Goal: Information Seeking & Learning: Learn about a topic

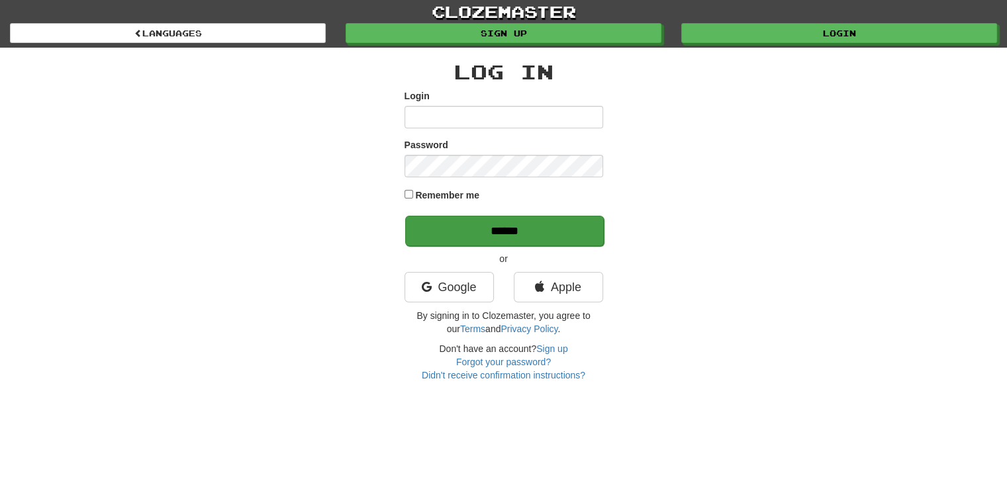
type input "********"
click at [422, 227] on input "******" at bounding box center [504, 231] width 199 height 30
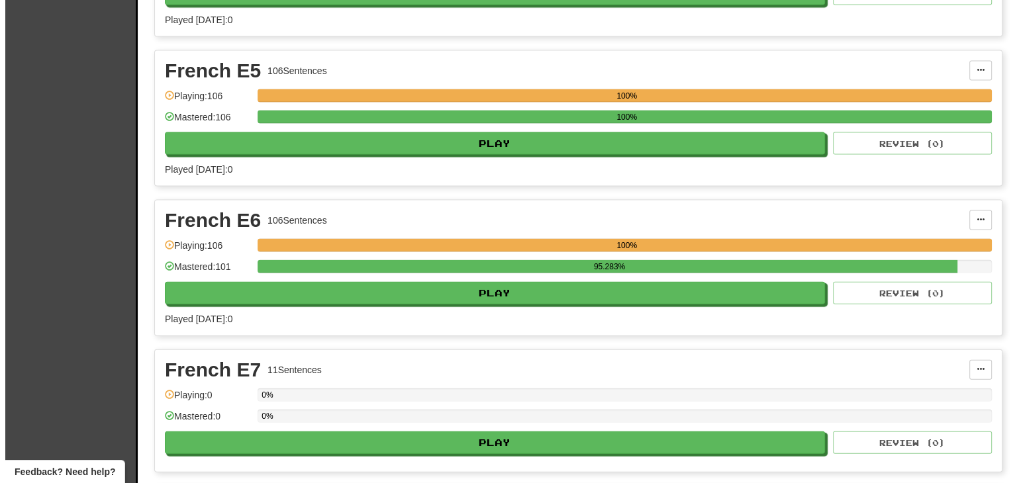
scroll to position [12699, 0]
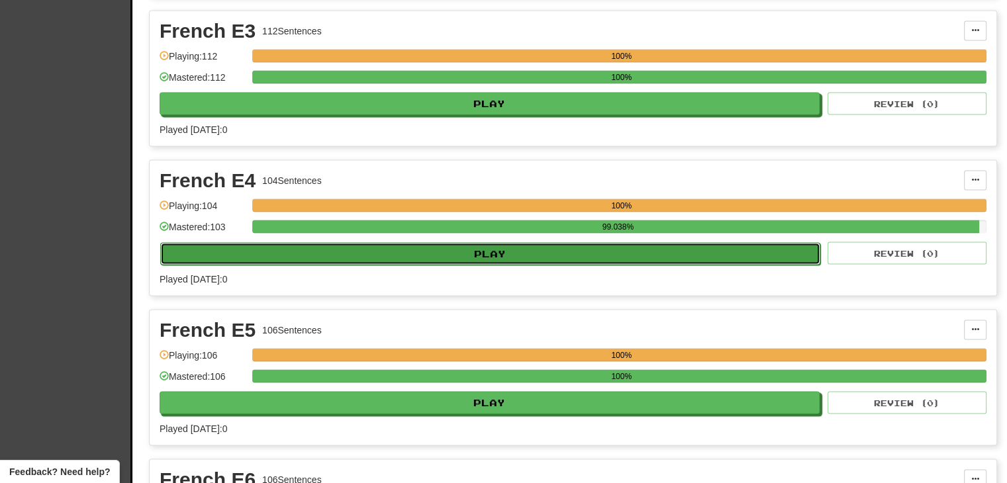
click at [522, 243] on button "Play" at bounding box center [490, 254] width 660 height 23
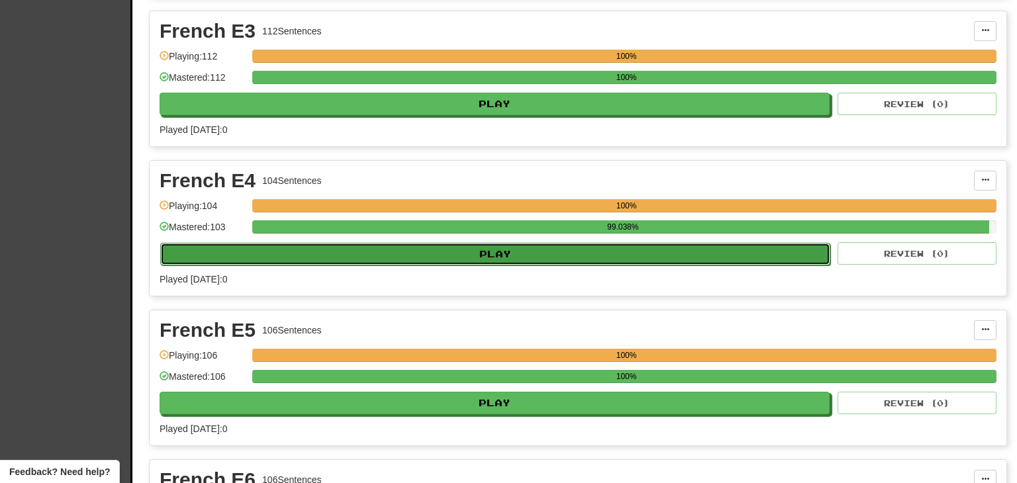
select select "***"
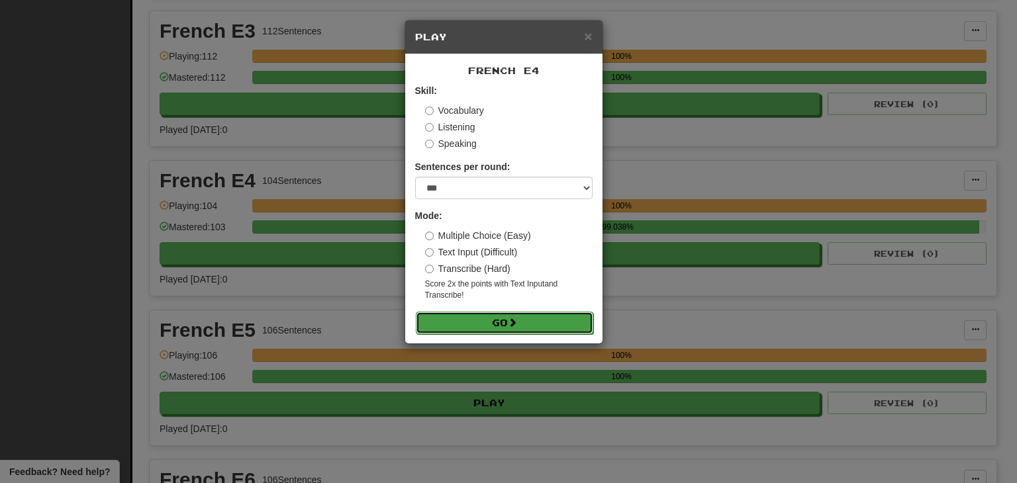
click at [472, 322] on button "Go" at bounding box center [504, 323] width 177 height 23
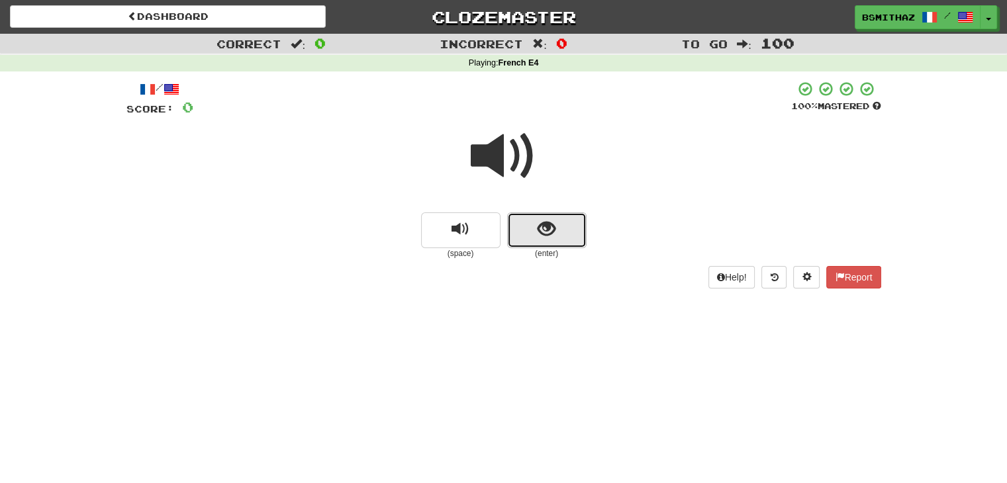
click at [551, 239] on button "show sentence" at bounding box center [546, 230] width 79 height 36
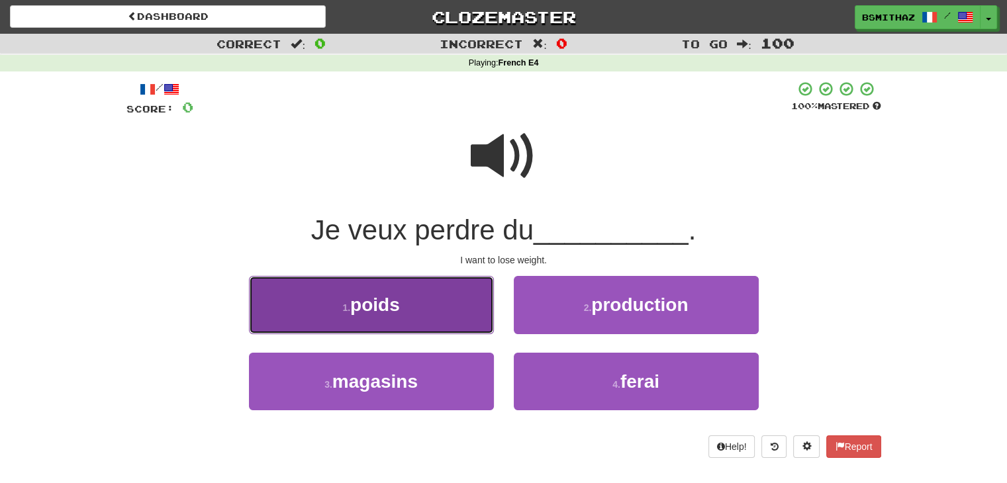
click at [461, 312] on button "1 . poids" at bounding box center [371, 305] width 245 height 58
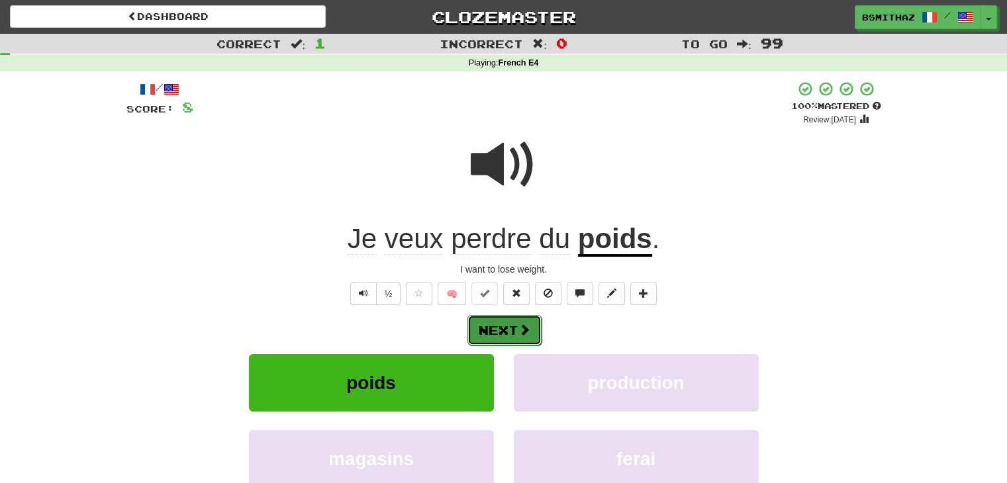
click at [519, 329] on span at bounding box center [524, 330] width 12 height 12
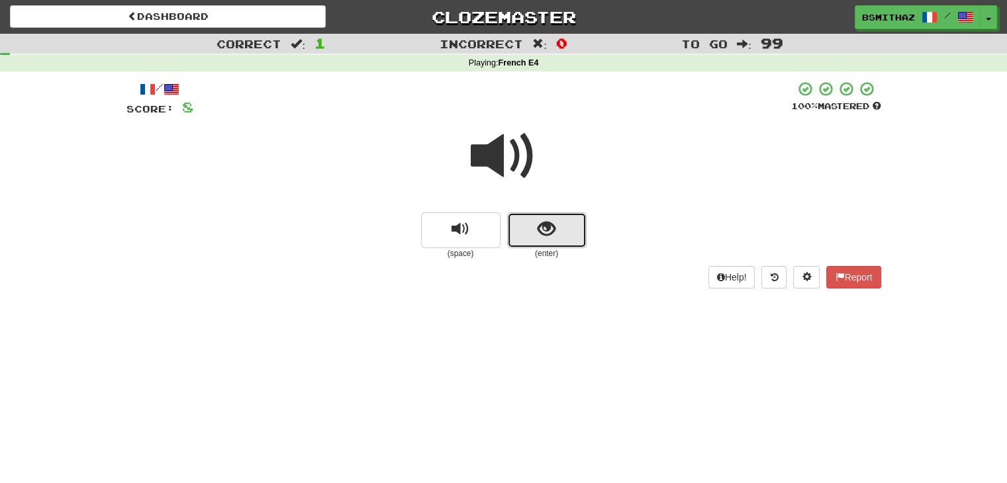
click at [542, 244] on button "show sentence" at bounding box center [546, 230] width 79 height 36
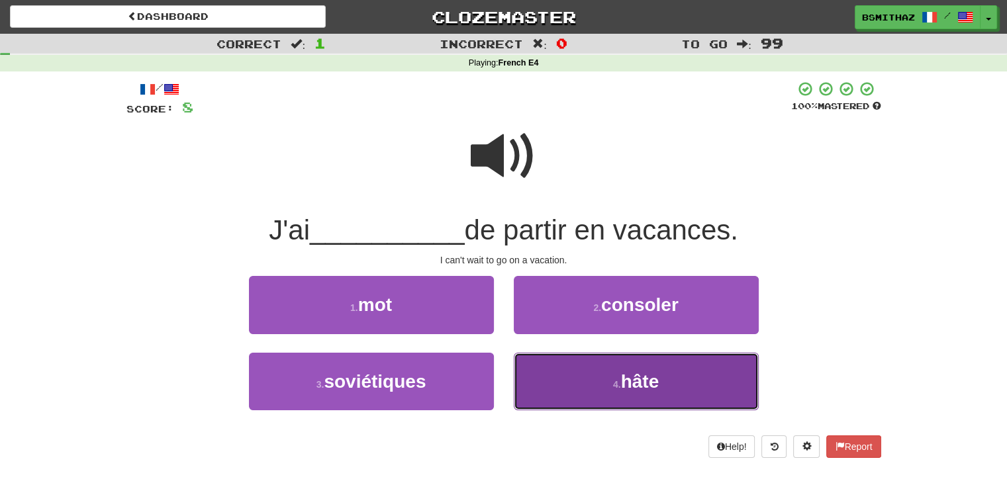
click at [554, 381] on button "4 . hâte" at bounding box center [636, 382] width 245 height 58
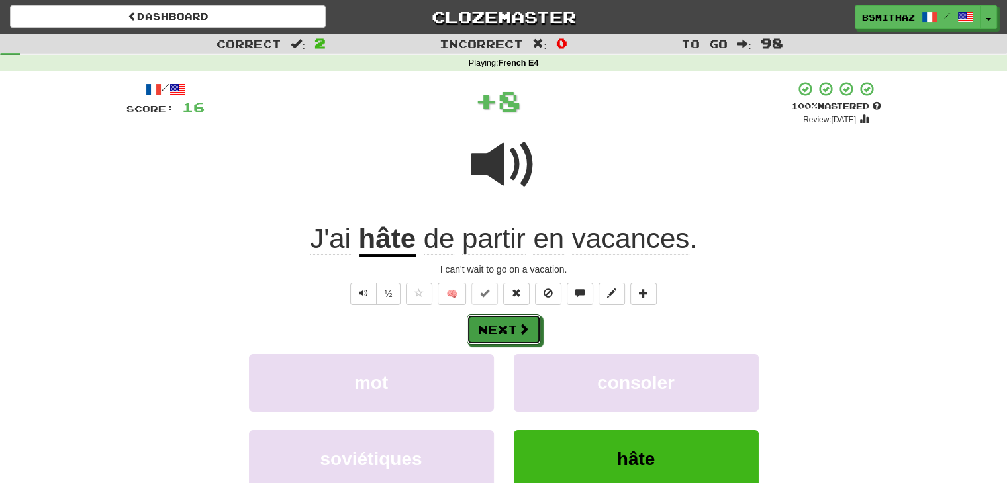
click at [516, 330] on button "Next" at bounding box center [504, 329] width 74 height 30
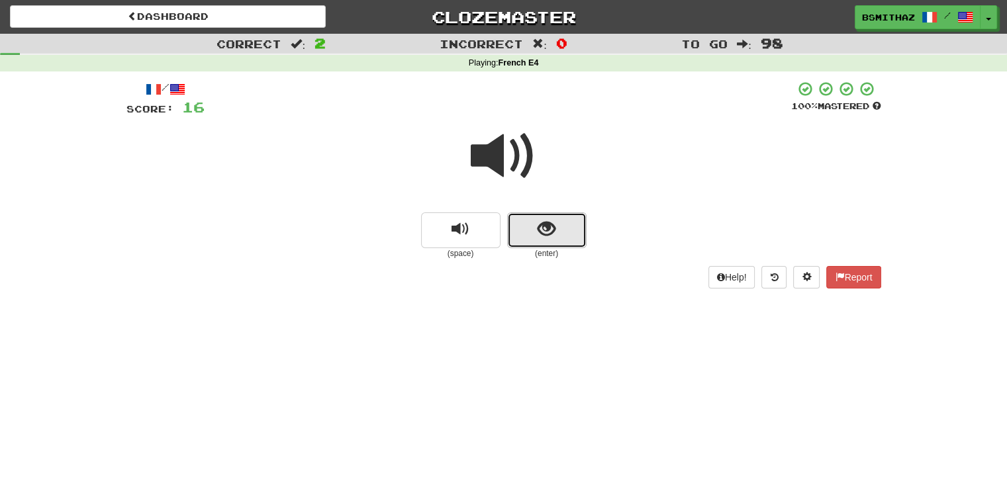
click at [569, 228] on button "show sentence" at bounding box center [546, 230] width 79 height 36
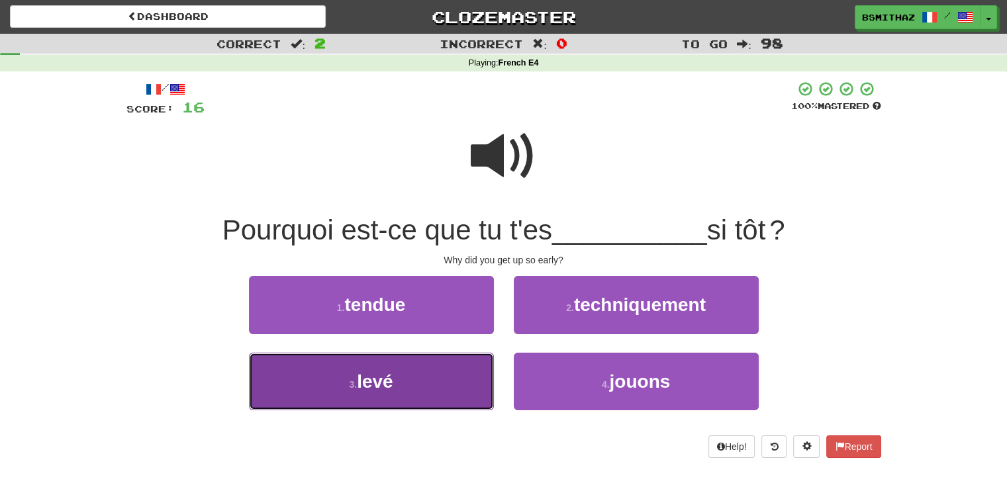
click at [419, 366] on button "3 . levé" at bounding box center [371, 382] width 245 height 58
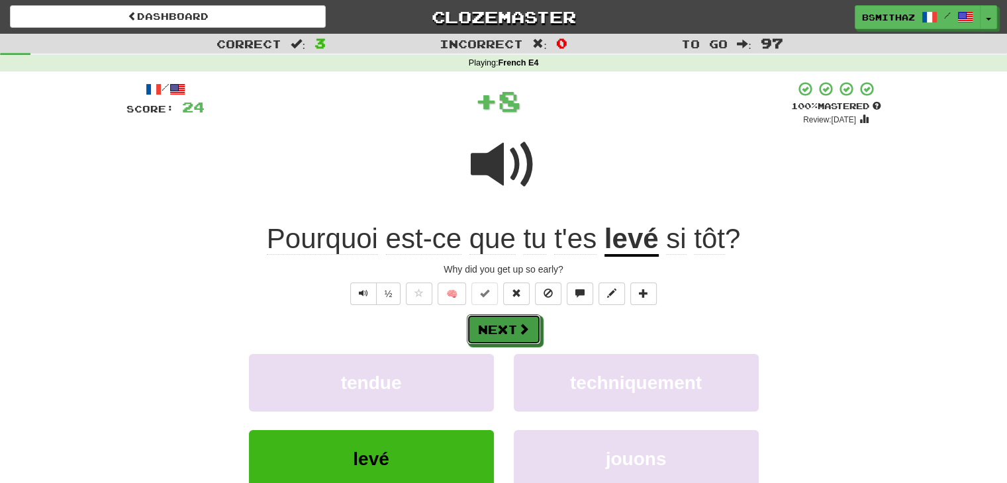
click at [493, 336] on button "Next" at bounding box center [504, 329] width 74 height 30
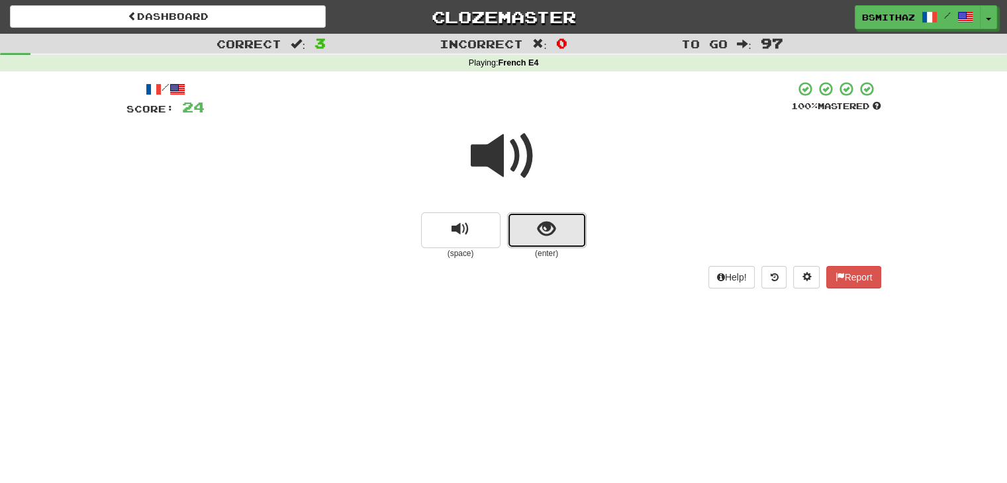
click at [536, 227] on button "show sentence" at bounding box center [546, 230] width 79 height 36
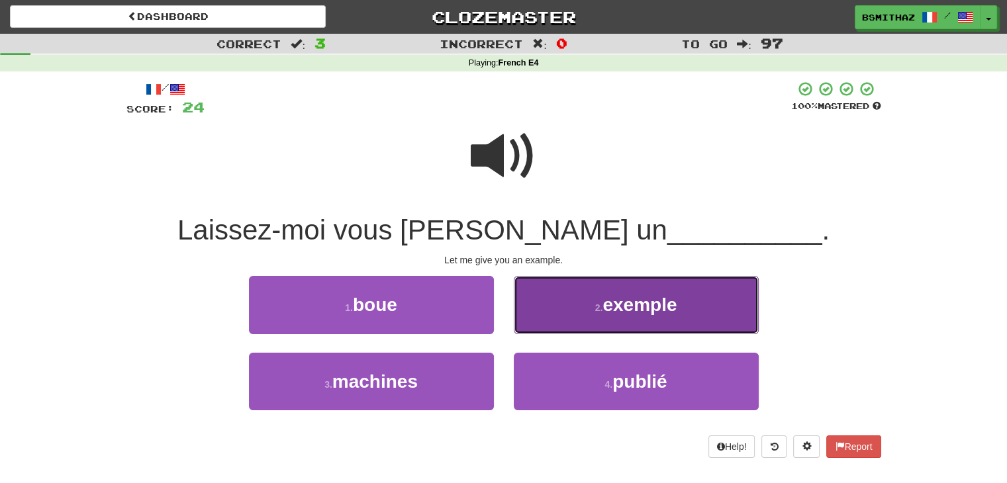
click at [540, 307] on button "2 . exemple" at bounding box center [636, 305] width 245 height 58
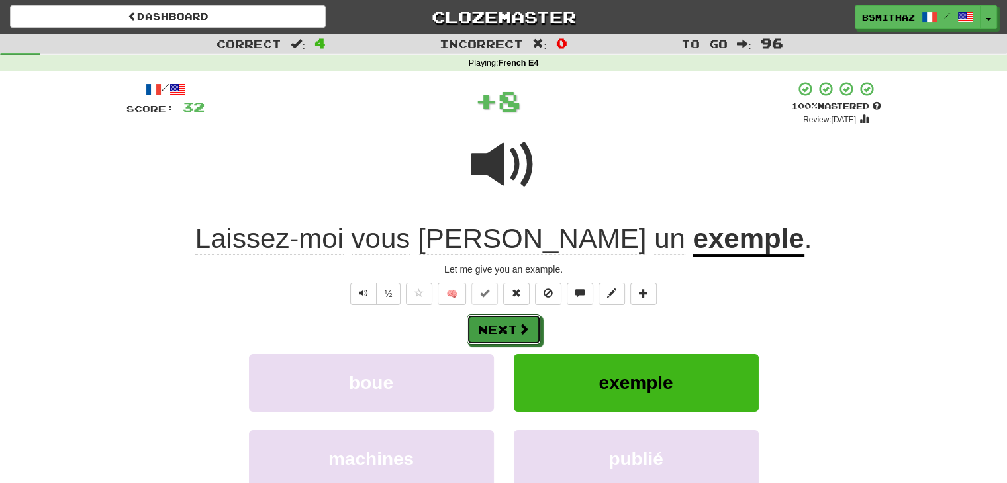
click at [524, 332] on span at bounding box center [524, 329] width 12 height 12
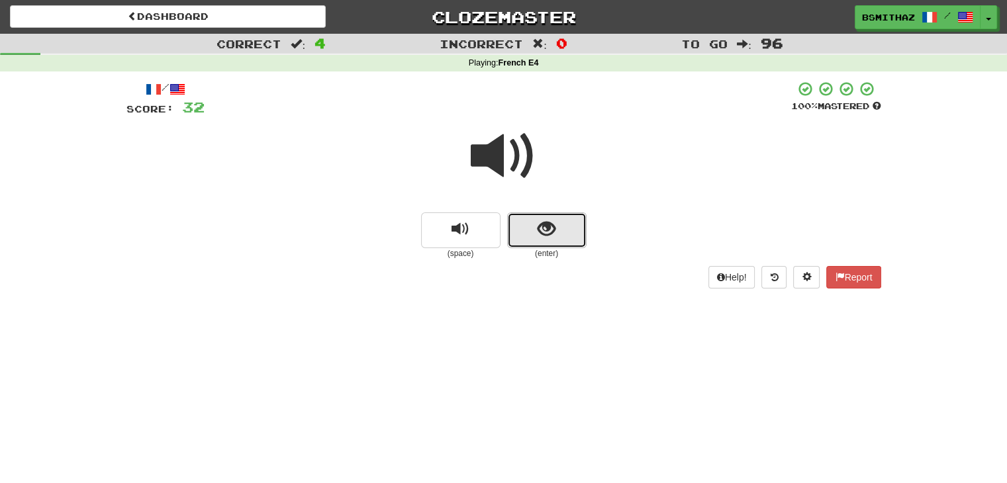
click at [545, 238] on span "show sentence" at bounding box center [547, 229] width 18 height 18
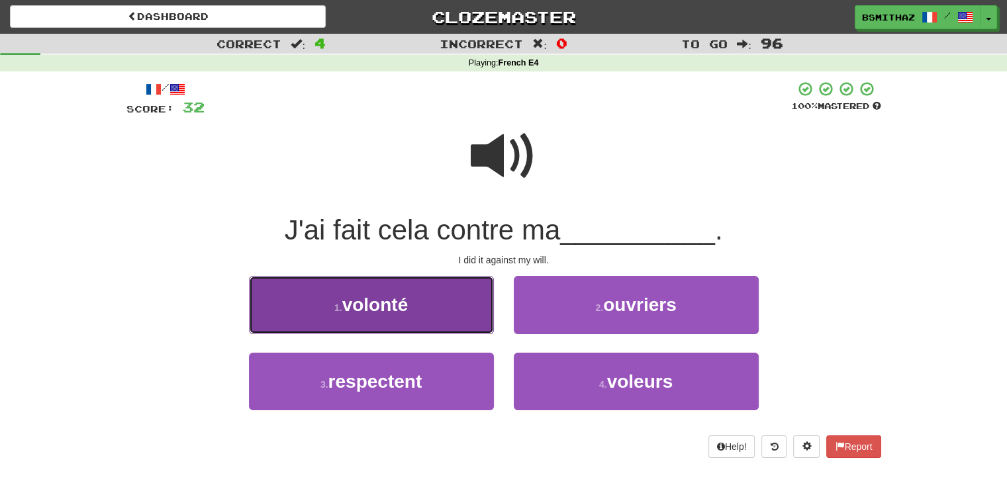
click at [439, 309] on button "1 . volonté" at bounding box center [371, 305] width 245 height 58
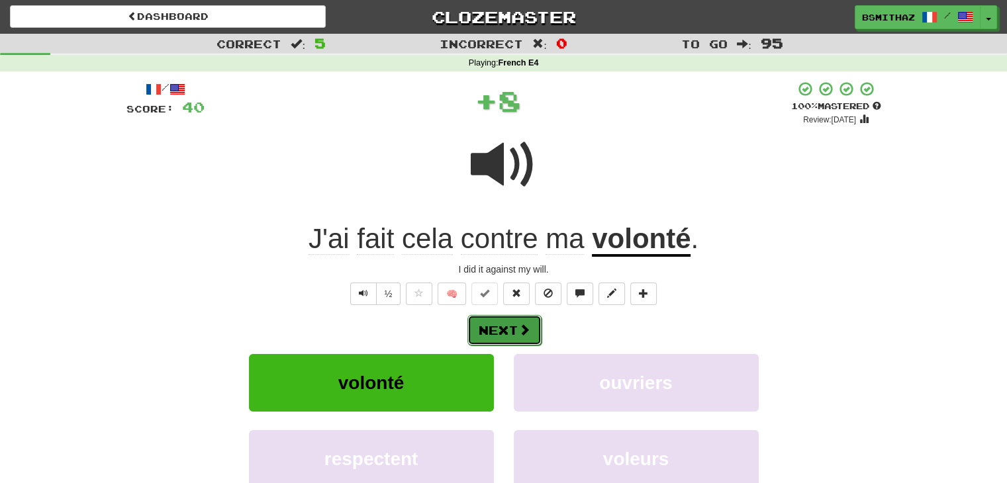
click at [493, 328] on button "Next" at bounding box center [504, 330] width 74 height 30
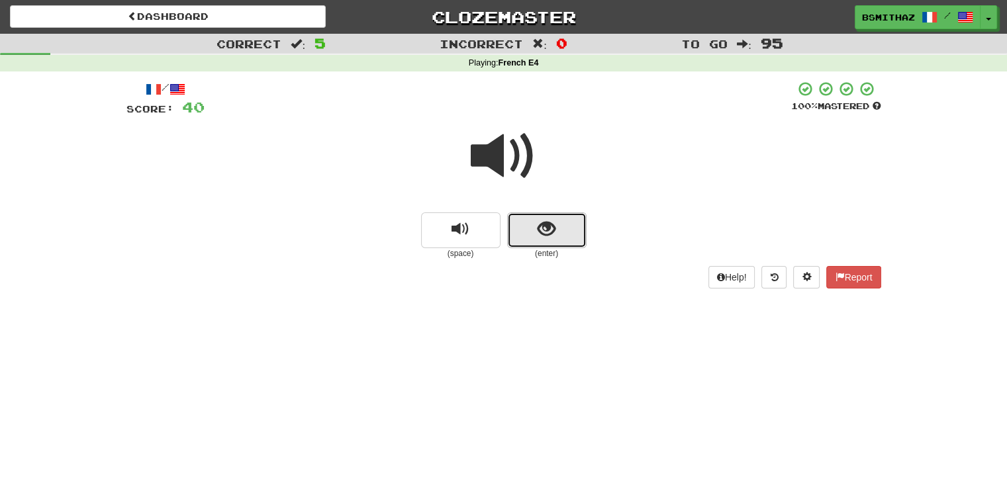
click at [523, 232] on button "show sentence" at bounding box center [546, 230] width 79 height 36
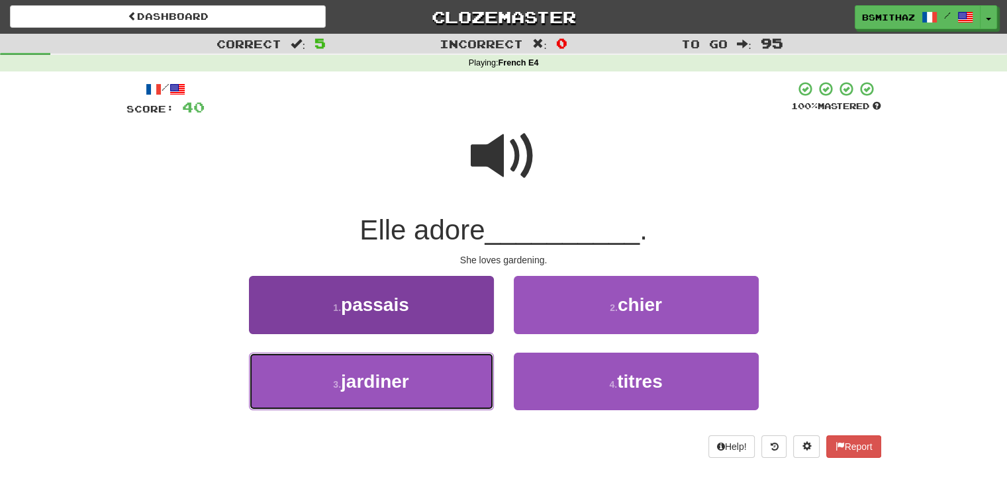
click at [425, 377] on button "3 . jardiner" at bounding box center [371, 382] width 245 height 58
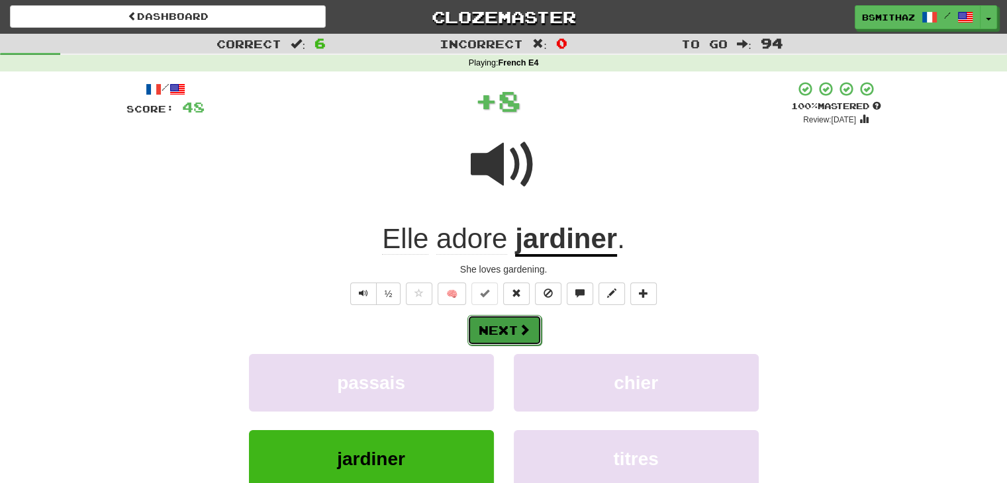
click at [508, 326] on button "Next" at bounding box center [504, 330] width 74 height 30
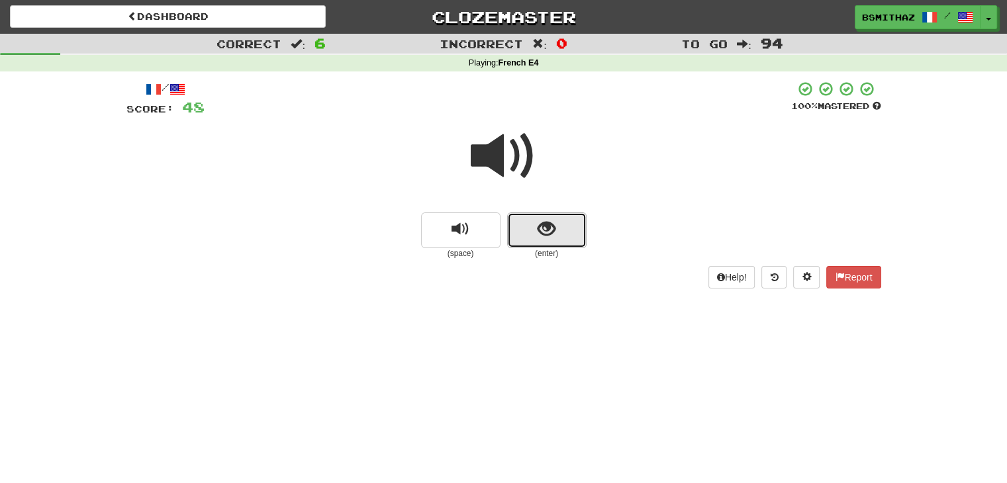
click at [518, 243] on button "show sentence" at bounding box center [546, 230] width 79 height 36
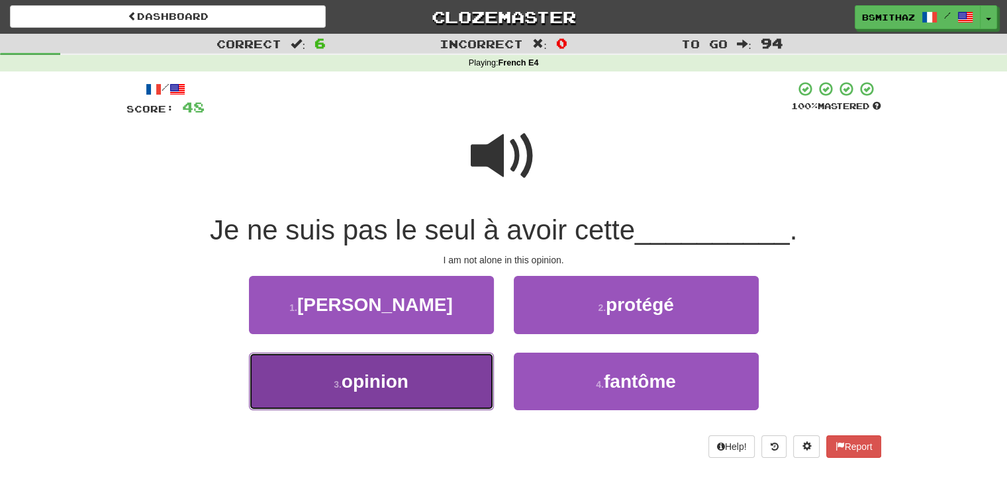
click at [429, 374] on button "3 . opinion" at bounding box center [371, 382] width 245 height 58
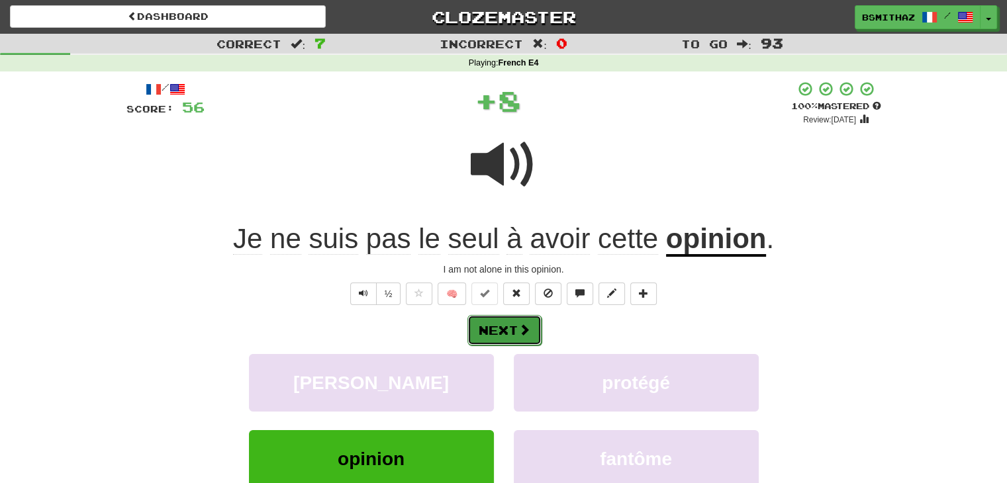
click at [482, 331] on button "Next" at bounding box center [504, 330] width 74 height 30
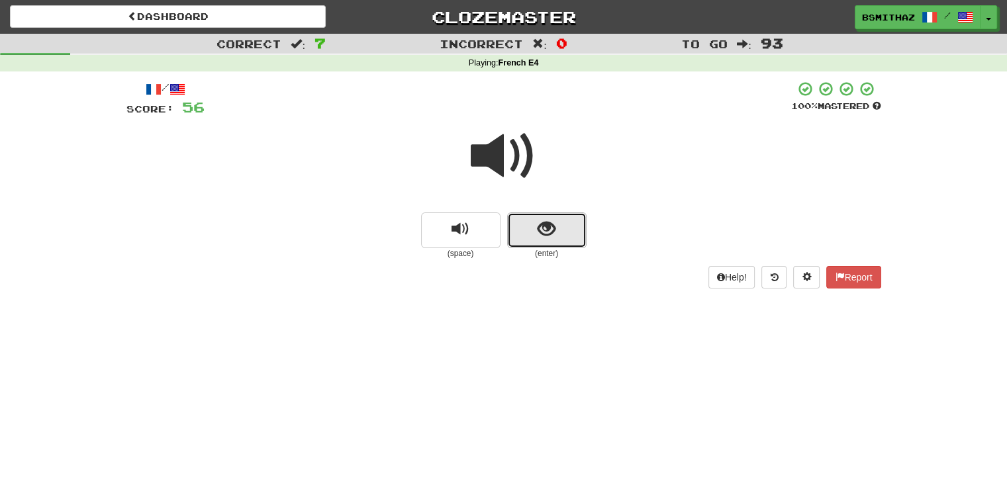
click at [526, 226] on button "show sentence" at bounding box center [546, 230] width 79 height 36
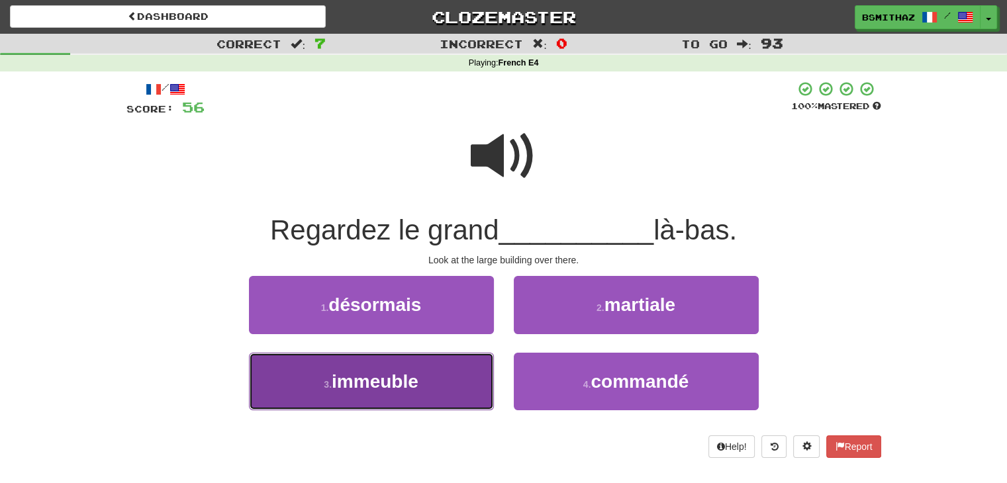
click at [408, 375] on span "immeuble" at bounding box center [375, 381] width 87 height 21
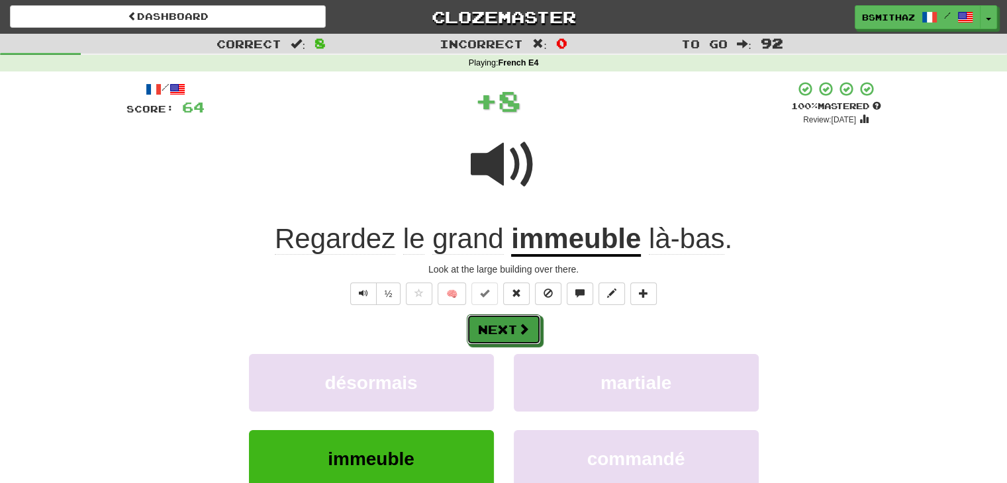
click at [483, 334] on button "Next" at bounding box center [504, 329] width 74 height 30
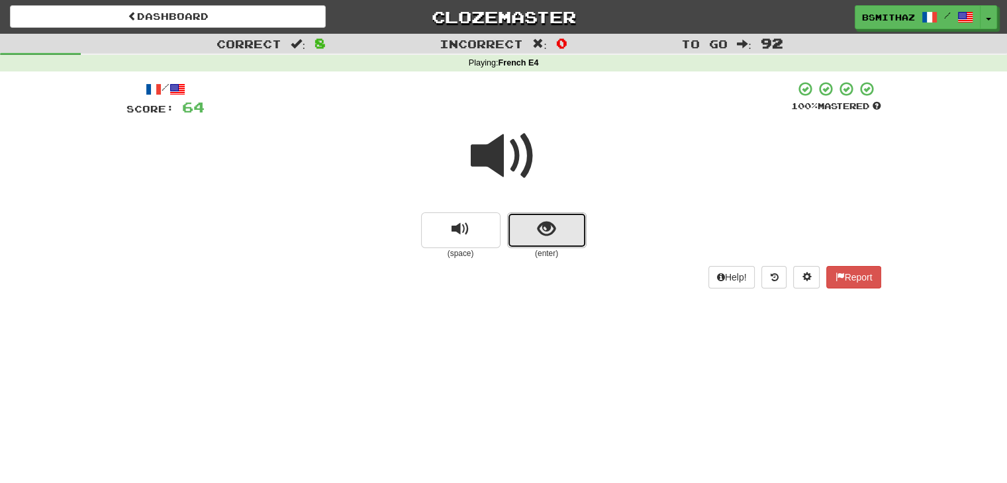
click at [549, 231] on span "show sentence" at bounding box center [547, 229] width 18 height 18
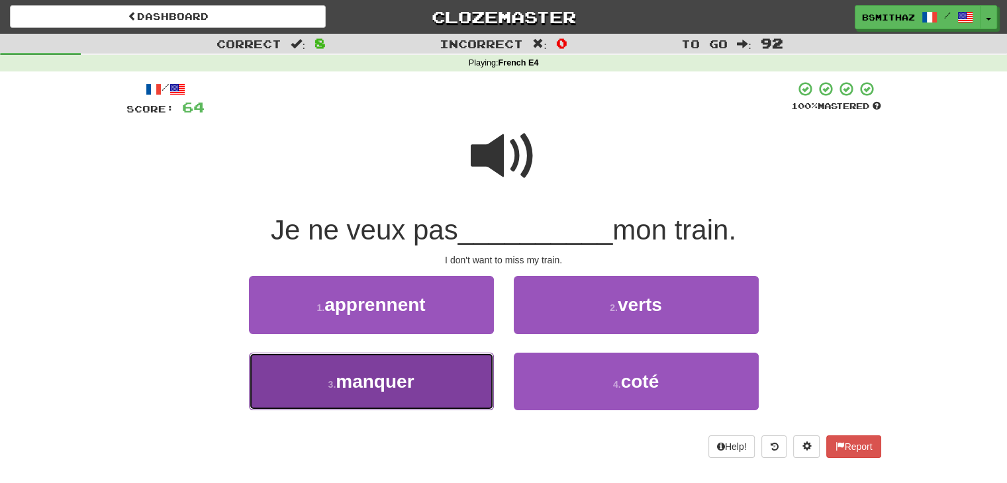
click at [412, 372] on span "manquer" at bounding box center [375, 381] width 78 height 21
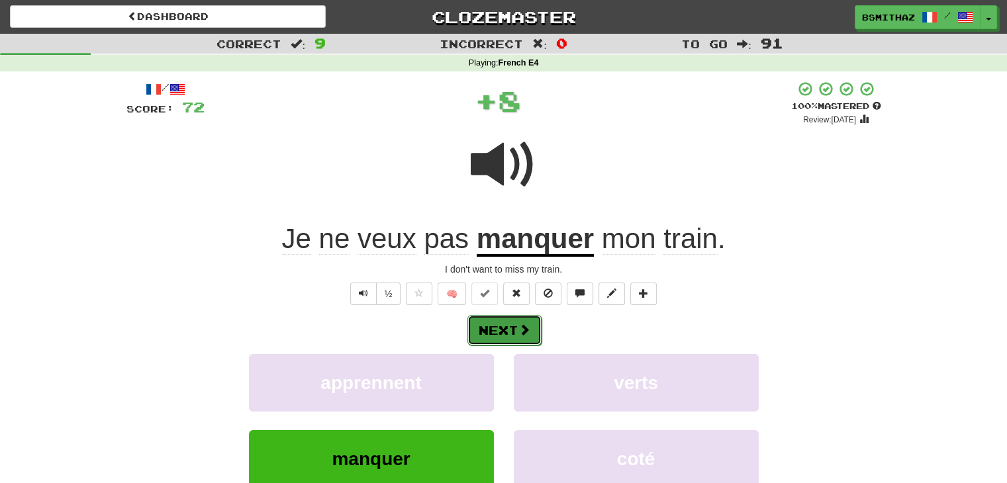
click at [500, 329] on button "Next" at bounding box center [504, 330] width 74 height 30
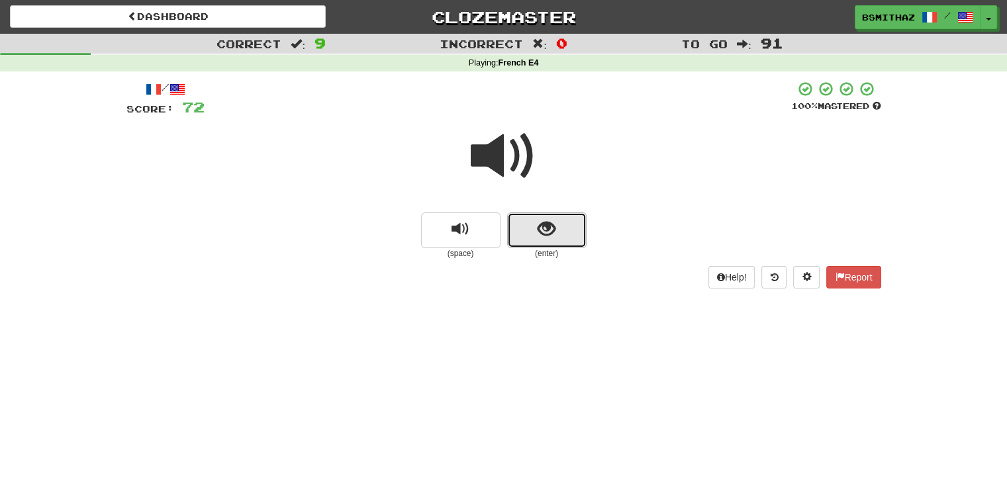
click at [549, 245] on button "show sentence" at bounding box center [546, 230] width 79 height 36
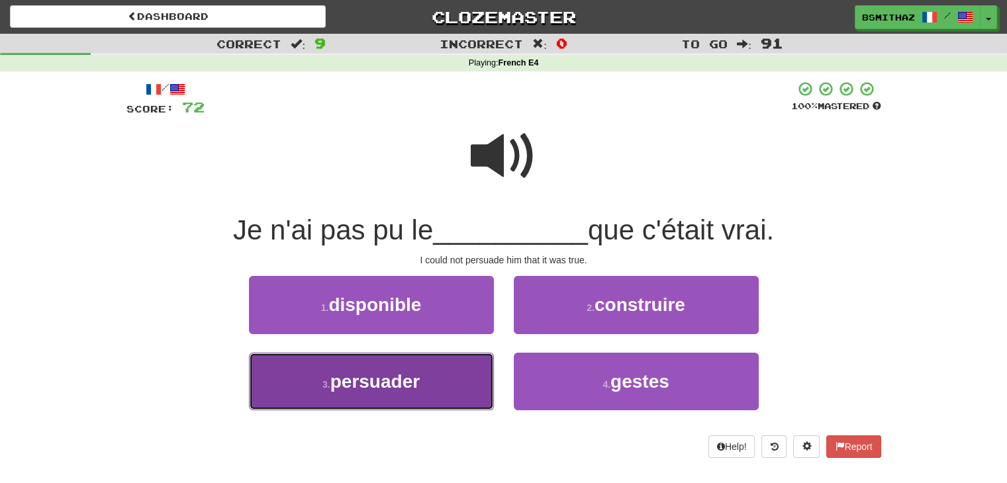
click at [448, 373] on button "3 . persuader" at bounding box center [371, 382] width 245 height 58
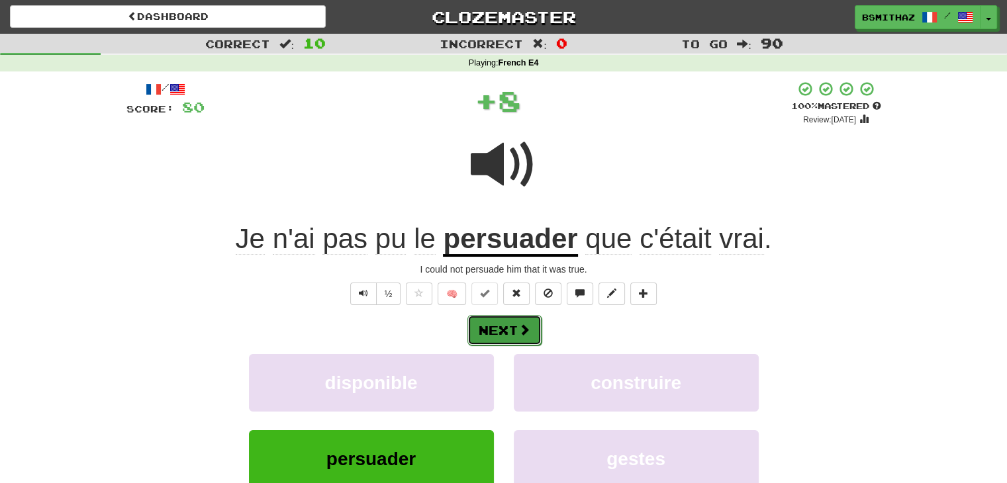
click at [489, 340] on button "Next" at bounding box center [504, 330] width 74 height 30
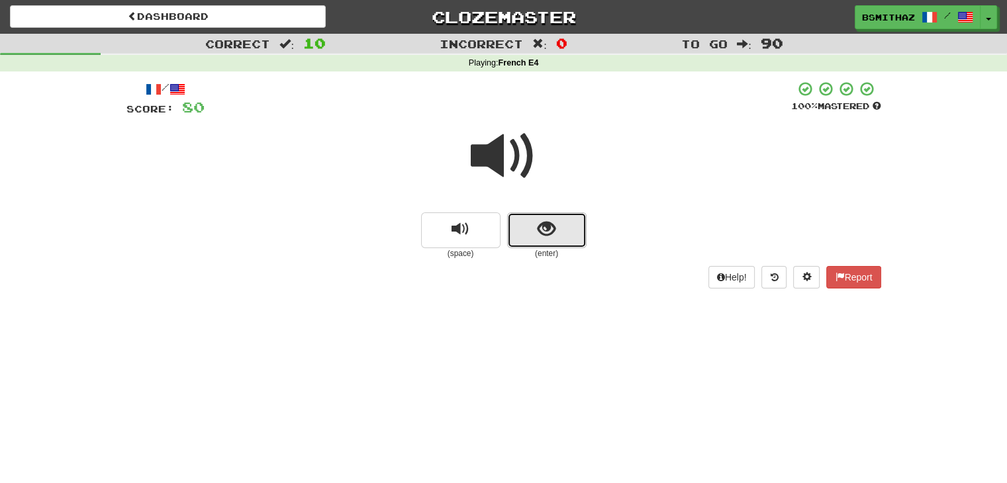
click at [542, 231] on span "show sentence" at bounding box center [547, 229] width 18 height 18
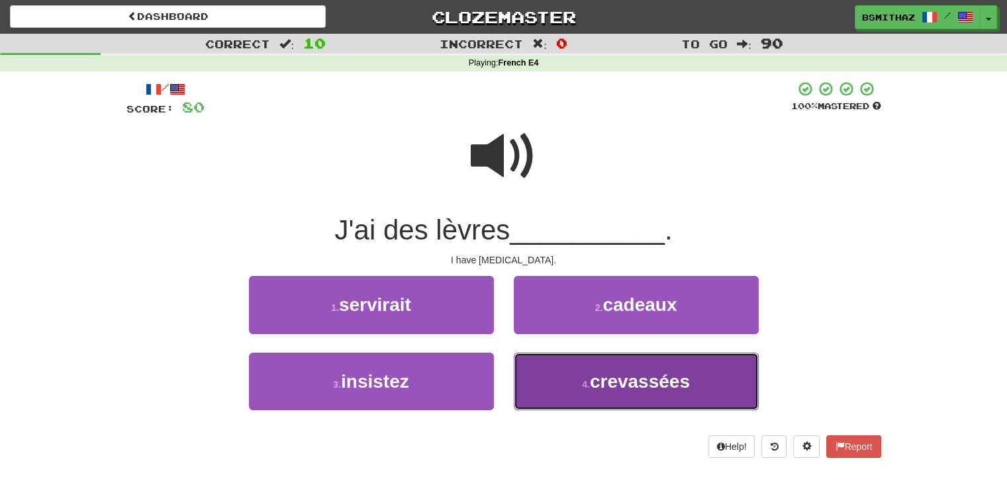
click at [578, 389] on button "4 . crevassées" at bounding box center [636, 382] width 245 height 58
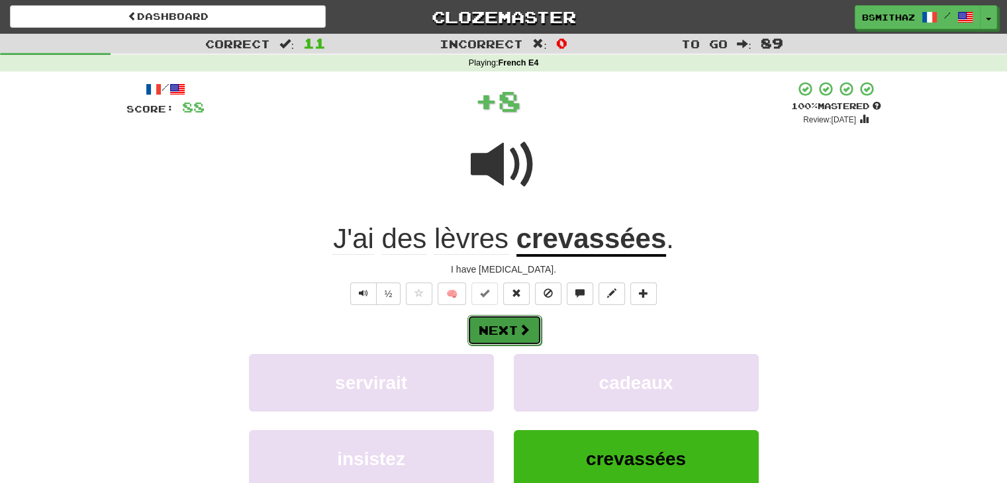
click at [511, 321] on button "Next" at bounding box center [504, 330] width 74 height 30
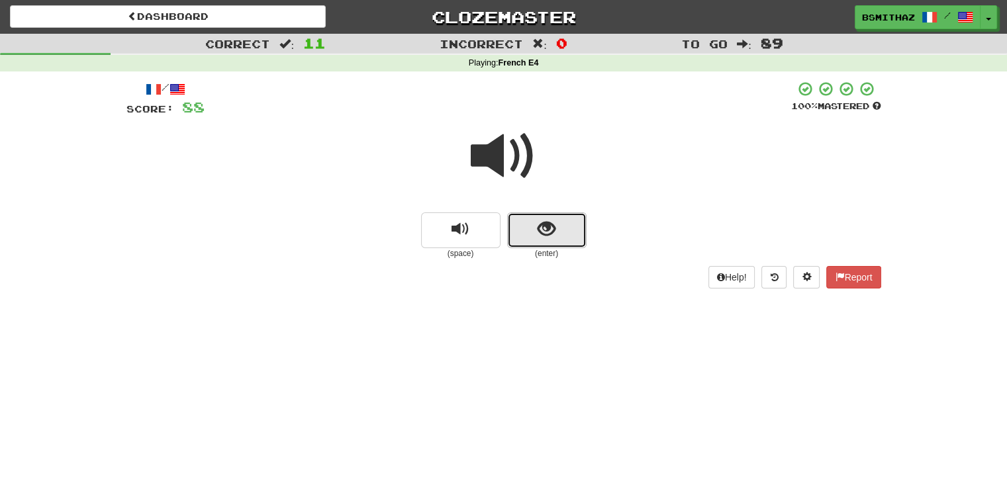
click at [535, 224] on button "show sentence" at bounding box center [546, 230] width 79 height 36
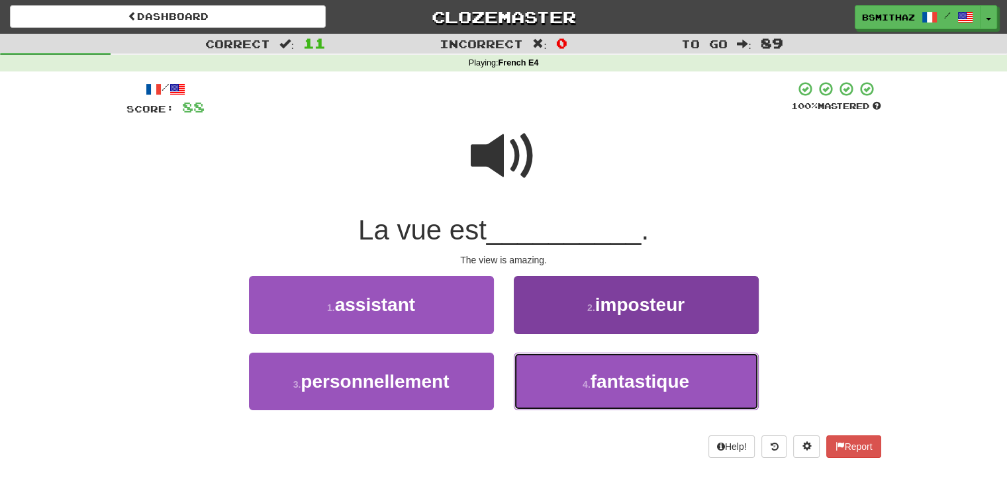
click at [565, 383] on button "4 . fantastique" at bounding box center [636, 382] width 245 height 58
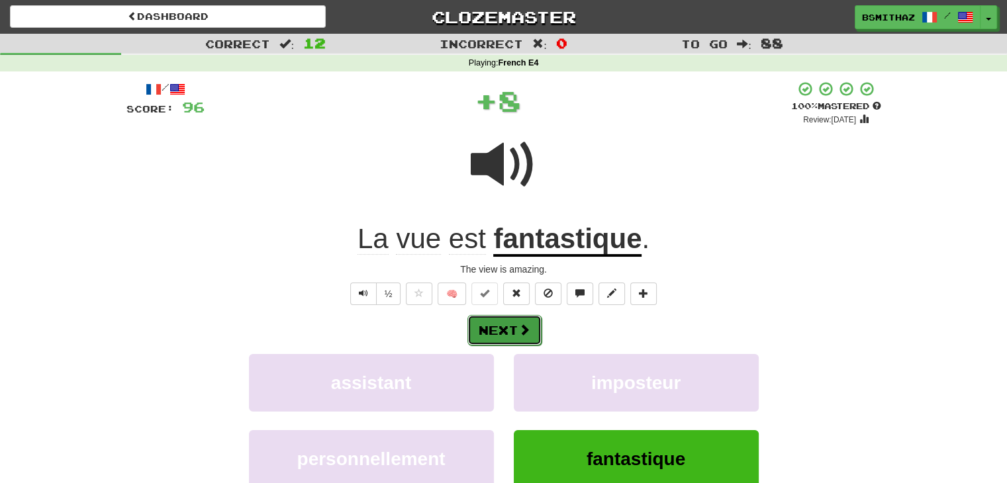
click at [508, 328] on button "Next" at bounding box center [504, 330] width 74 height 30
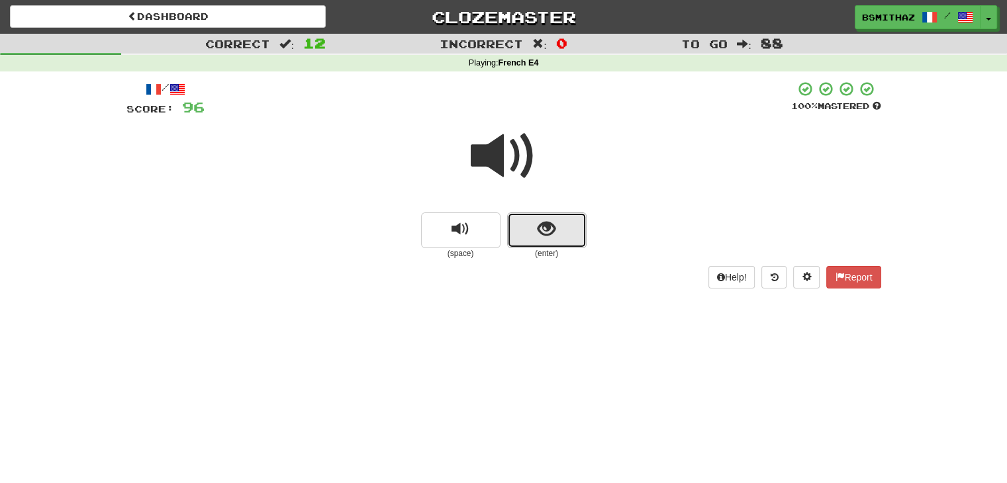
click at [535, 236] on button "show sentence" at bounding box center [546, 230] width 79 height 36
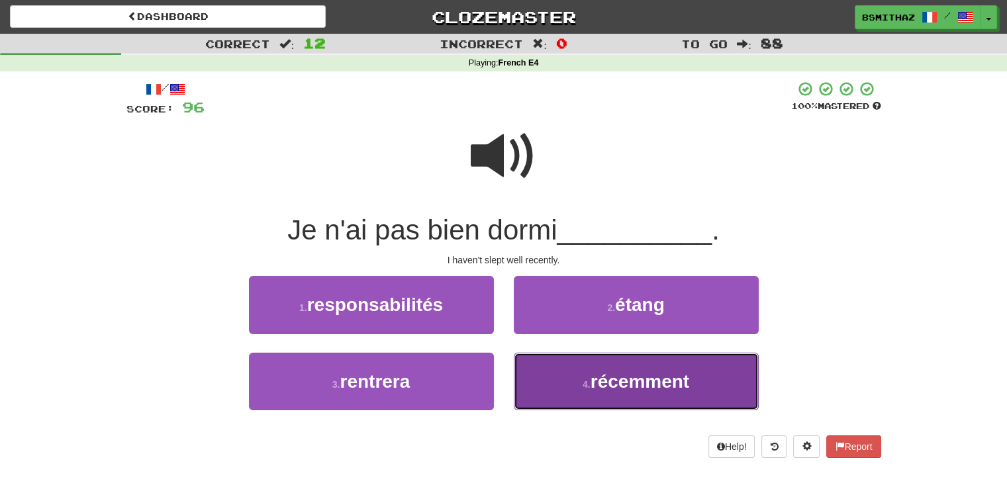
click at [560, 382] on button "4 . récemment" at bounding box center [636, 382] width 245 height 58
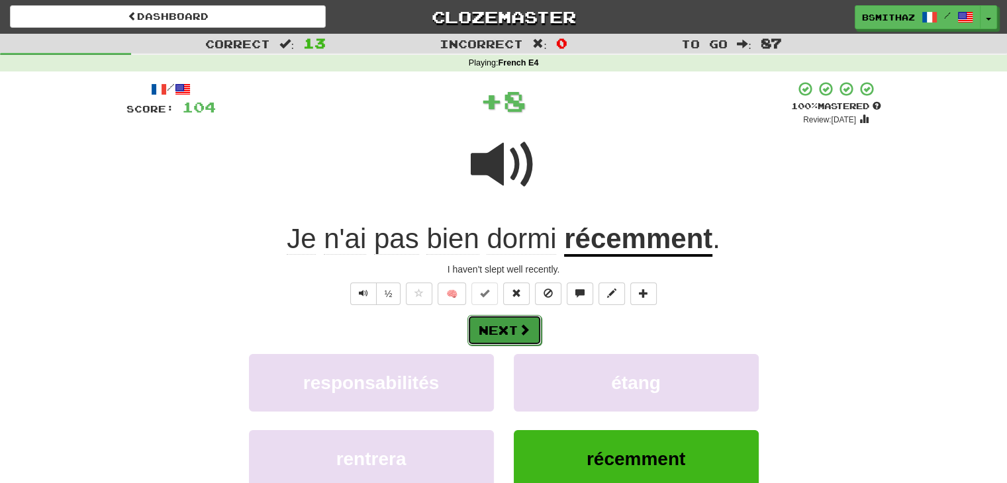
click at [514, 326] on button "Next" at bounding box center [504, 330] width 74 height 30
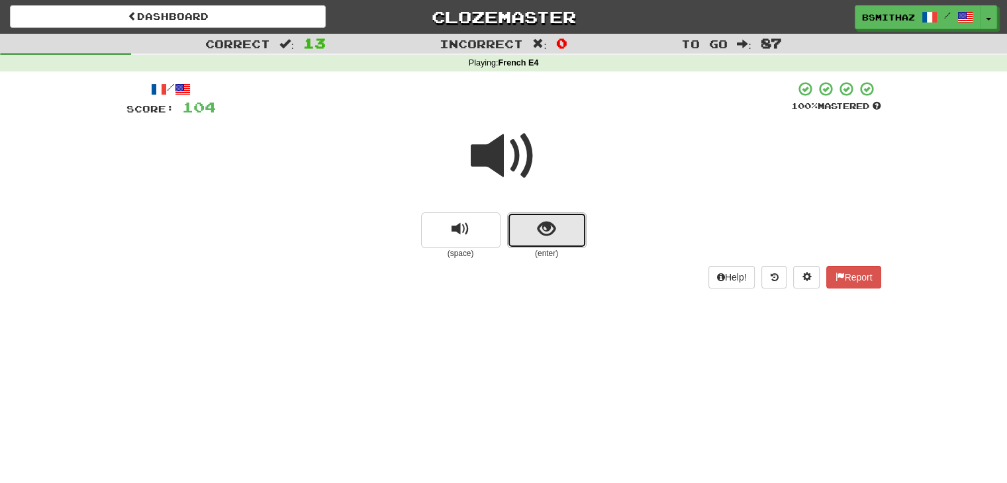
click at [551, 234] on span "show sentence" at bounding box center [547, 229] width 18 height 18
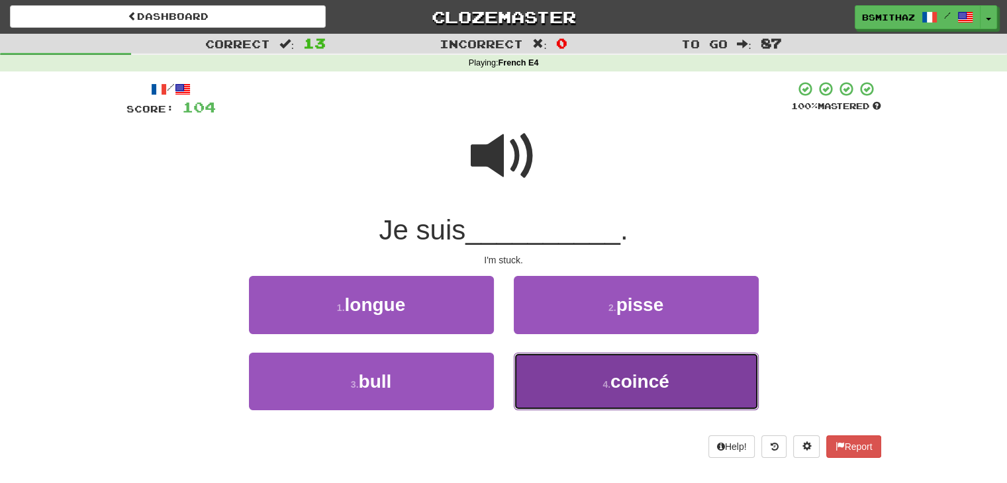
click at [546, 378] on button "4 . coincé" at bounding box center [636, 382] width 245 height 58
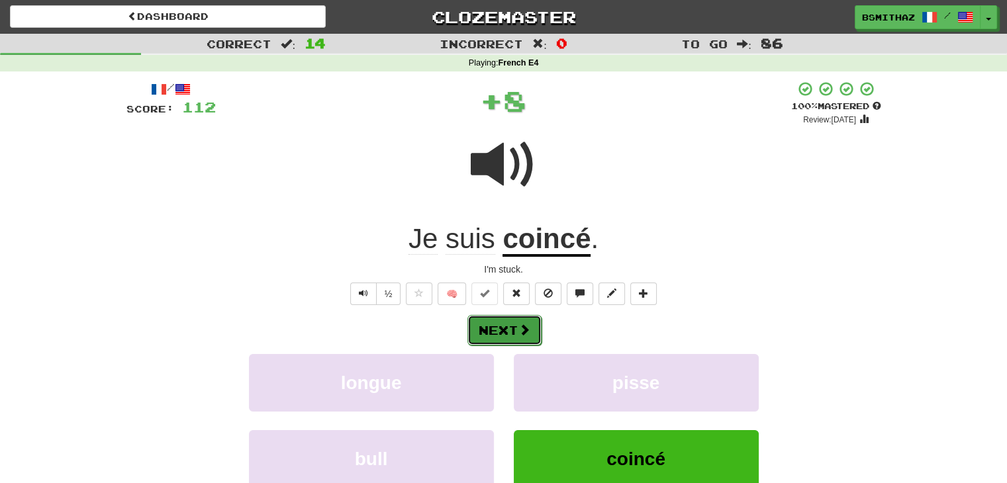
click at [506, 334] on button "Next" at bounding box center [504, 330] width 74 height 30
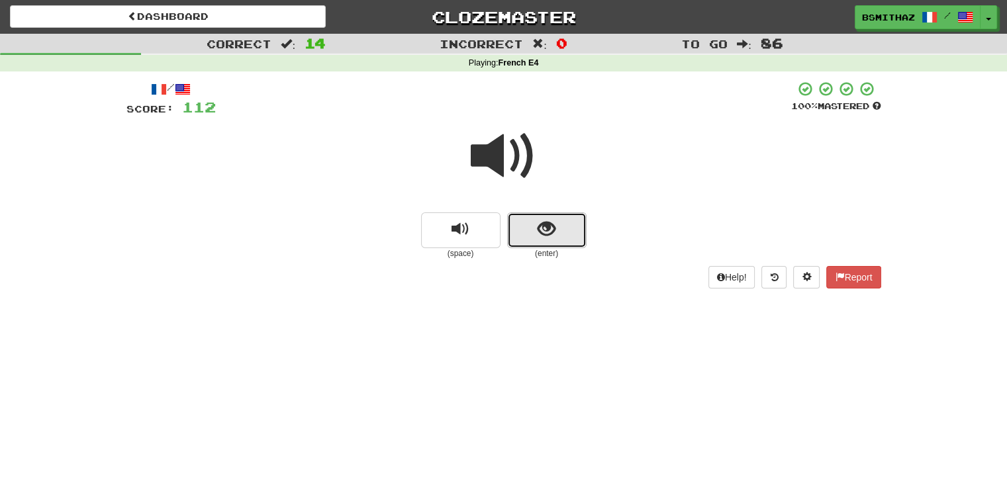
click at [540, 238] on span "show sentence" at bounding box center [547, 229] width 18 height 18
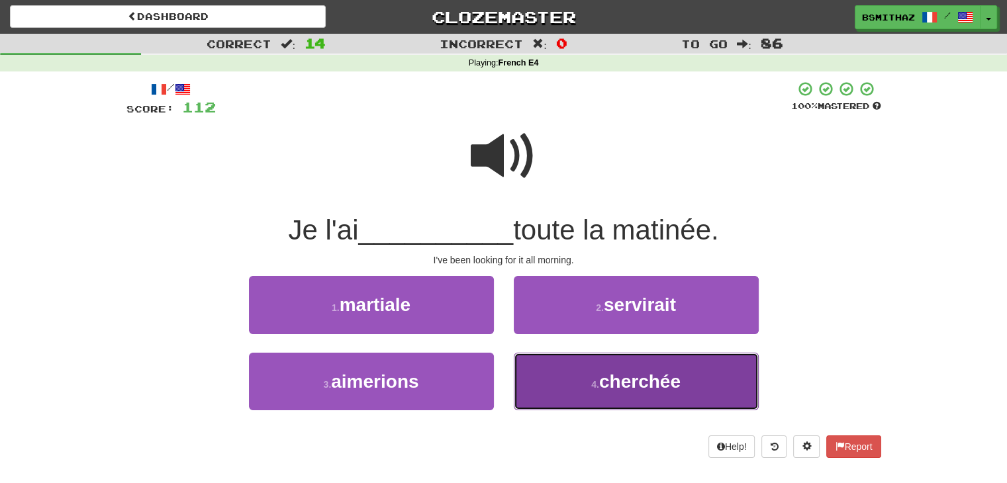
click at [559, 373] on button "4 . [GEOGRAPHIC_DATA]" at bounding box center [636, 382] width 245 height 58
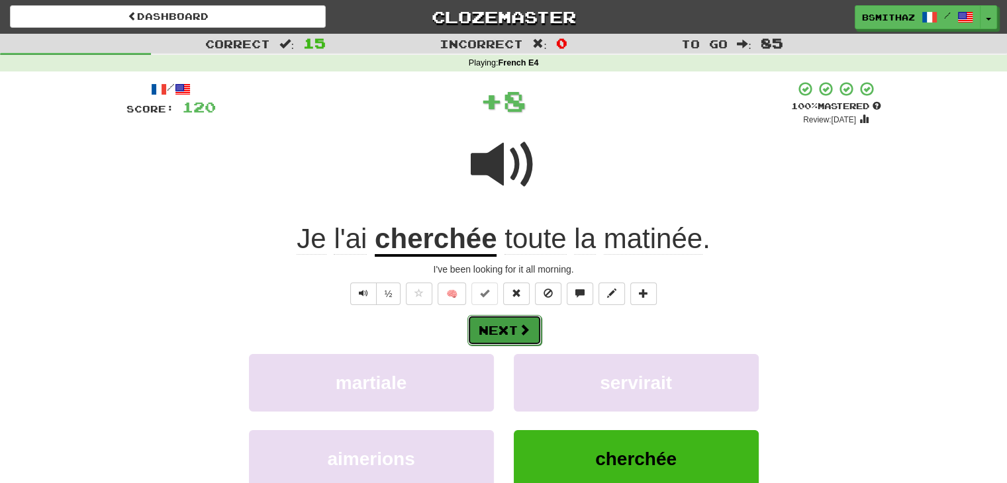
click at [508, 333] on button "Next" at bounding box center [504, 330] width 74 height 30
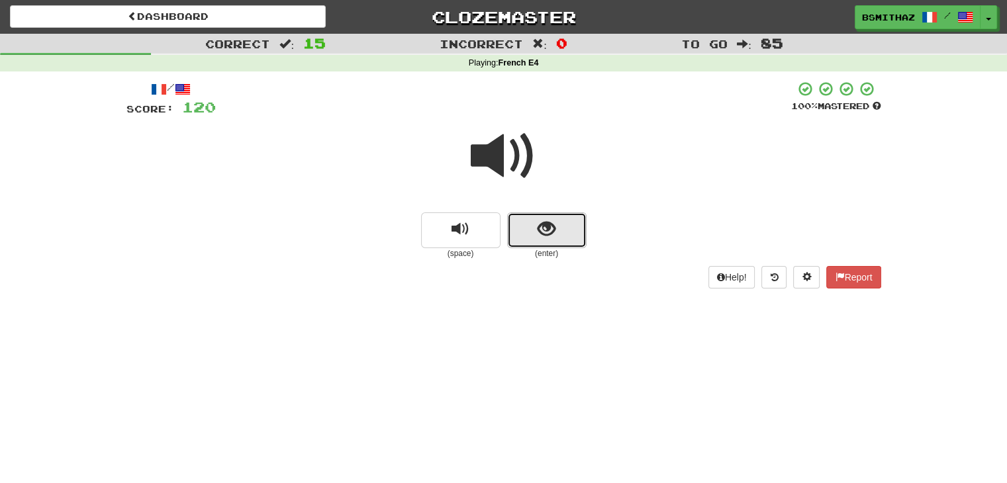
click at [549, 231] on span "show sentence" at bounding box center [547, 229] width 18 height 18
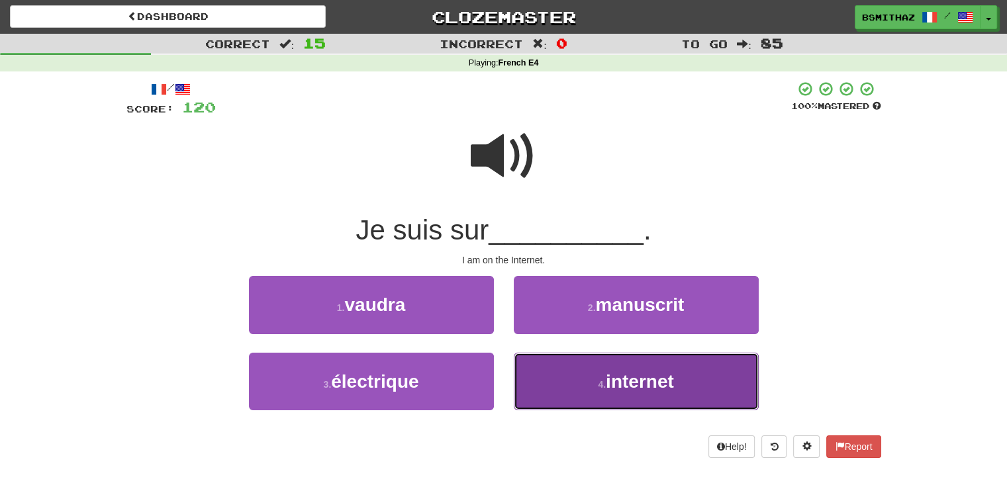
click at [567, 378] on button "4 . internet" at bounding box center [636, 382] width 245 height 58
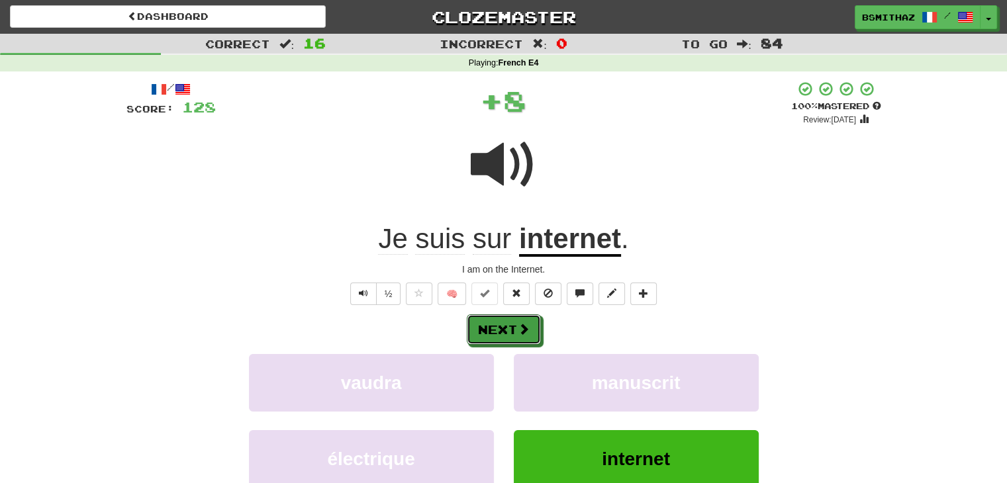
click at [516, 332] on button "Next" at bounding box center [504, 329] width 74 height 30
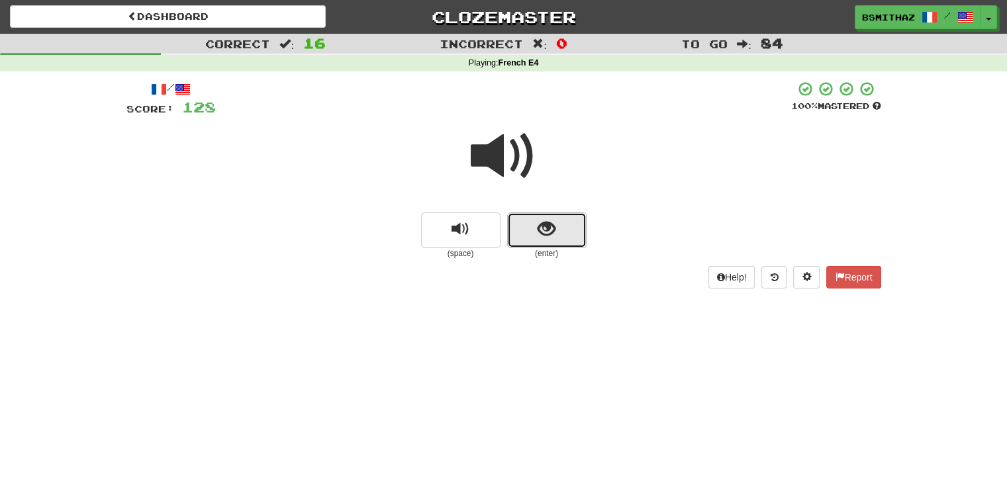
click at [545, 236] on span "show sentence" at bounding box center [547, 229] width 18 height 18
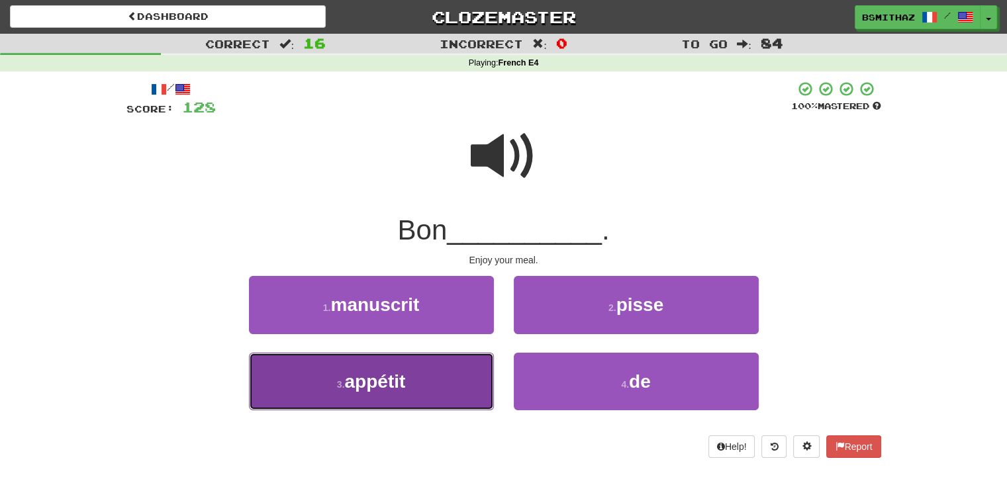
click at [424, 371] on button "3 . appétit" at bounding box center [371, 382] width 245 height 58
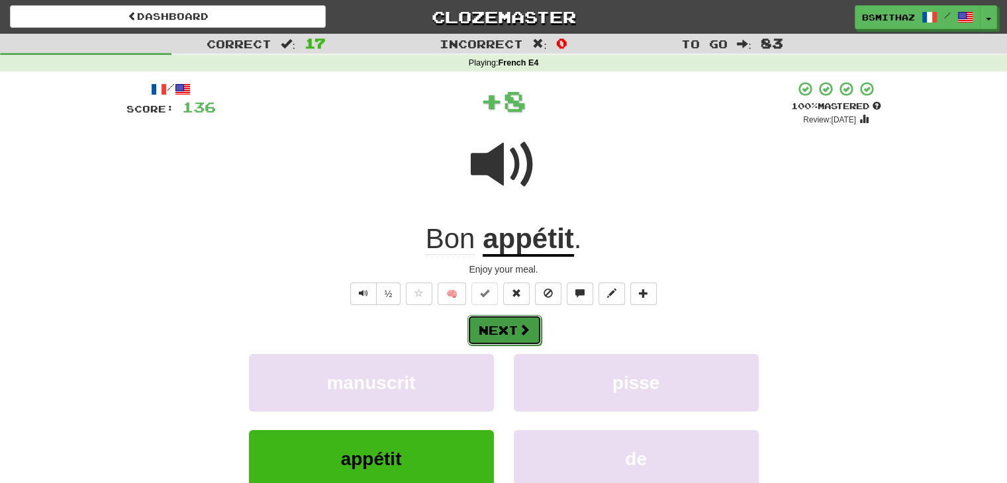
click at [499, 338] on button "Next" at bounding box center [504, 330] width 74 height 30
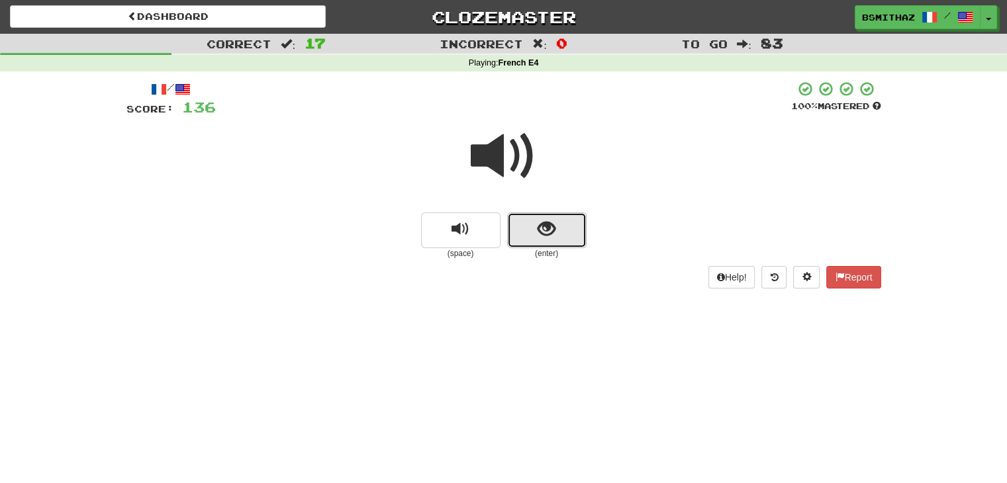
click at [540, 236] on span "show sentence" at bounding box center [547, 229] width 18 height 18
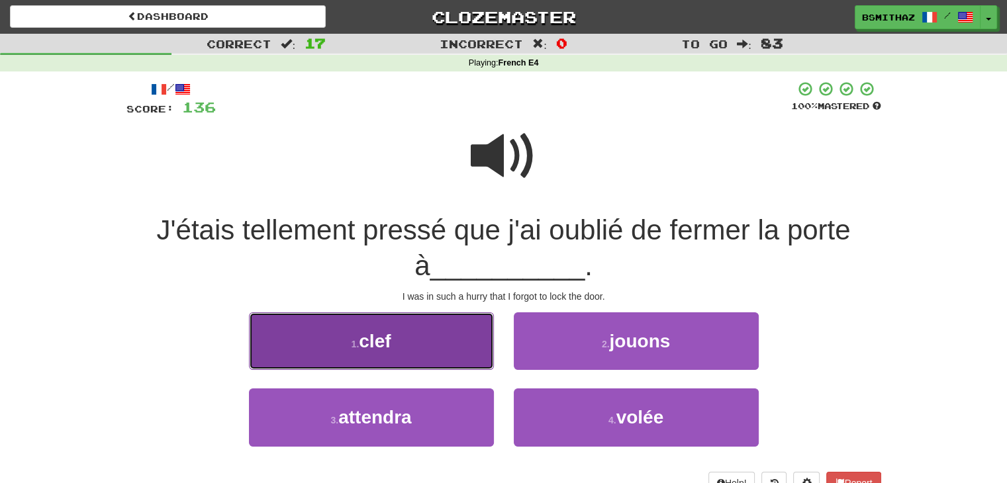
click at [443, 348] on button "1 . clef" at bounding box center [371, 341] width 245 height 58
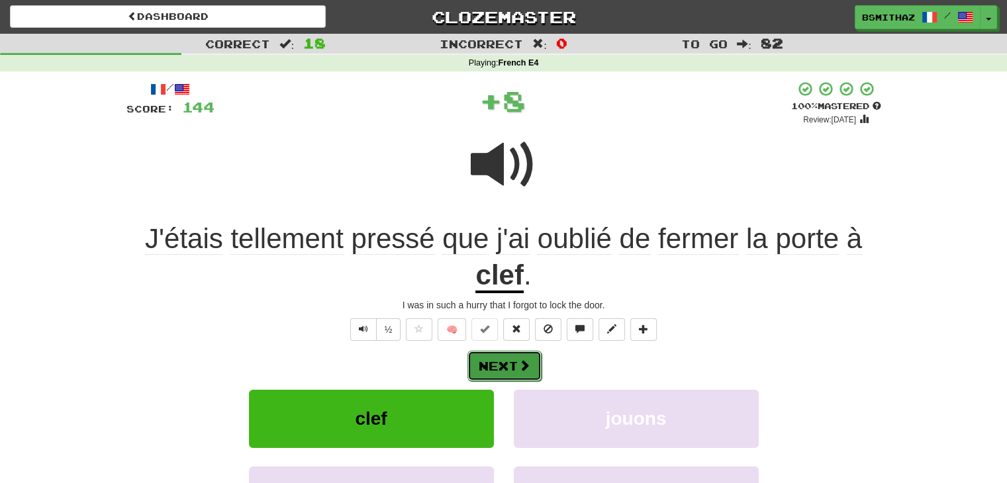
click at [500, 363] on button "Next" at bounding box center [504, 366] width 74 height 30
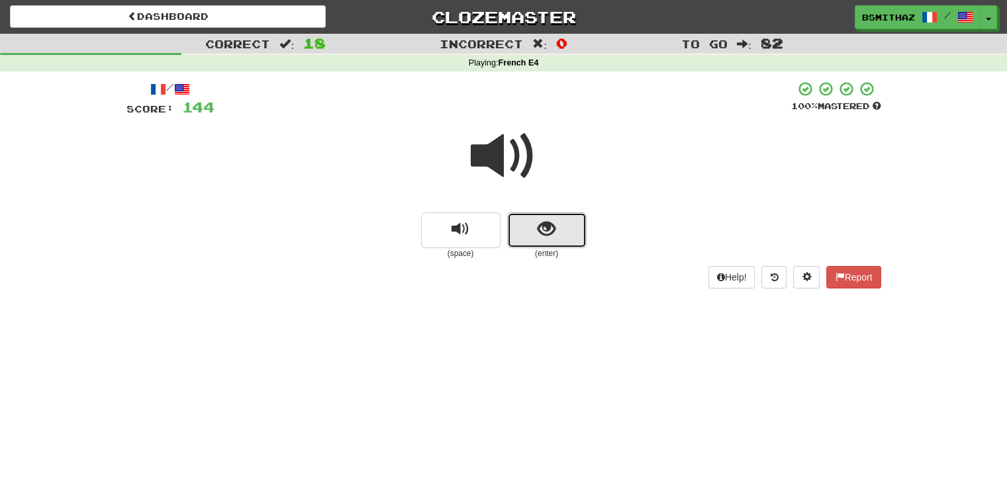
drag, startPoint x: 556, startPoint y: 233, endPoint x: 555, endPoint y: 251, distance: 17.9
click at [556, 234] on button "show sentence" at bounding box center [546, 230] width 79 height 36
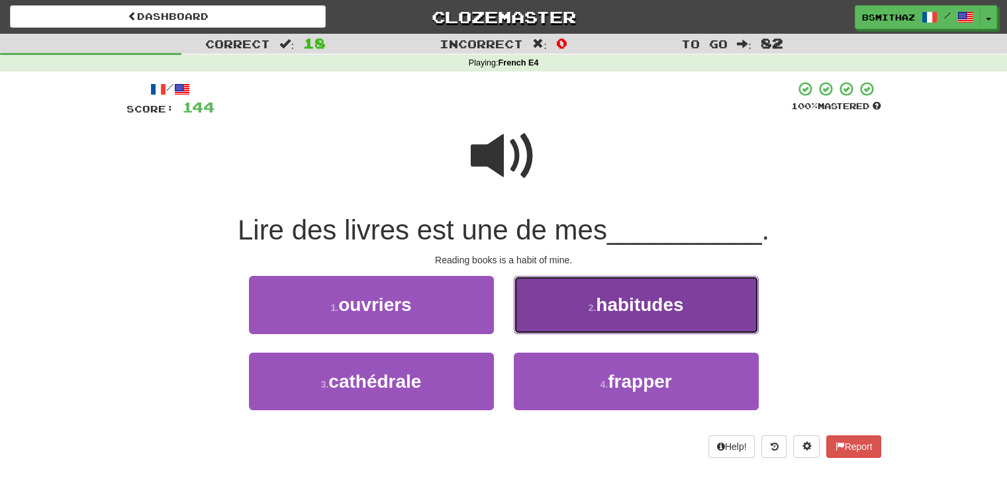
click at [551, 310] on button "2 . habitudes" at bounding box center [636, 305] width 245 height 58
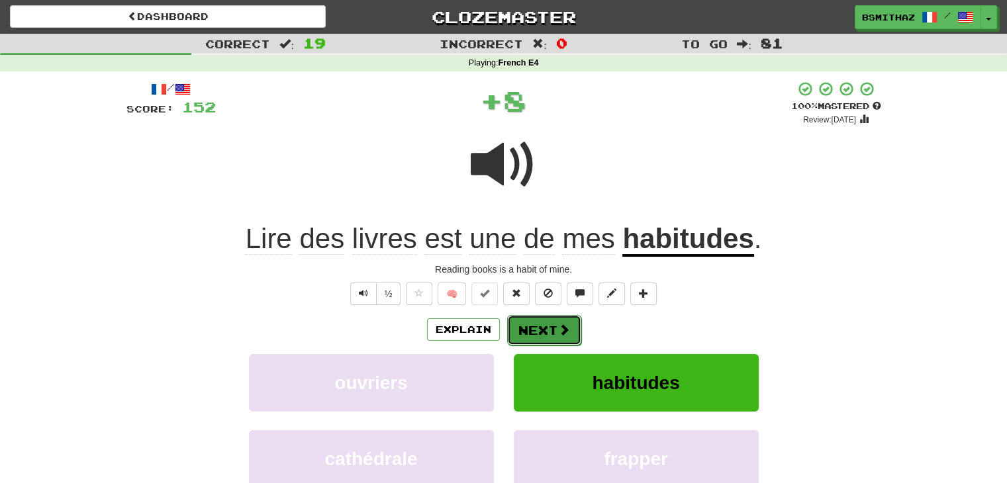
click at [528, 334] on button "Next" at bounding box center [544, 330] width 74 height 30
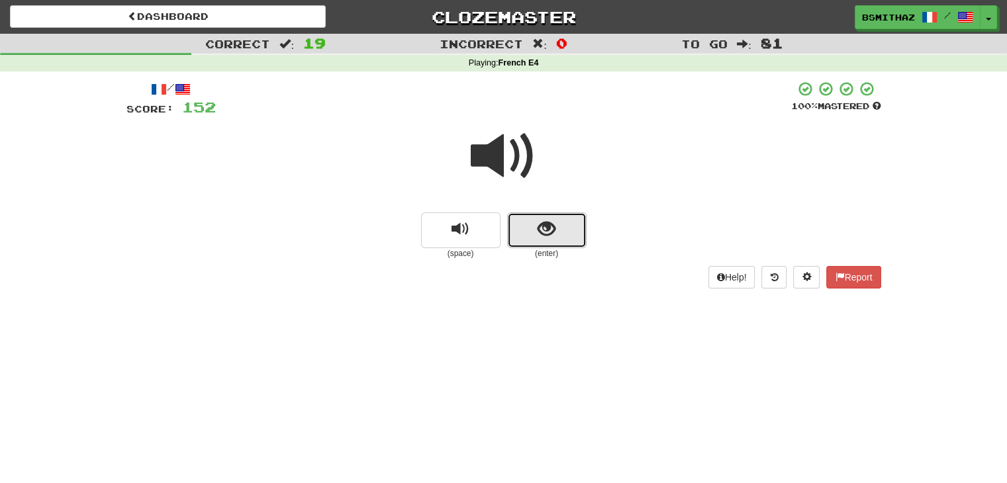
click at [545, 232] on span "show sentence" at bounding box center [547, 229] width 18 height 18
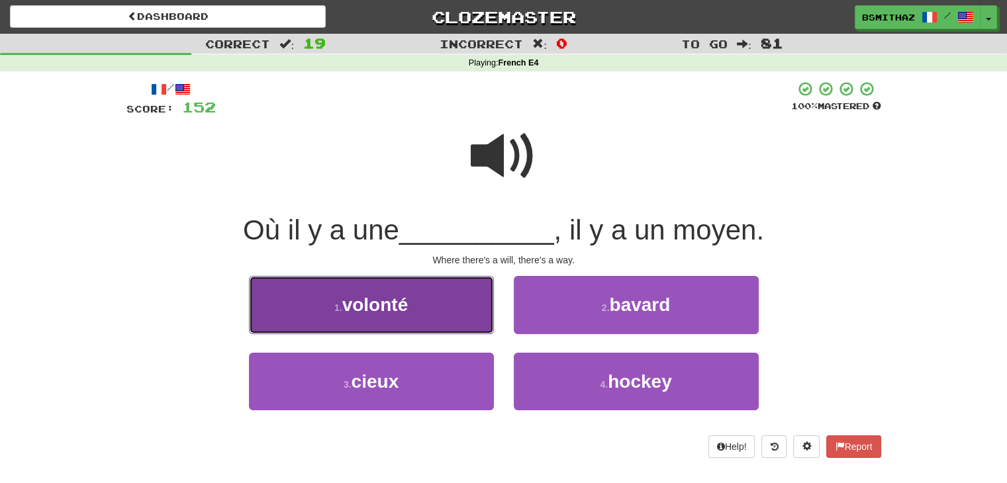
click at [451, 310] on button "1 . volonté" at bounding box center [371, 305] width 245 height 58
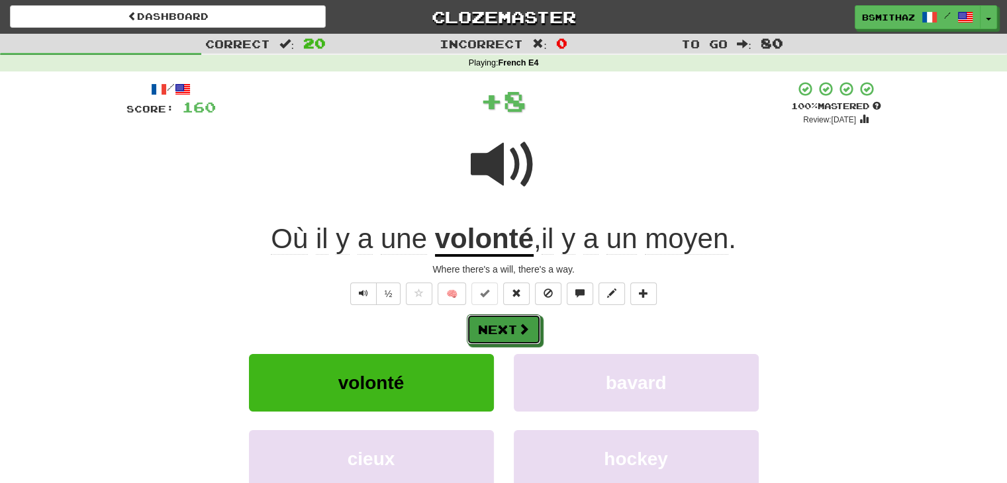
click at [492, 329] on button "Next" at bounding box center [504, 329] width 74 height 30
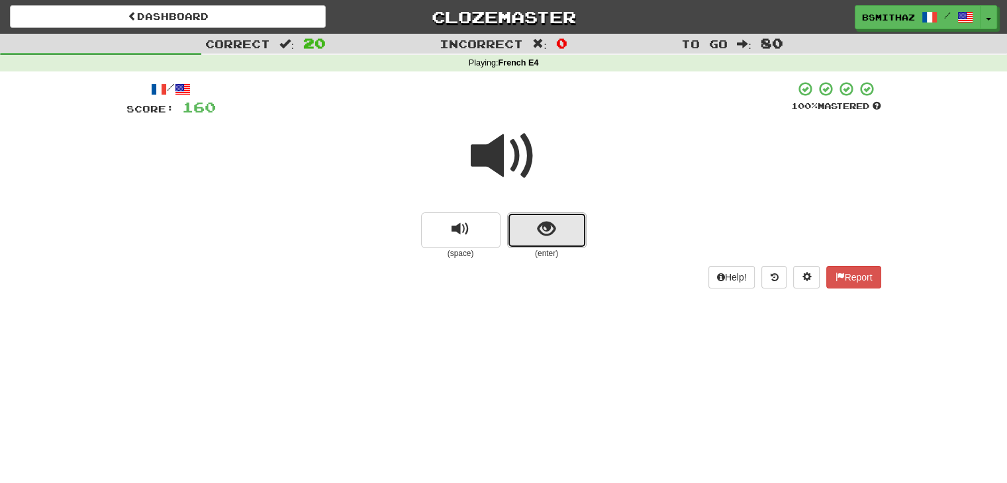
click at [529, 232] on button "show sentence" at bounding box center [546, 230] width 79 height 36
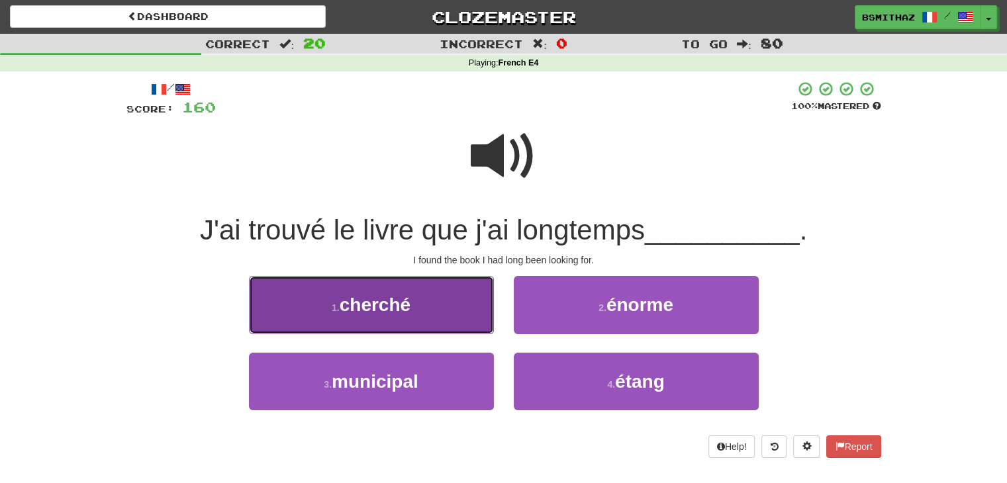
click at [451, 317] on button "1 . [GEOGRAPHIC_DATA]" at bounding box center [371, 305] width 245 height 58
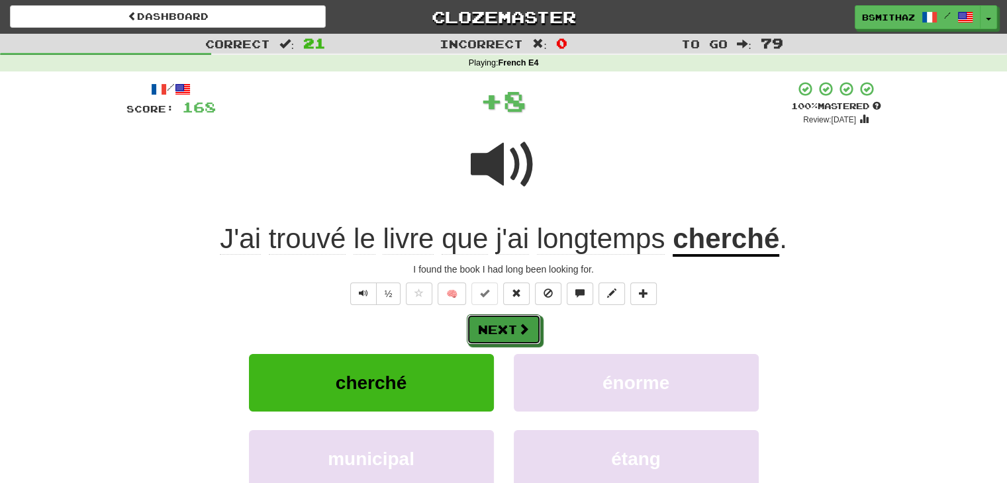
drag, startPoint x: 493, startPoint y: 332, endPoint x: 513, endPoint y: 326, distance: 20.7
click at [494, 331] on button "Next" at bounding box center [504, 329] width 74 height 30
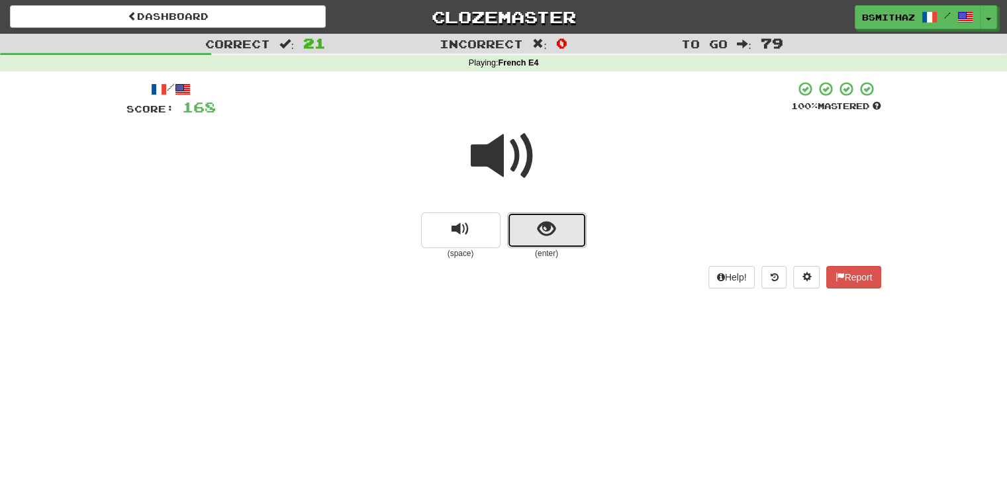
click at [539, 236] on span "show sentence" at bounding box center [547, 229] width 18 height 18
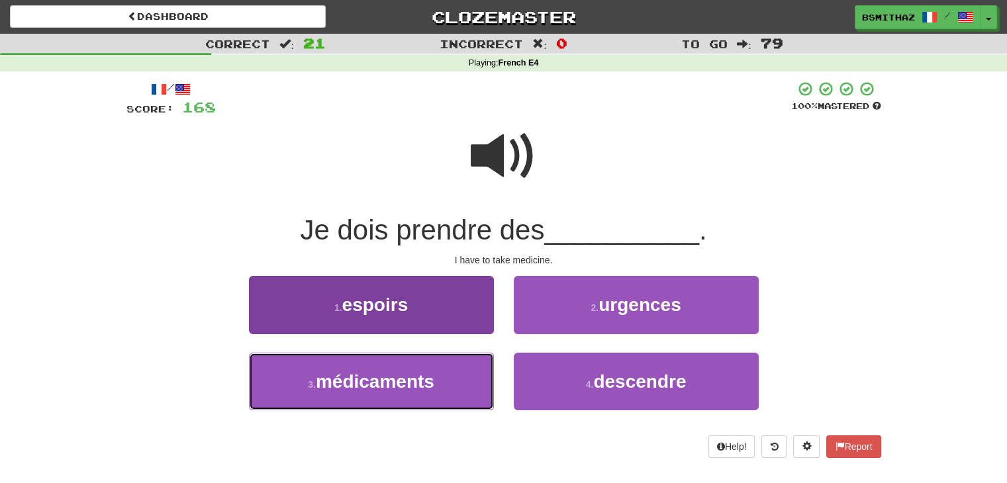
click at [438, 377] on button "3 . médicaments" at bounding box center [371, 382] width 245 height 58
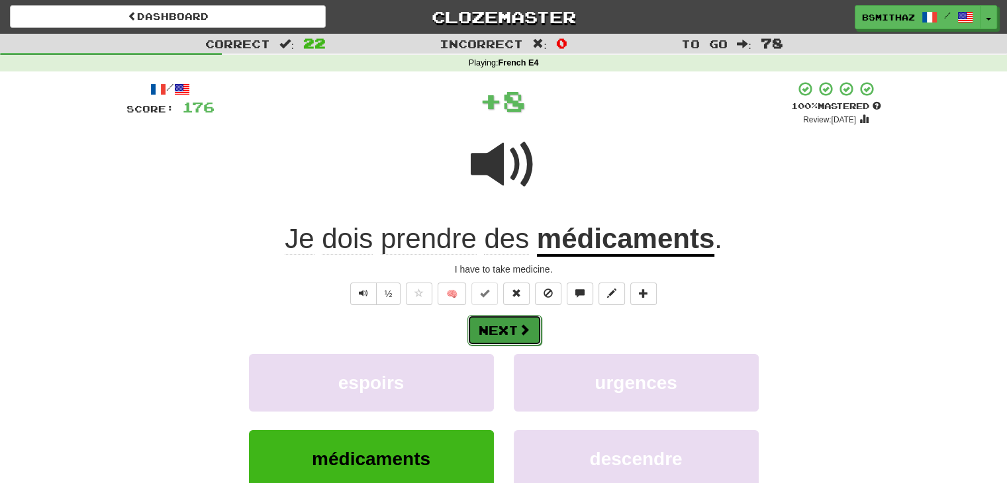
click at [519, 324] on span at bounding box center [524, 330] width 12 height 12
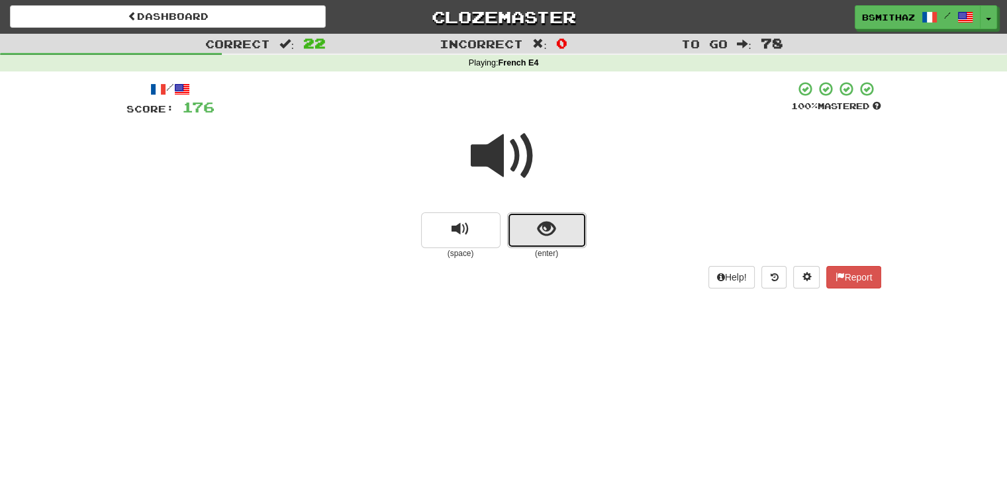
click at [535, 239] on button "show sentence" at bounding box center [546, 230] width 79 height 36
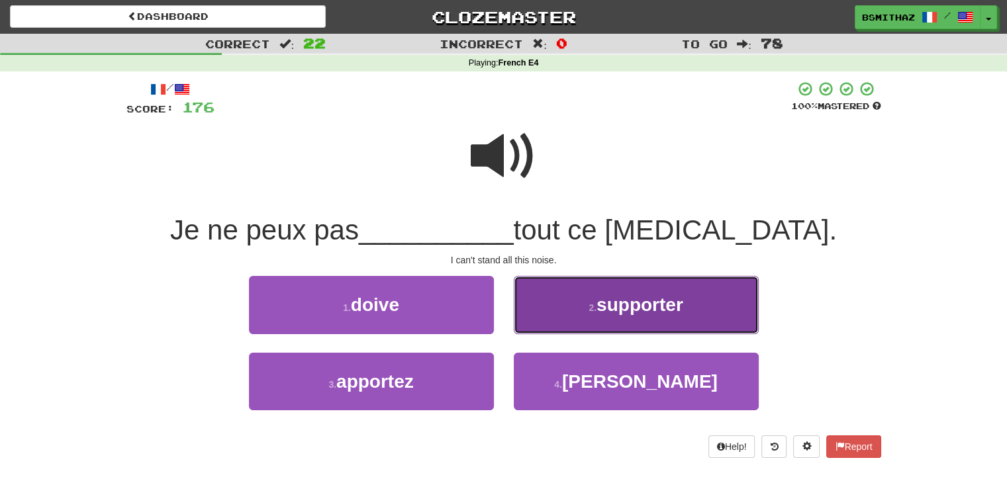
click at [549, 311] on button "2 . supporter" at bounding box center [636, 305] width 245 height 58
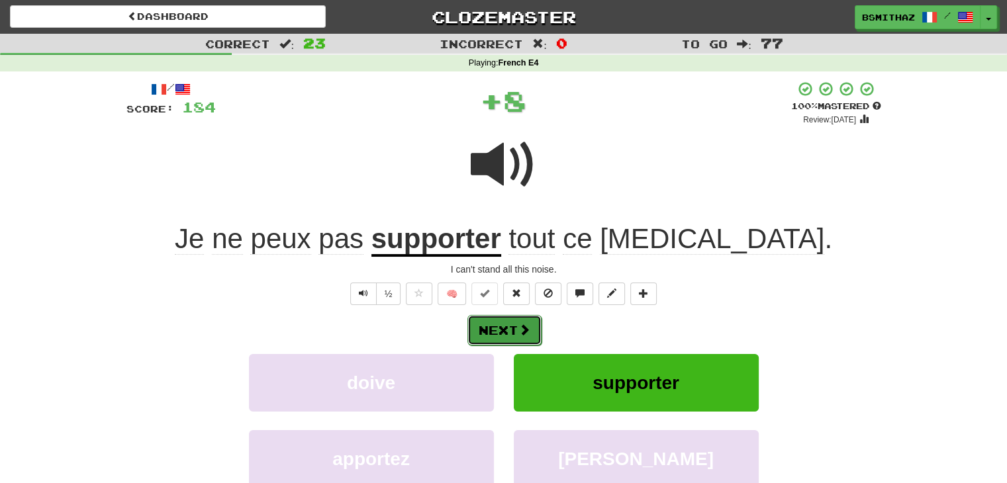
click at [523, 328] on span at bounding box center [524, 330] width 12 height 12
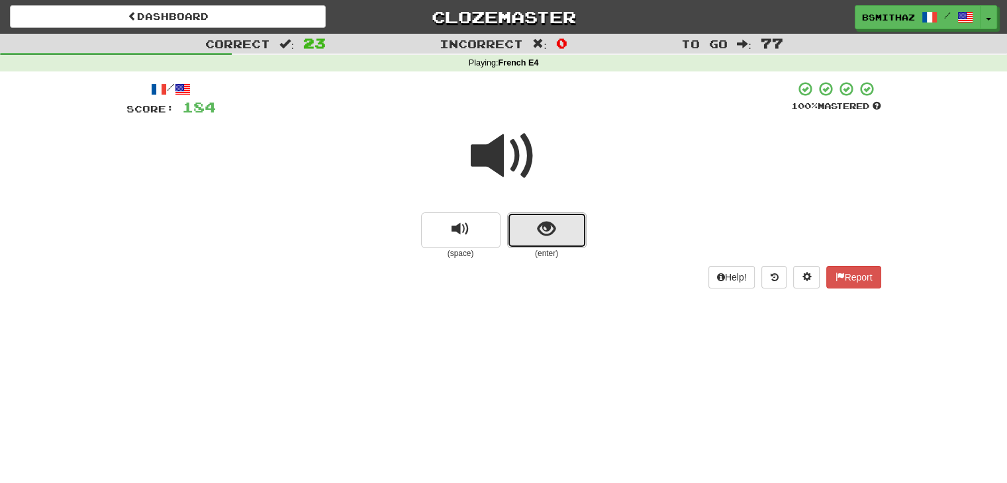
click at [561, 230] on button "show sentence" at bounding box center [546, 230] width 79 height 36
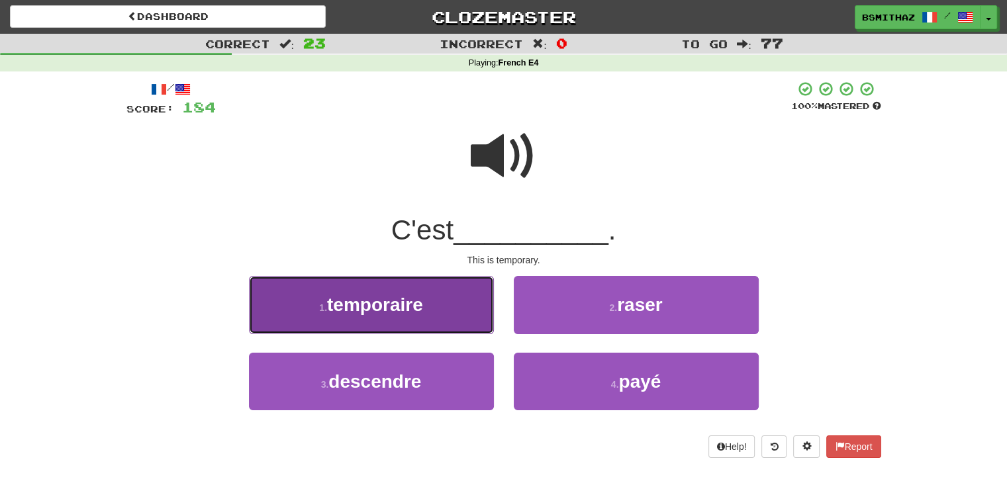
click at [467, 310] on button "1 . temporaire" at bounding box center [371, 305] width 245 height 58
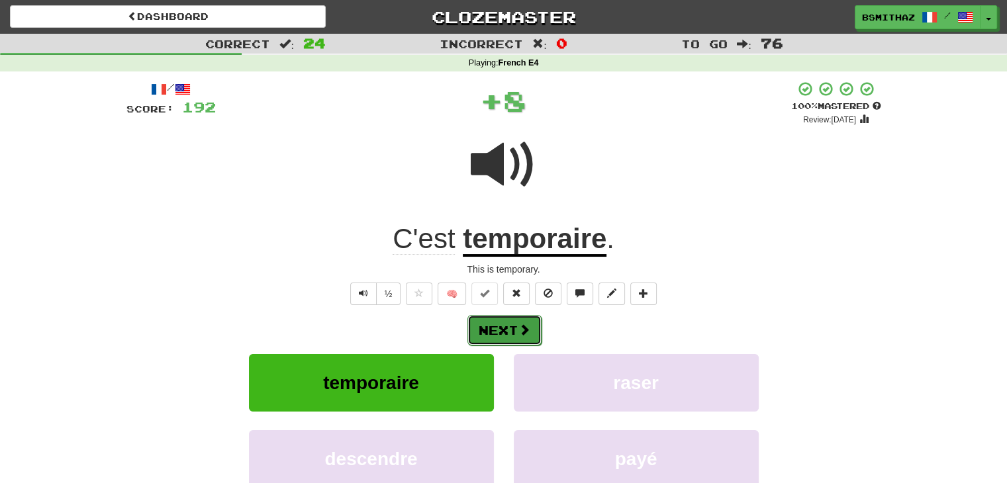
click at [504, 327] on button "Next" at bounding box center [504, 330] width 74 height 30
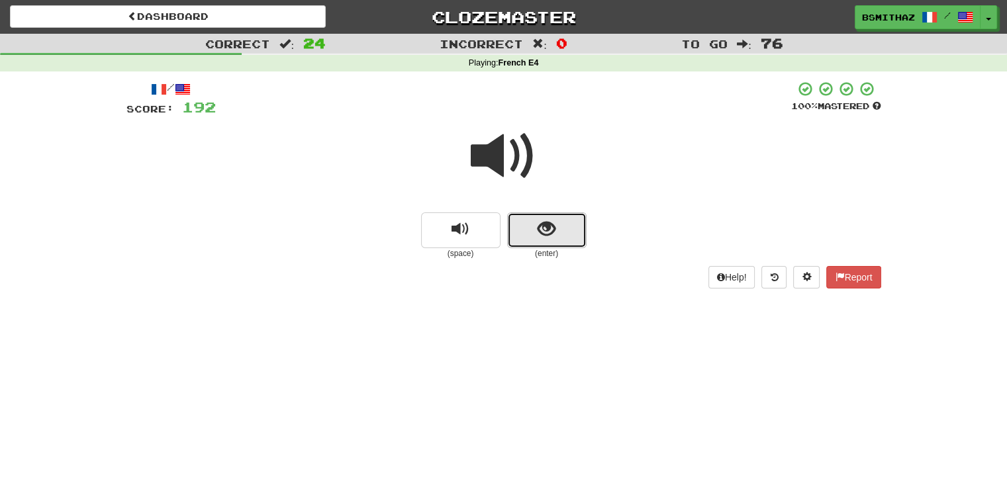
click at [546, 236] on span "show sentence" at bounding box center [547, 229] width 18 height 18
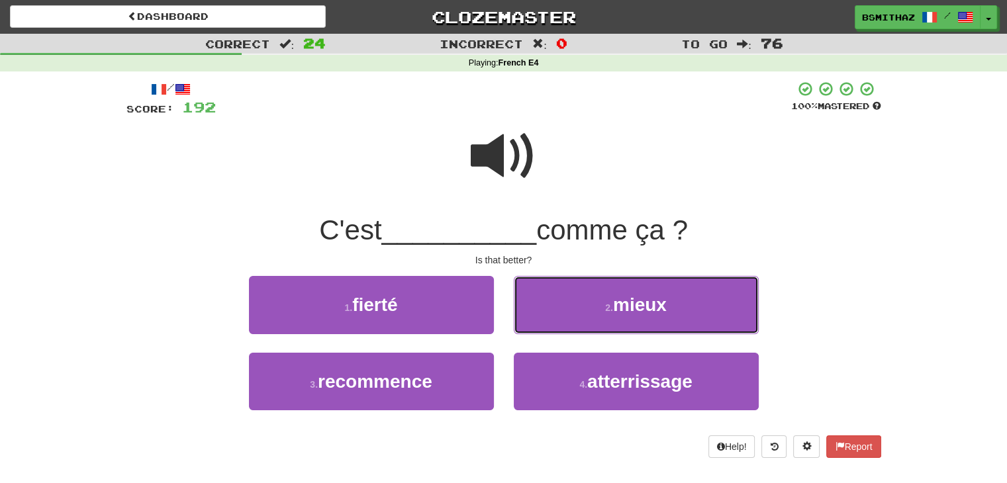
click at [587, 312] on button "2 . mieux" at bounding box center [636, 305] width 245 height 58
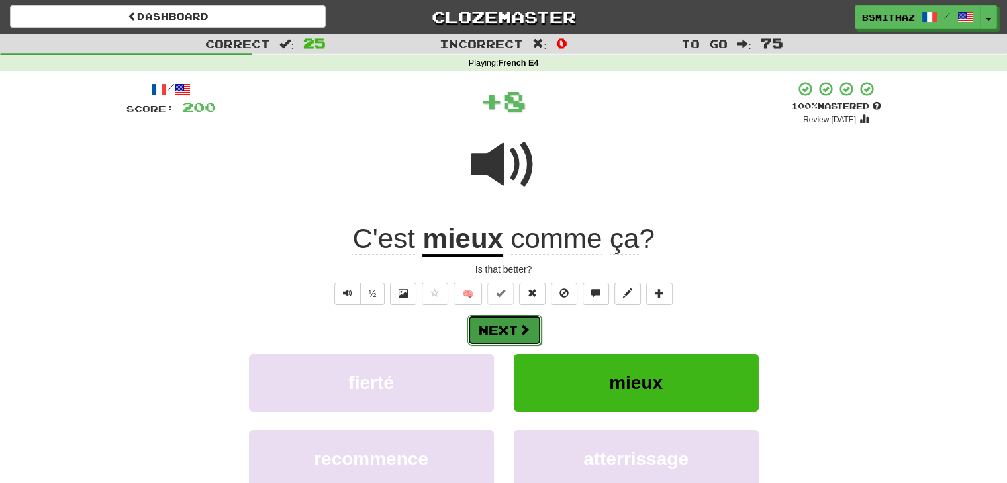
click at [513, 328] on button "Next" at bounding box center [504, 330] width 74 height 30
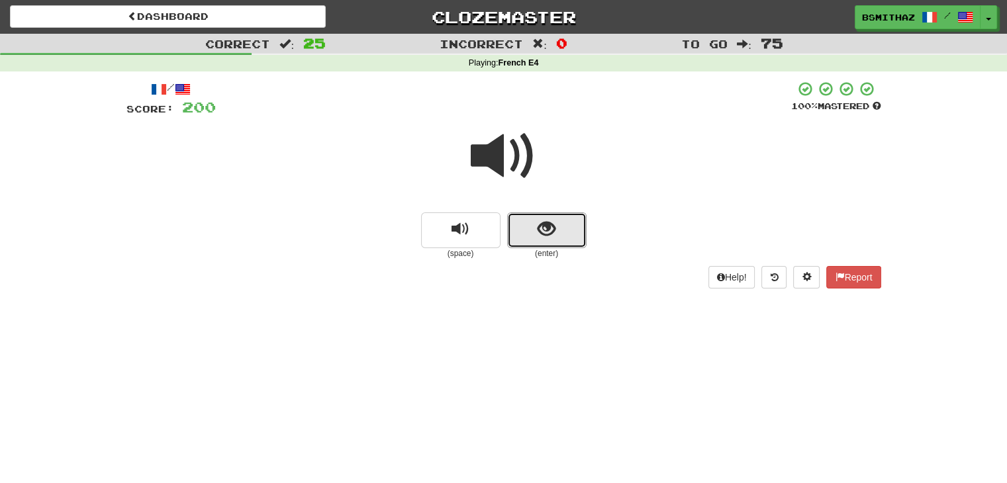
drag, startPoint x: 547, startPoint y: 236, endPoint x: 543, endPoint y: 249, distance: 13.2
click at [547, 237] on span "show sentence" at bounding box center [547, 229] width 18 height 18
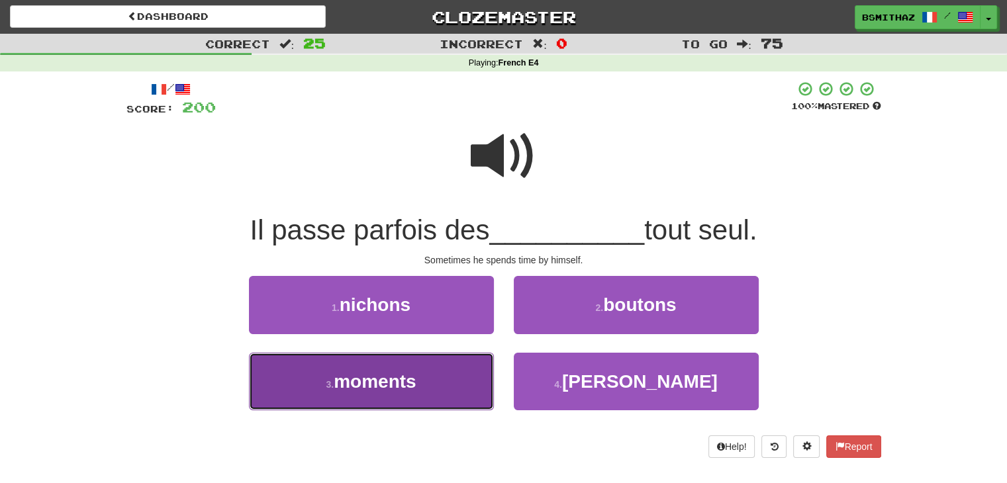
click at [422, 367] on button "3 . moments" at bounding box center [371, 382] width 245 height 58
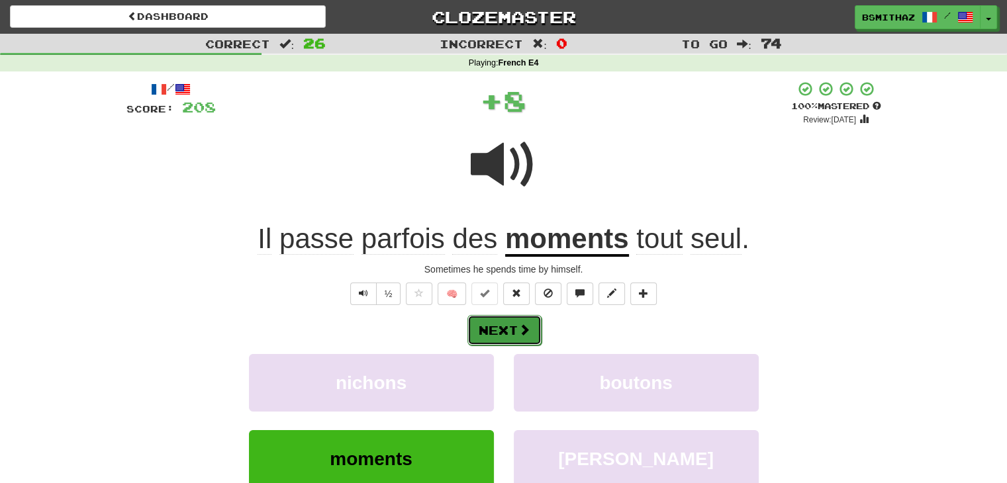
click at [499, 333] on button "Next" at bounding box center [504, 330] width 74 height 30
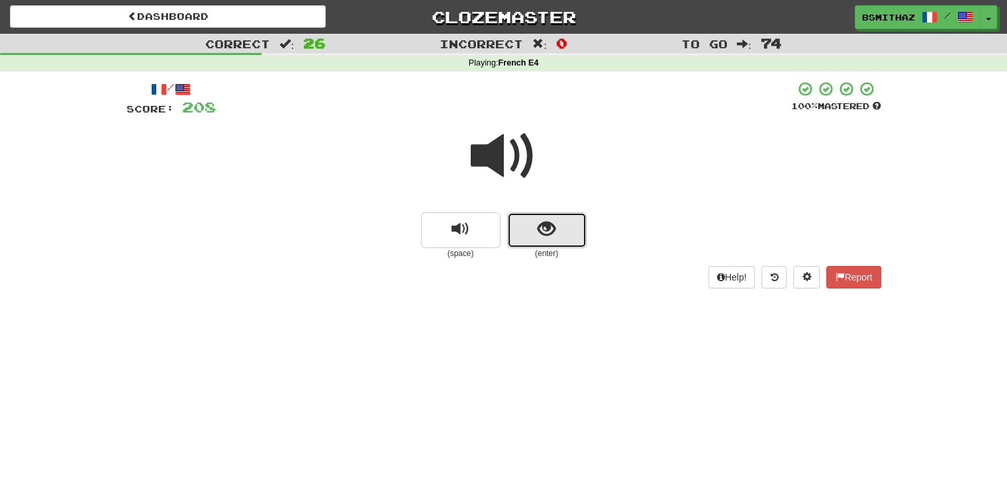
click at [536, 236] on button "show sentence" at bounding box center [546, 230] width 79 height 36
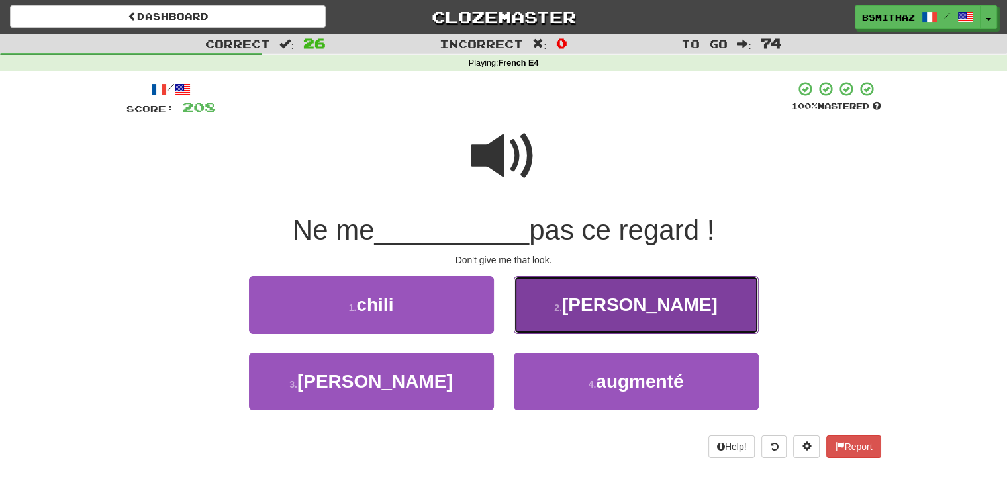
click at [557, 314] on button "2 . [PERSON_NAME]" at bounding box center [636, 305] width 245 height 58
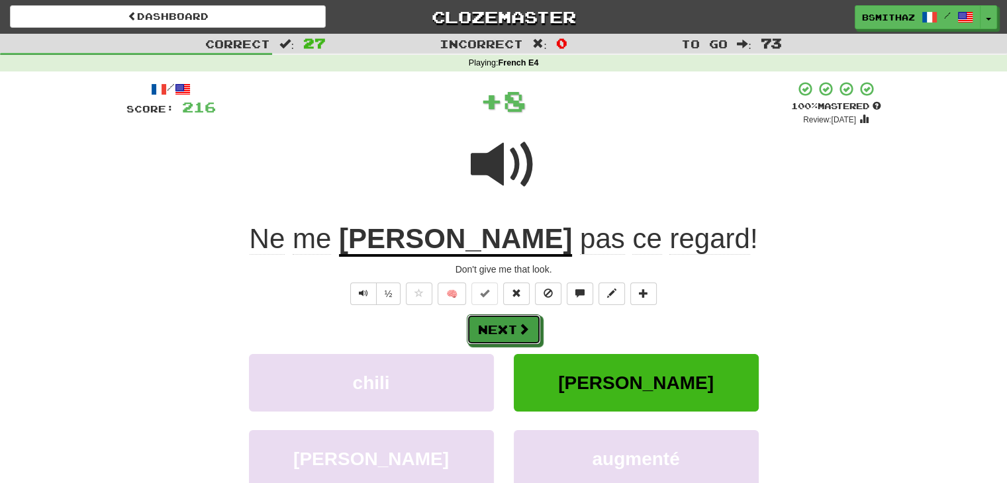
drag, startPoint x: 513, startPoint y: 332, endPoint x: 530, endPoint y: 308, distance: 28.5
click at [514, 332] on button "Next" at bounding box center [504, 329] width 74 height 30
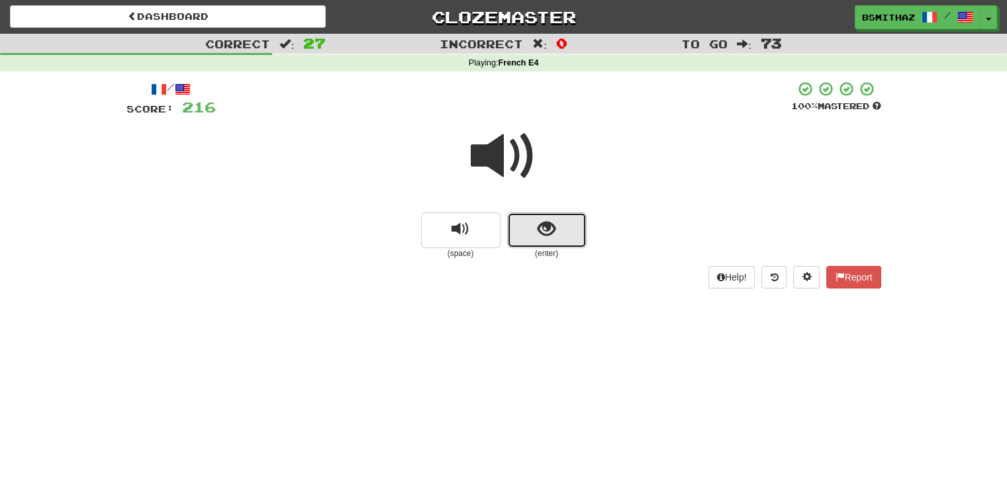
click at [552, 229] on span "show sentence" at bounding box center [547, 229] width 18 height 18
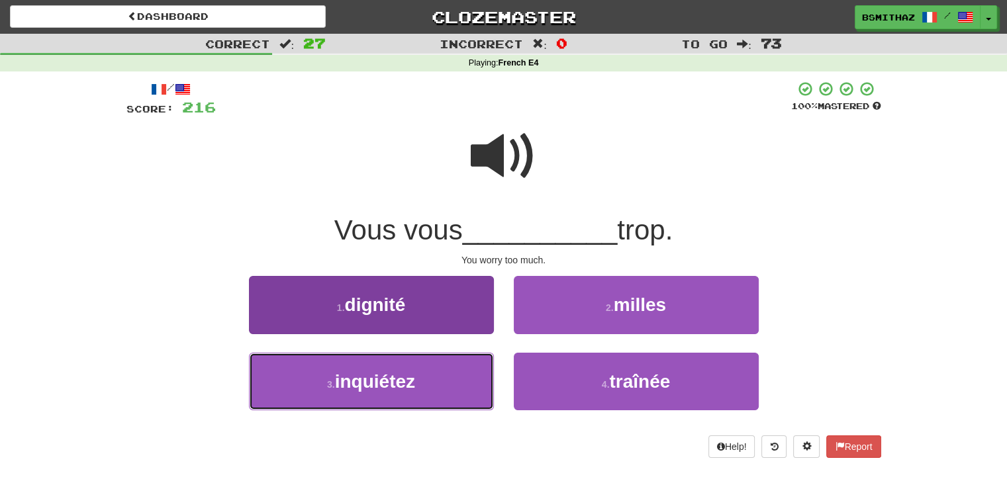
drag, startPoint x: 408, startPoint y: 377, endPoint x: 436, endPoint y: 362, distance: 31.7
click at [408, 377] on span "inquiétez" at bounding box center [375, 381] width 80 height 21
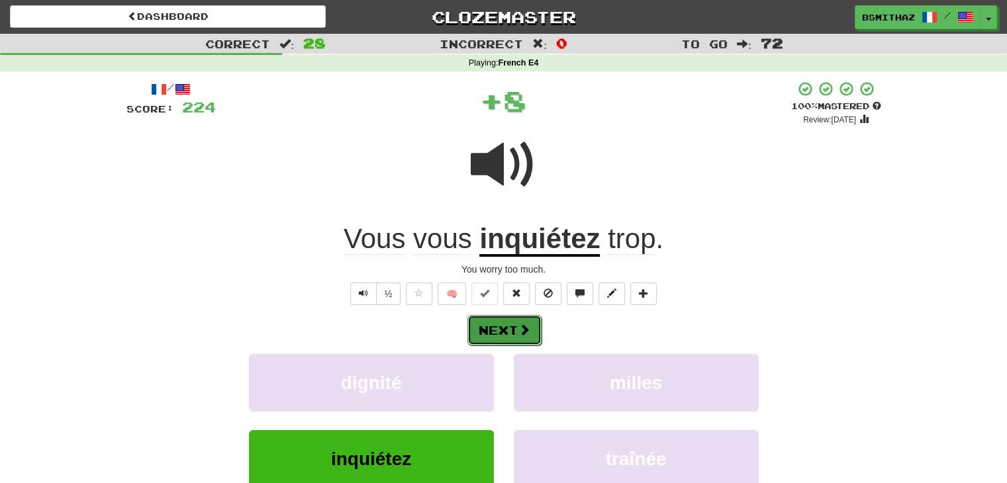
click at [499, 332] on button "Next" at bounding box center [504, 330] width 74 height 30
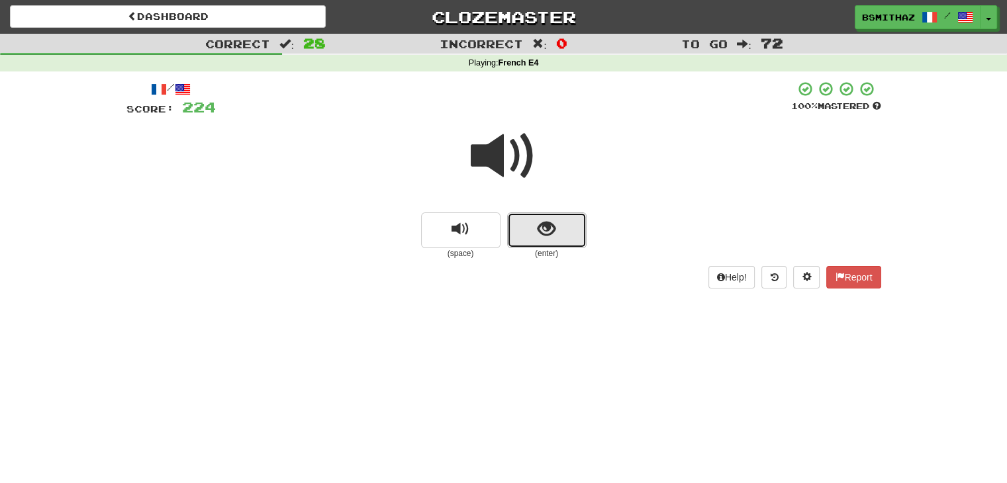
click at [539, 244] on button "show sentence" at bounding box center [546, 230] width 79 height 36
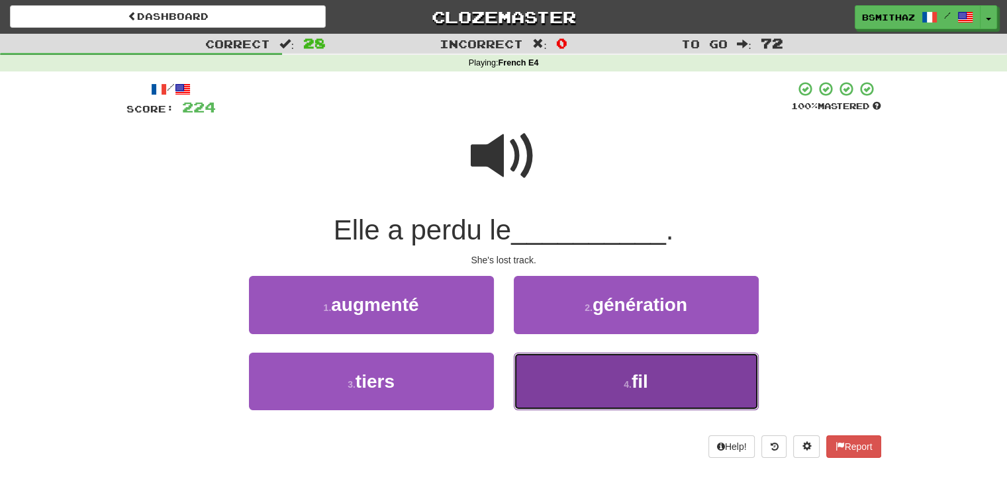
click at [530, 369] on button "4 . fil" at bounding box center [636, 382] width 245 height 58
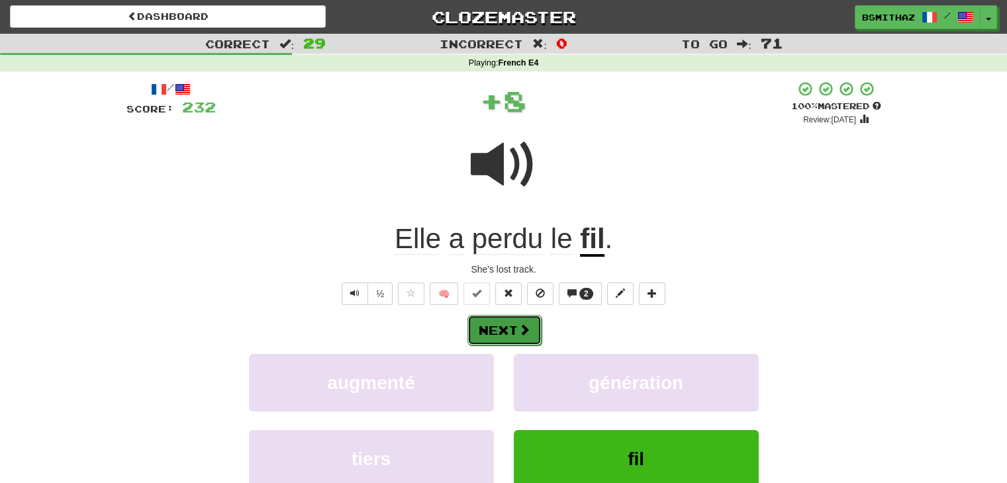
click at [514, 337] on button "Next" at bounding box center [504, 330] width 74 height 30
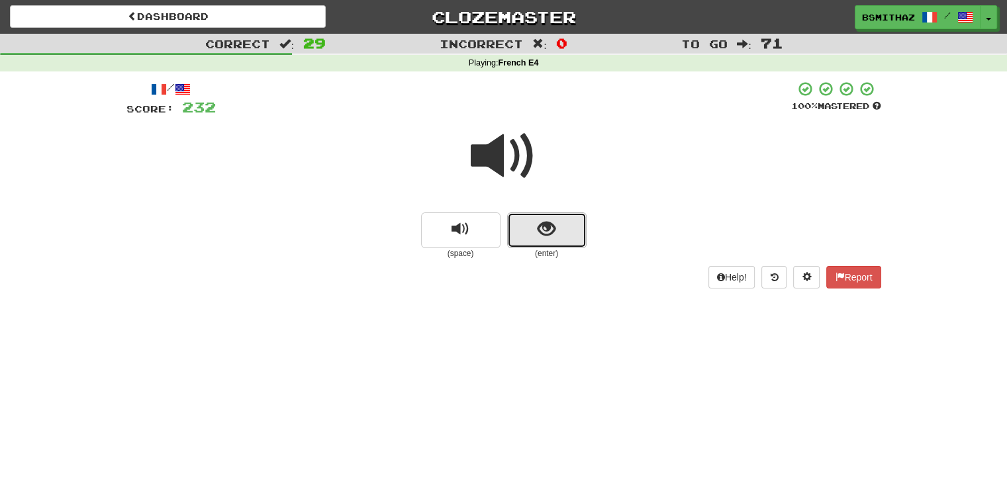
click at [542, 230] on span "show sentence" at bounding box center [547, 229] width 18 height 18
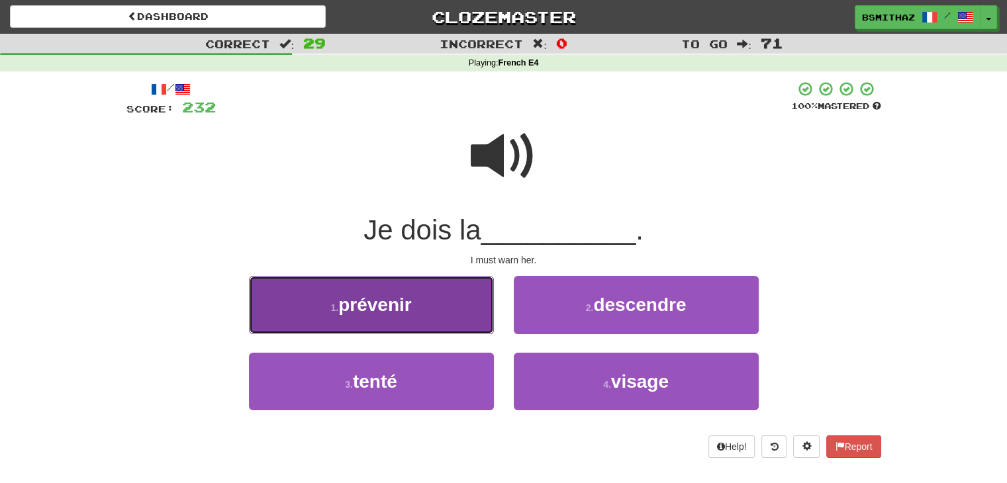
click at [418, 307] on button "1 . [GEOGRAPHIC_DATA]" at bounding box center [371, 305] width 245 height 58
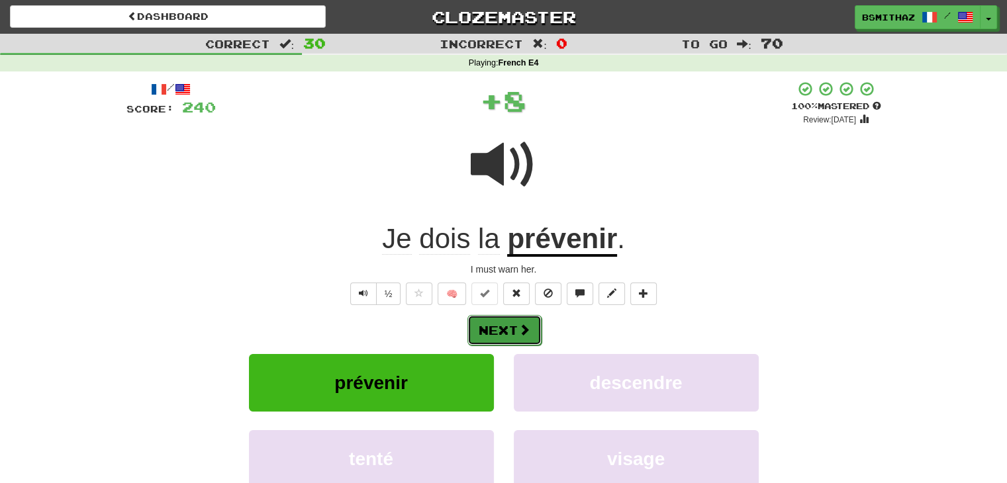
click at [517, 332] on button "Next" at bounding box center [504, 330] width 74 height 30
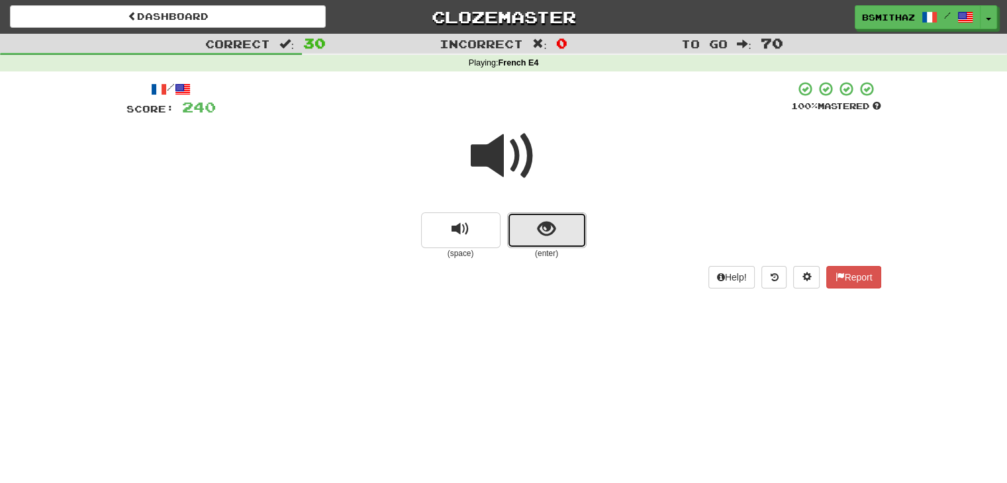
click at [544, 230] on span "show sentence" at bounding box center [547, 229] width 18 height 18
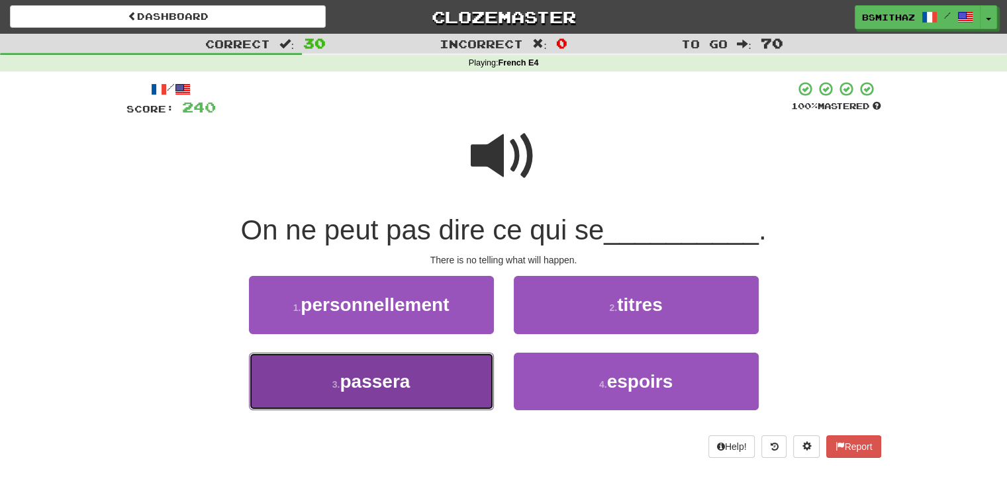
click at [415, 370] on button "3 . passera" at bounding box center [371, 382] width 245 height 58
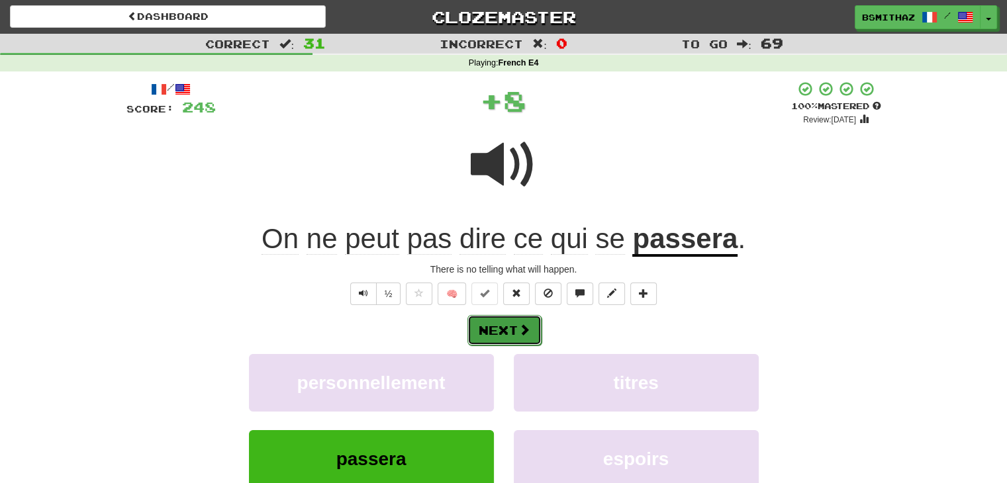
click at [495, 328] on button "Next" at bounding box center [504, 330] width 74 height 30
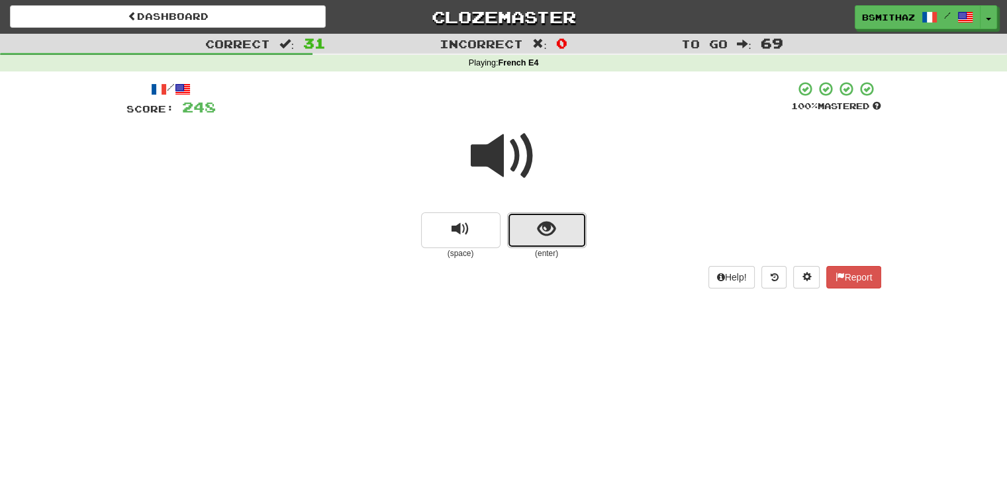
drag, startPoint x: 525, startPoint y: 240, endPoint x: 528, endPoint y: 231, distance: 9.8
click at [528, 231] on button "show sentence" at bounding box center [546, 230] width 79 height 36
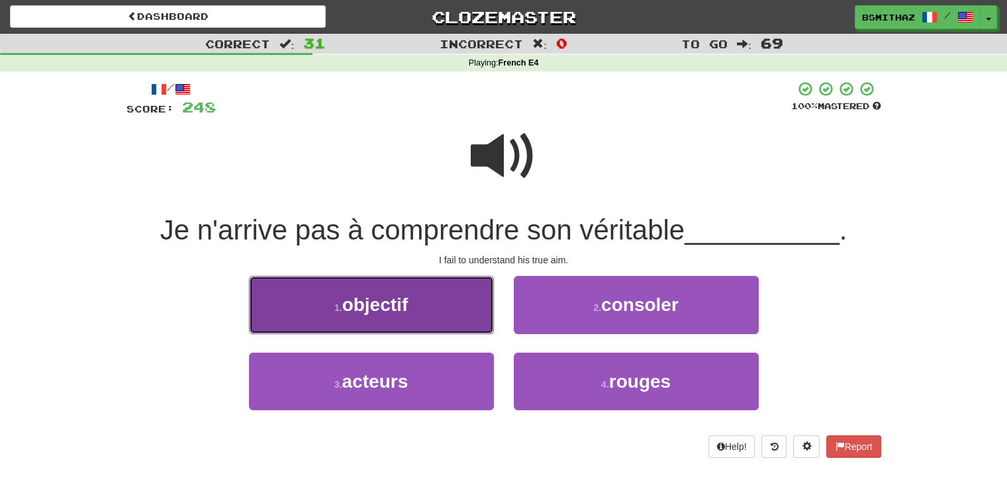
click at [463, 303] on button "1 . objectif" at bounding box center [371, 305] width 245 height 58
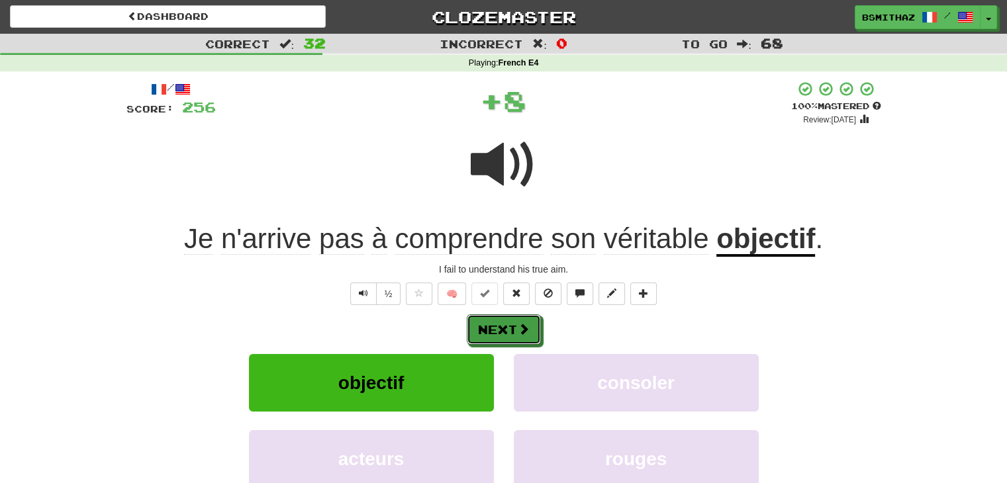
click at [511, 326] on button "Next" at bounding box center [504, 329] width 74 height 30
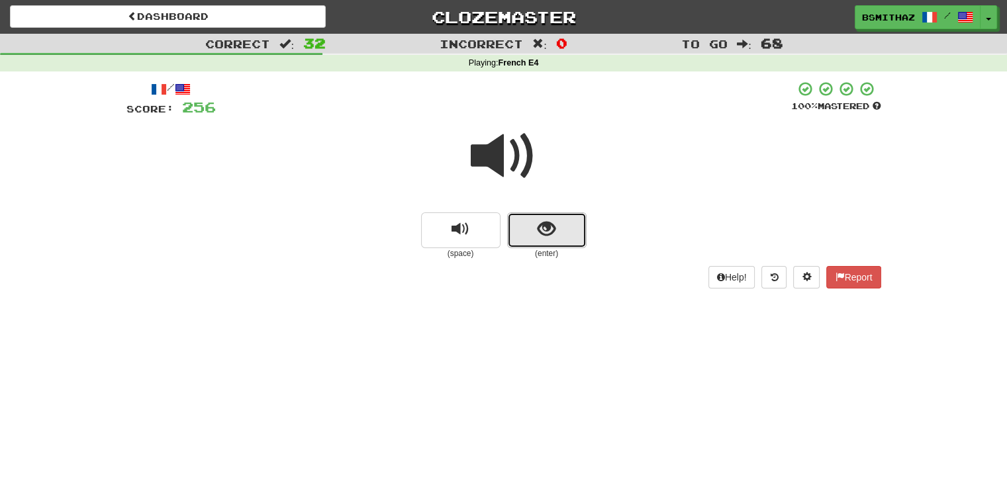
click at [555, 232] on button "show sentence" at bounding box center [546, 230] width 79 height 36
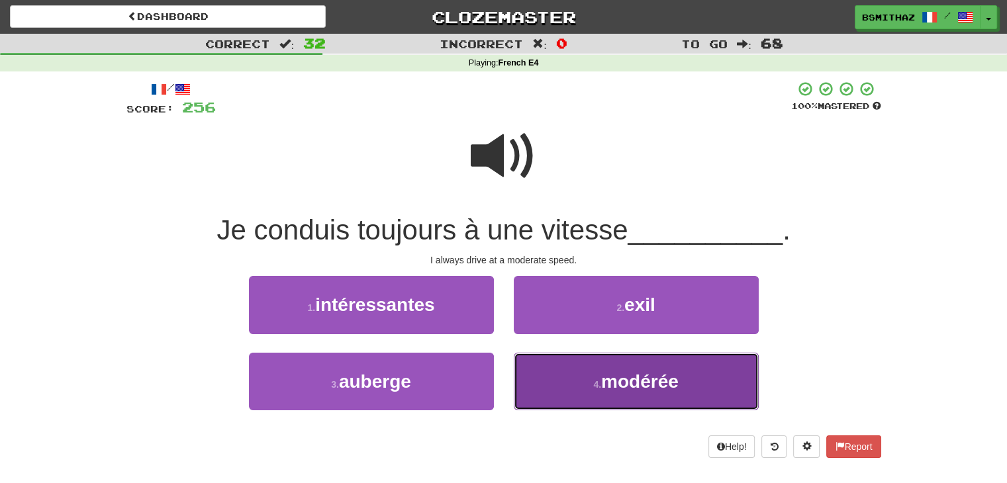
click at [589, 379] on button "4 . modérée" at bounding box center [636, 382] width 245 height 58
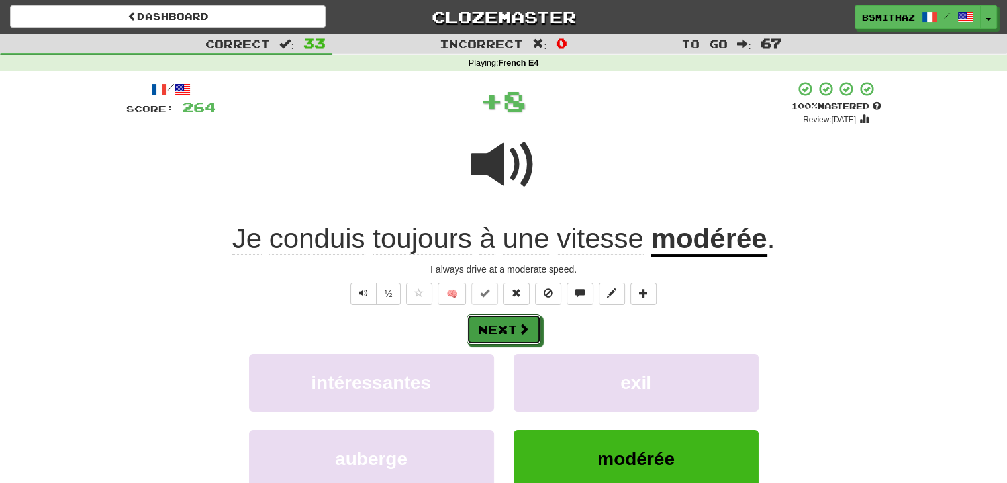
click at [518, 329] on span at bounding box center [524, 329] width 12 height 12
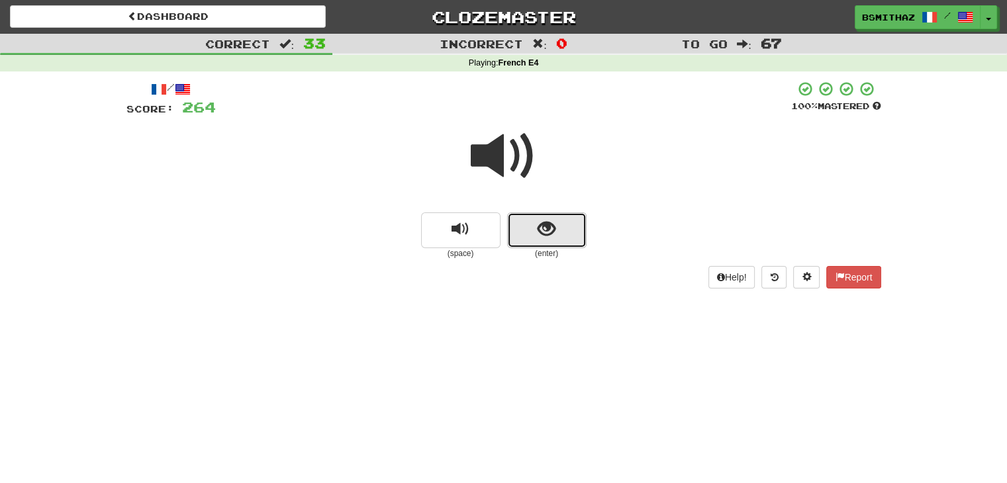
click at [542, 233] on span "show sentence" at bounding box center [547, 229] width 18 height 18
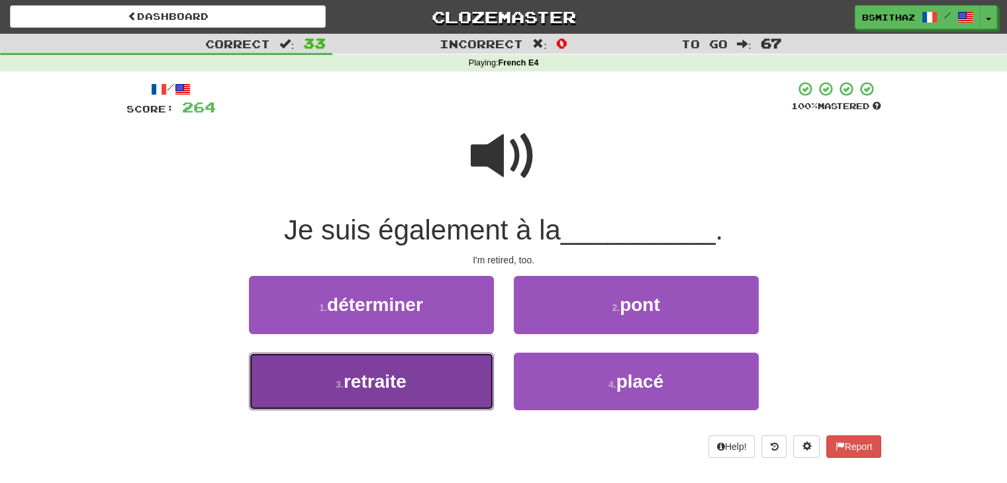
click at [424, 366] on button "3 . retraite" at bounding box center [371, 382] width 245 height 58
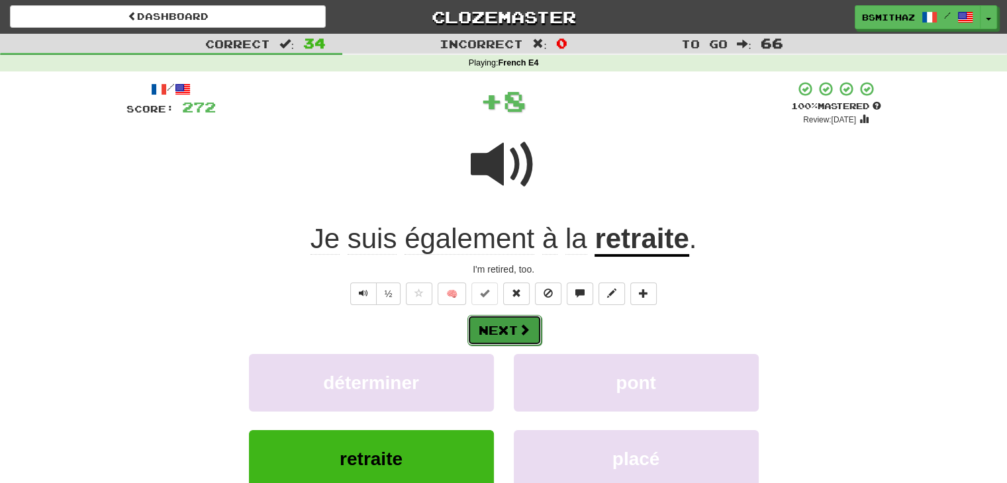
click at [490, 334] on button "Next" at bounding box center [504, 330] width 74 height 30
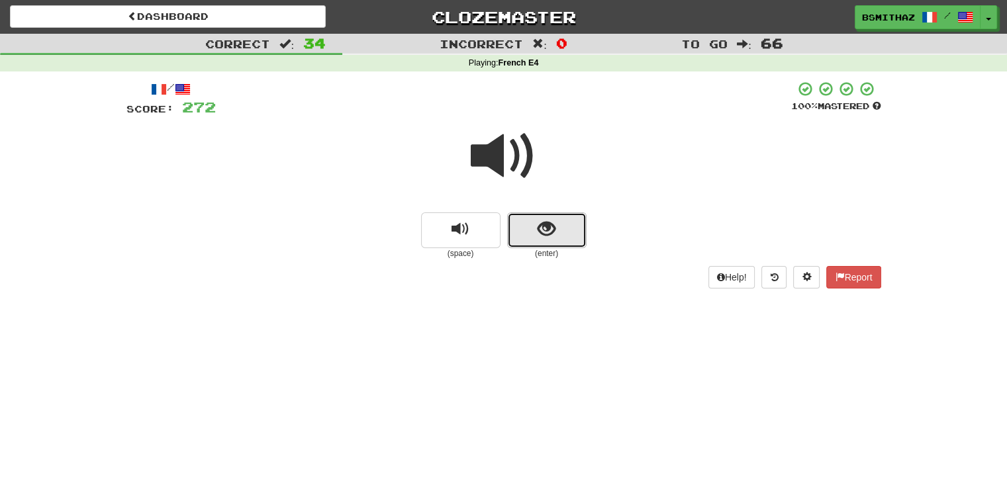
click at [543, 246] on button "show sentence" at bounding box center [546, 230] width 79 height 36
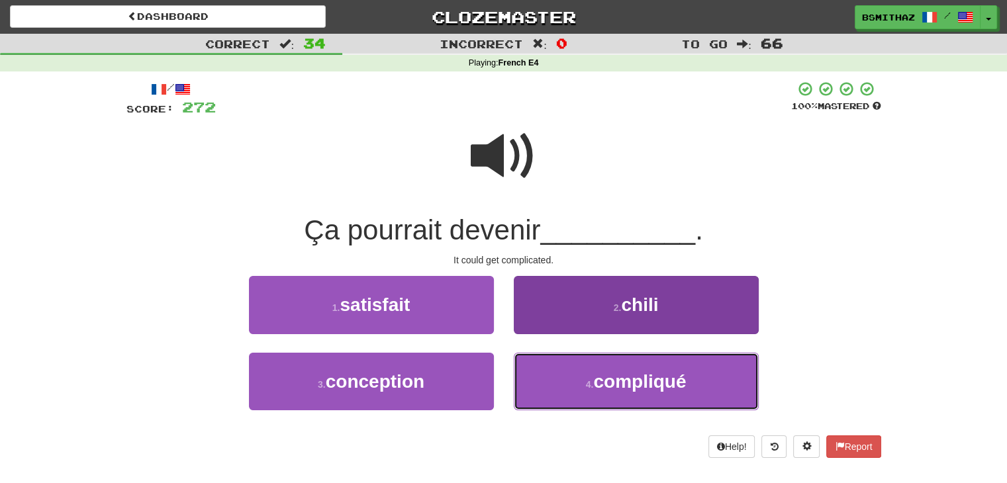
click at [547, 358] on button "4 . compliqué" at bounding box center [636, 382] width 245 height 58
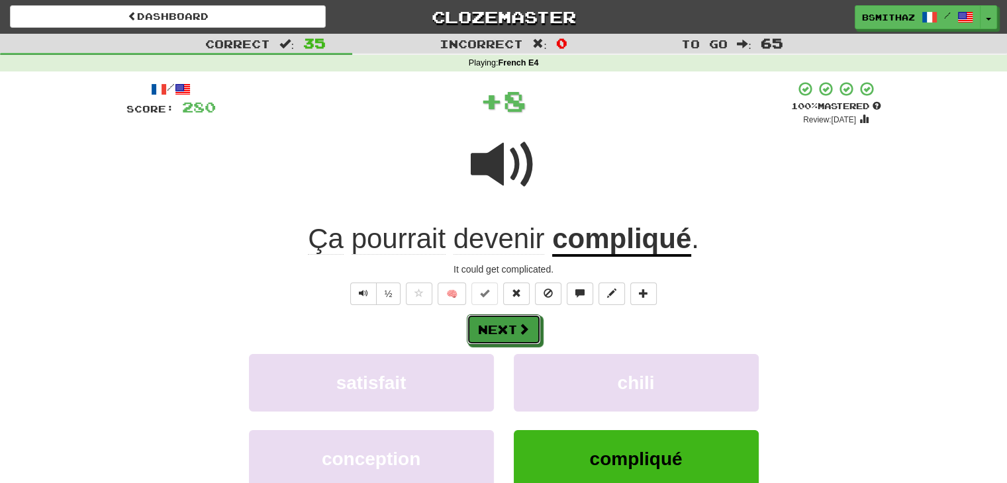
click at [523, 332] on span at bounding box center [524, 329] width 12 height 12
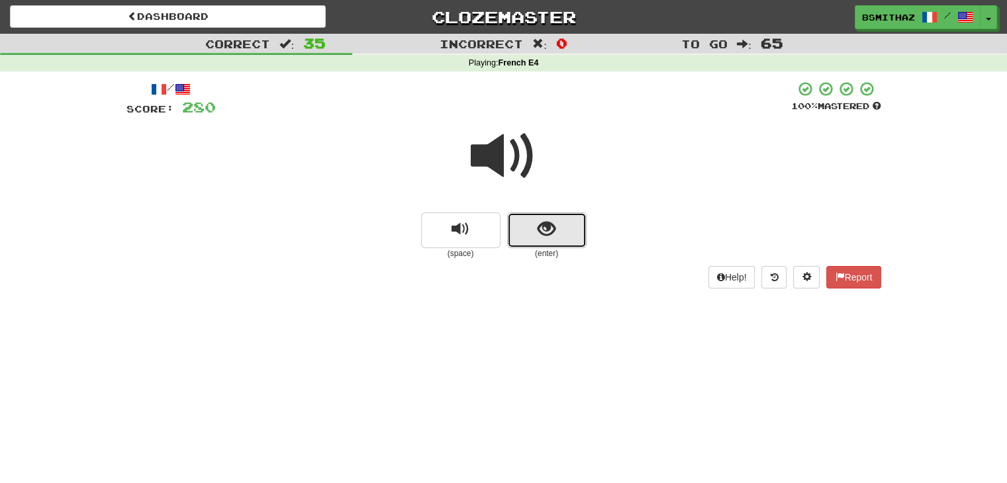
click at [555, 232] on button "show sentence" at bounding box center [546, 230] width 79 height 36
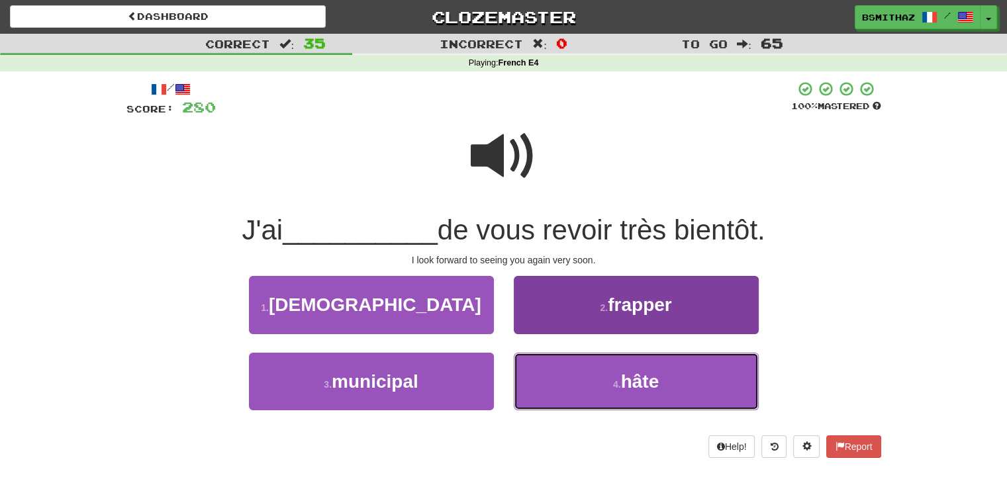
click at [538, 371] on button "4 . hâte" at bounding box center [636, 382] width 245 height 58
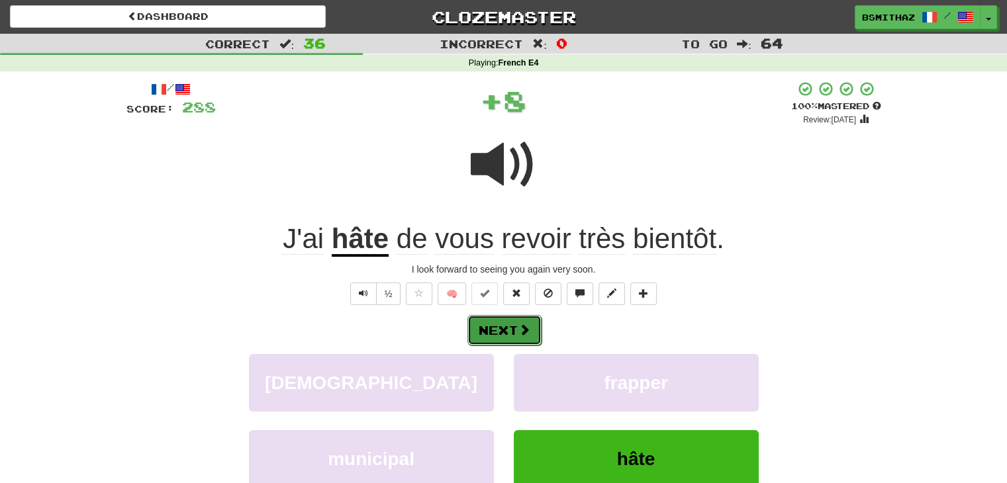
click at [508, 339] on button "Next" at bounding box center [504, 330] width 74 height 30
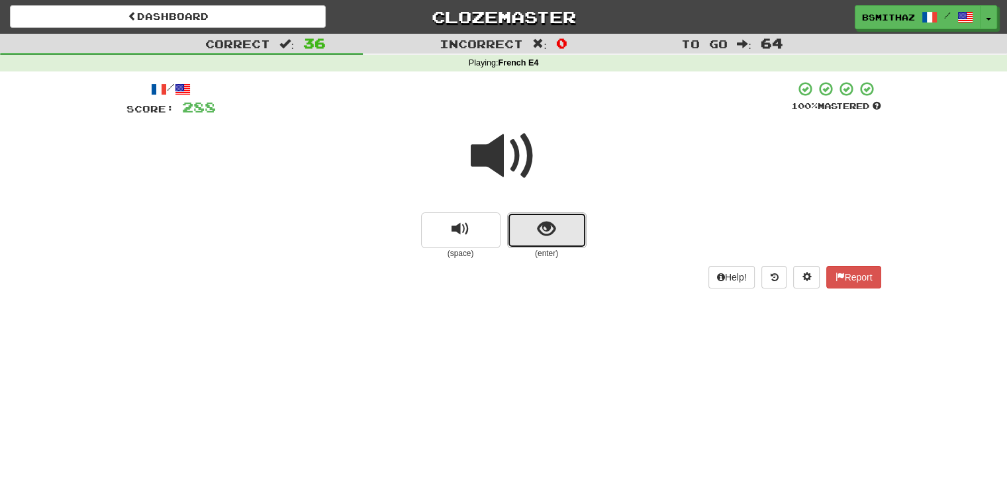
click at [542, 231] on span "show sentence" at bounding box center [547, 229] width 18 height 18
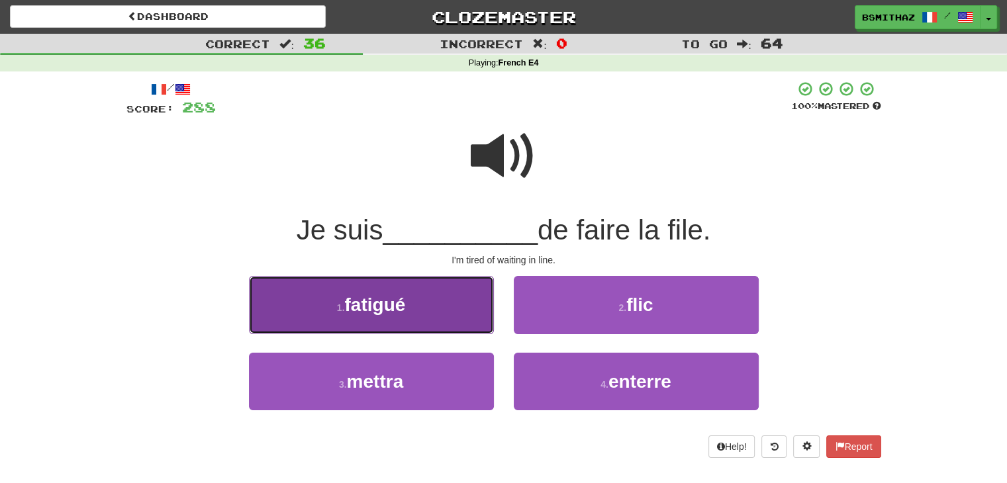
click at [432, 316] on button "1 . fatigué" at bounding box center [371, 305] width 245 height 58
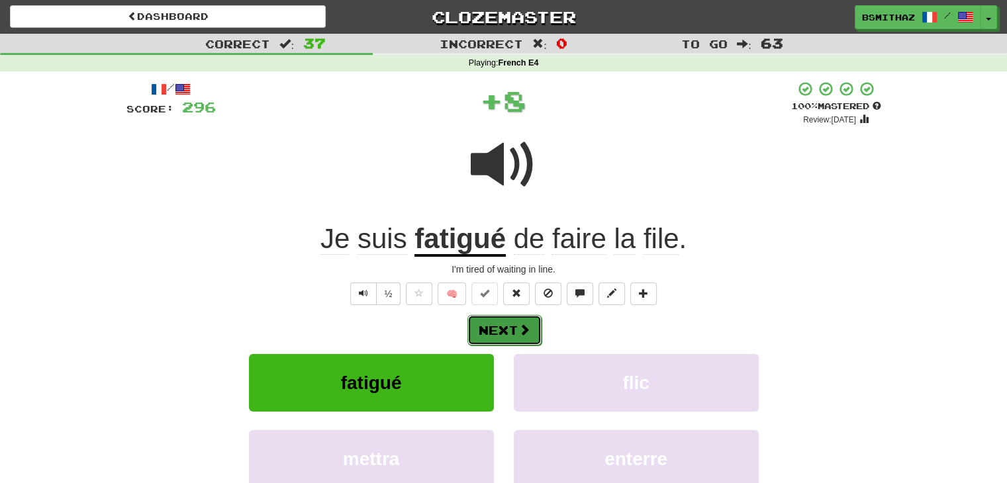
click at [493, 340] on button "Next" at bounding box center [504, 330] width 74 height 30
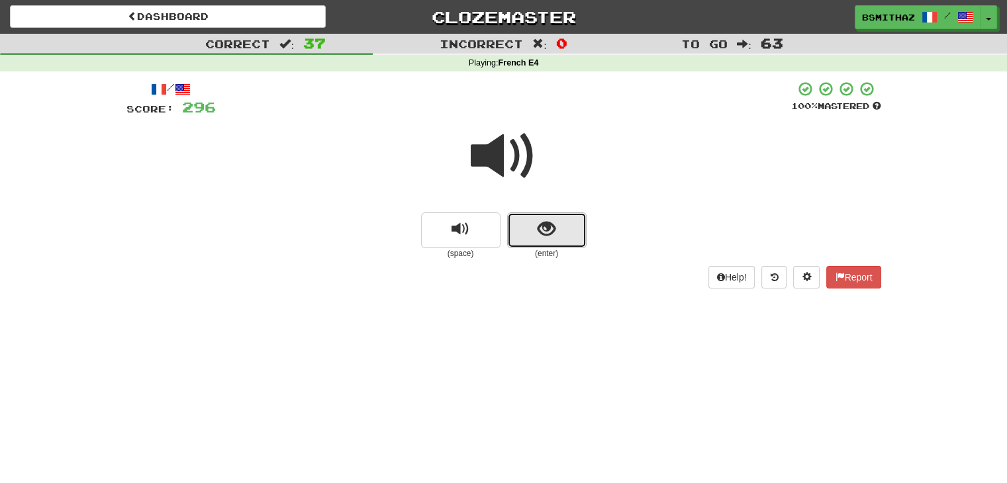
click at [538, 236] on span "show sentence" at bounding box center [547, 229] width 18 height 18
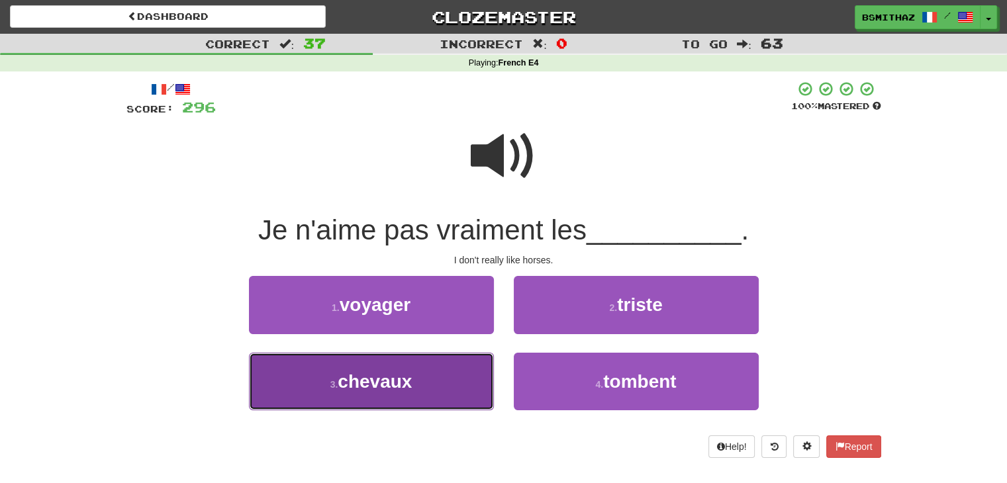
click at [404, 373] on span "chevaux" at bounding box center [375, 381] width 74 height 21
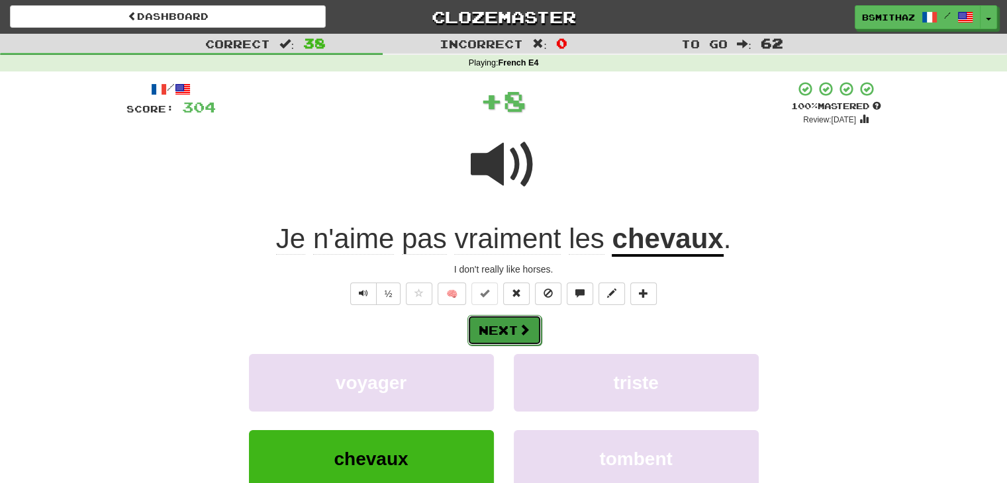
click at [503, 334] on button "Next" at bounding box center [504, 330] width 74 height 30
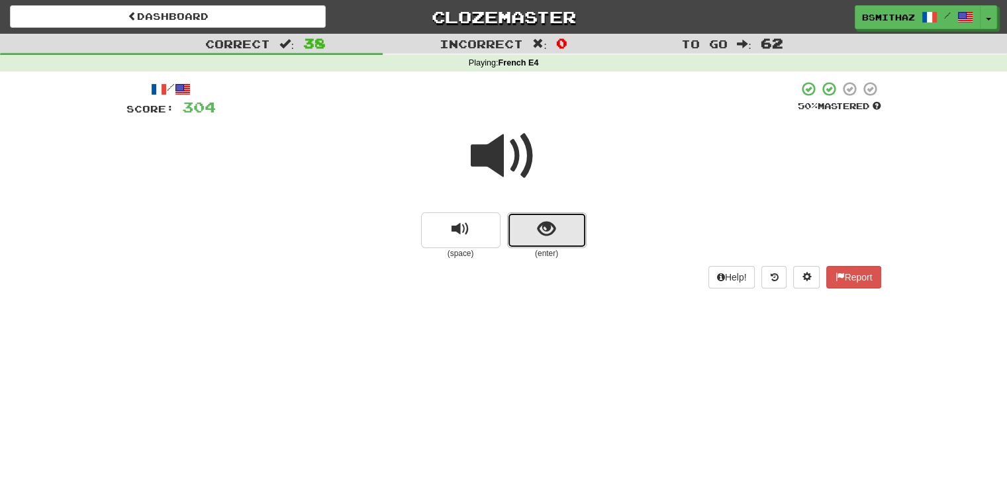
click at [528, 230] on button "show sentence" at bounding box center [546, 230] width 79 height 36
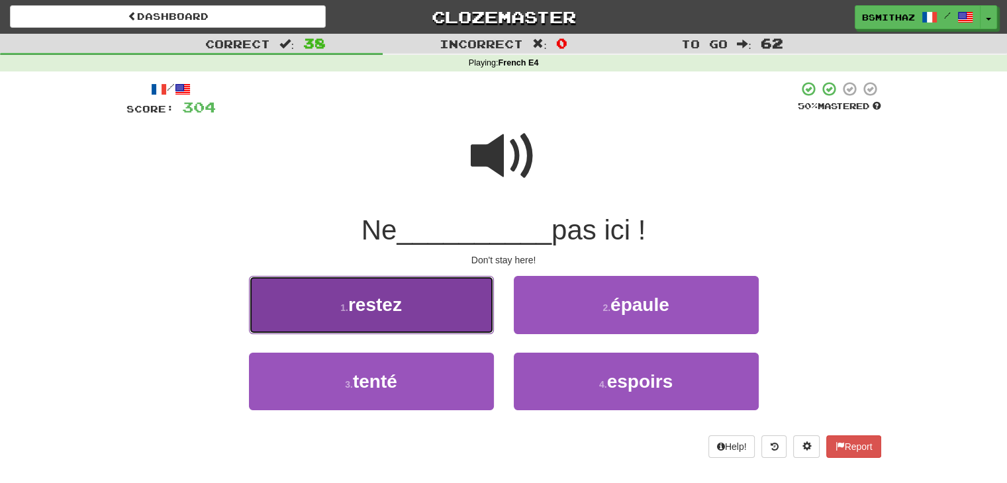
click at [438, 308] on button "1 . restez" at bounding box center [371, 305] width 245 height 58
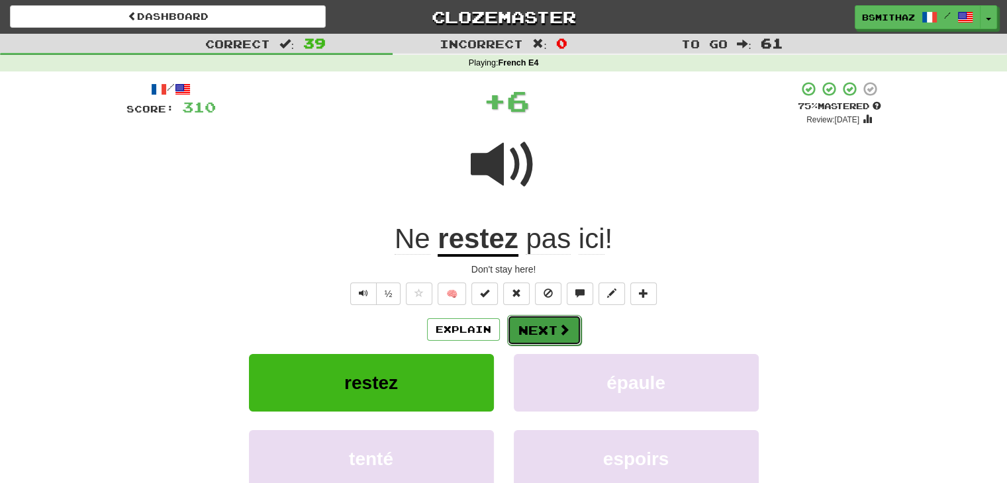
click at [522, 330] on button "Next" at bounding box center [544, 330] width 74 height 30
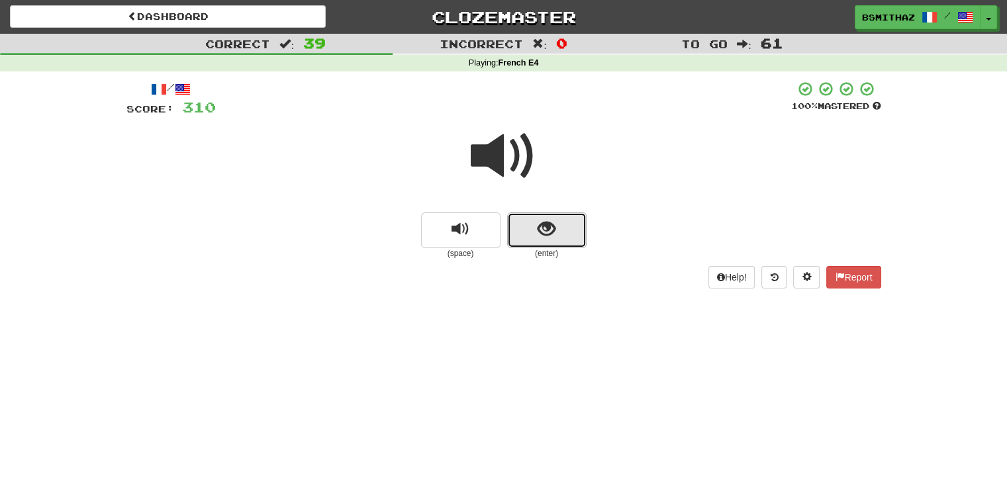
click at [536, 239] on button "show sentence" at bounding box center [546, 230] width 79 height 36
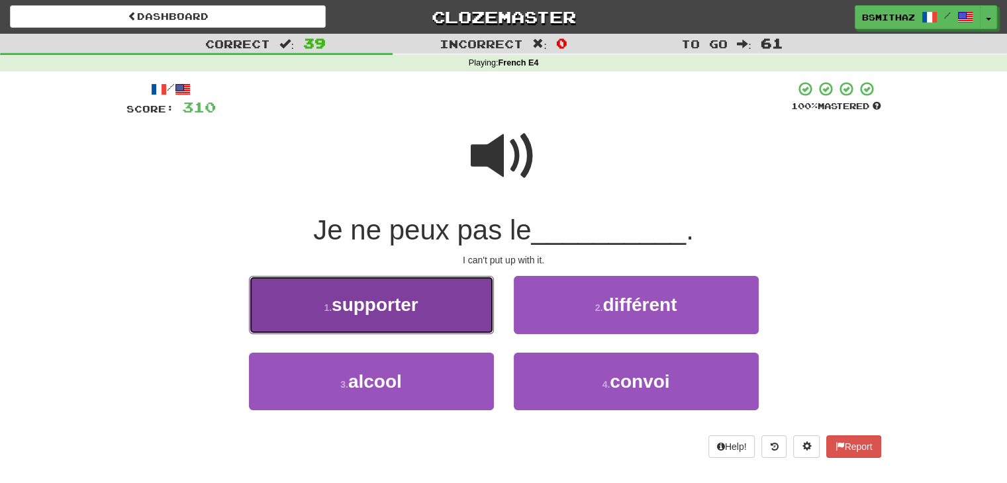
click at [423, 316] on button "1 . supporter" at bounding box center [371, 305] width 245 height 58
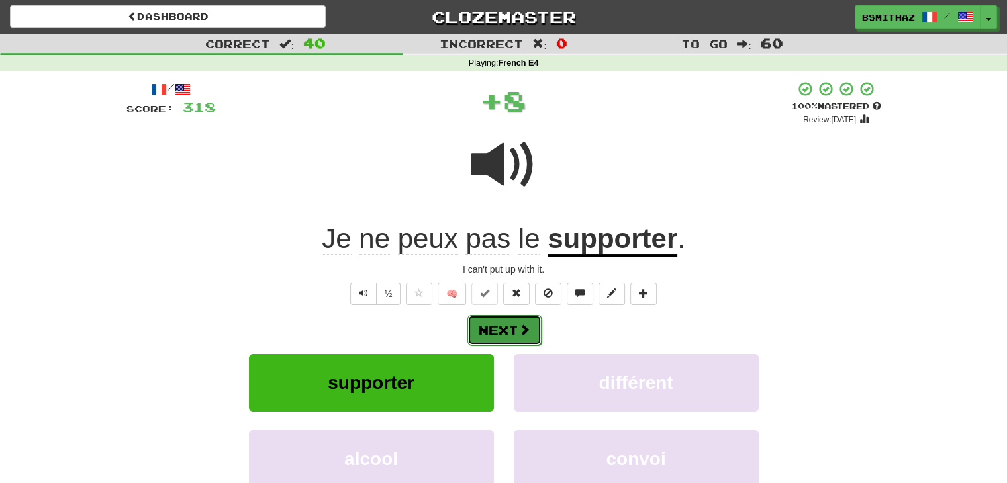
click at [498, 334] on button "Next" at bounding box center [504, 330] width 74 height 30
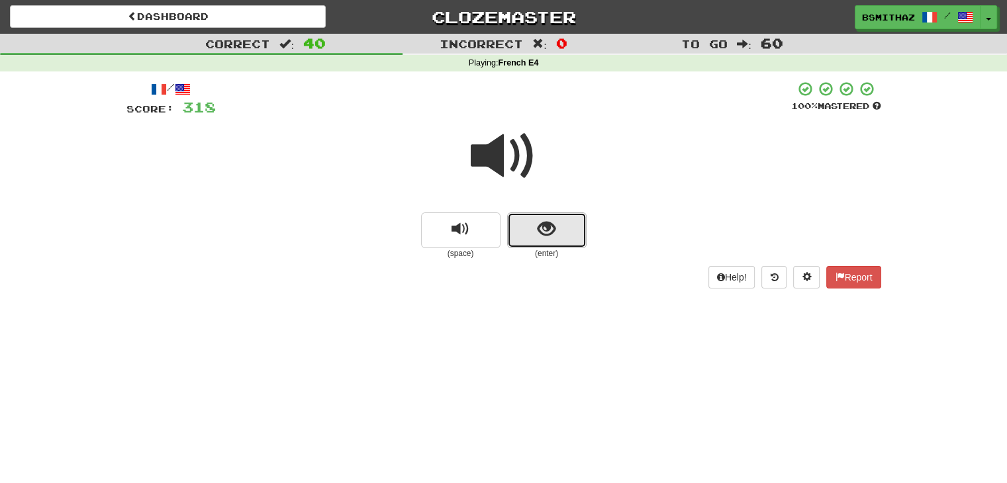
drag, startPoint x: 548, startPoint y: 242, endPoint x: 545, endPoint y: 229, distance: 13.5
click at [545, 229] on span "show sentence" at bounding box center [547, 229] width 18 height 18
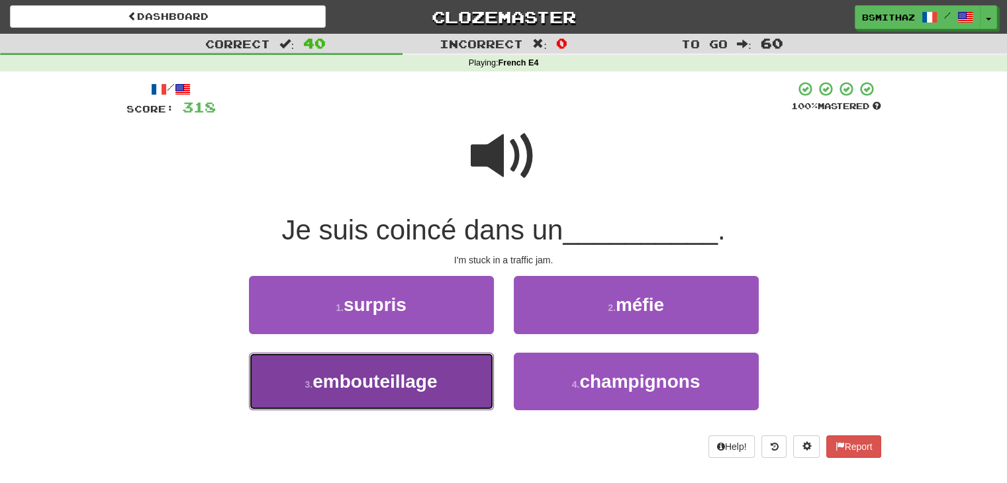
click at [409, 371] on span "embouteillage" at bounding box center [374, 381] width 124 height 21
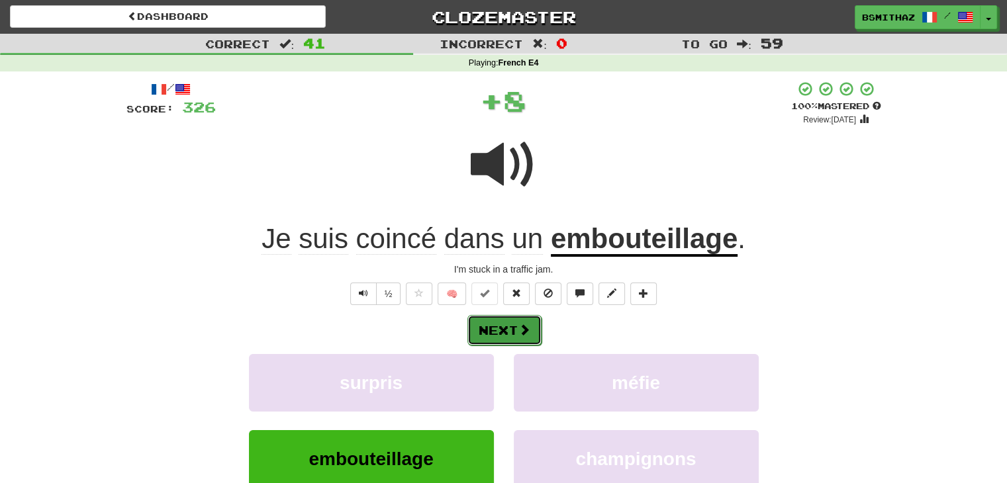
click at [490, 332] on button "Next" at bounding box center [504, 330] width 74 height 30
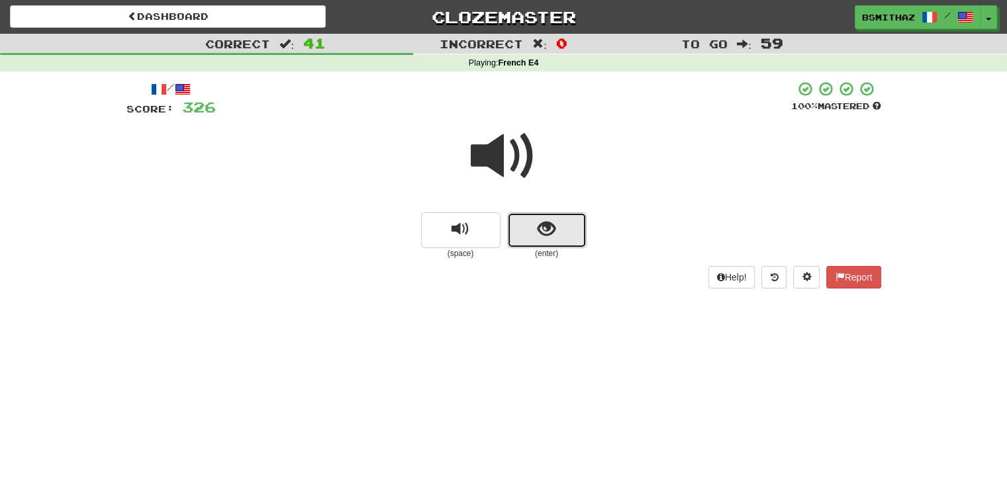
click at [550, 238] on span "show sentence" at bounding box center [547, 229] width 18 height 18
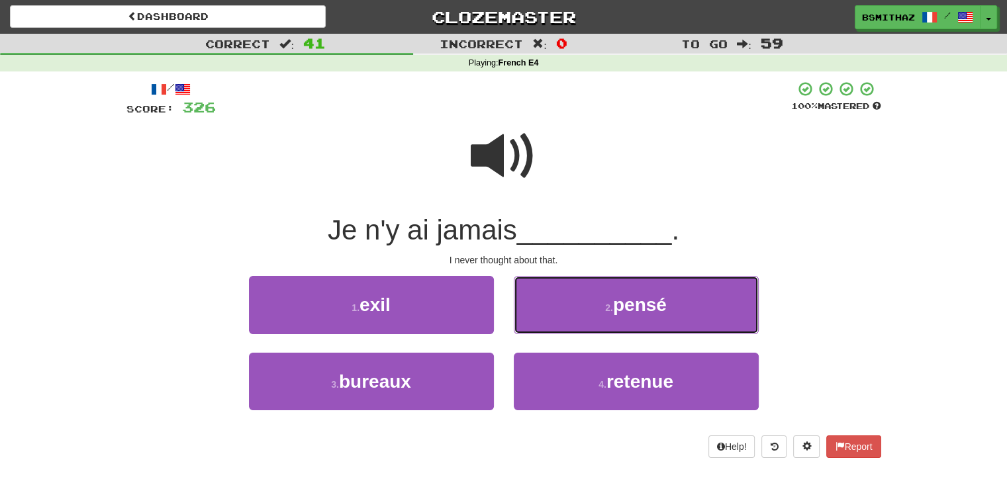
drag, startPoint x: 598, startPoint y: 309, endPoint x: 590, endPoint y: 313, distance: 8.9
click at [596, 310] on button "2 . [GEOGRAPHIC_DATA]" at bounding box center [636, 305] width 245 height 58
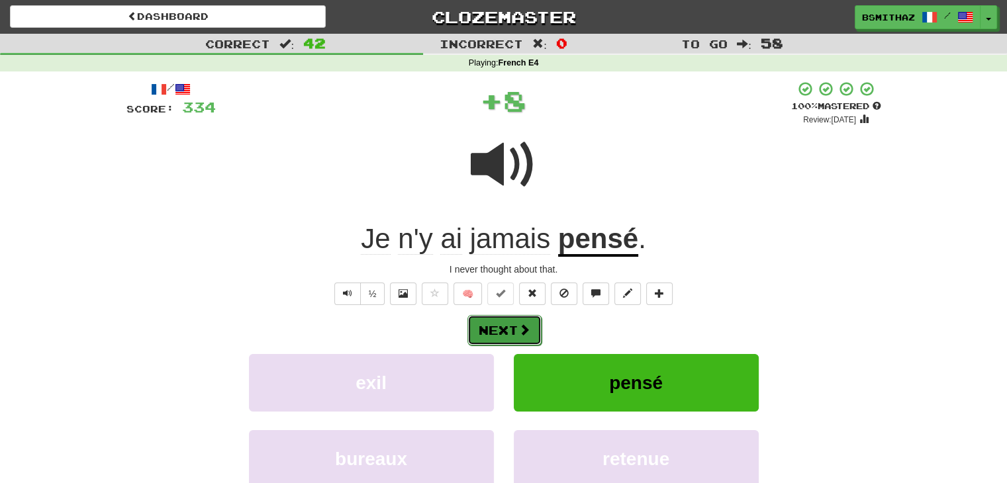
click at [518, 329] on span at bounding box center [524, 330] width 12 height 12
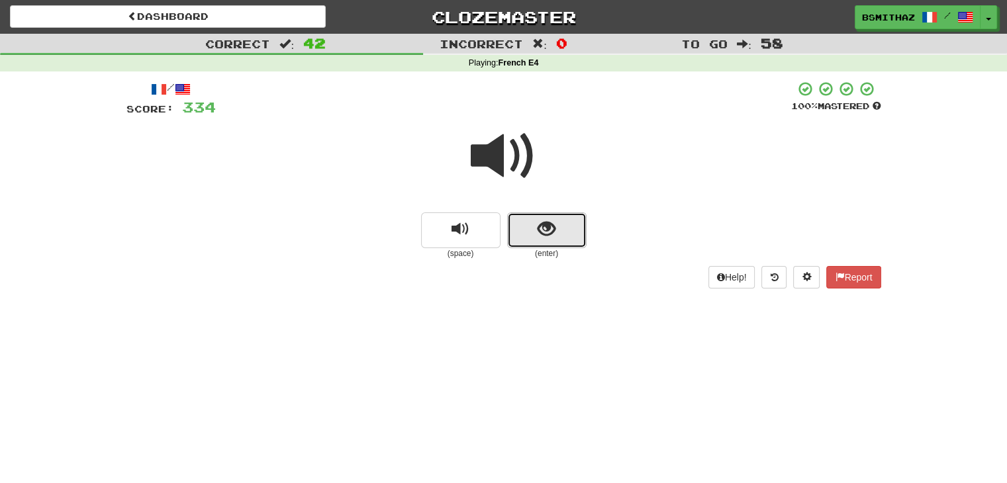
click at [547, 231] on span "show sentence" at bounding box center [547, 229] width 18 height 18
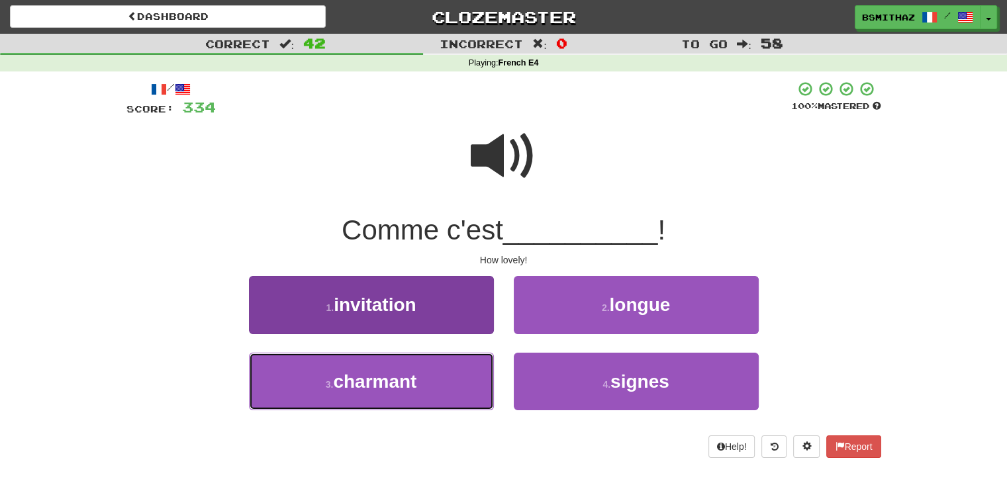
click at [392, 379] on span "charmant" at bounding box center [374, 381] width 83 height 21
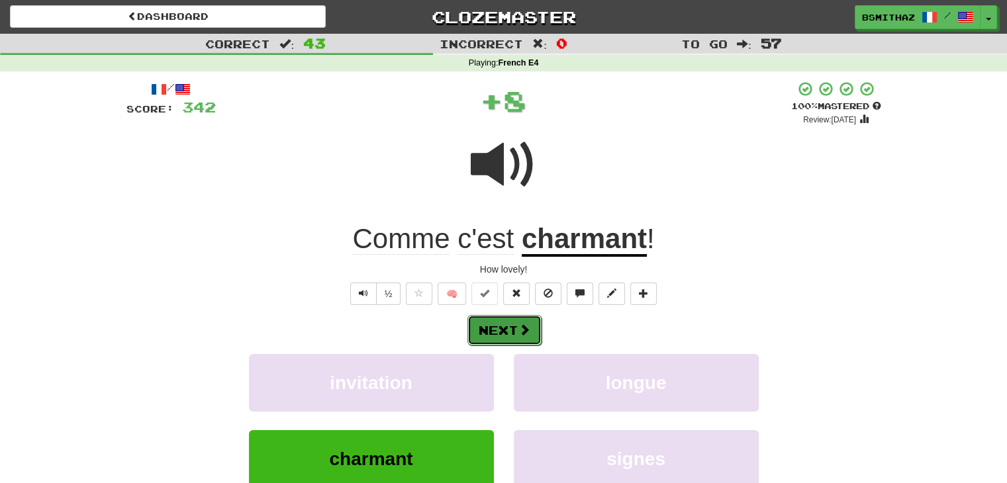
click at [497, 332] on button "Next" at bounding box center [504, 330] width 74 height 30
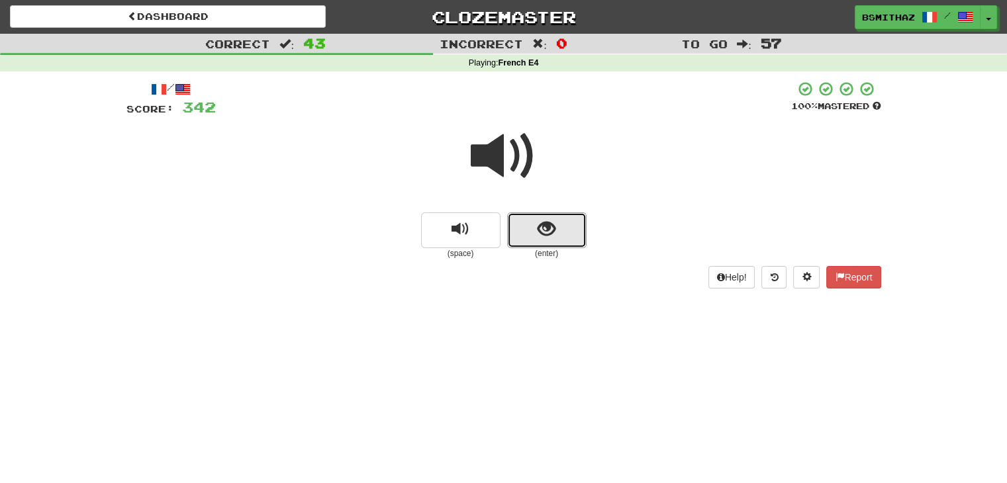
drag, startPoint x: 531, startPoint y: 238, endPoint x: 510, endPoint y: 274, distance: 41.8
click at [530, 239] on button "show sentence" at bounding box center [546, 230] width 79 height 36
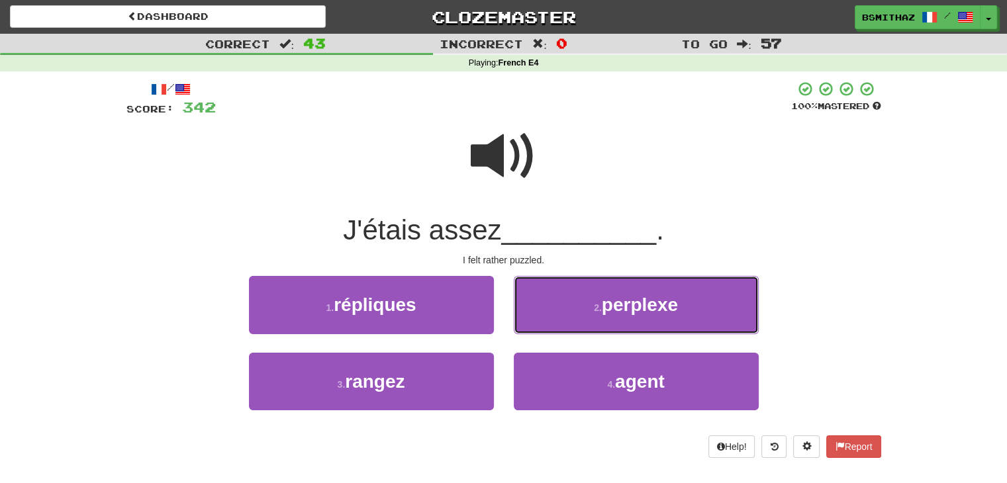
click at [553, 305] on button "2 . perplexe" at bounding box center [636, 305] width 245 height 58
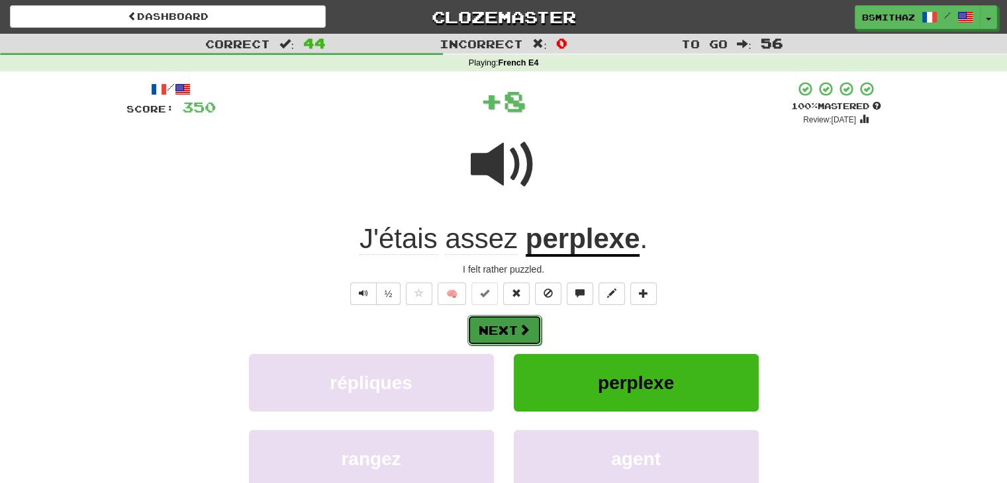
click at [500, 322] on button "Next" at bounding box center [504, 330] width 74 height 30
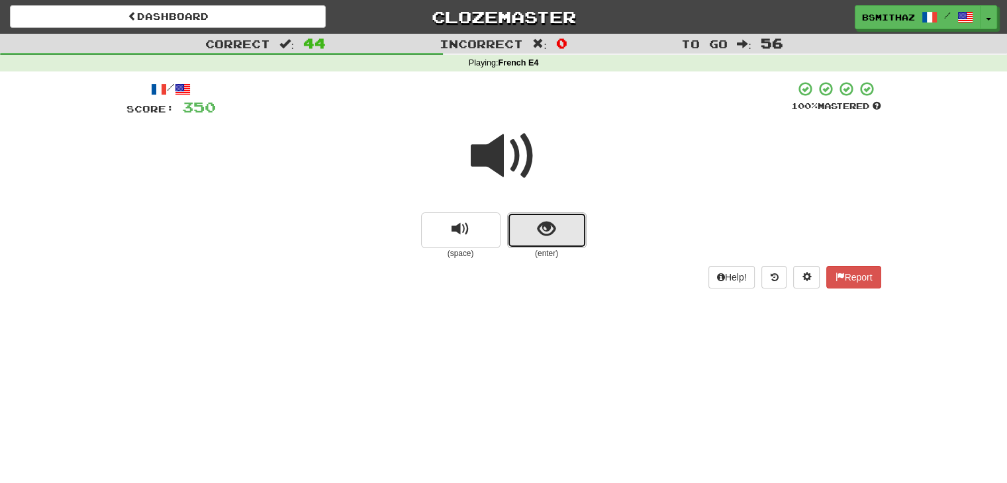
click at [551, 222] on span "show sentence" at bounding box center [547, 229] width 18 height 18
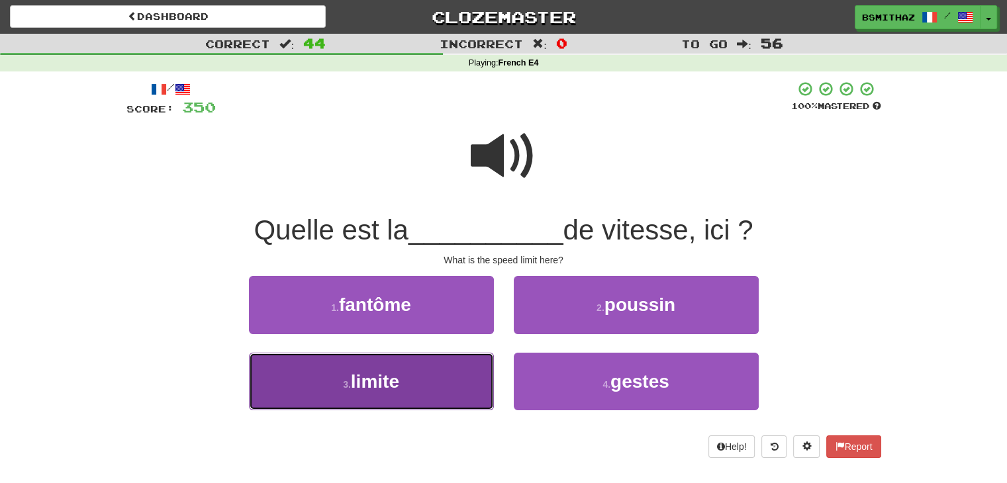
click at [414, 370] on button "3 . limite" at bounding box center [371, 382] width 245 height 58
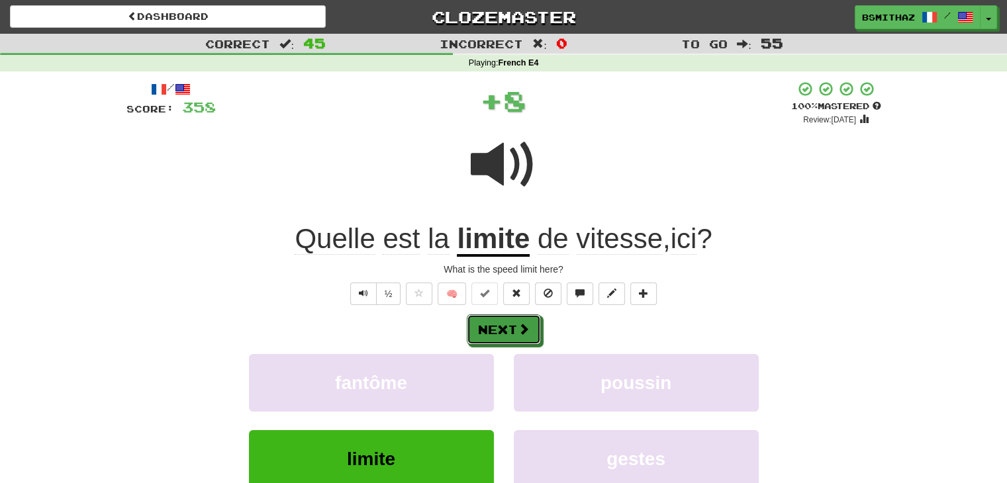
drag, startPoint x: 500, startPoint y: 338, endPoint x: 509, endPoint y: 337, distance: 8.7
click at [500, 338] on button "Next" at bounding box center [504, 329] width 74 height 30
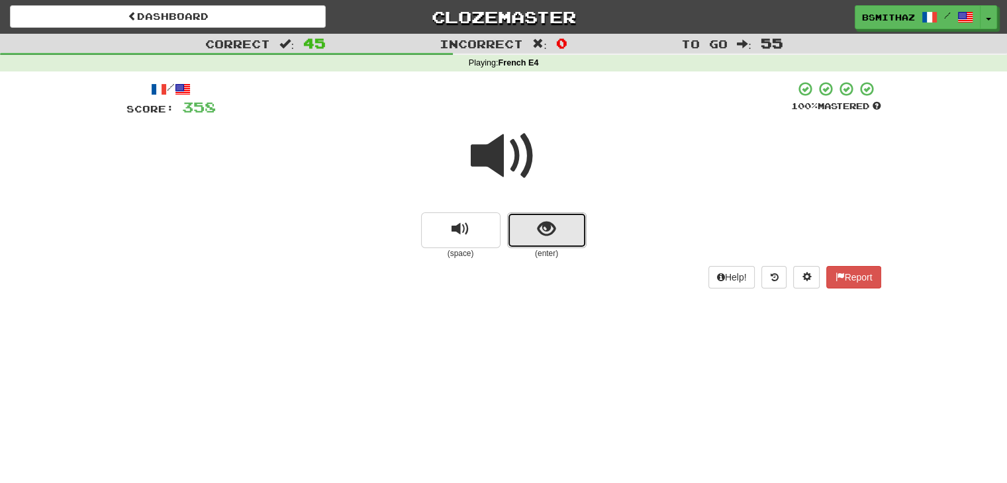
click at [525, 234] on button "show sentence" at bounding box center [546, 230] width 79 height 36
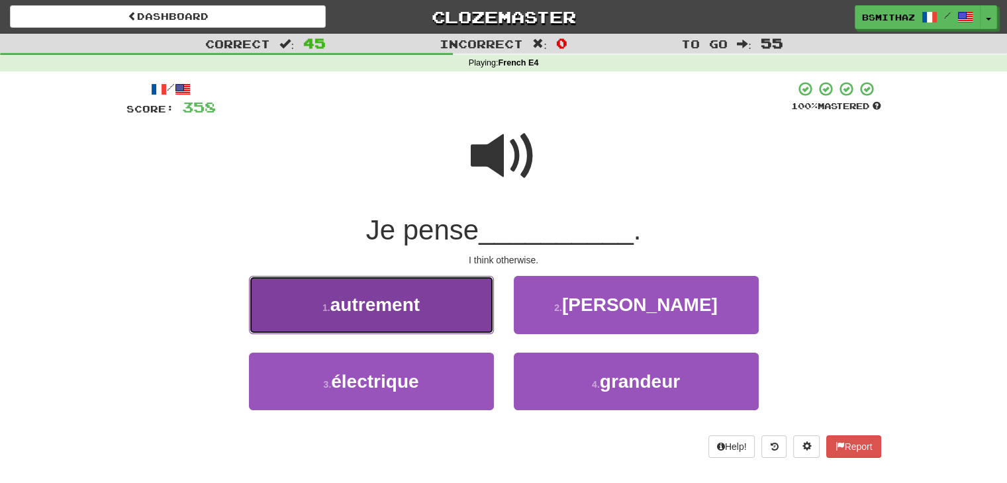
click at [458, 307] on button "1 . autrement" at bounding box center [371, 305] width 245 height 58
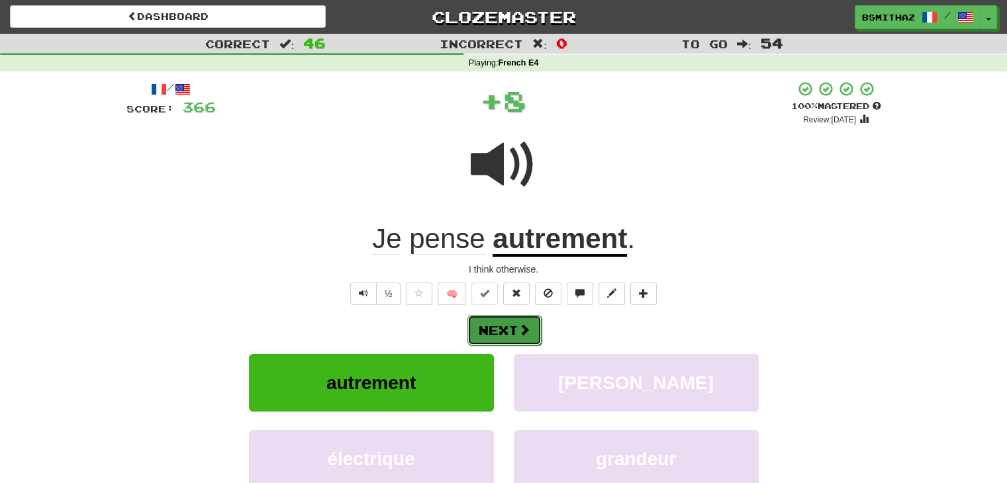
click at [487, 334] on button "Next" at bounding box center [504, 330] width 74 height 30
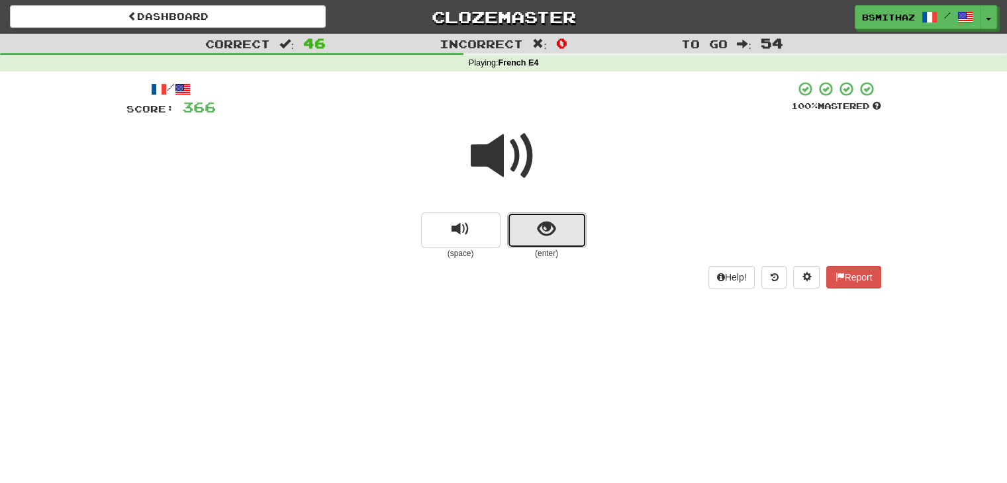
click at [580, 236] on button "show sentence" at bounding box center [546, 230] width 79 height 36
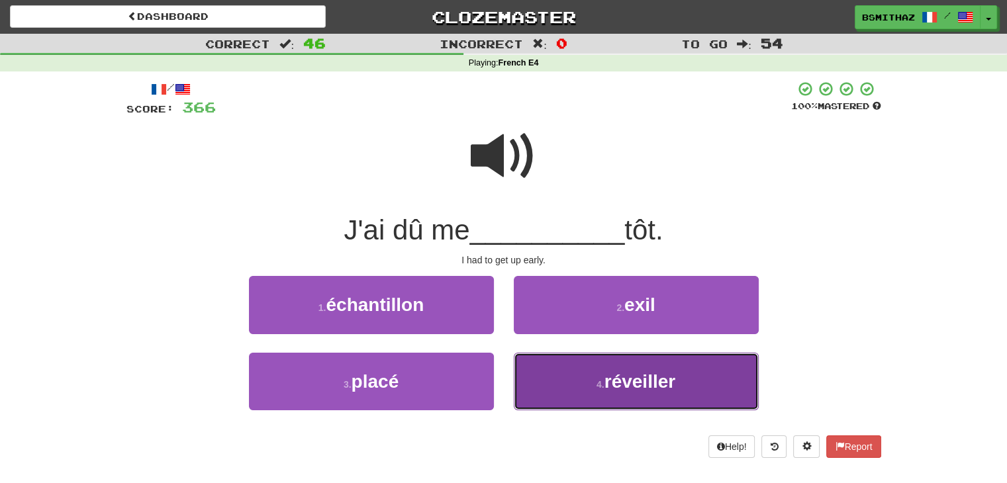
click at [543, 377] on button "4 . réveiller" at bounding box center [636, 382] width 245 height 58
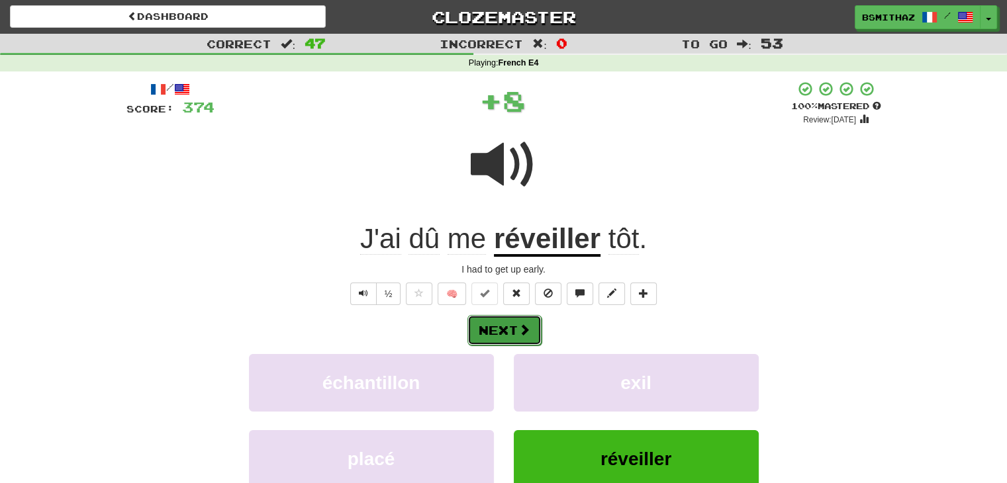
click at [520, 329] on span at bounding box center [524, 330] width 12 height 12
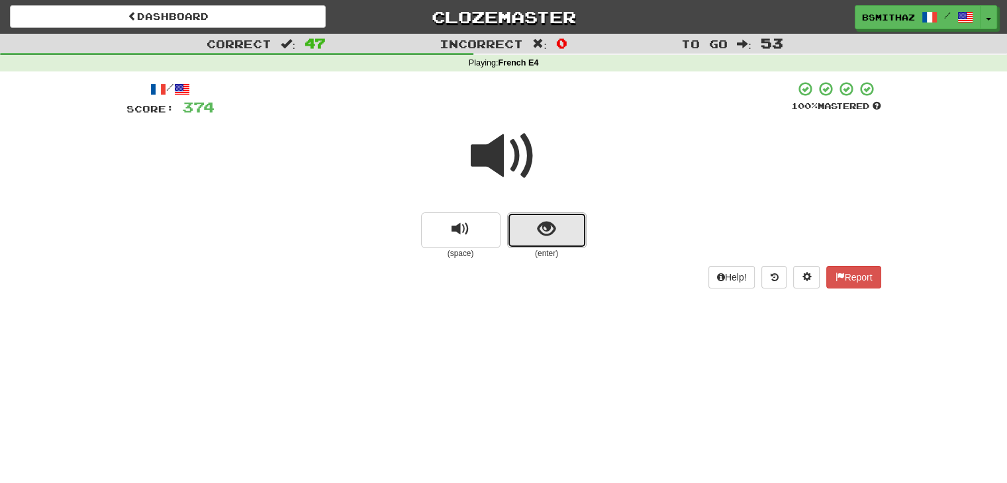
click at [551, 233] on span "show sentence" at bounding box center [547, 229] width 18 height 18
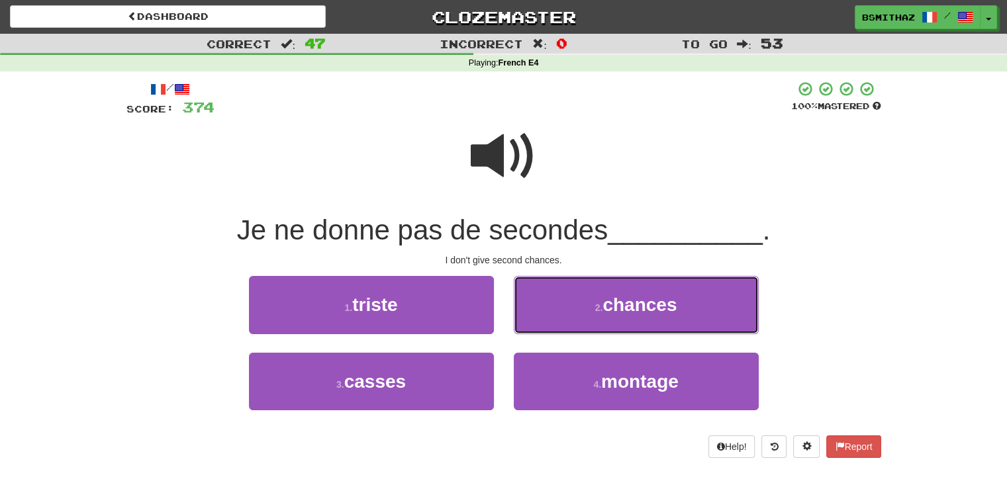
click at [543, 312] on button "2 . chances" at bounding box center [636, 305] width 245 height 58
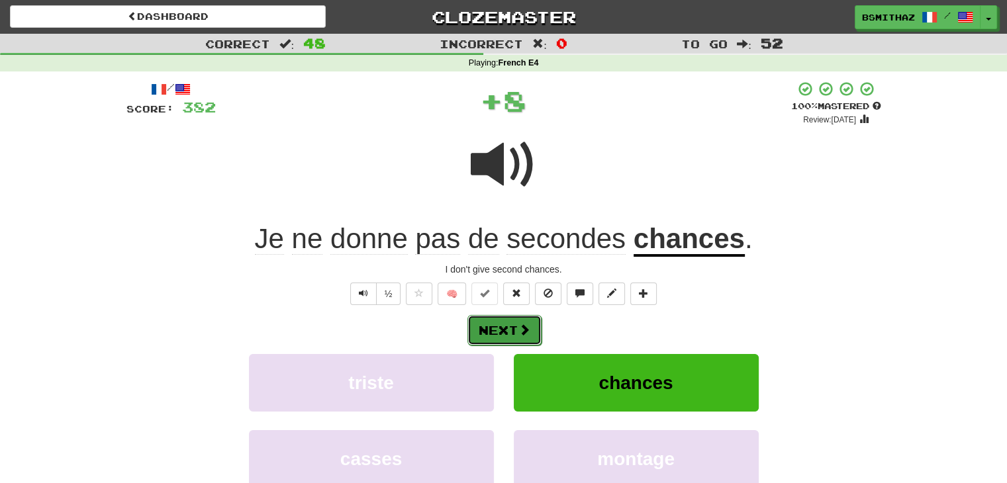
click at [491, 335] on button "Next" at bounding box center [504, 330] width 74 height 30
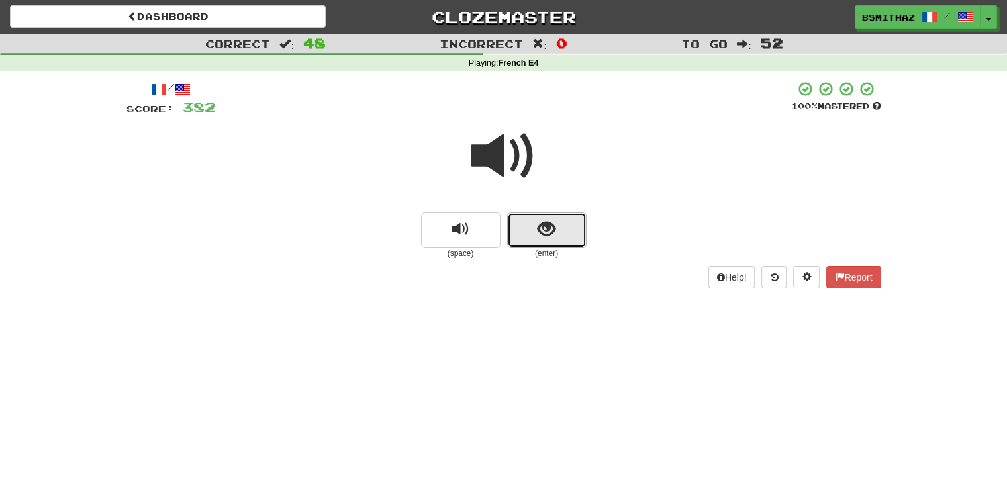
click at [544, 231] on span "show sentence" at bounding box center [547, 229] width 18 height 18
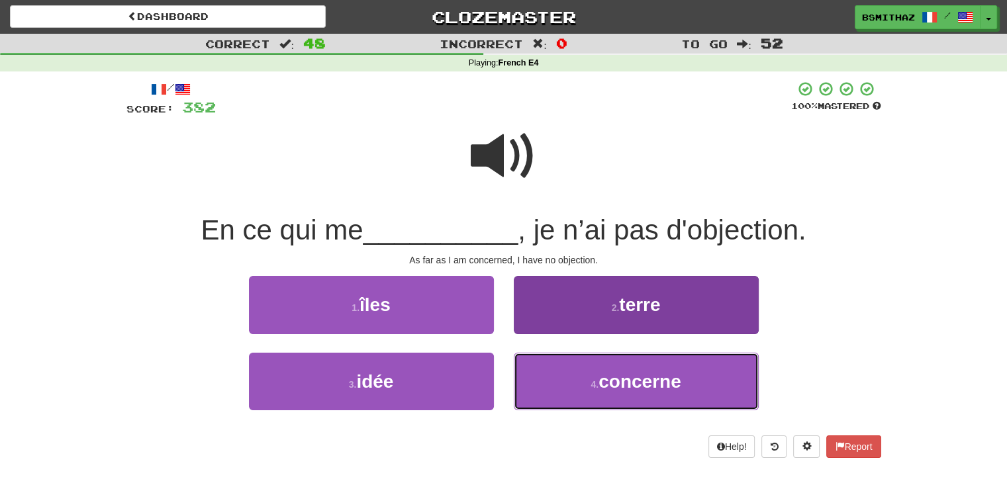
click at [561, 380] on button "4 . concerne" at bounding box center [636, 382] width 245 height 58
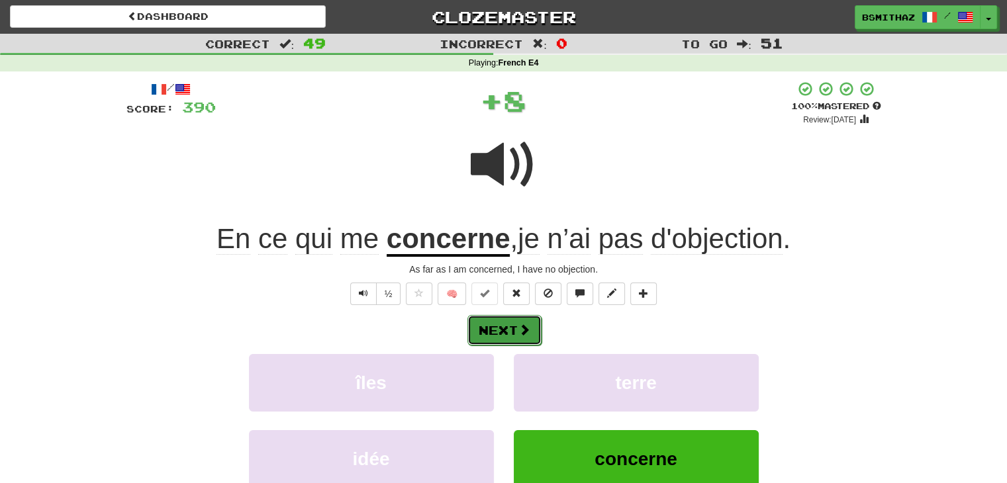
click at [510, 332] on button "Next" at bounding box center [504, 330] width 74 height 30
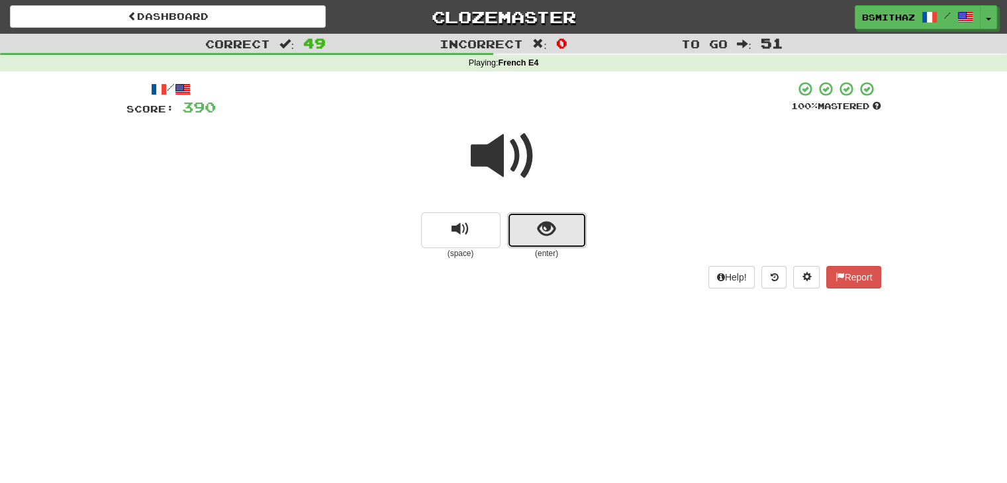
click at [549, 229] on span "show sentence" at bounding box center [547, 229] width 18 height 18
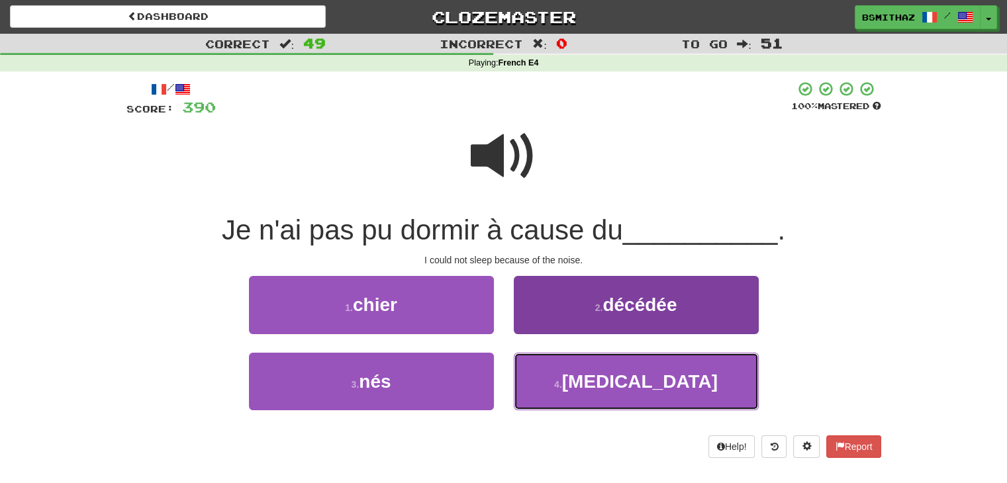
click at [545, 379] on button "4 . [MEDICAL_DATA]" at bounding box center [636, 382] width 245 height 58
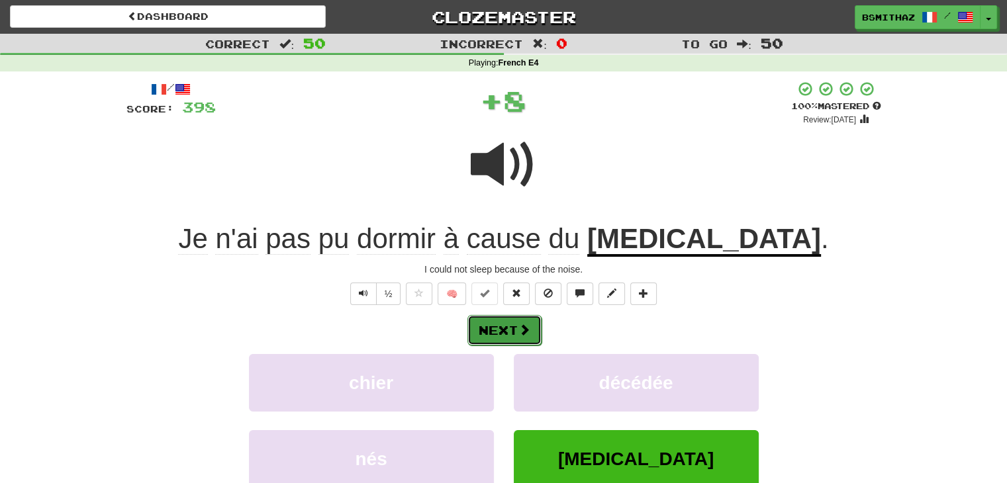
click at [501, 332] on button "Next" at bounding box center [504, 330] width 74 height 30
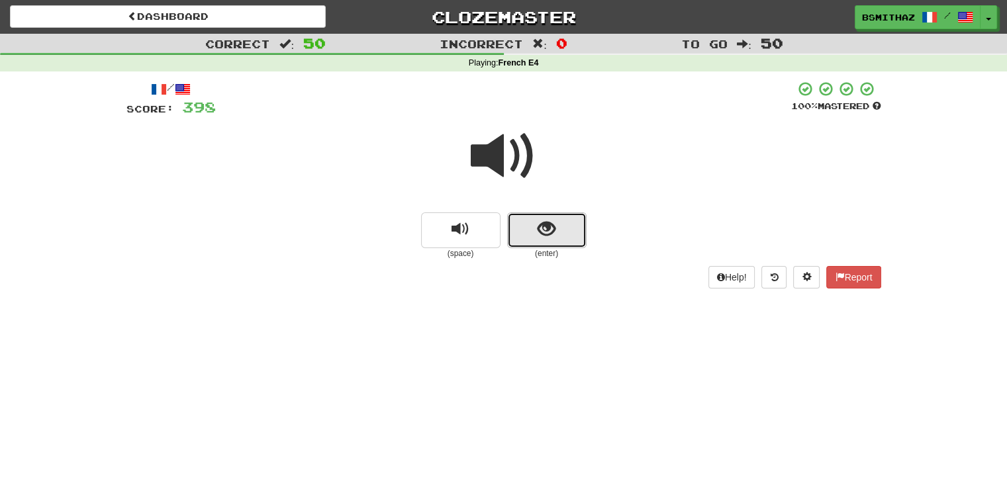
click at [540, 237] on span "show sentence" at bounding box center [547, 229] width 18 height 18
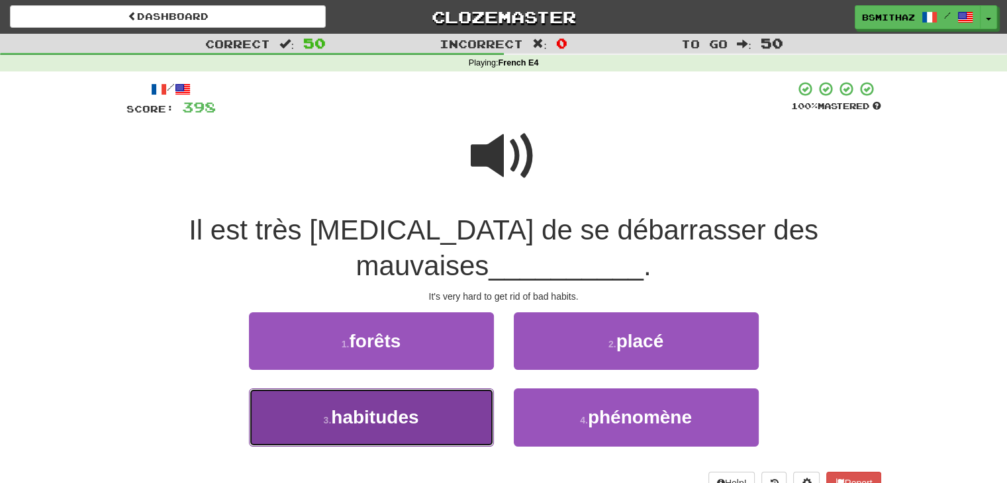
click at [431, 418] on button "3 . habitudes" at bounding box center [371, 418] width 245 height 58
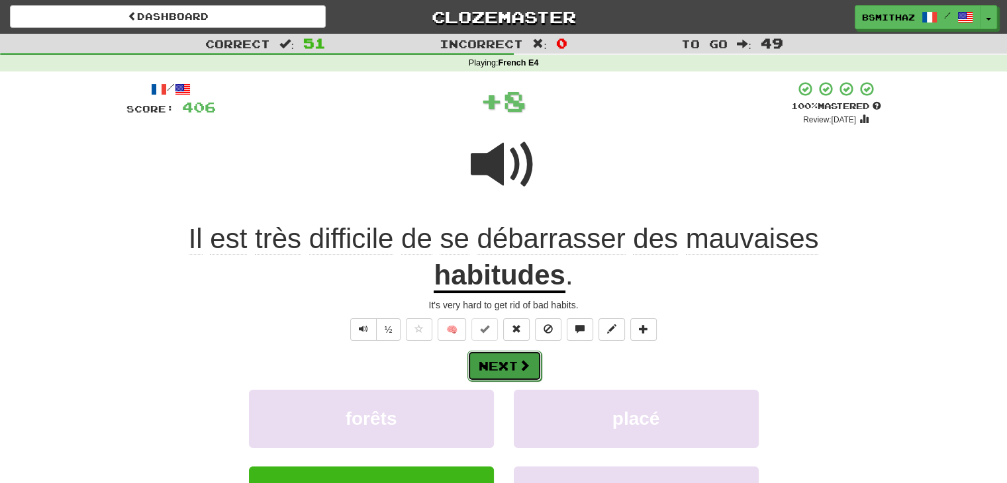
click at [511, 361] on button "Next" at bounding box center [504, 366] width 74 height 30
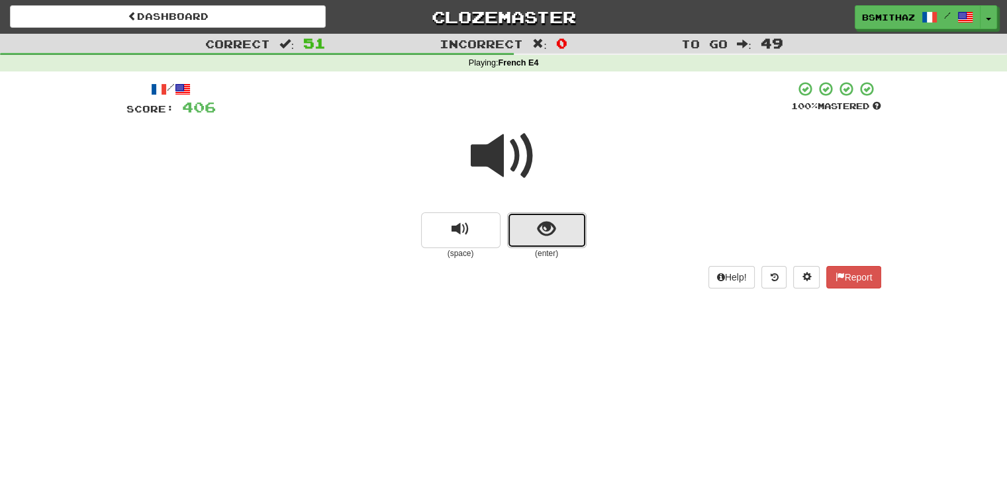
click at [566, 242] on button "show sentence" at bounding box center [546, 230] width 79 height 36
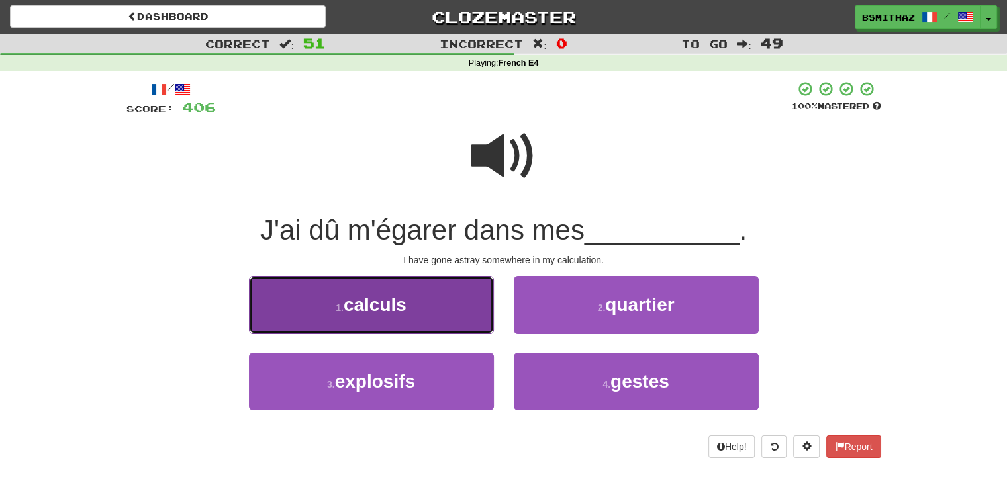
click at [442, 311] on button "1 . calculs" at bounding box center [371, 305] width 245 height 58
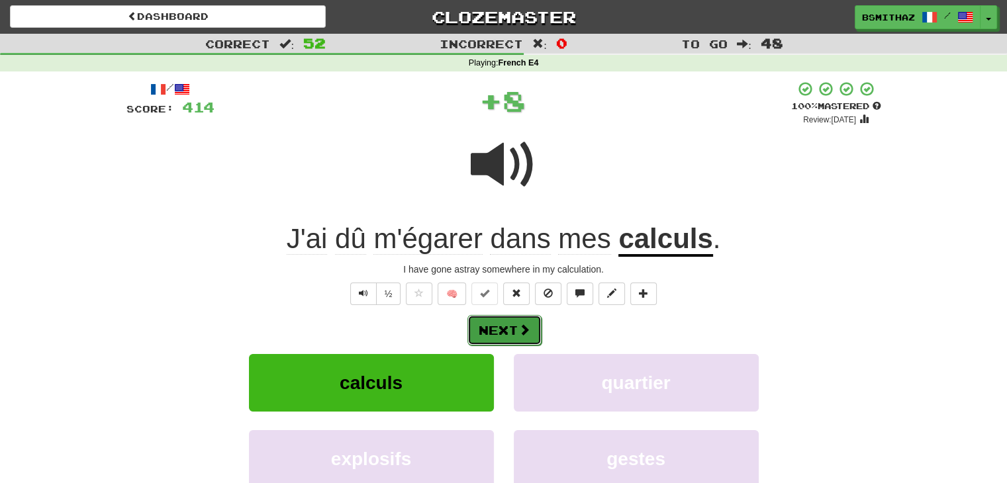
click at [490, 334] on button "Next" at bounding box center [504, 330] width 74 height 30
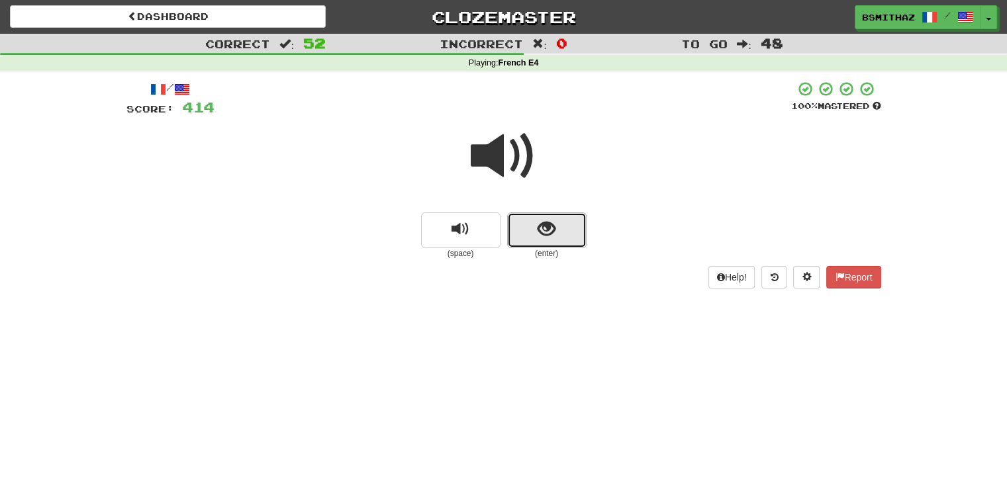
click at [554, 233] on span "show sentence" at bounding box center [547, 229] width 18 height 18
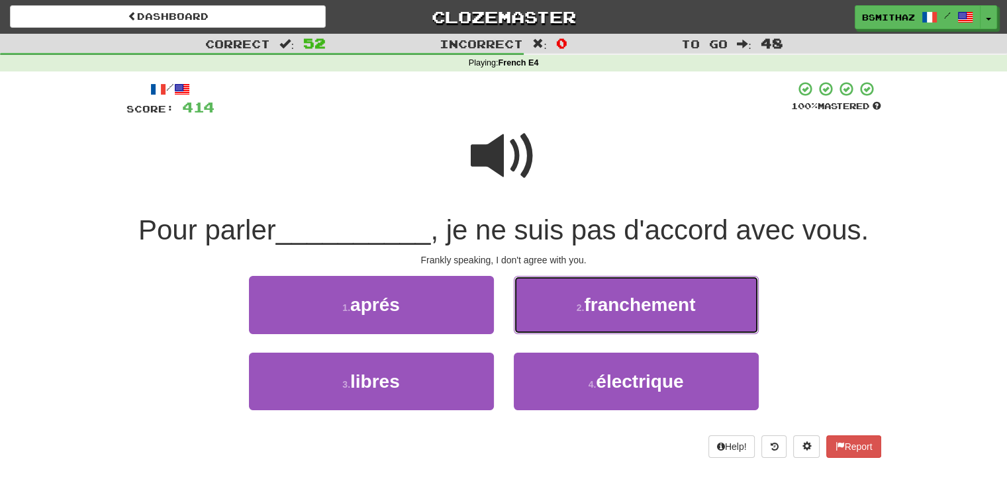
click at [594, 312] on span "franchement" at bounding box center [639, 305] width 111 height 21
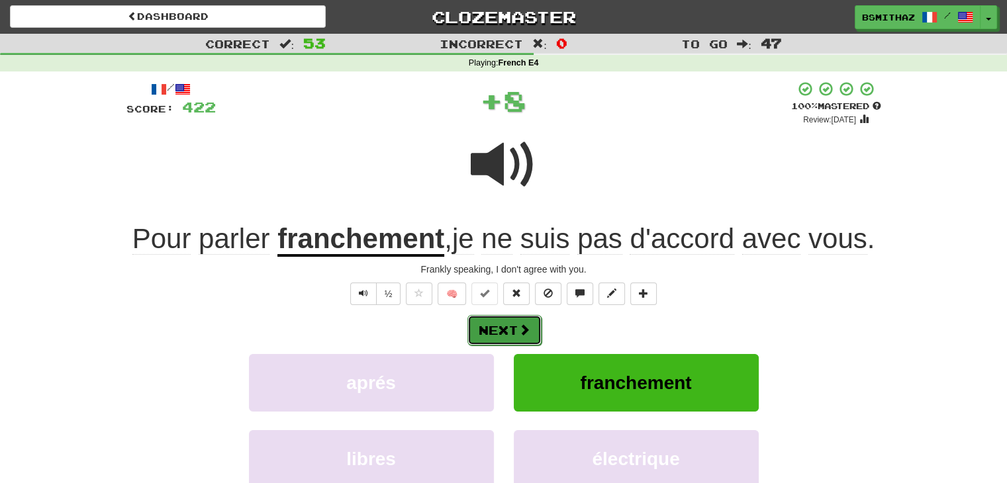
click at [518, 328] on span at bounding box center [524, 330] width 12 height 12
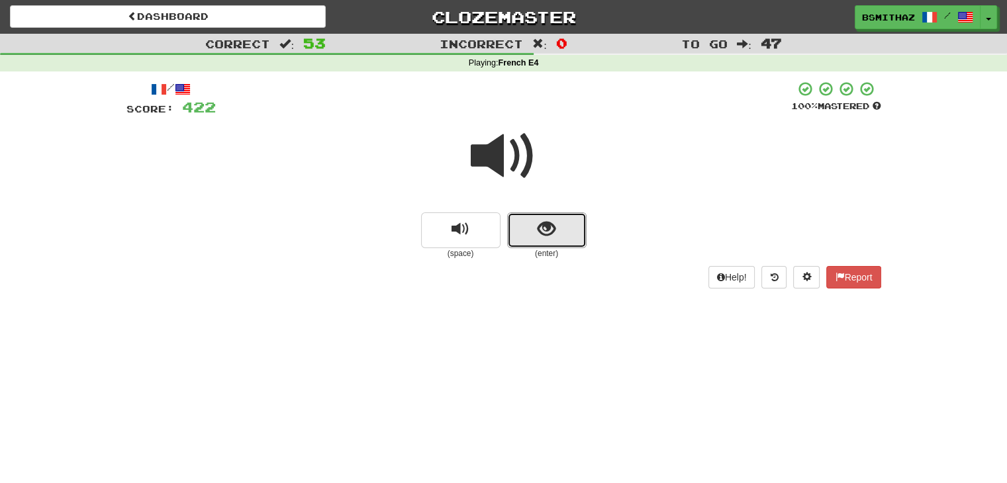
drag, startPoint x: 521, startPoint y: 236, endPoint x: 516, endPoint y: 273, distance: 37.4
click at [521, 238] on button "show sentence" at bounding box center [546, 230] width 79 height 36
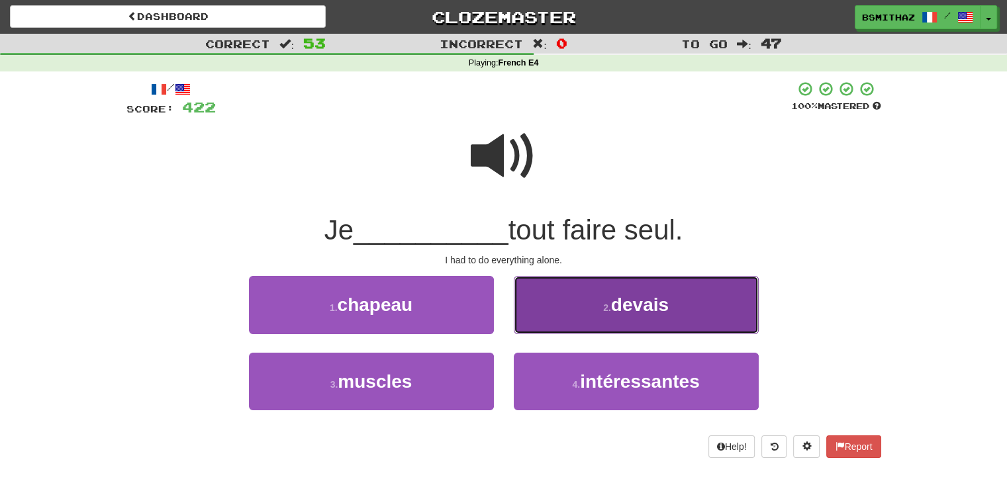
click at [570, 312] on button "2 . devais" at bounding box center [636, 305] width 245 height 58
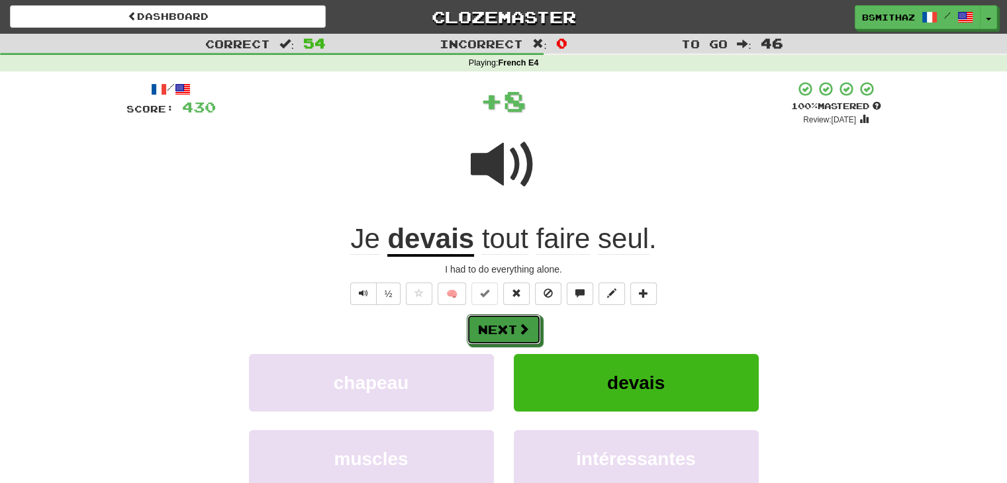
click at [509, 325] on button "Next" at bounding box center [504, 329] width 74 height 30
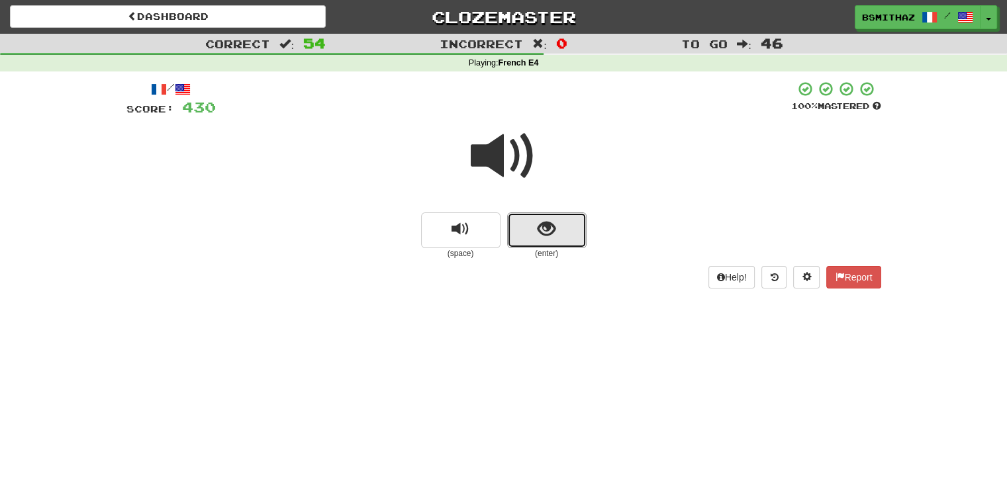
drag, startPoint x: 559, startPoint y: 232, endPoint x: 553, endPoint y: 252, distance: 20.7
click at [559, 234] on button "show sentence" at bounding box center [546, 230] width 79 height 36
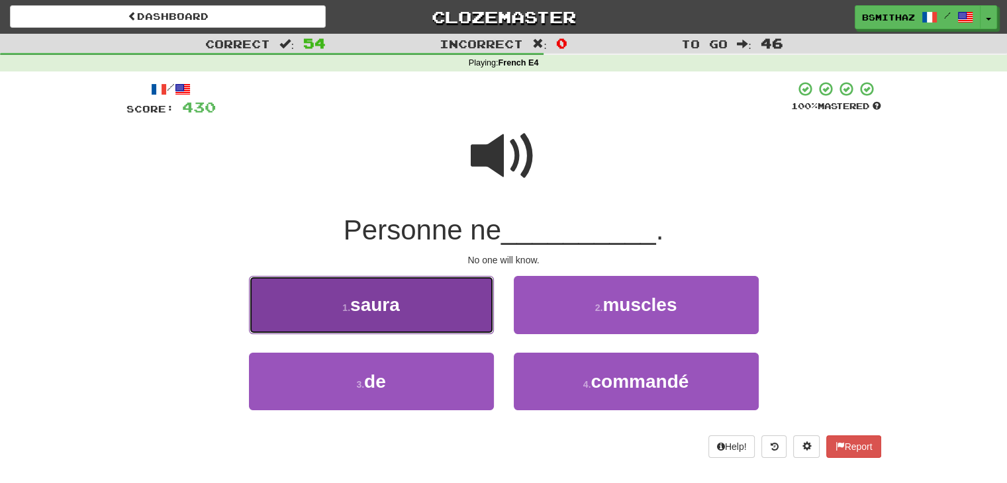
click at [441, 310] on button "1 . [GEOGRAPHIC_DATA]" at bounding box center [371, 305] width 245 height 58
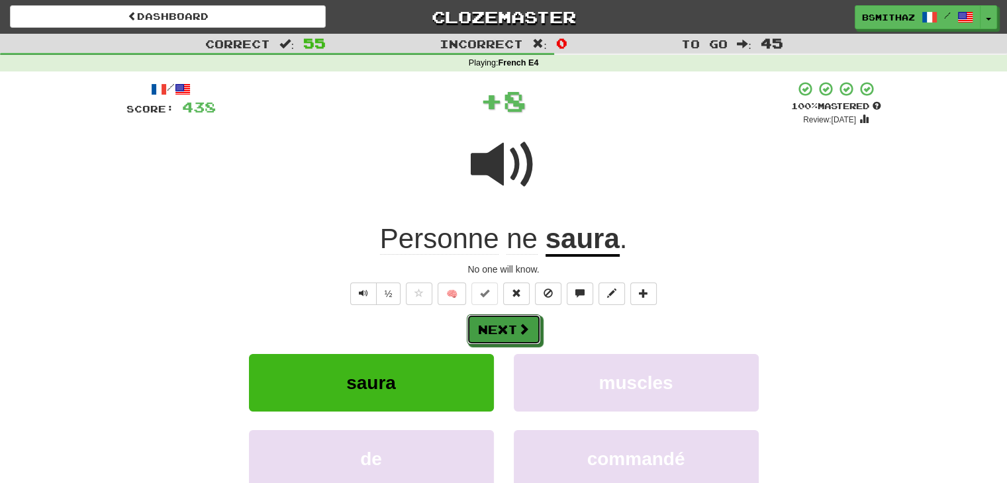
drag, startPoint x: 500, startPoint y: 330, endPoint x: 508, endPoint y: 325, distance: 9.2
click at [501, 330] on button "Next" at bounding box center [504, 329] width 74 height 30
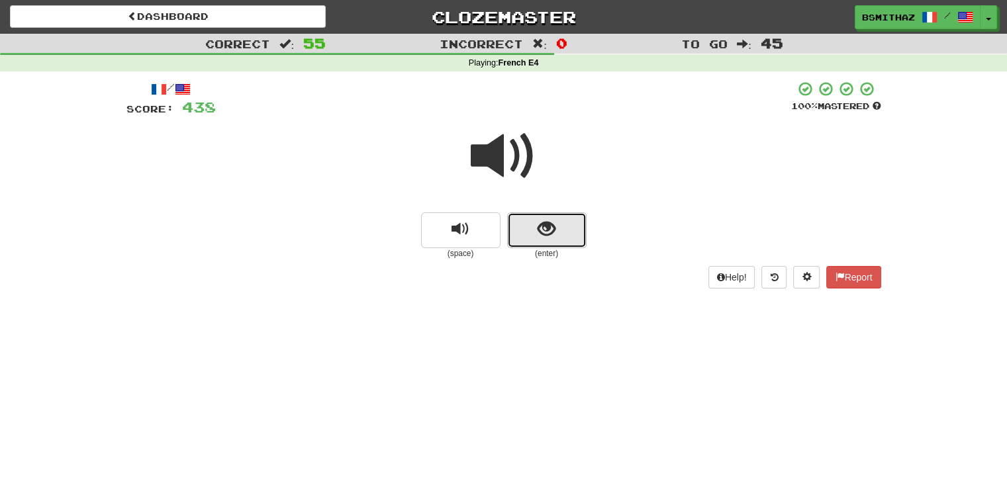
click at [532, 234] on button "show sentence" at bounding box center [546, 230] width 79 height 36
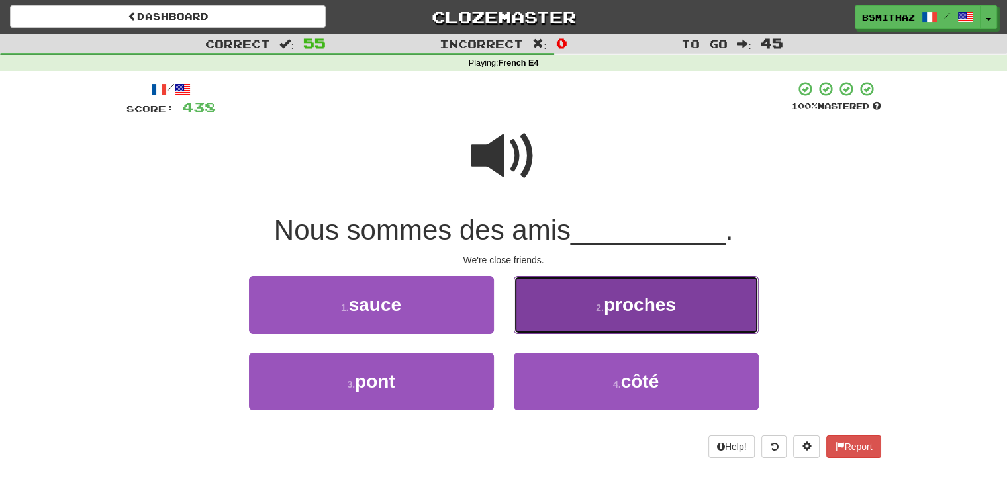
click at [580, 312] on button "2 . proches" at bounding box center [636, 305] width 245 height 58
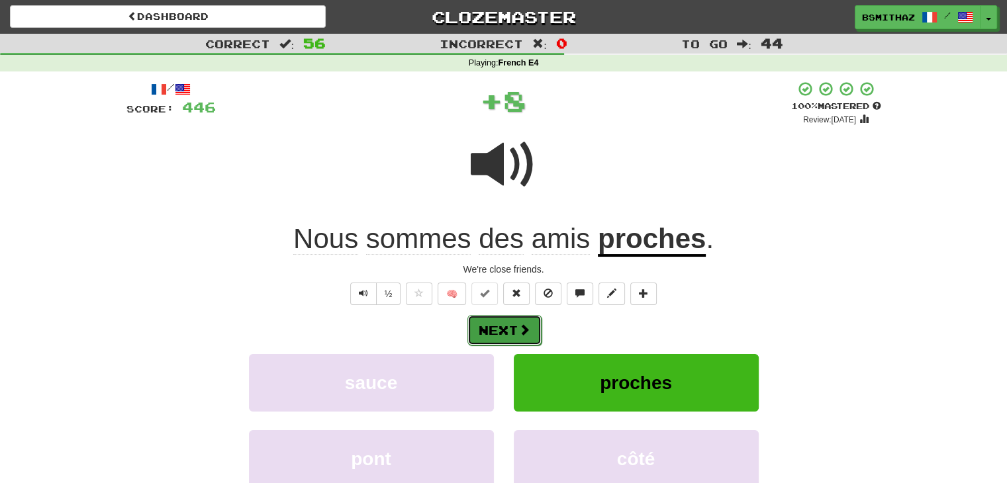
click at [511, 328] on button "Next" at bounding box center [504, 330] width 74 height 30
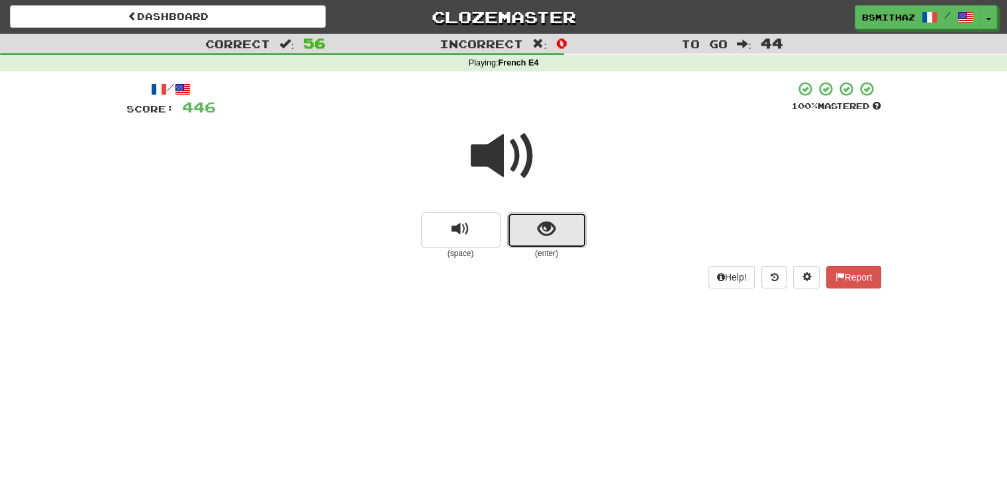
click at [543, 228] on span "show sentence" at bounding box center [547, 229] width 18 height 18
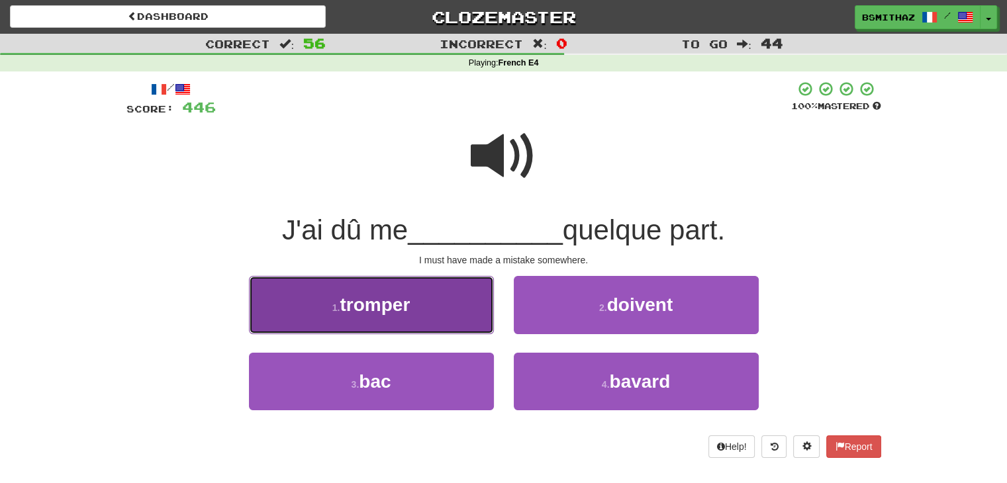
click at [434, 310] on button "1 . tromper" at bounding box center [371, 305] width 245 height 58
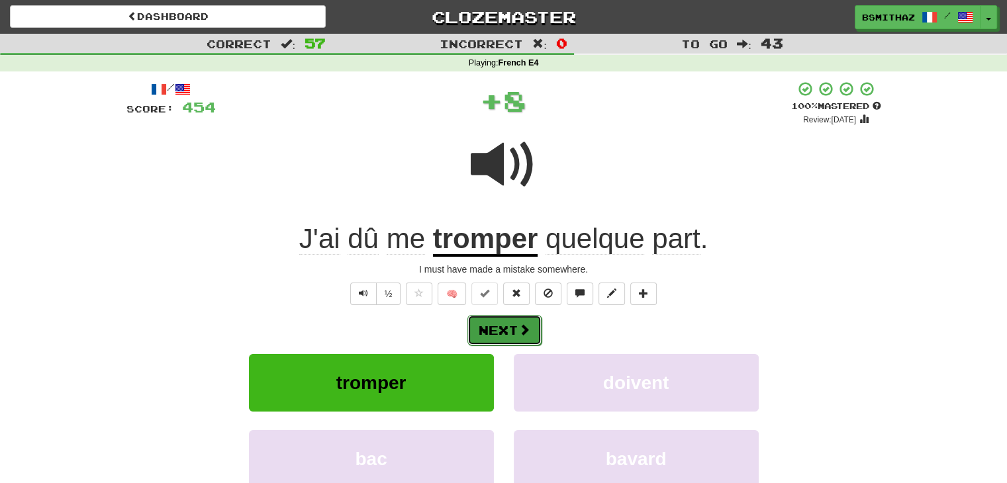
click at [508, 327] on button "Next" at bounding box center [504, 330] width 74 height 30
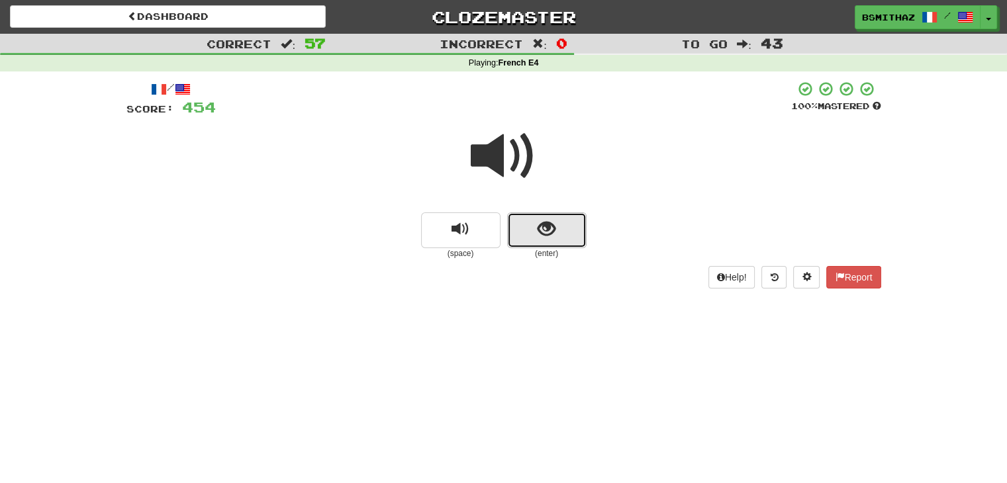
click at [553, 238] on span "show sentence" at bounding box center [547, 229] width 18 height 18
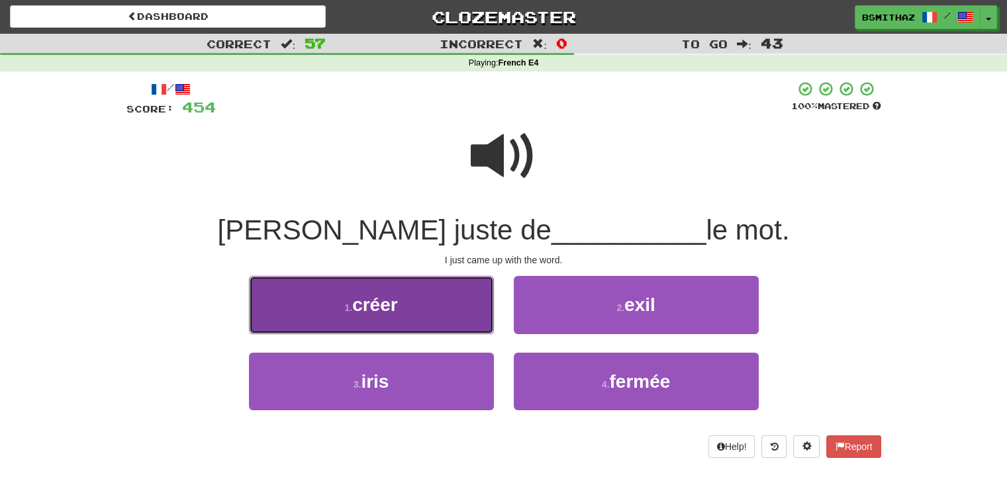
click at [429, 312] on button "1 . créer" at bounding box center [371, 305] width 245 height 58
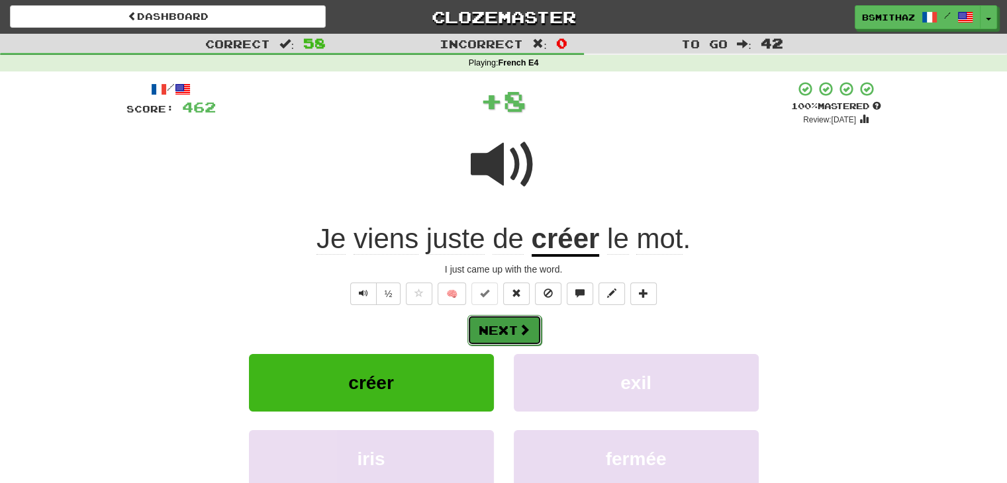
click at [516, 331] on button "Next" at bounding box center [504, 330] width 74 height 30
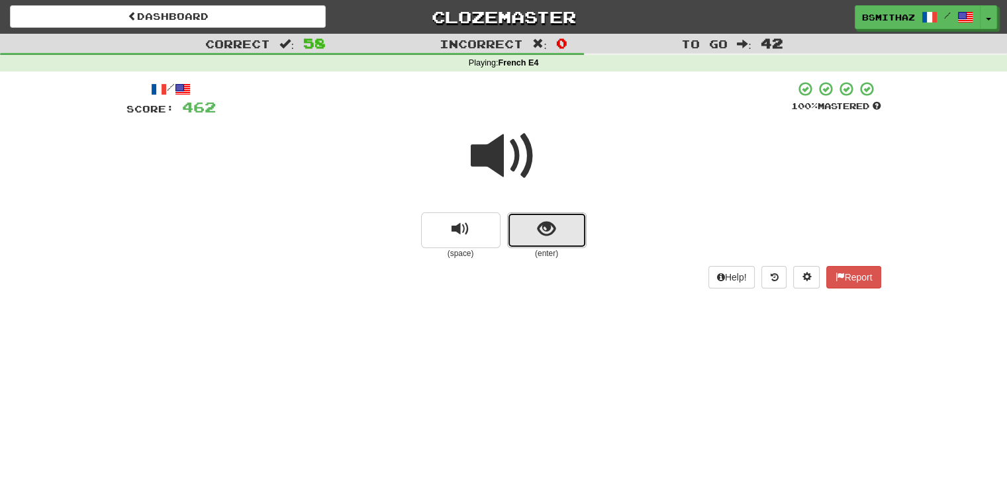
click at [547, 239] on button "show sentence" at bounding box center [546, 230] width 79 height 36
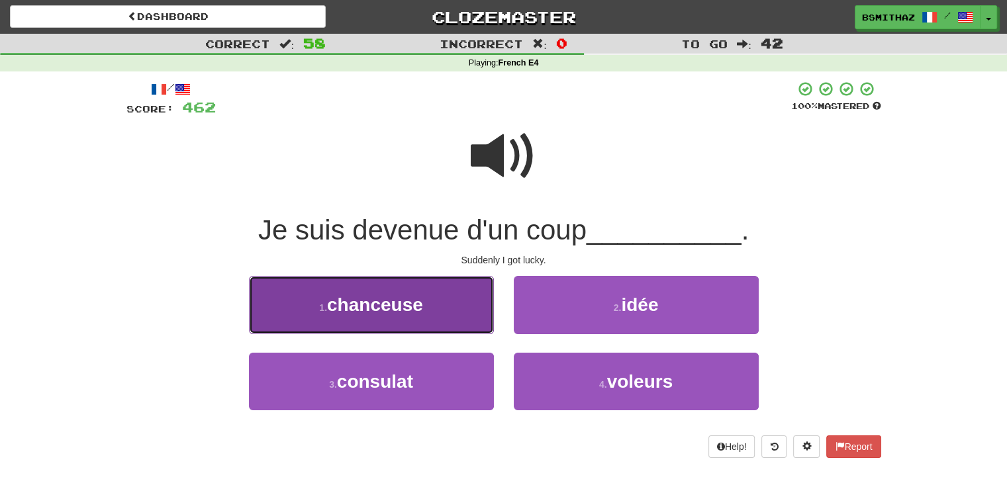
click at [428, 310] on button "1 . chanceuse" at bounding box center [371, 305] width 245 height 58
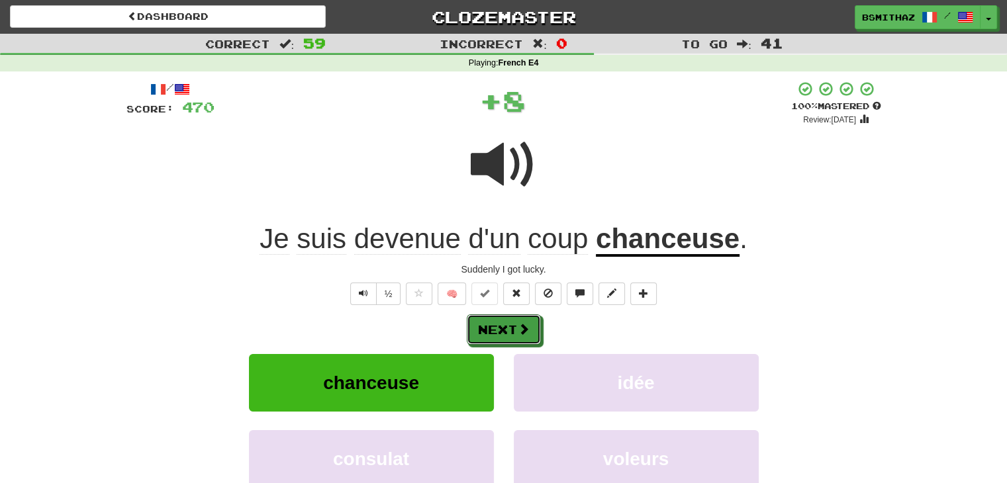
click at [506, 329] on button "Next" at bounding box center [504, 329] width 74 height 30
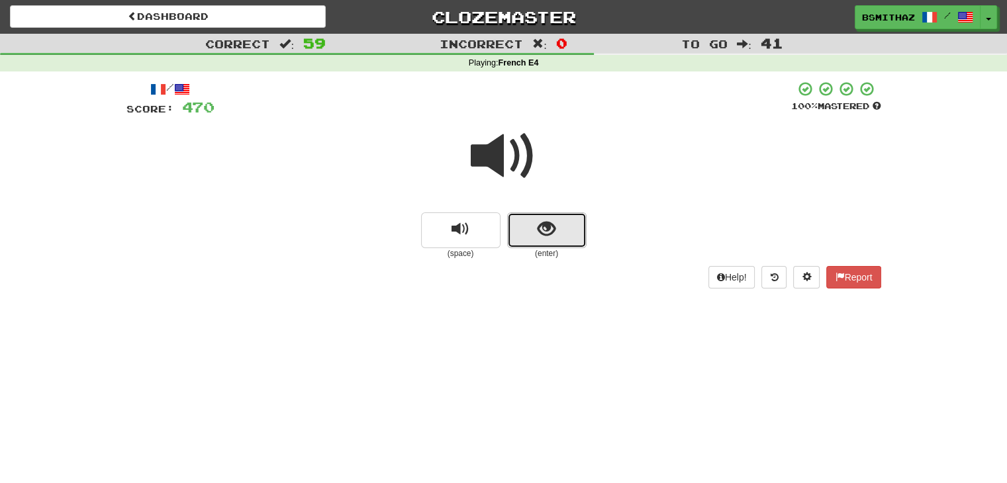
click at [547, 236] on span "show sentence" at bounding box center [547, 229] width 18 height 18
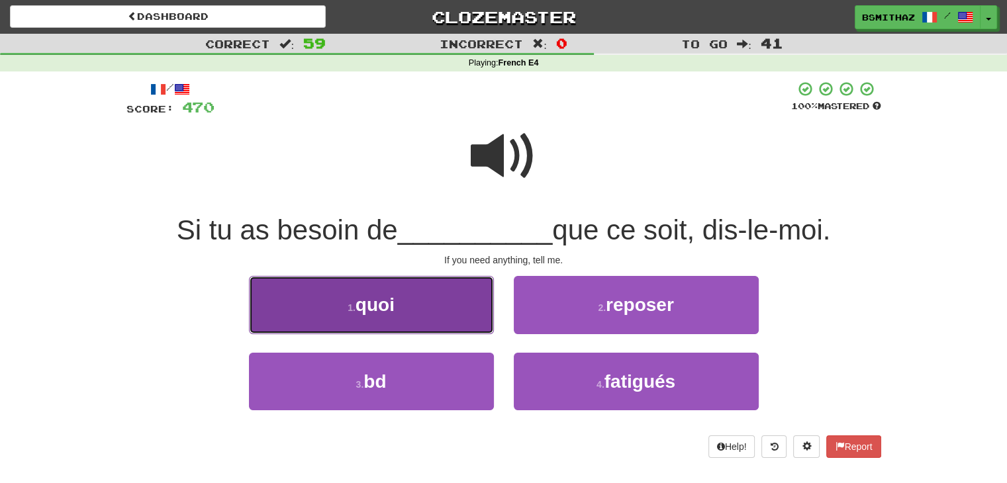
click at [428, 313] on button "1 . quoi" at bounding box center [371, 305] width 245 height 58
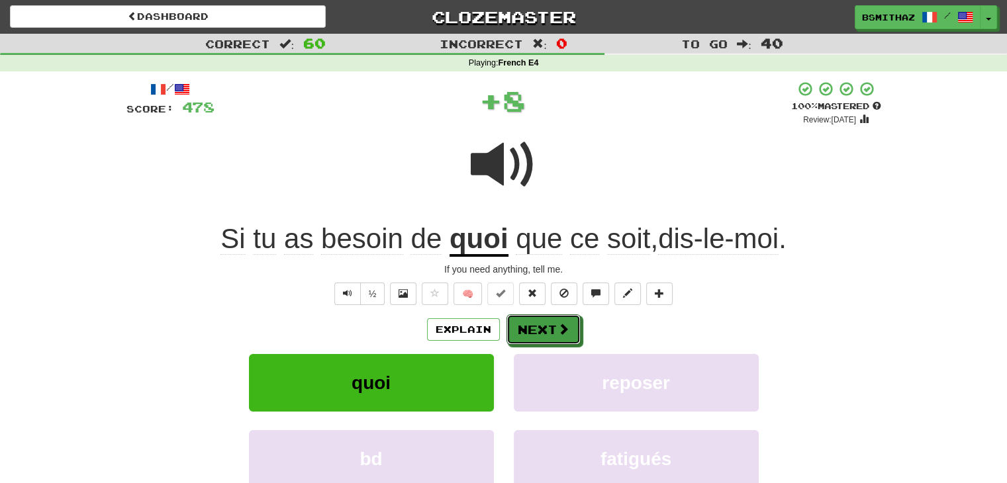
drag, startPoint x: 528, startPoint y: 330, endPoint x: 535, endPoint y: 317, distance: 15.1
click at [528, 330] on button "Next" at bounding box center [543, 329] width 74 height 30
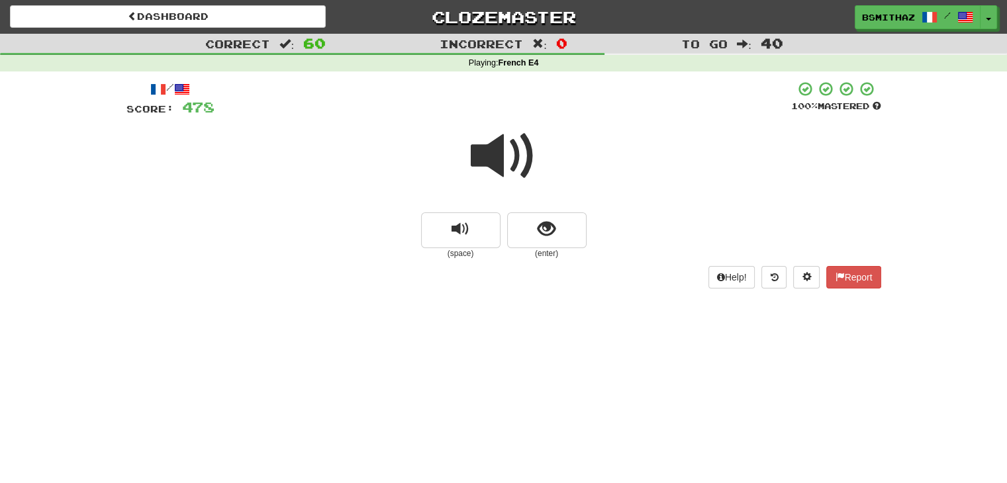
click at [542, 252] on small "(enter)" at bounding box center [546, 253] width 79 height 11
click at [545, 238] on span "show sentence" at bounding box center [547, 229] width 18 height 18
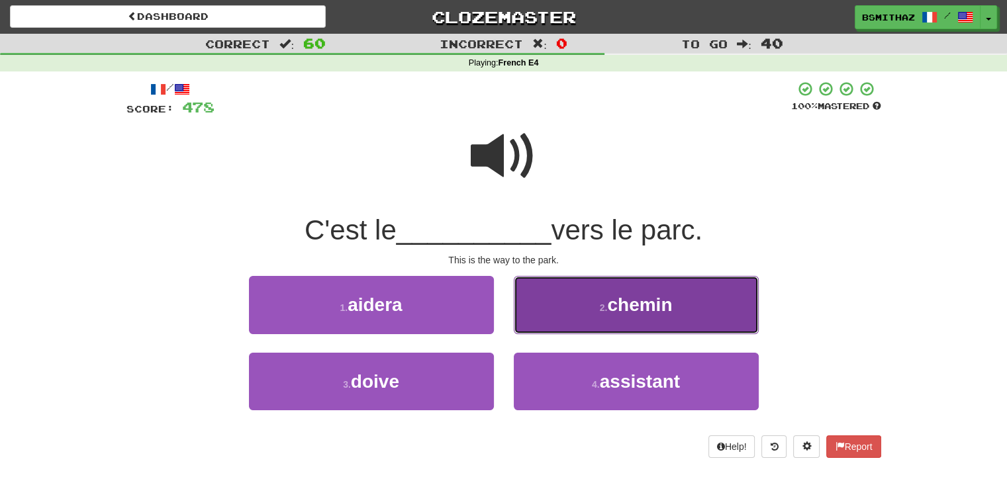
click at [551, 305] on button "2 . chemin" at bounding box center [636, 305] width 245 height 58
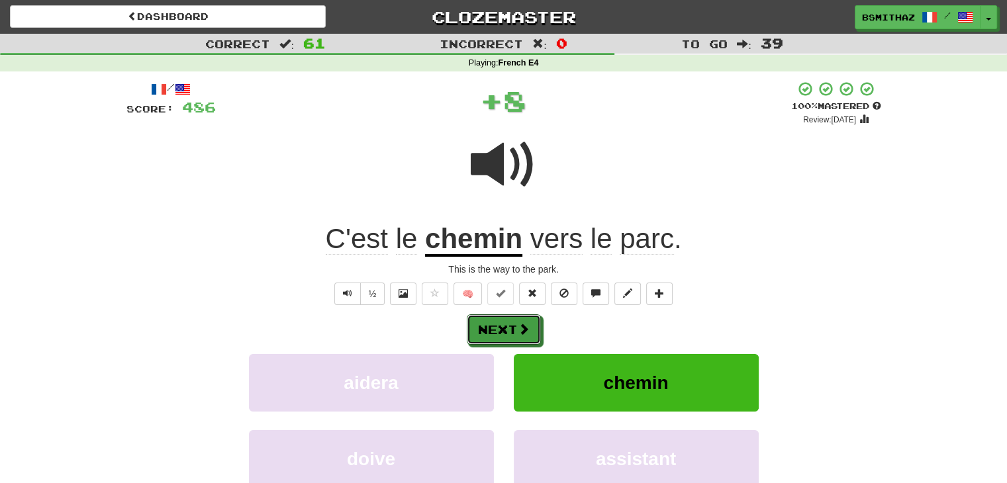
drag, startPoint x: 519, startPoint y: 328, endPoint x: 524, endPoint y: 321, distance: 9.0
click at [519, 328] on span at bounding box center [524, 329] width 12 height 12
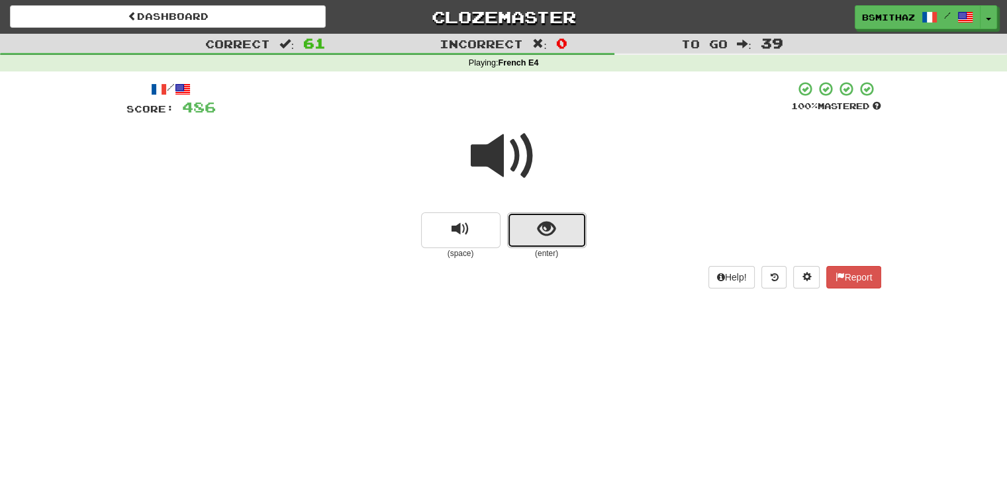
click at [539, 240] on button "show sentence" at bounding box center [546, 230] width 79 height 36
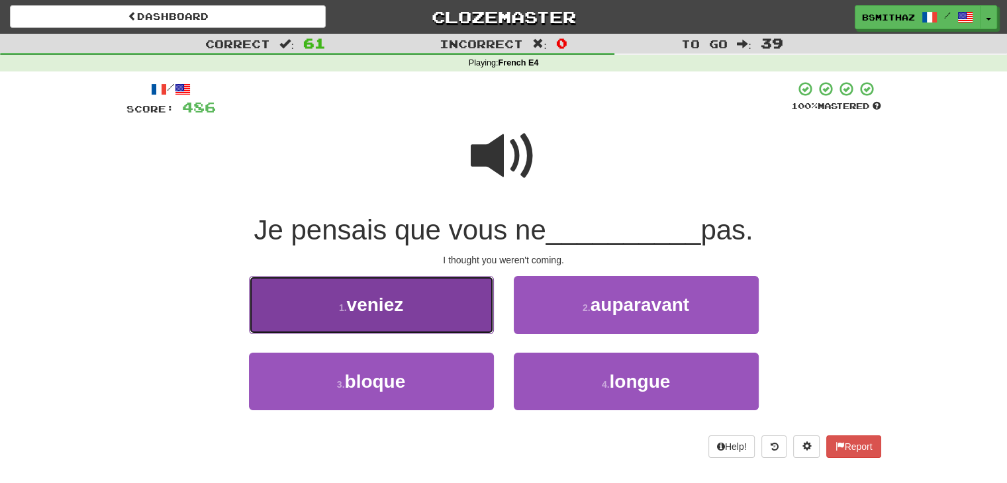
click at [436, 310] on button "1 . veniez" at bounding box center [371, 305] width 245 height 58
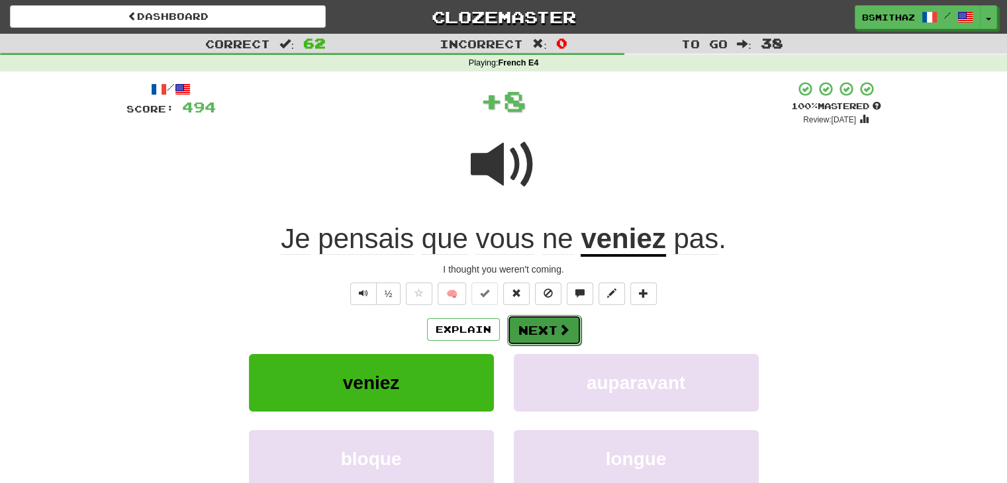
click at [515, 325] on button "Next" at bounding box center [544, 330] width 74 height 30
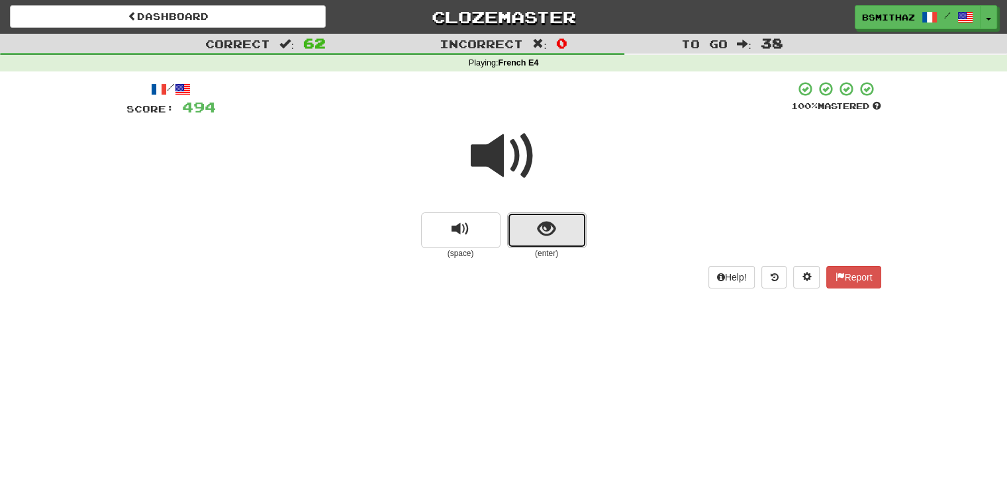
click at [550, 236] on span "show sentence" at bounding box center [547, 229] width 18 height 18
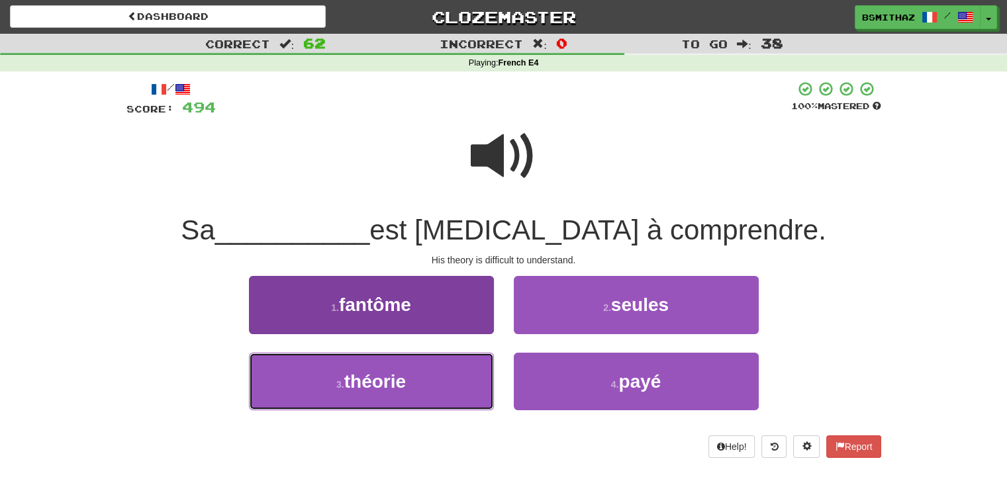
click at [422, 374] on button "3 . théorie" at bounding box center [371, 382] width 245 height 58
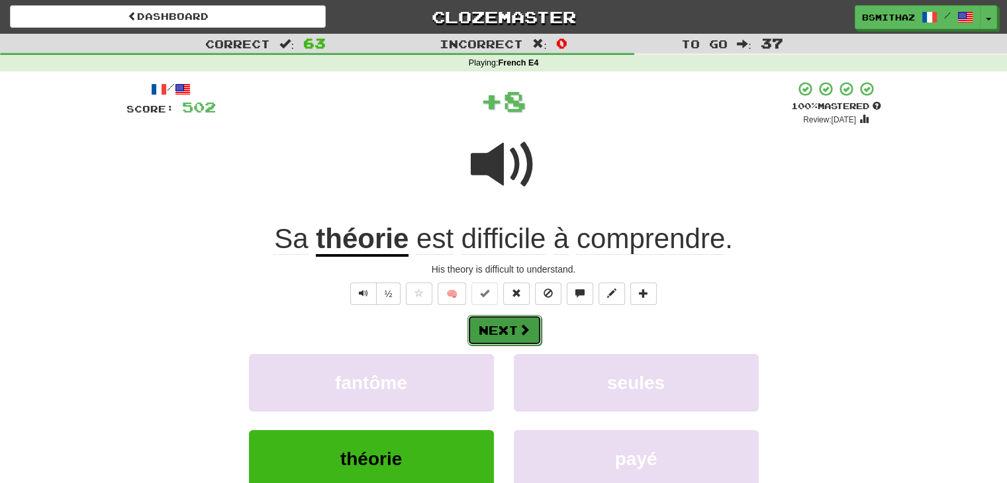
click at [504, 332] on button "Next" at bounding box center [504, 330] width 74 height 30
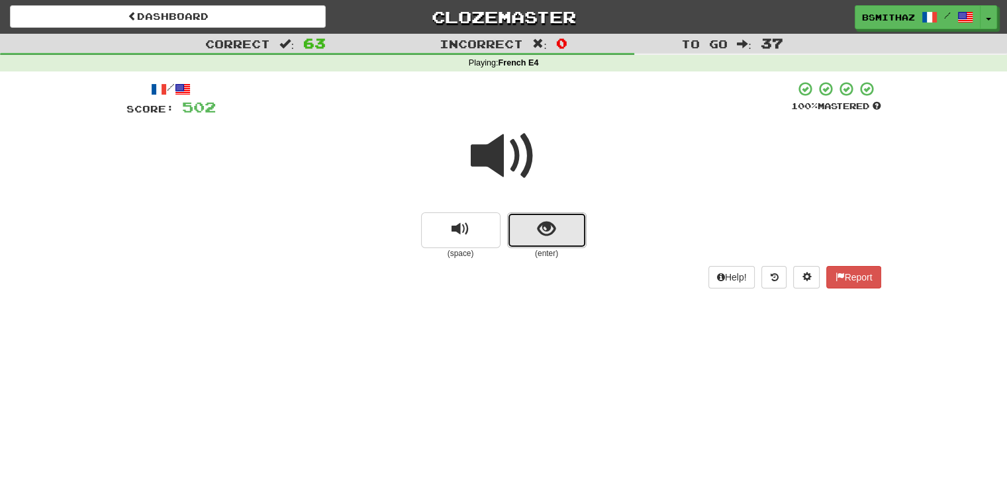
click at [554, 234] on span "show sentence" at bounding box center [547, 229] width 18 height 18
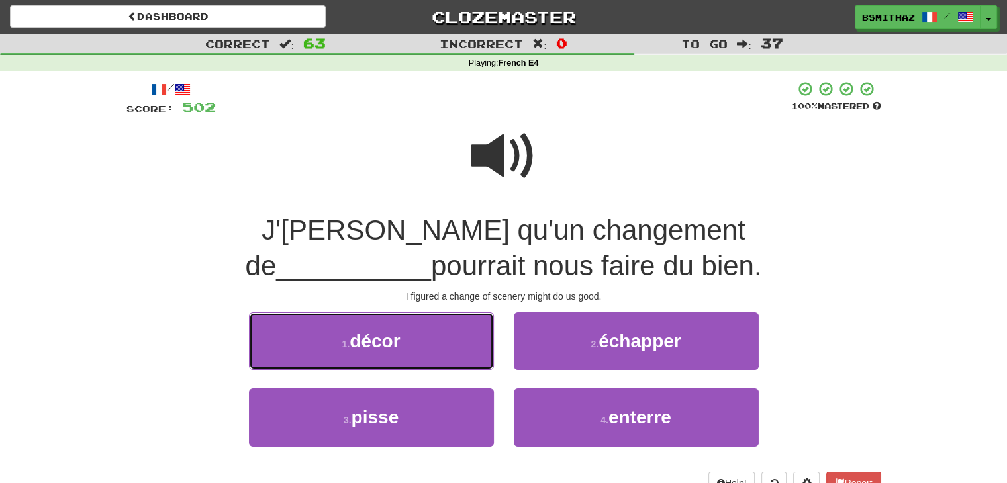
click at [433, 346] on button "1 . décor" at bounding box center [371, 341] width 245 height 58
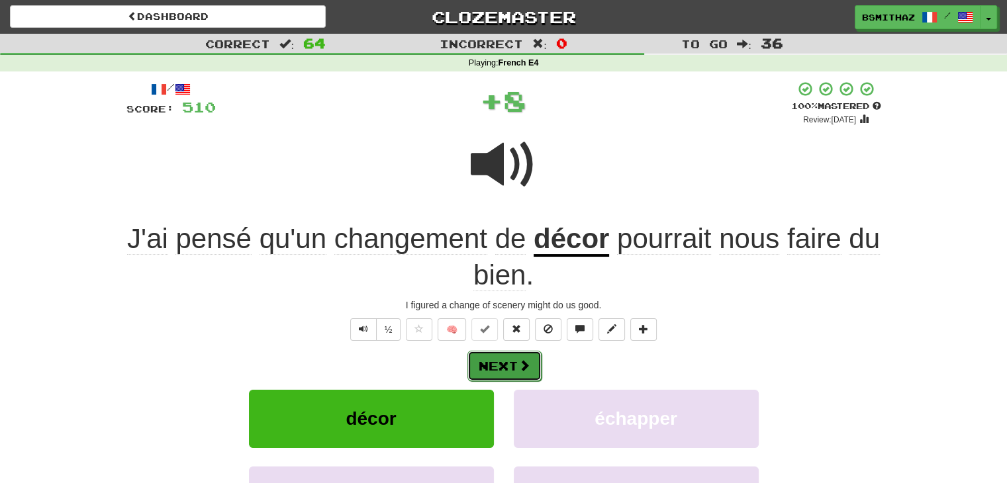
click at [500, 367] on button "Next" at bounding box center [504, 366] width 74 height 30
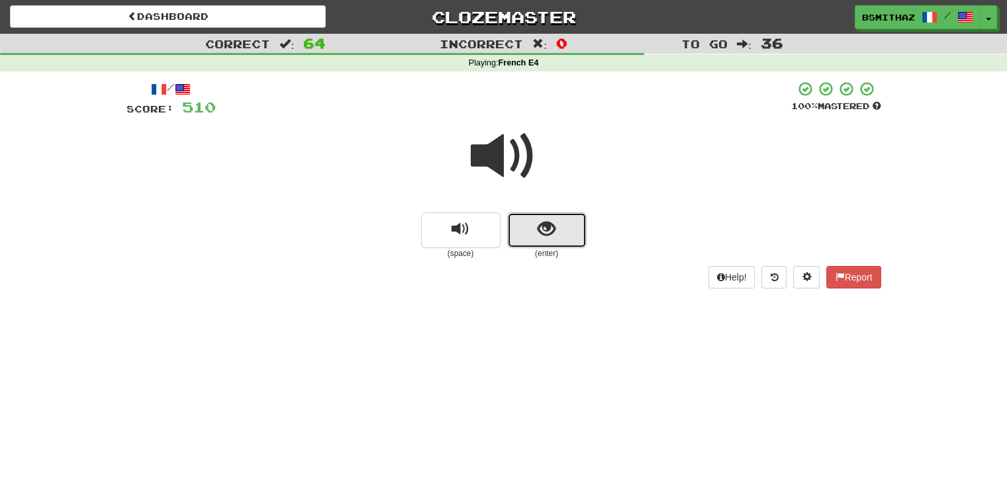
click at [565, 232] on button "show sentence" at bounding box center [546, 230] width 79 height 36
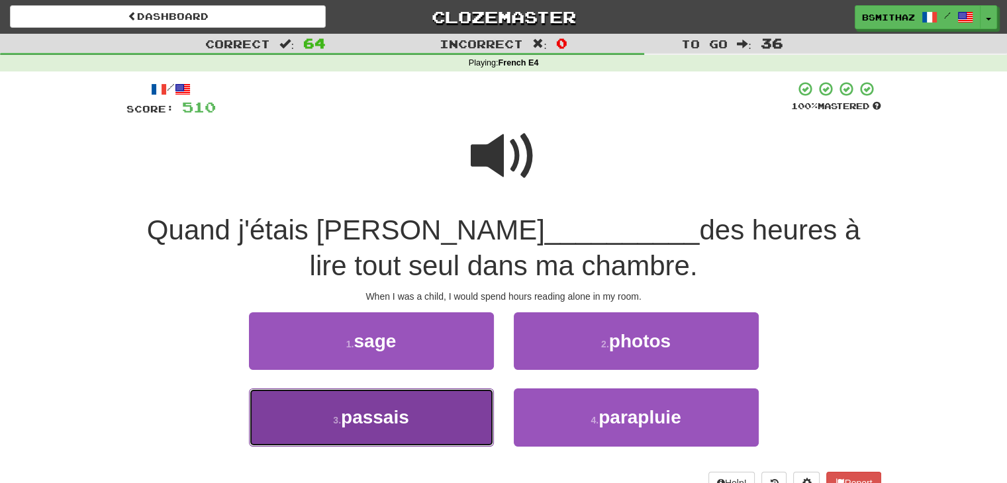
click at [415, 418] on button "3 . [GEOGRAPHIC_DATA]" at bounding box center [371, 418] width 245 height 58
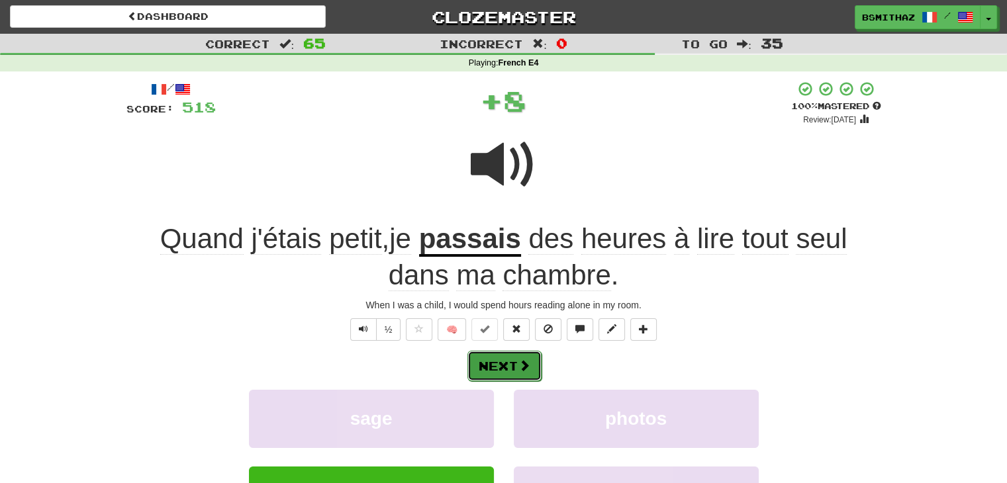
click at [500, 365] on button "Next" at bounding box center [504, 366] width 74 height 30
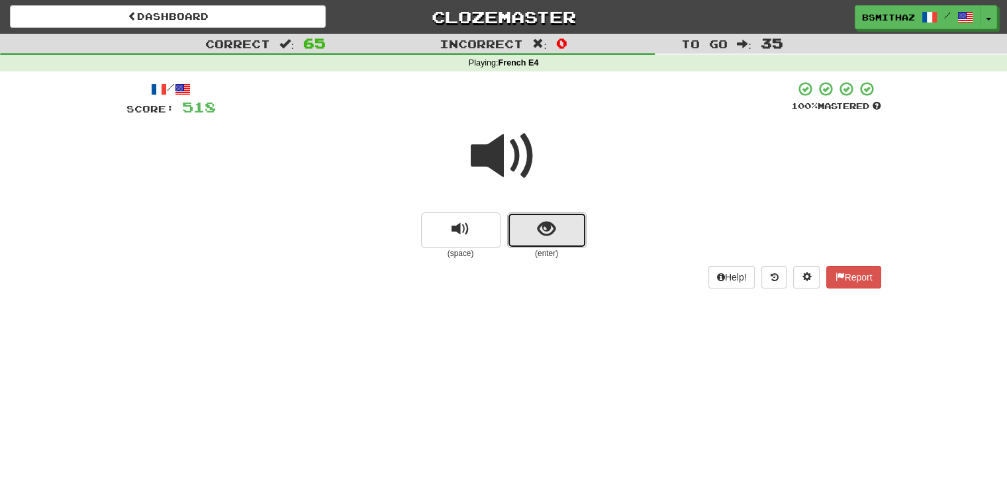
click at [560, 245] on button "show sentence" at bounding box center [546, 230] width 79 height 36
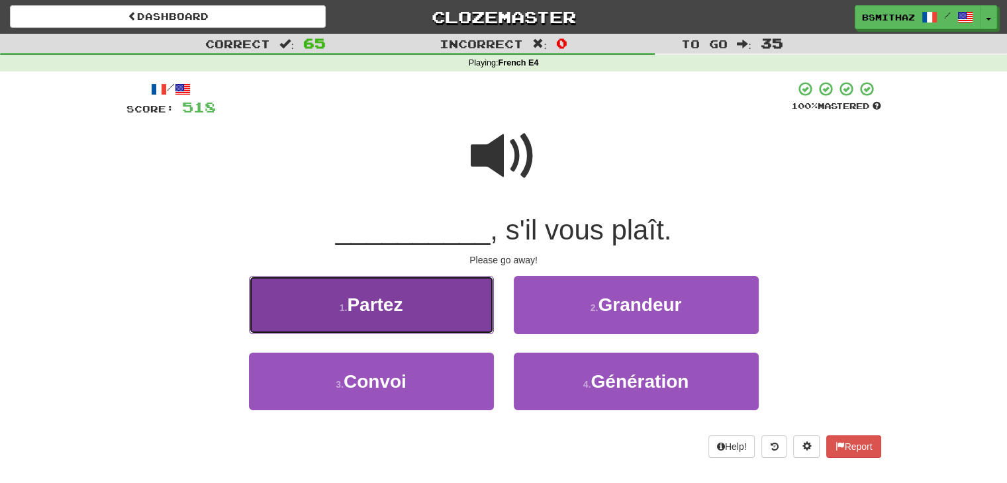
click at [439, 315] on button "1 . Partez" at bounding box center [371, 305] width 245 height 58
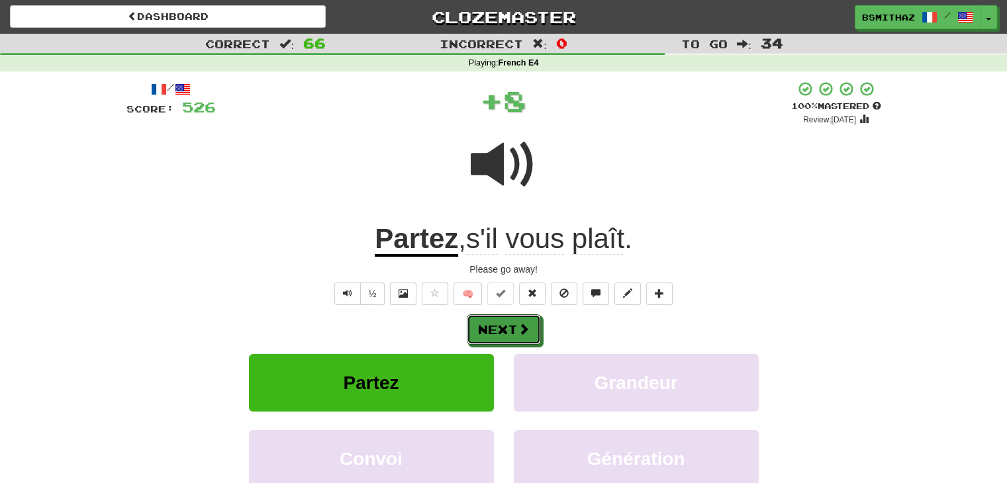
click at [500, 328] on button "Next" at bounding box center [504, 329] width 74 height 30
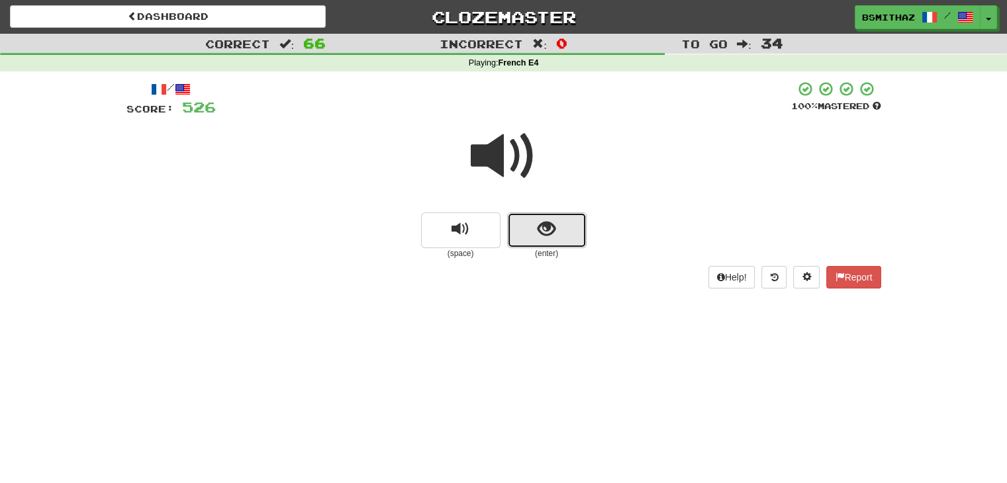
click at [547, 238] on span "show sentence" at bounding box center [547, 229] width 18 height 18
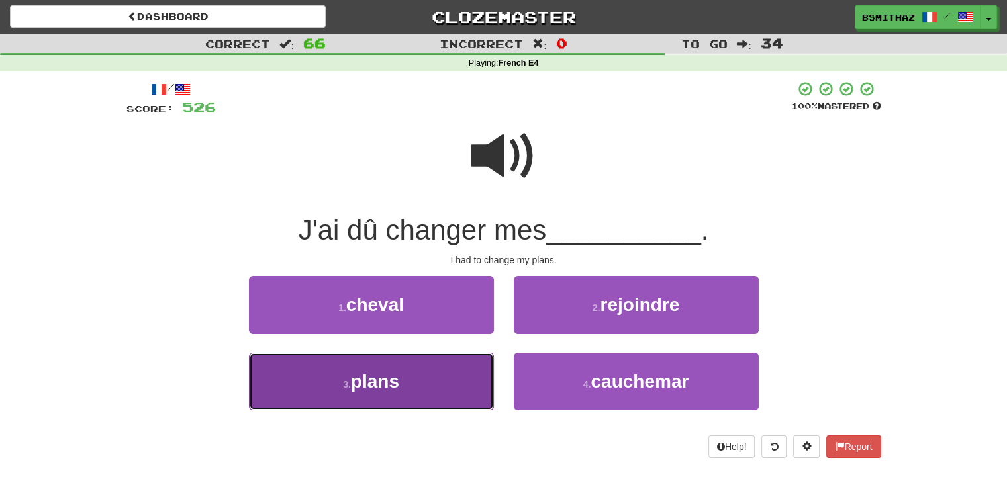
click at [409, 370] on button "3 . plans" at bounding box center [371, 382] width 245 height 58
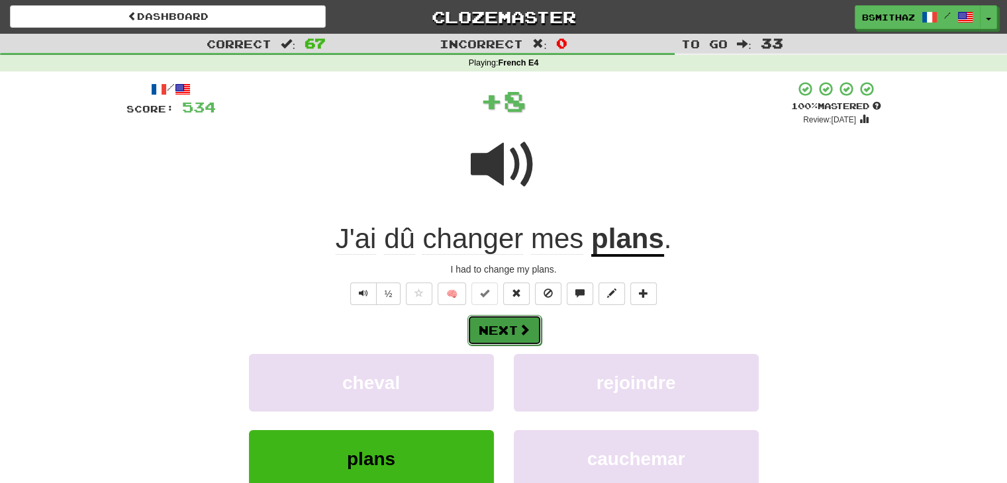
click at [495, 334] on button "Next" at bounding box center [504, 330] width 74 height 30
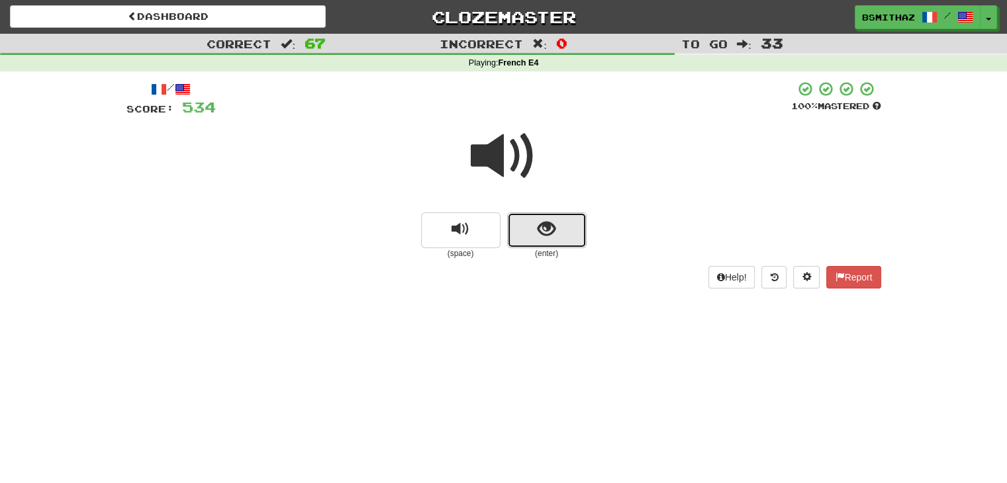
click at [545, 246] on button "show sentence" at bounding box center [546, 230] width 79 height 36
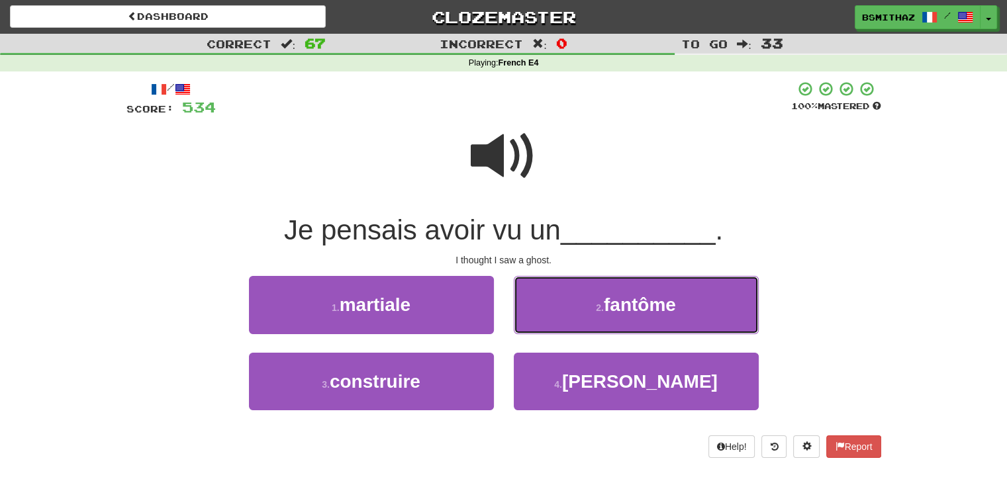
drag, startPoint x: 575, startPoint y: 303, endPoint x: 567, endPoint y: 312, distance: 12.2
click at [575, 305] on button "2 . fantôme" at bounding box center [636, 305] width 245 height 58
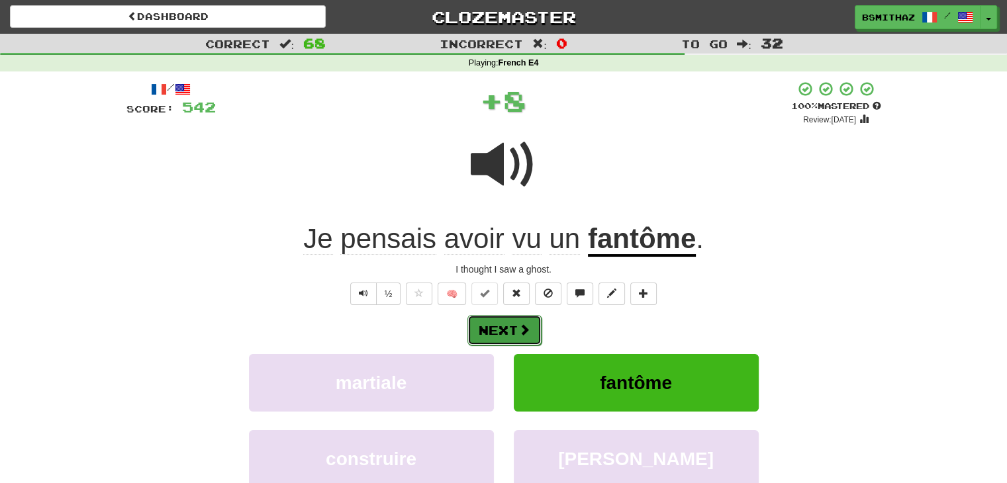
click at [518, 333] on span at bounding box center [524, 330] width 12 height 12
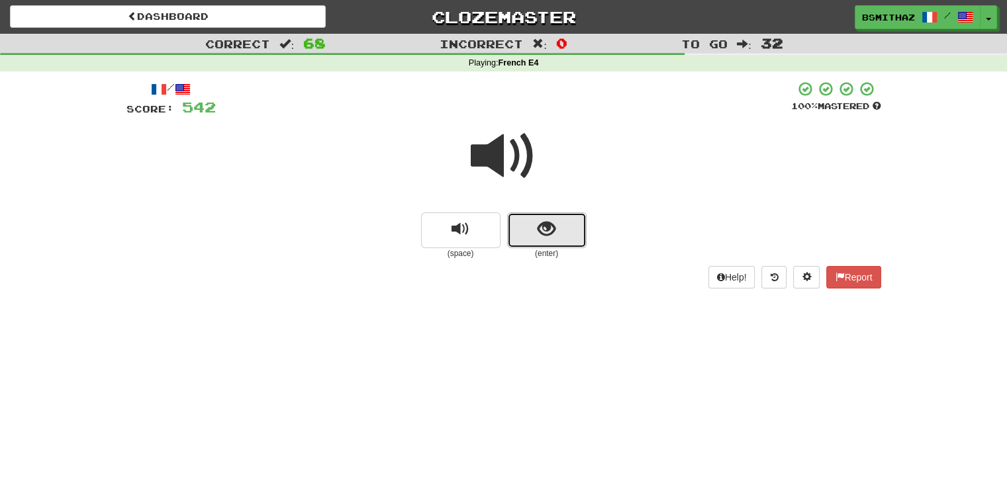
click at [564, 238] on button "show sentence" at bounding box center [546, 230] width 79 height 36
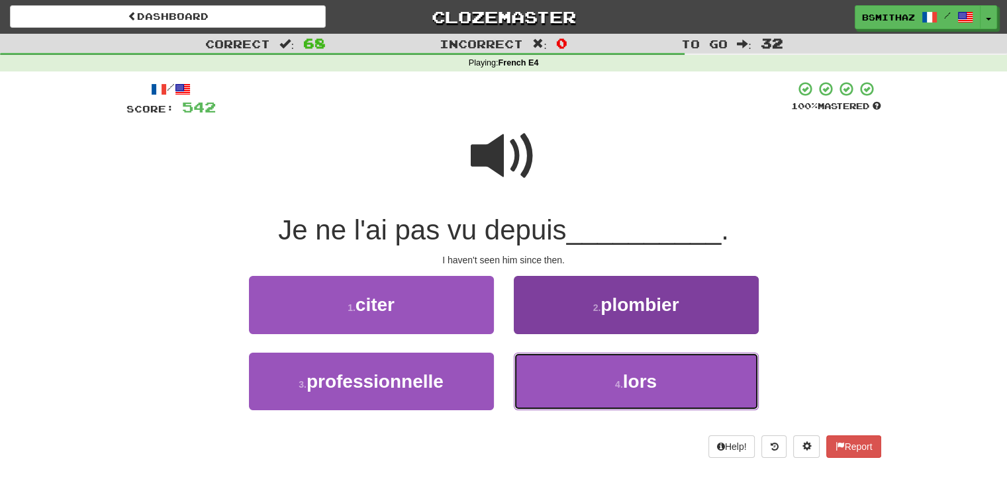
click at [557, 378] on button "4 . lors" at bounding box center [636, 382] width 245 height 58
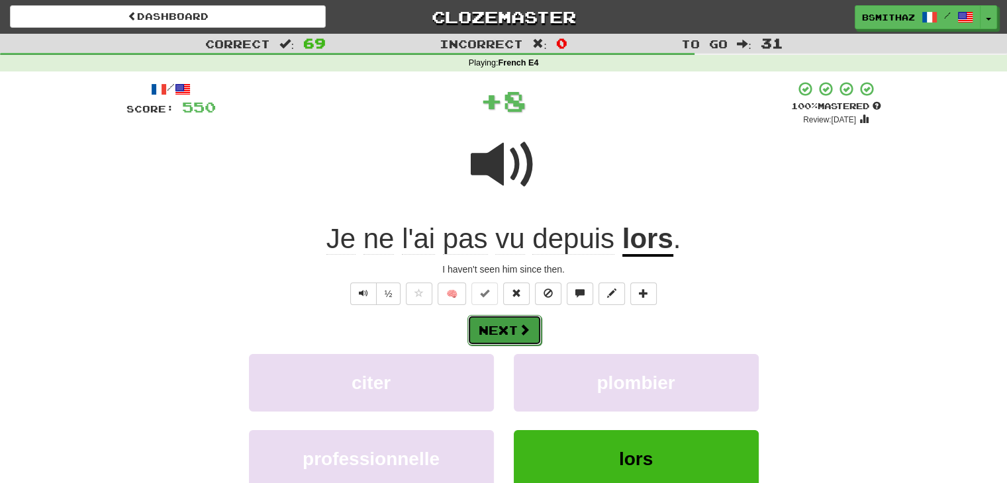
click at [508, 330] on button "Next" at bounding box center [504, 330] width 74 height 30
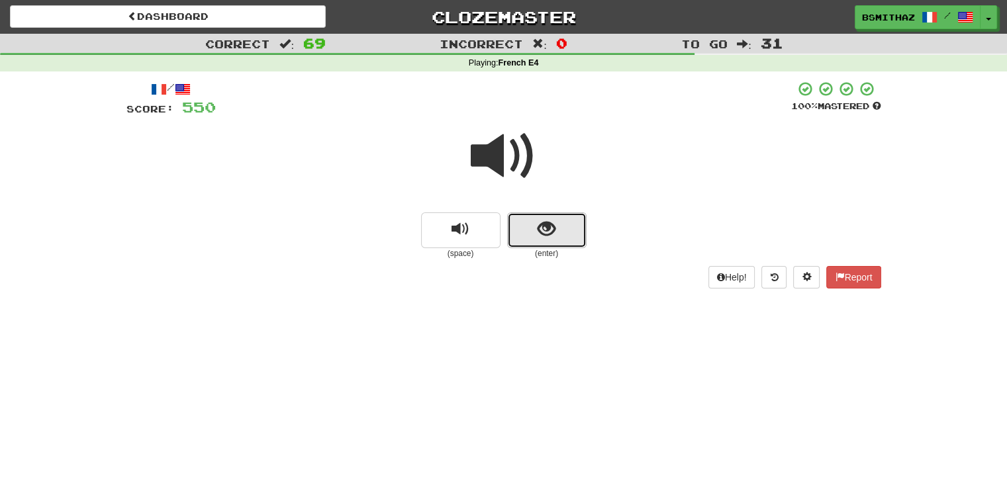
click at [538, 233] on span "show sentence" at bounding box center [547, 229] width 18 height 18
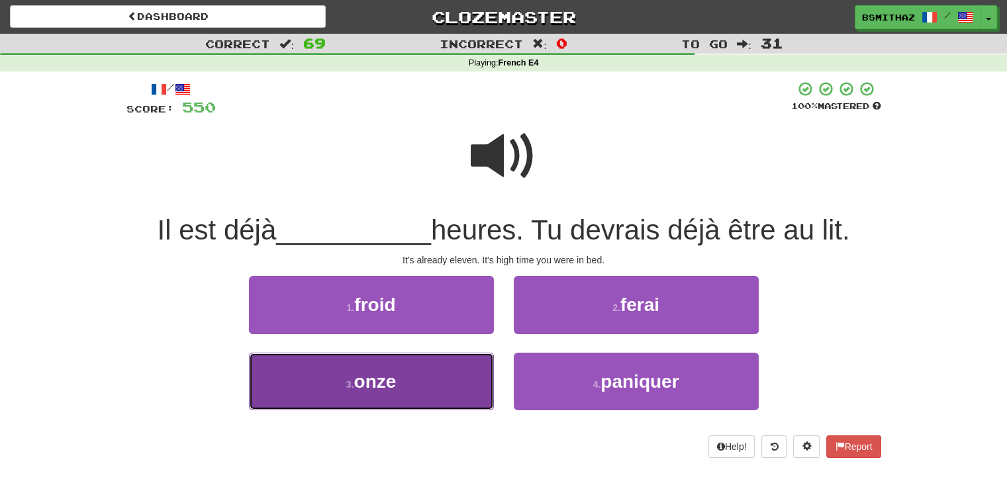
click at [414, 370] on button "3 . onze" at bounding box center [371, 382] width 245 height 58
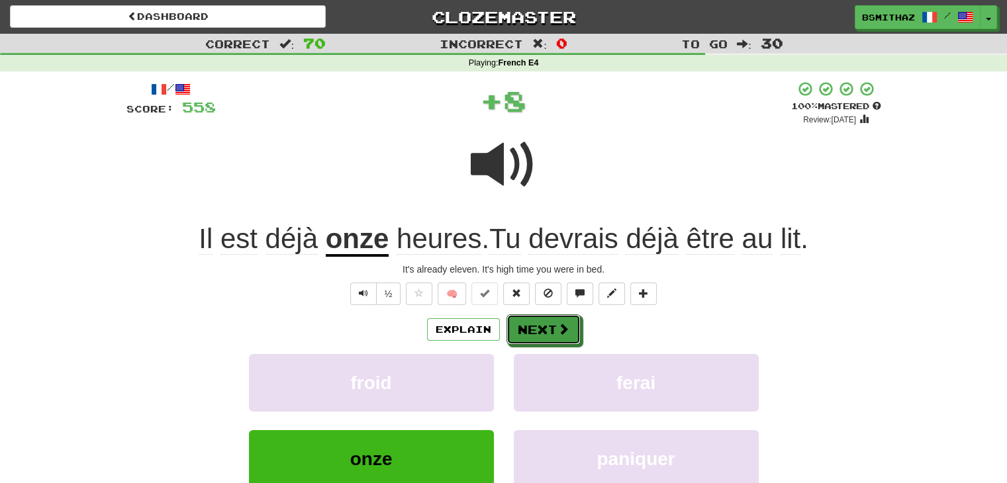
click at [545, 334] on button "Next" at bounding box center [543, 329] width 74 height 30
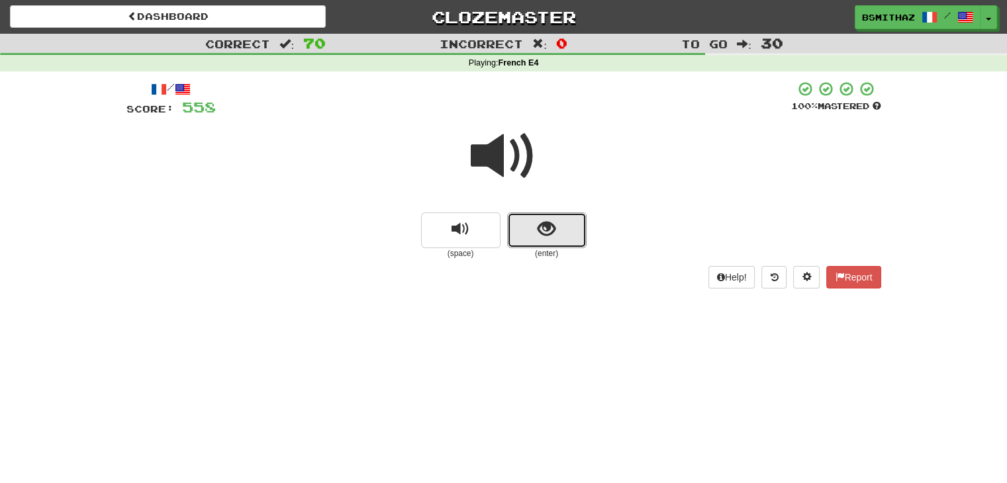
drag, startPoint x: 535, startPoint y: 237, endPoint x: 528, endPoint y: 250, distance: 14.5
click at [535, 238] on button "show sentence" at bounding box center [546, 230] width 79 height 36
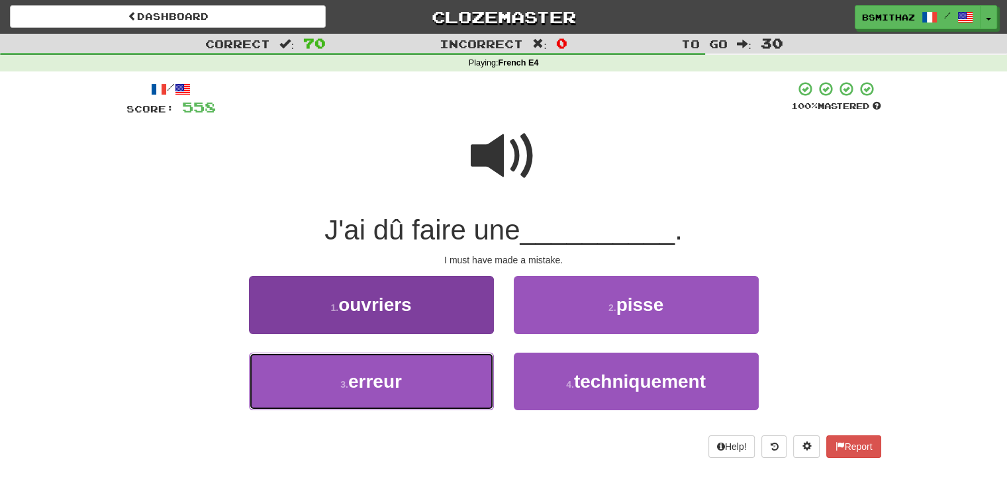
click at [392, 379] on span "erreur" at bounding box center [375, 381] width 54 height 21
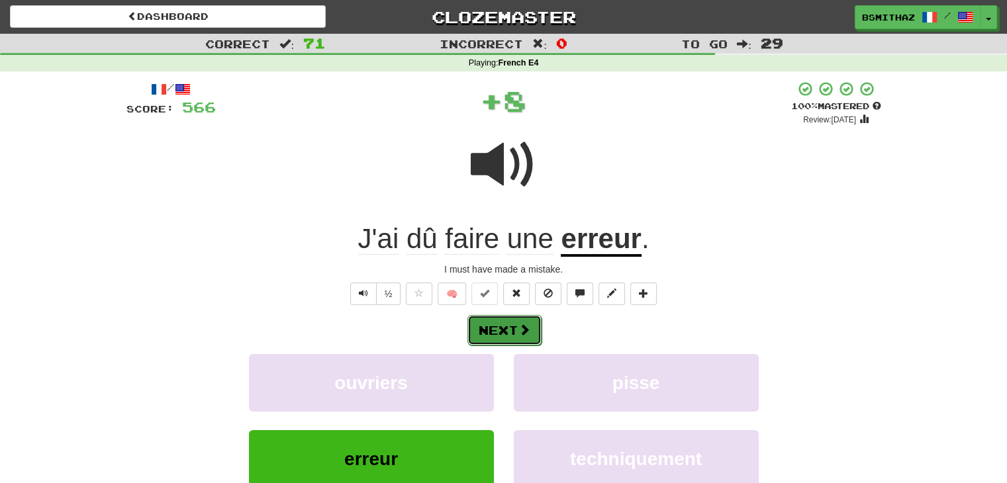
click at [493, 332] on button "Next" at bounding box center [504, 330] width 74 height 30
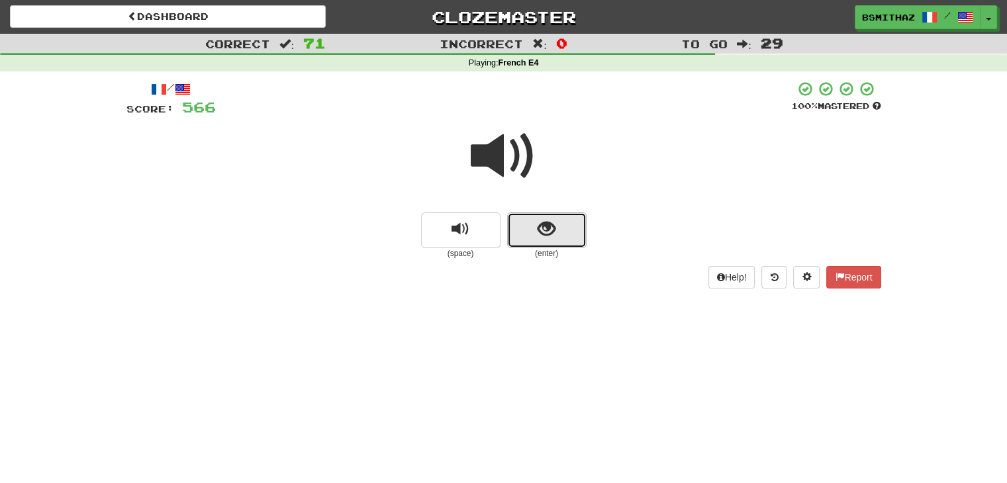
click at [540, 234] on span "show sentence" at bounding box center [547, 229] width 18 height 18
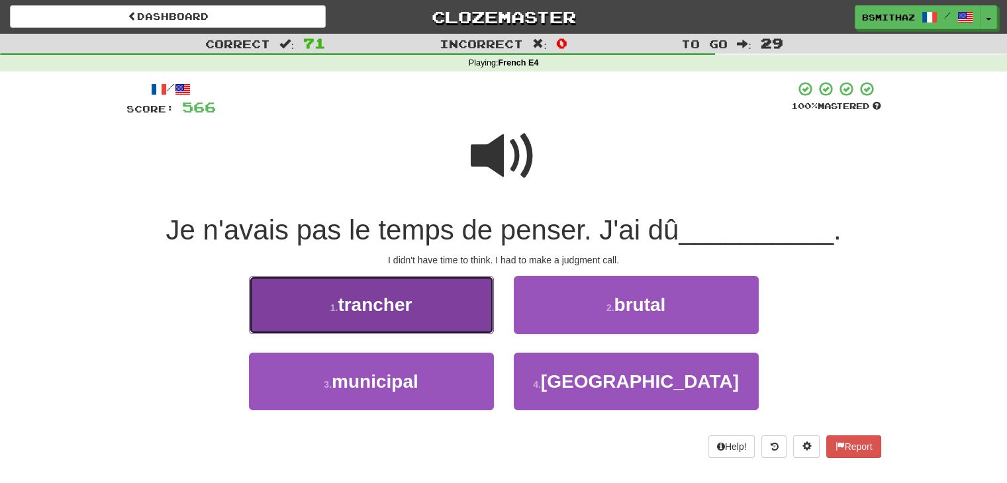
click at [446, 314] on button "1 . [GEOGRAPHIC_DATA]" at bounding box center [371, 305] width 245 height 58
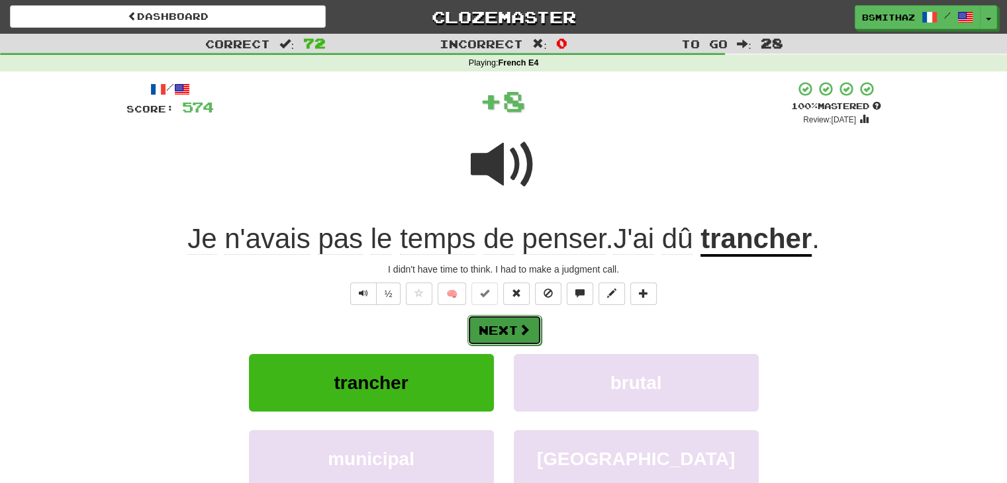
click at [493, 336] on button "Next" at bounding box center [504, 330] width 74 height 30
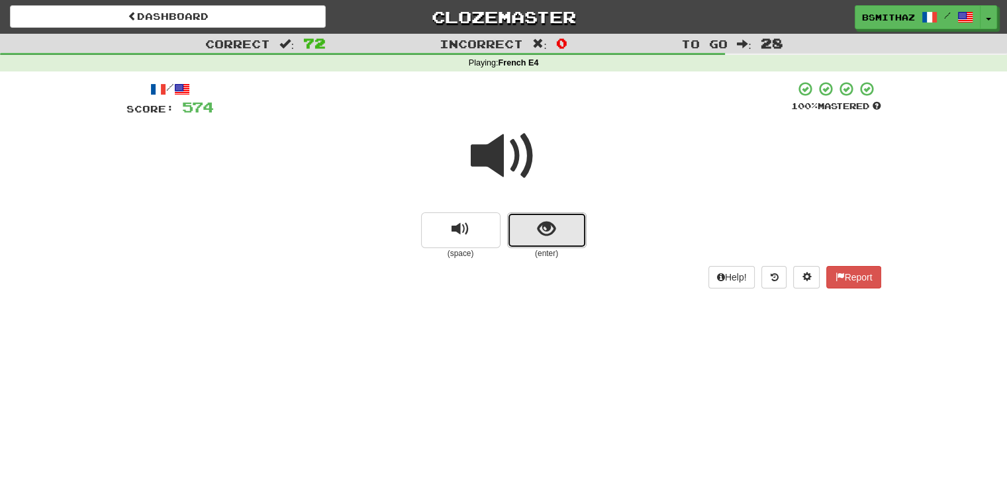
click at [559, 239] on button "show sentence" at bounding box center [546, 230] width 79 height 36
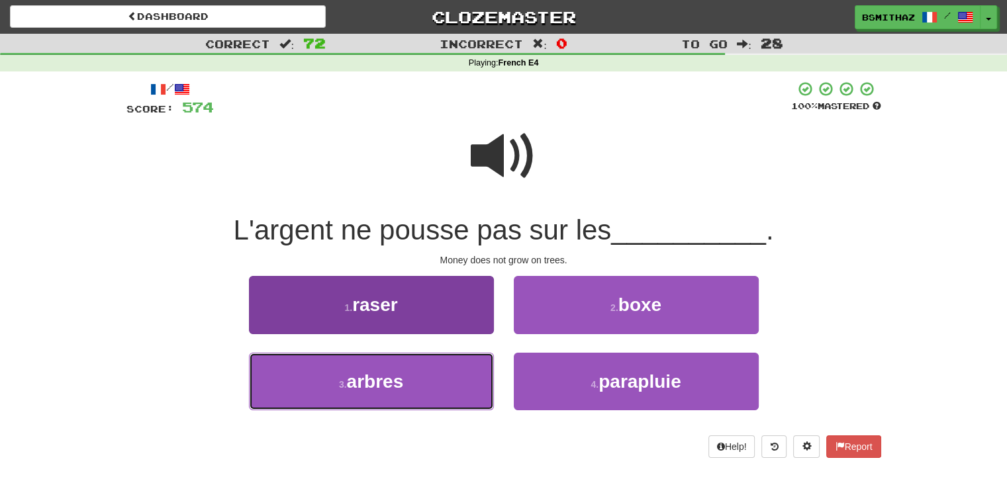
click at [451, 365] on button "3 . arbres" at bounding box center [371, 382] width 245 height 58
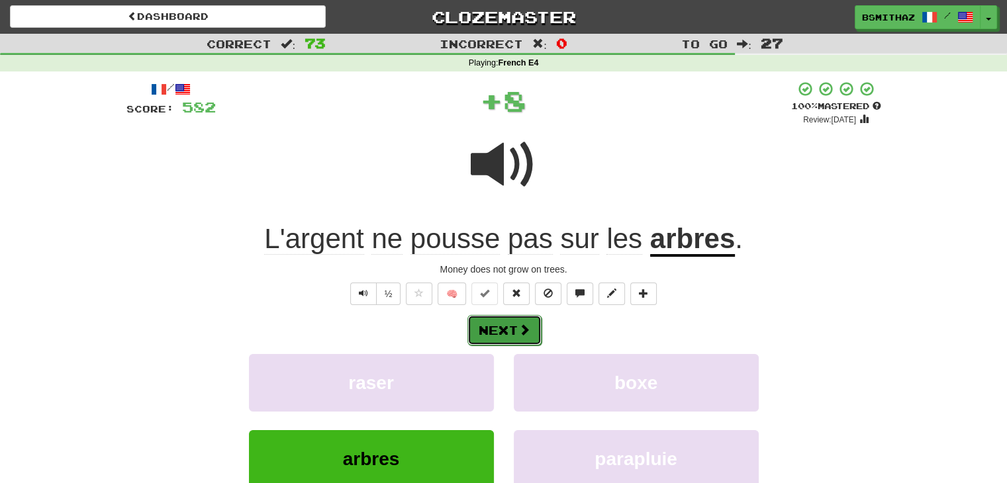
click at [499, 337] on button "Next" at bounding box center [504, 330] width 74 height 30
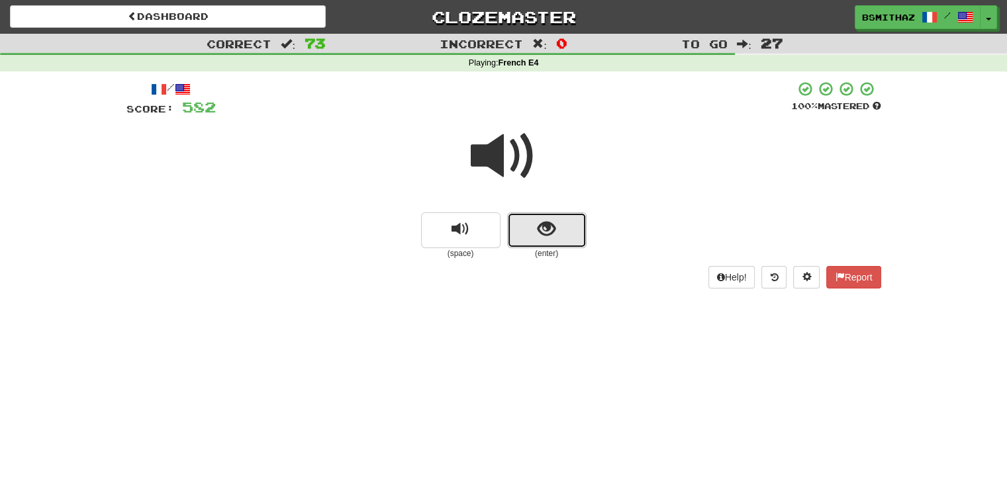
click at [539, 234] on span "show sentence" at bounding box center [547, 229] width 18 height 18
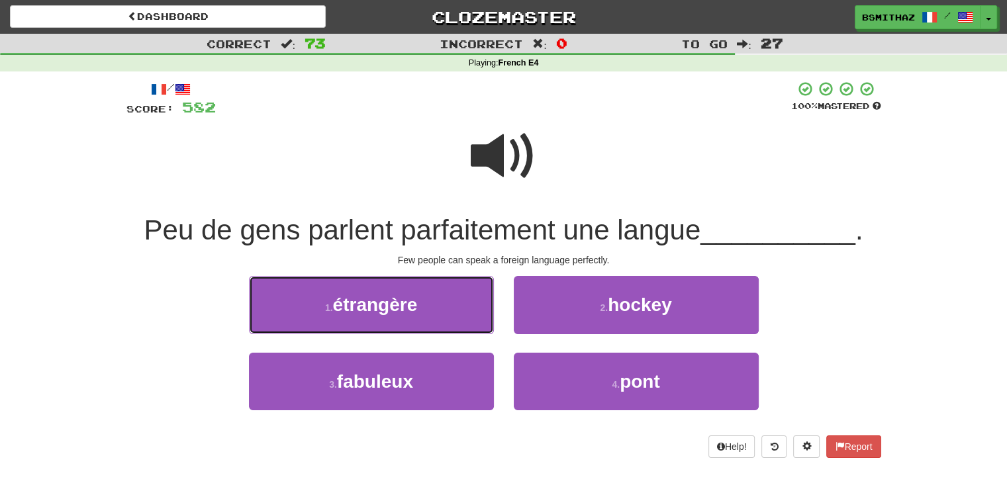
click at [448, 310] on button "1 . étrangère" at bounding box center [371, 305] width 245 height 58
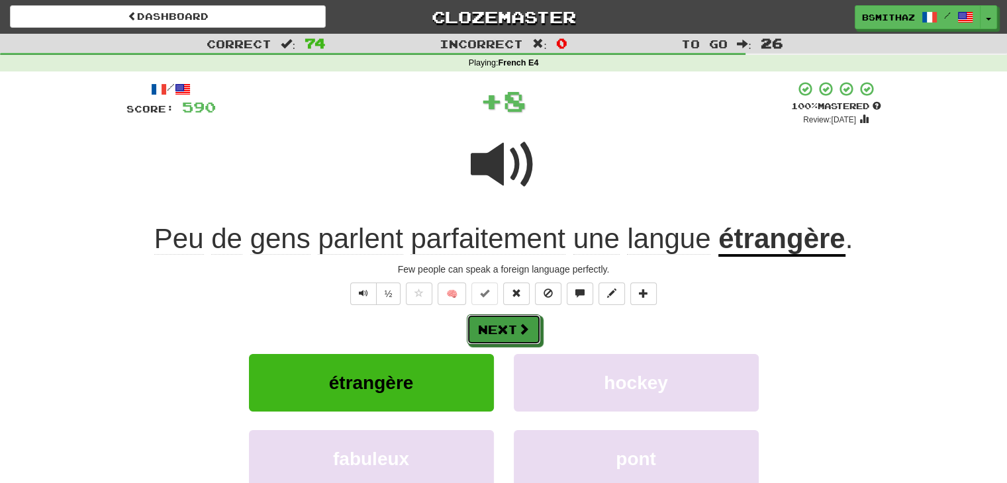
click at [508, 332] on button "Next" at bounding box center [504, 329] width 74 height 30
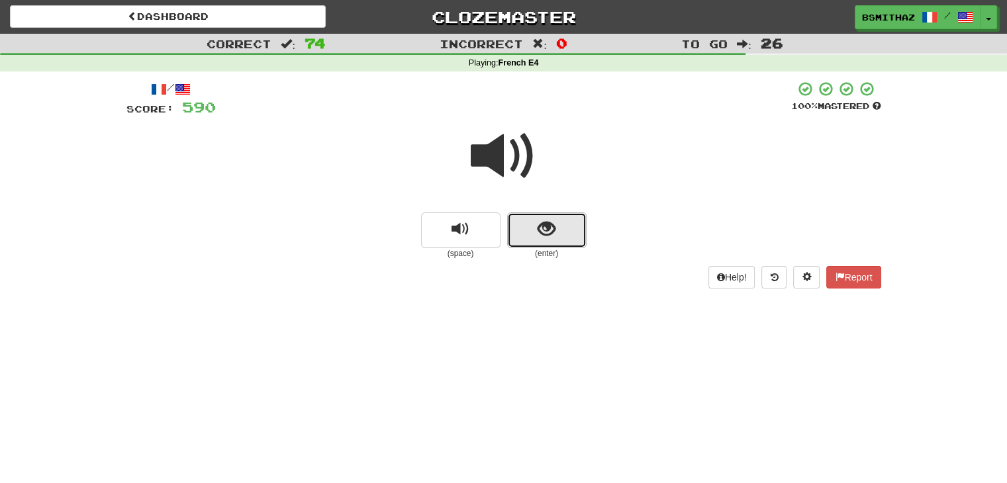
drag, startPoint x: 552, startPoint y: 230, endPoint x: 551, endPoint y: 237, distance: 6.8
click at [551, 237] on span "show sentence" at bounding box center [547, 229] width 18 height 18
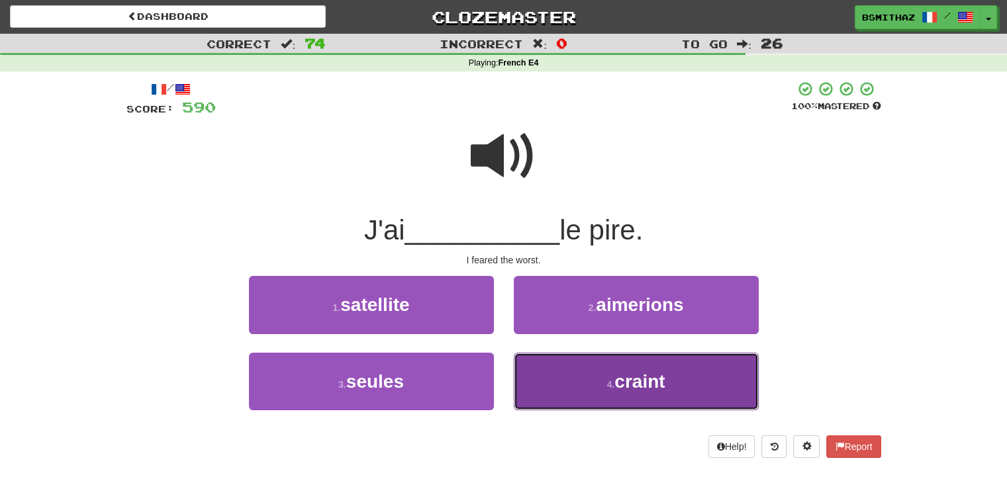
drag, startPoint x: 559, startPoint y: 385, endPoint x: 530, endPoint y: 375, distance: 31.2
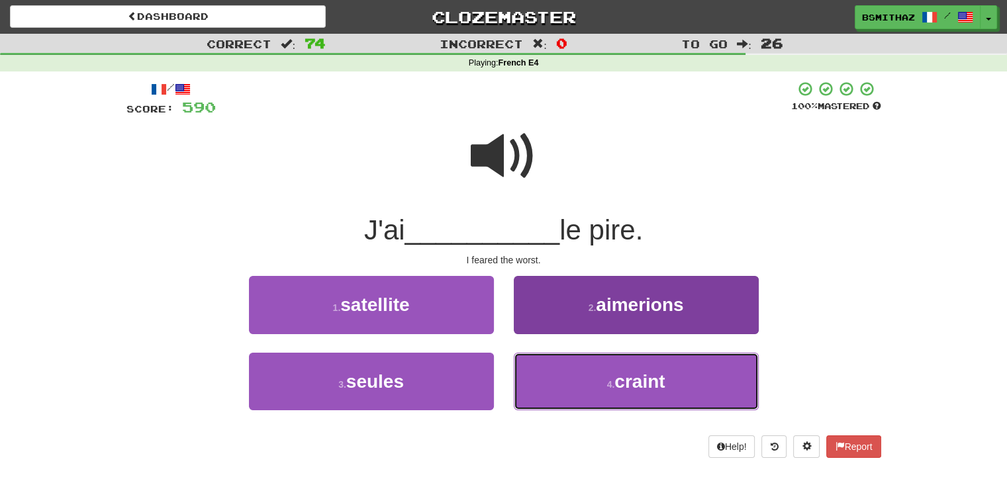
click at [559, 385] on button "4 . craint" at bounding box center [636, 382] width 245 height 58
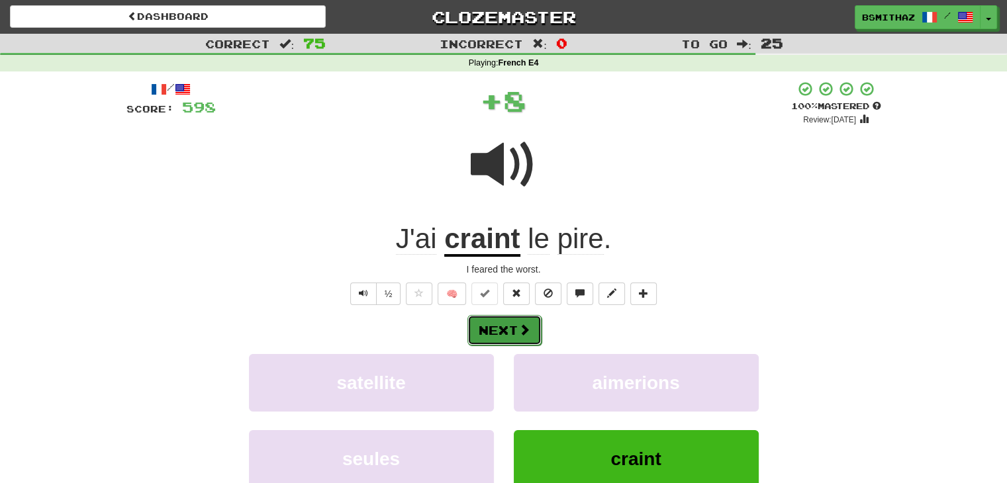
click at [495, 328] on button "Next" at bounding box center [504, 330] width 74 height 30
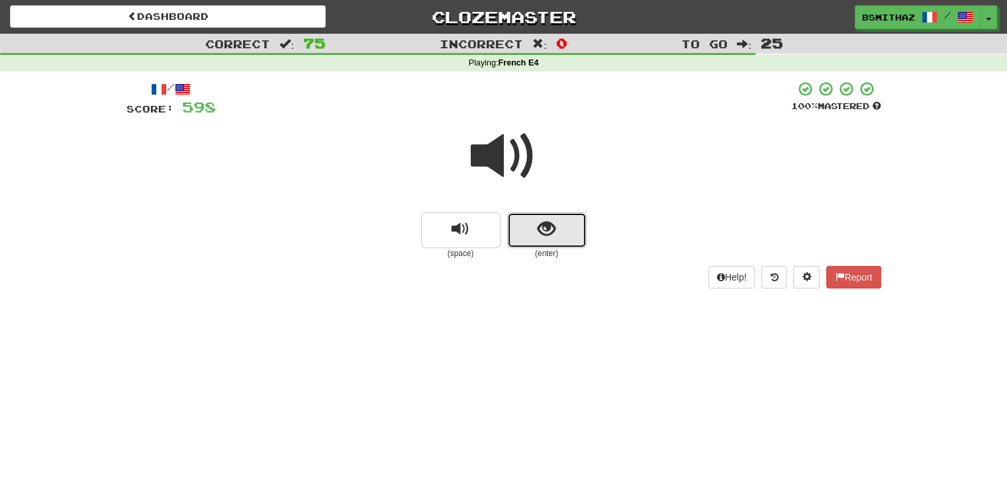
click at [551, 220] on span "show sentence" at bounding box center [547, 229] width 18 height 18
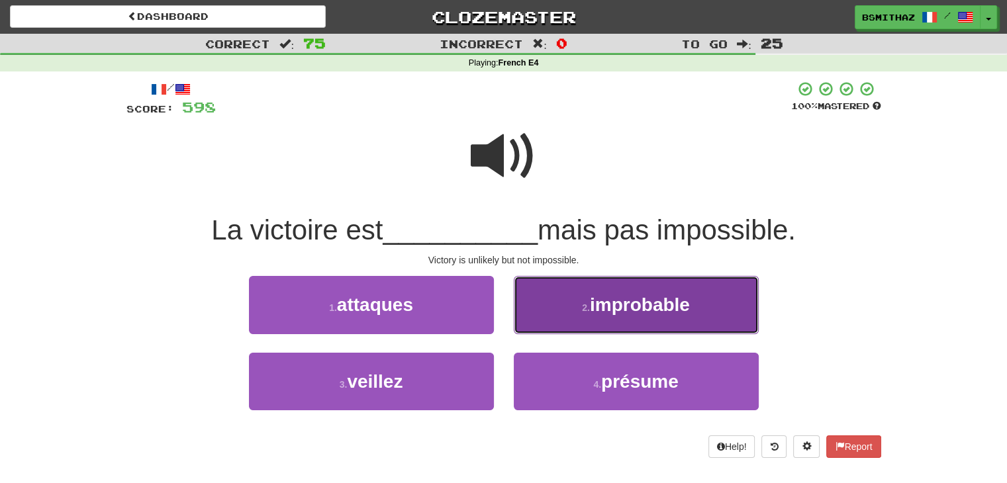
click at [556, 315] on button "2 . improbable" at bounding box center [636, 305] width 245 height 58
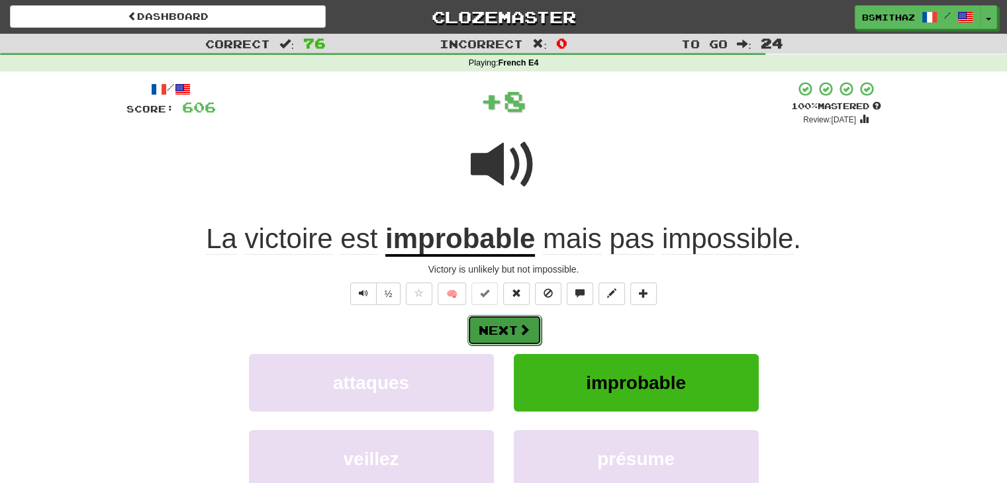
click at [514, 324] on button "Next" at bounding box center [504, 330] width 74 height 30
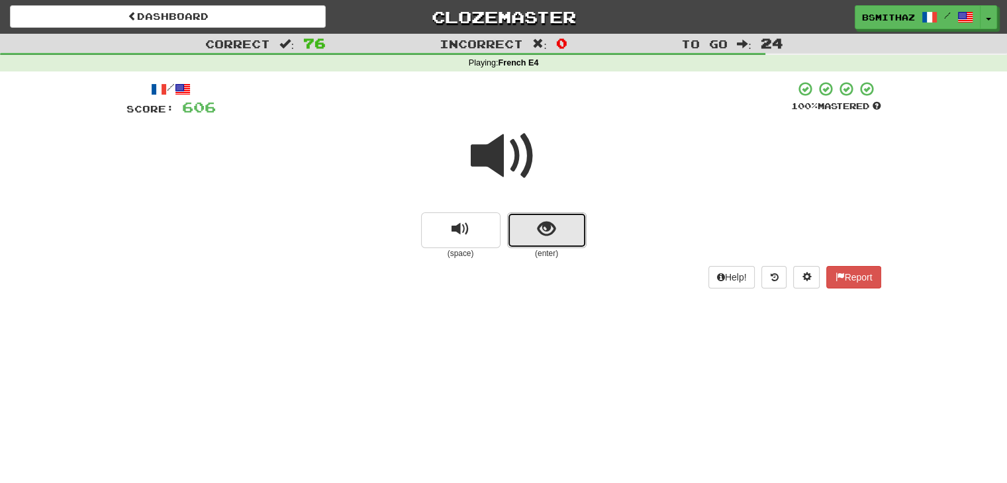
click at [555, 231] on button "show sentence" at bounding box center [546, 230] width 79 height 36
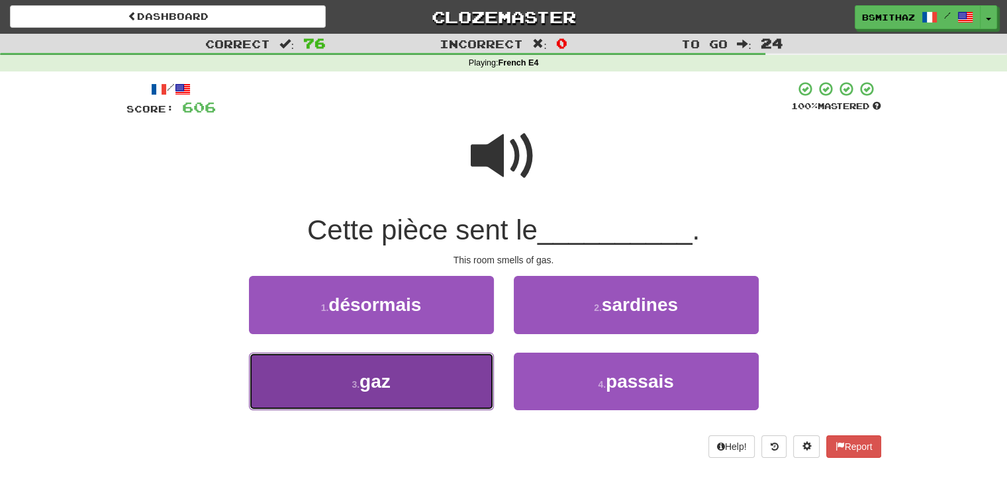
click at [424, 374] on button "3 . gaz" at bounding box center [371, 382] width 245 height 58
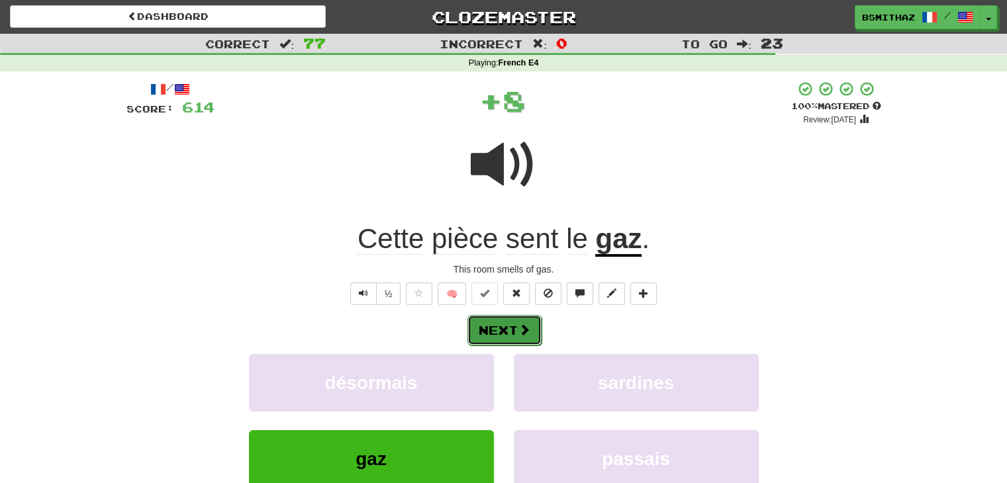
click at [479, 339] on button "Next" at bounding box center [504, 330] width 74 height 30
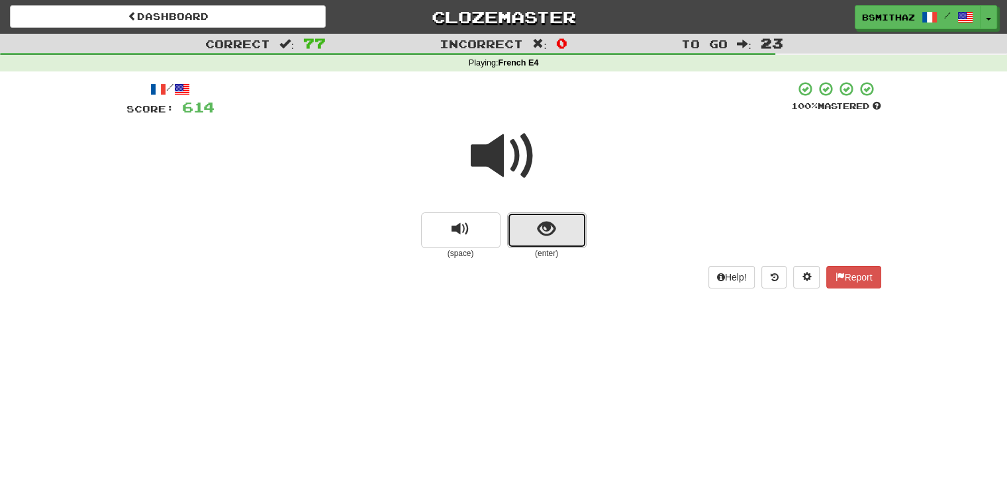
click at [529, 237] on button "show sentence" at bounding box center [546, 230] width 79 height 36
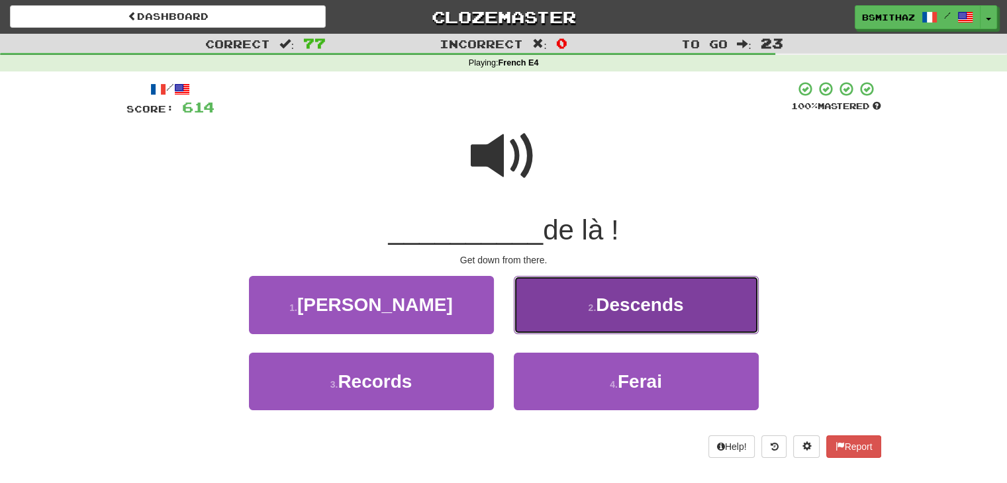
click at [551, 312] on button "2 . Descends" at bounding box center [636, 305] width 245 height 58
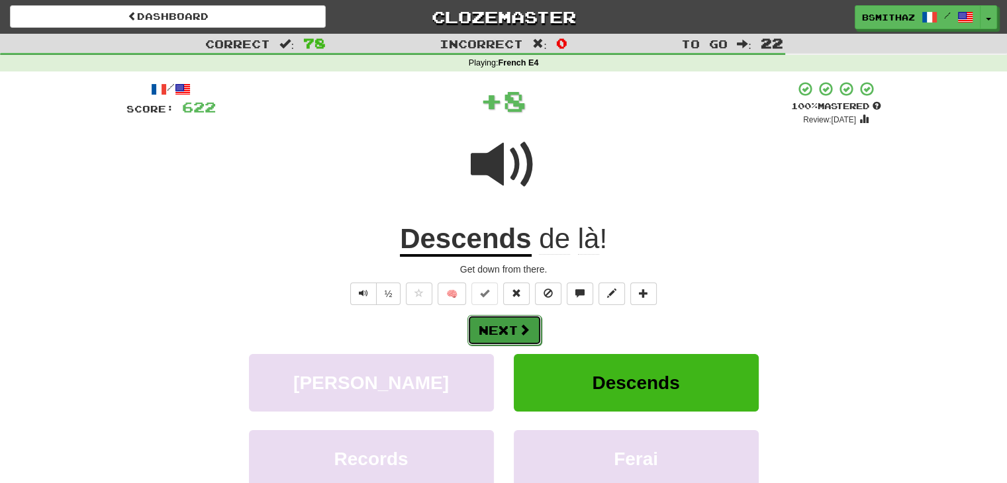
click at [525, 331] on span at bounding box center [524, 330] width 12 height 12
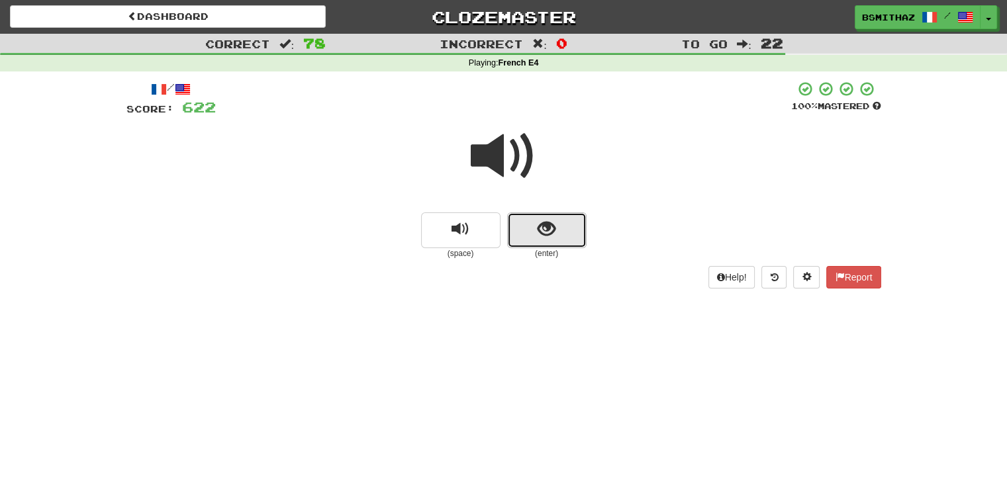
click at [556, 230] on button "show sentence" at bounding box center [546, 230] width 79 height 36
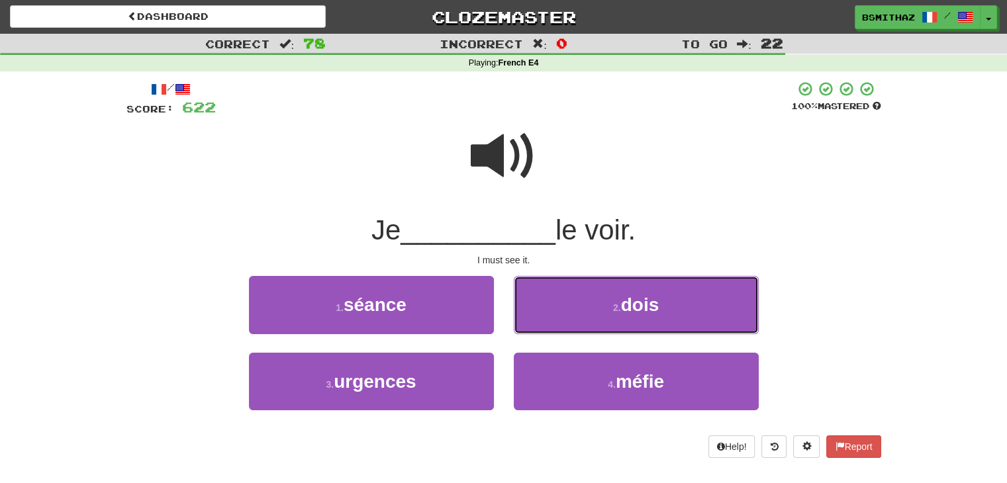
click at [575, 307] on button "2 . dois" at bounding box center [636, 305] width 245 height 58
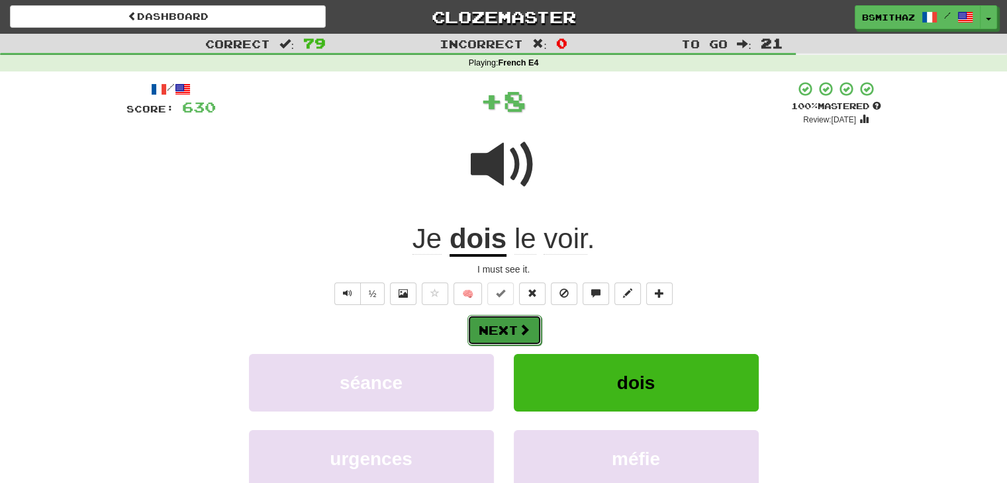
click at [516, 326] on button "Next" at bounding box center [504, 330] width 74 height 30
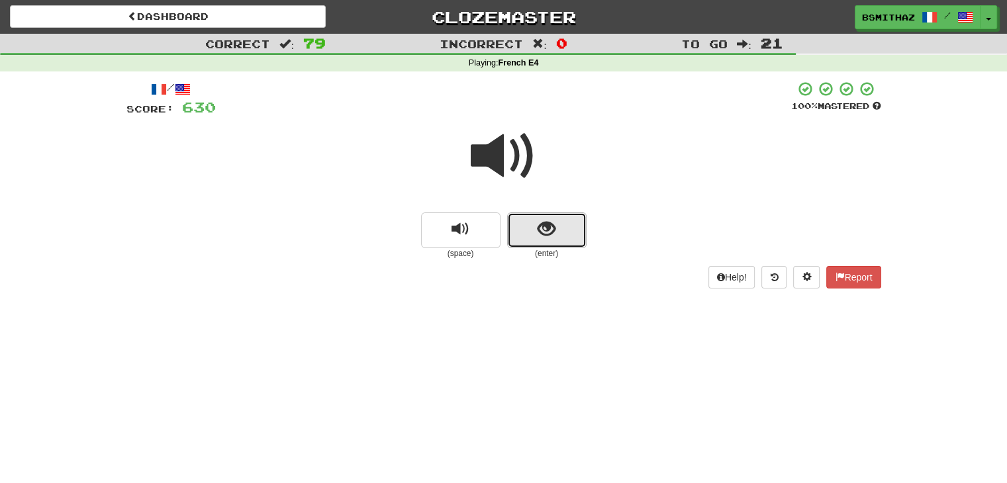
click at [541, 246] on button "show sentence" at bounding box center [546, 230] width 79 height 36
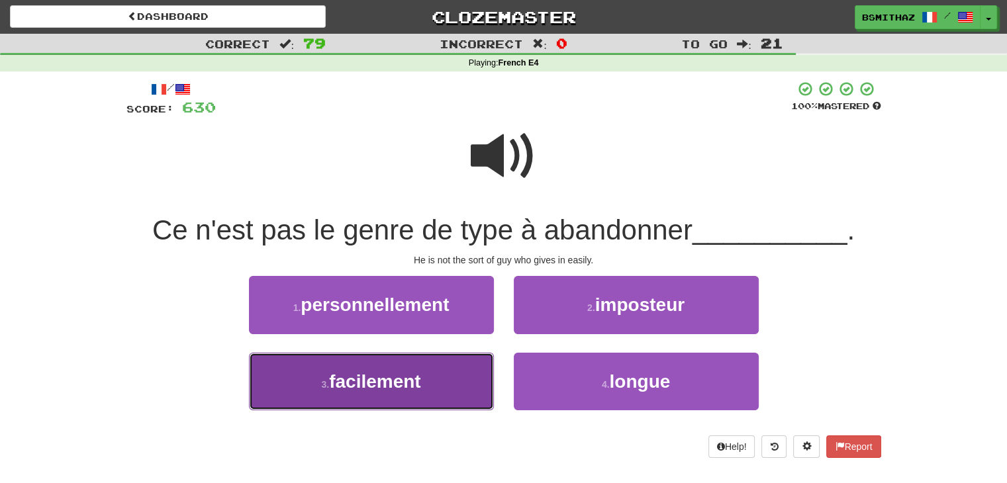
click at [406, 373] on span "facilement" at bounding box center [375, 381] width 92 height 21
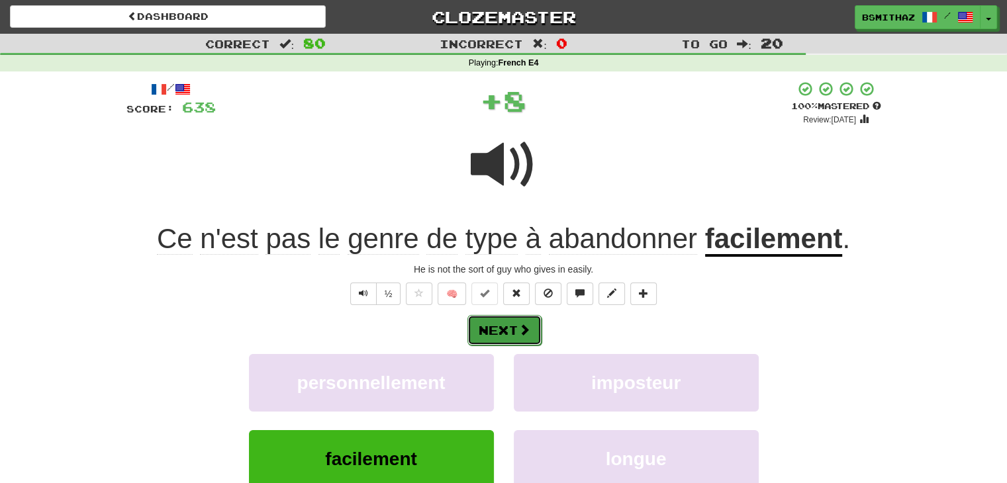
click at [508, 328] on button "Next" at bounding box center [504, 330] width 74 height 30
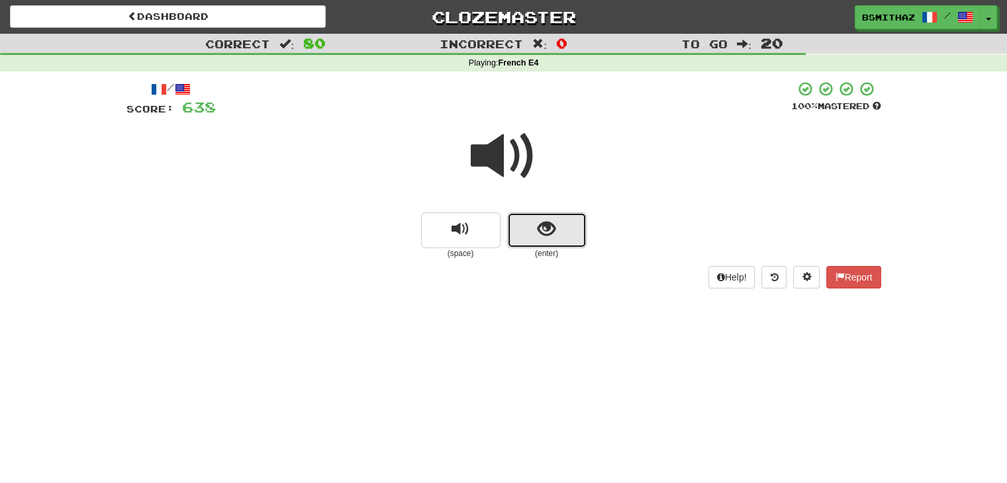
click at [530, 236] on button "show sentence" at bounding box center [546, 230] width 79 height 36
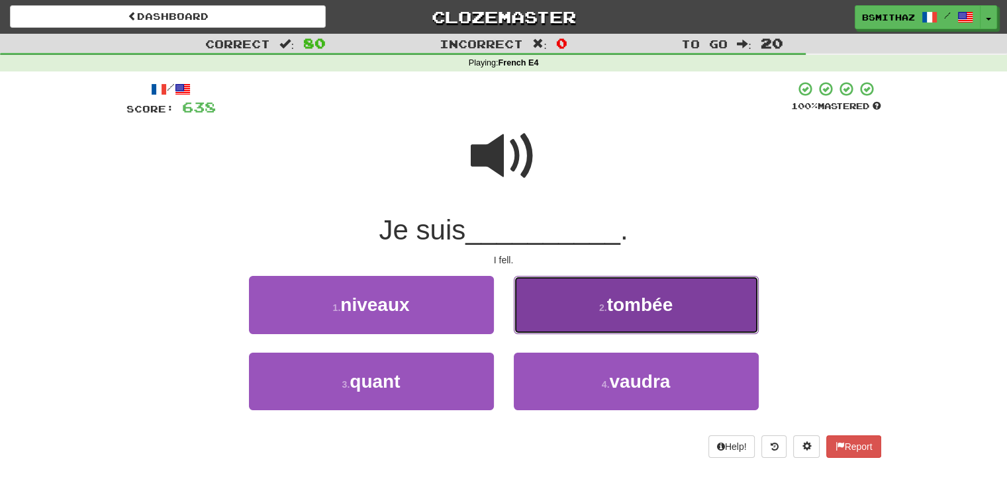
click at [553, 303] on button "2 . tombée" at bounding box center [636, 305] width 245 height 58
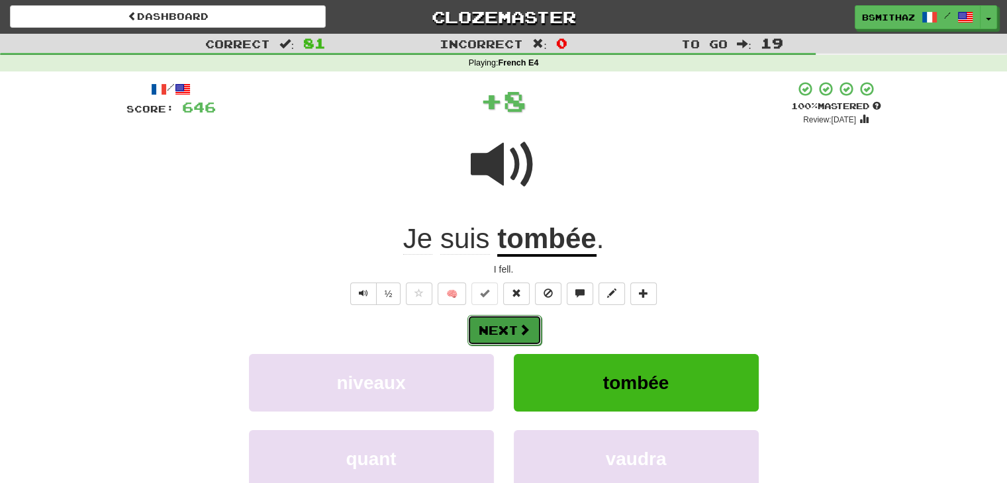
click at [535, 322] on button "Next" at bounding box center [504, 330] width 74 height 30
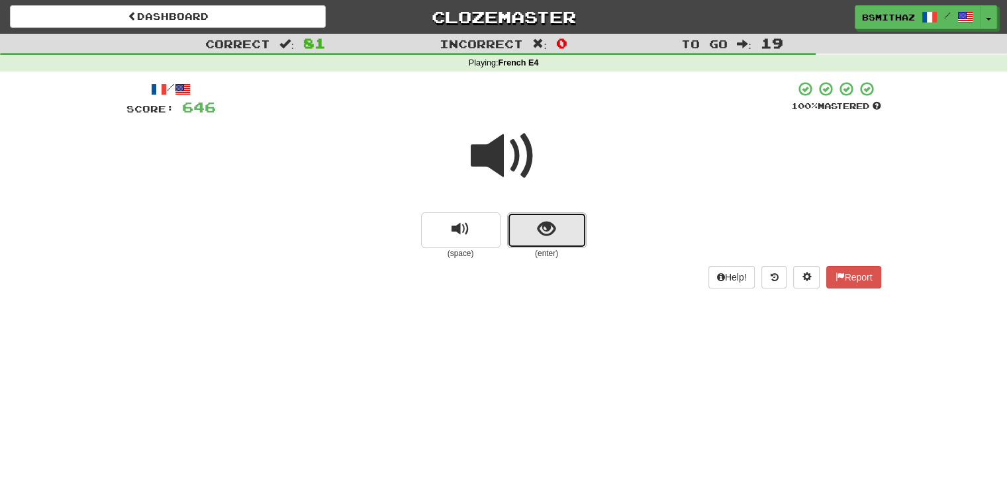
click at [567, 230] on button "show sentence" at bounding box center [546, 230] width 79 height 36
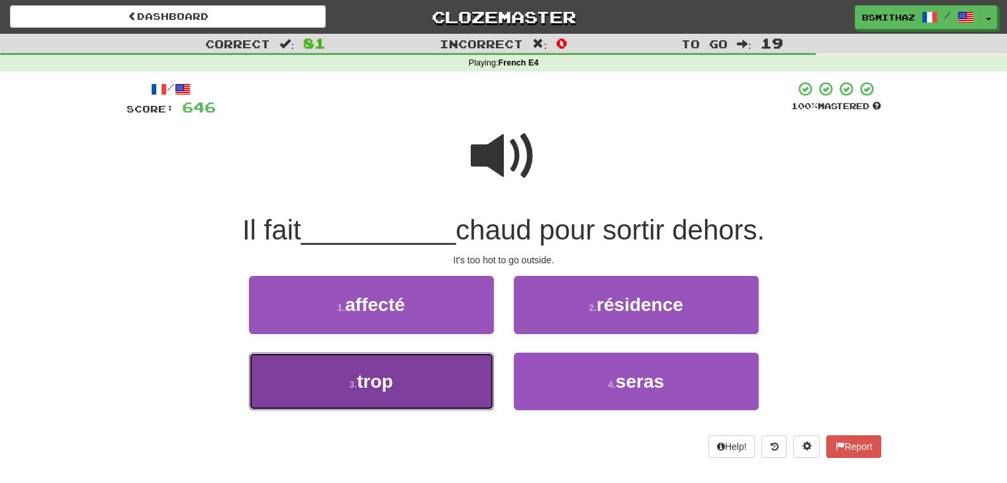
click at [432, 376] on button "3 . trop" at bounding box center [371, 382] width 245 height 58
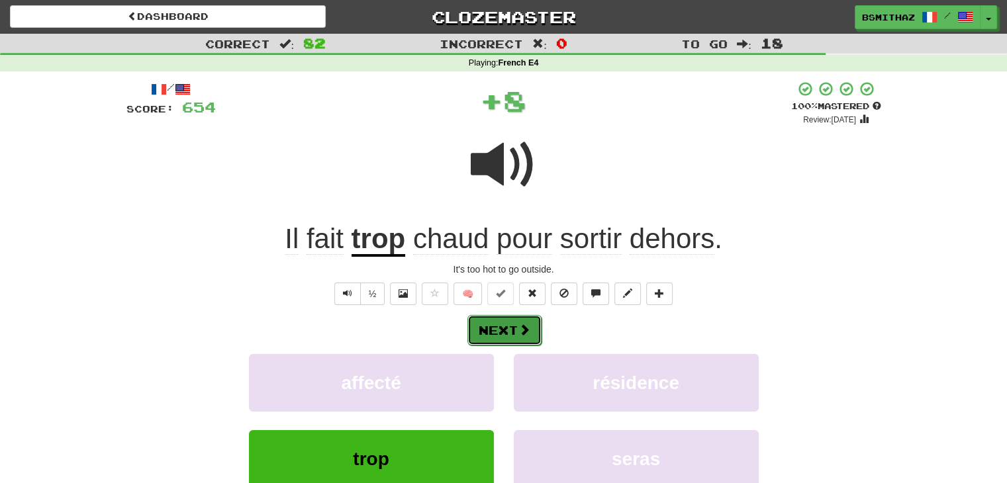
click at [498, 334] on button "Next" at bounding box center [504, 330] width 74 height 30
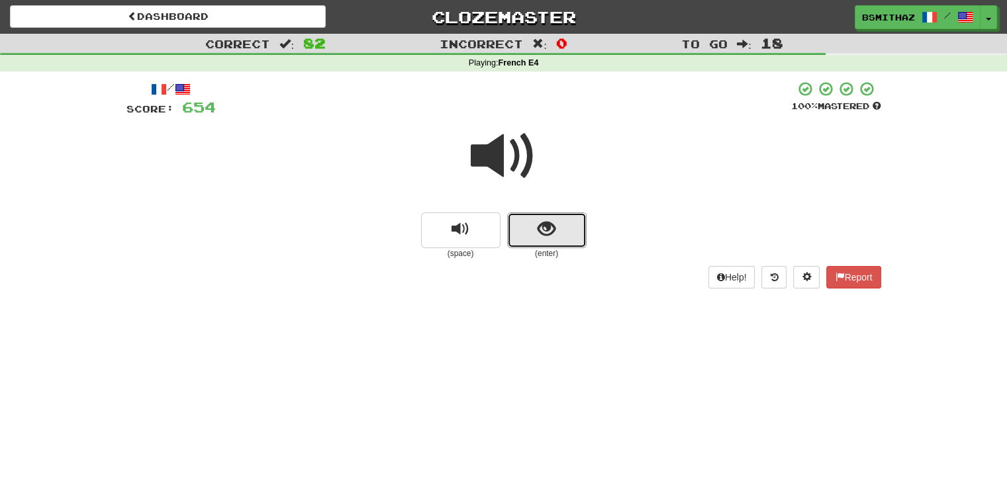
drag, startPoint x: 546, startPoint y: 232, endPoint x: 536, endPoint y: 249, distance: 19.3
click at [546, 233] on span "show sentence" at bounding box center [547, 229] width 18 height 18
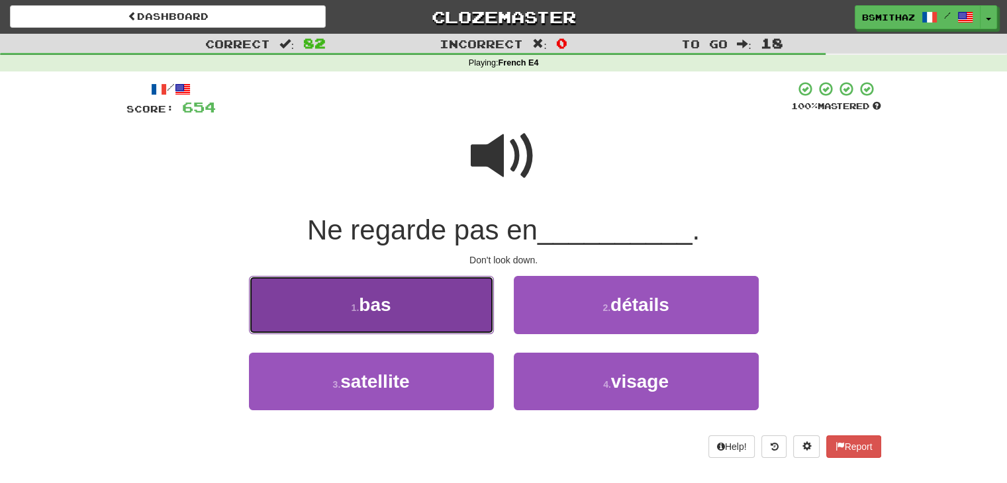
click at [456, 319] on button "1 . bas" at bounding box center [371, 305] width 245 height 58
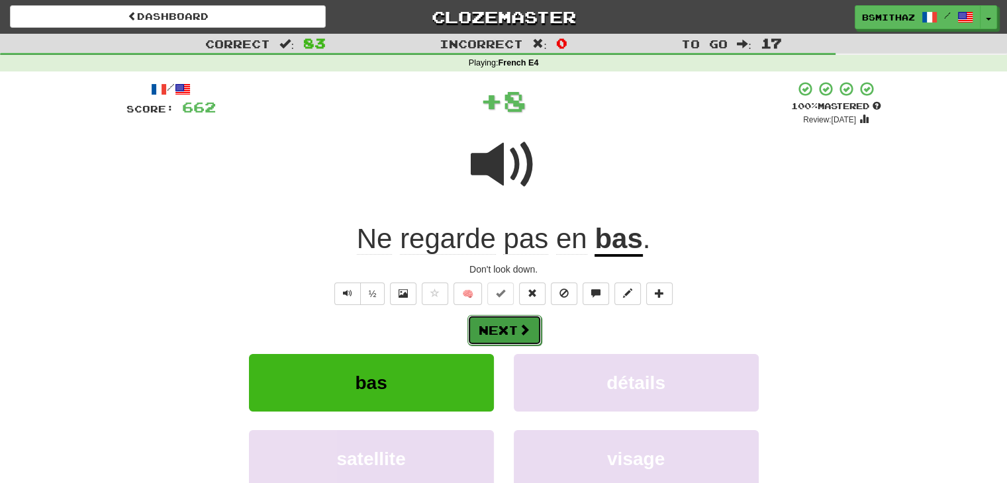
click at [493, 334] on button "Next" at bounding box center [504, 330] width 74 height 30
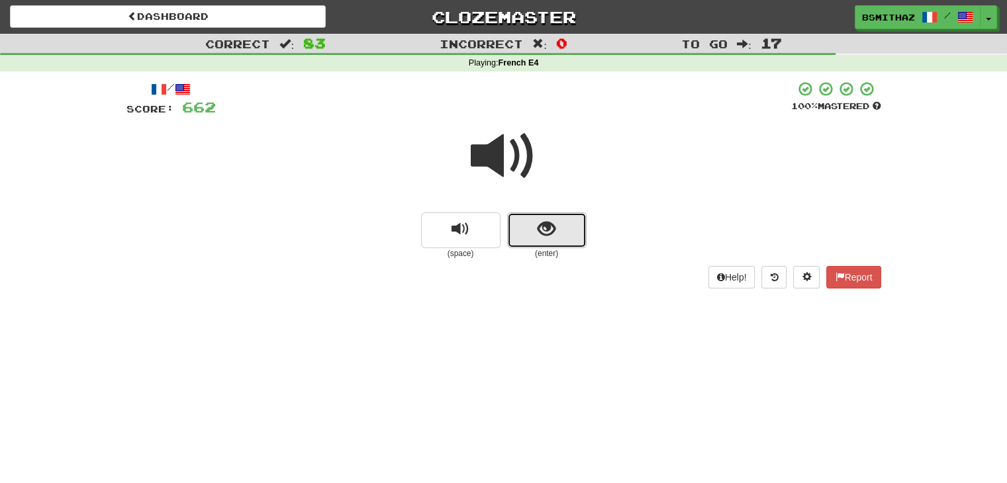
click at [543, 232] on span "show sentence" at bounding box center [547, 229] width 18 height 18
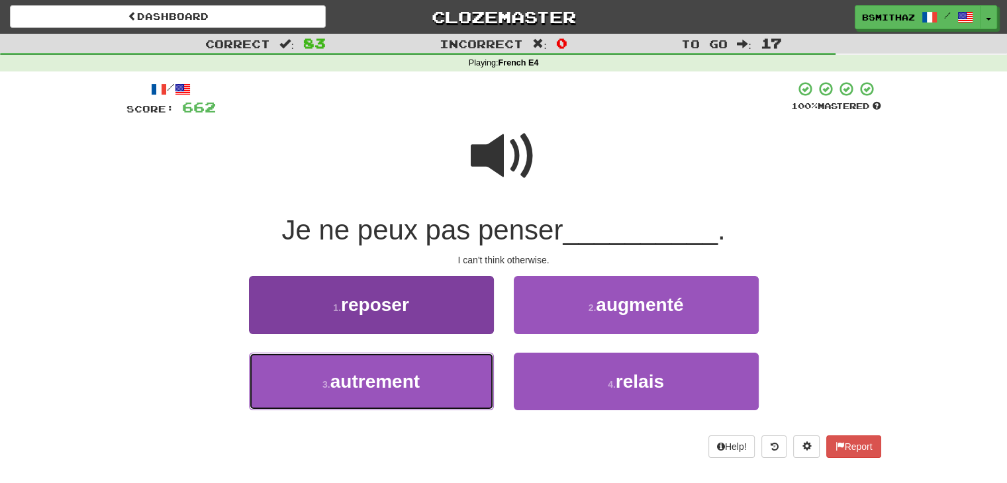
click at [421, 374] on button "3 . autrement" at bounding box center [371, 382] width 245 height 58
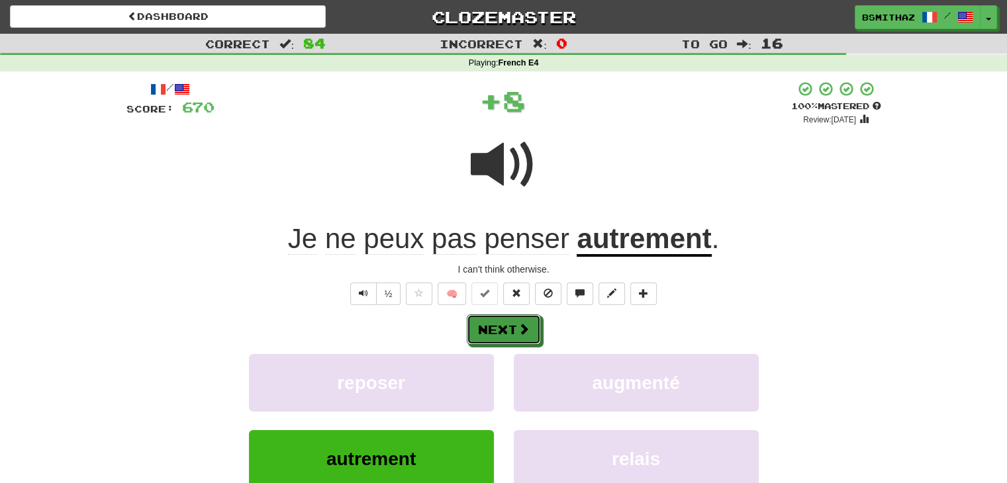
click at [509, 330] on button "Next" at bounding box center [504, 329] width 74 height 30
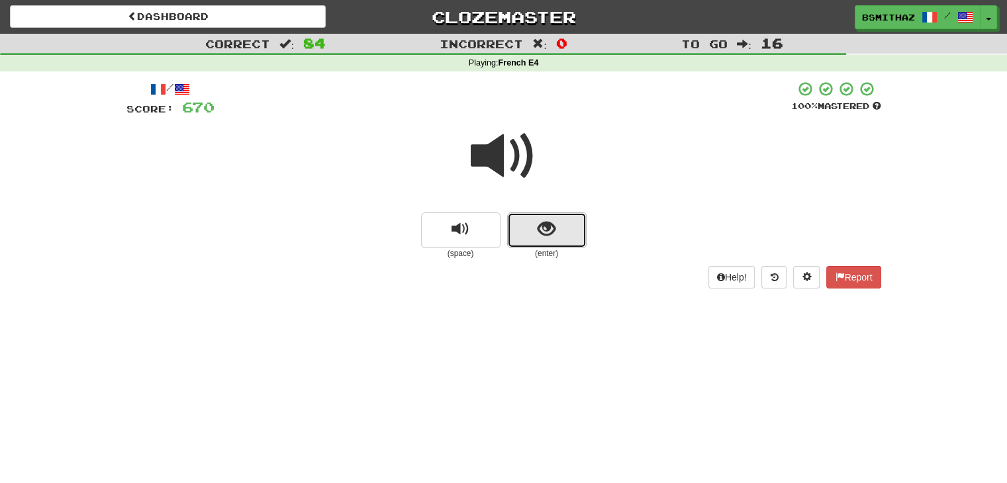
drag, startPoint x: 538, startPoint y: 232, endPoint x: 527, endPoint y: 252, distance: 22.8
click at [538, 233] on span "show sentence" at bounding box center [547, 229] width 18 height 18
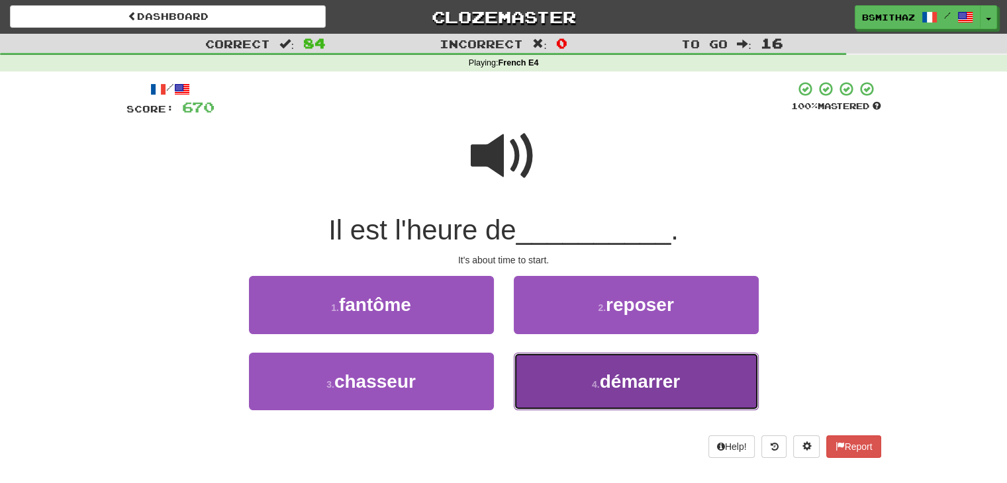
click at [569, 377] on button "4 . démarrer" at bounding box center [636, 382] width 245 height 58
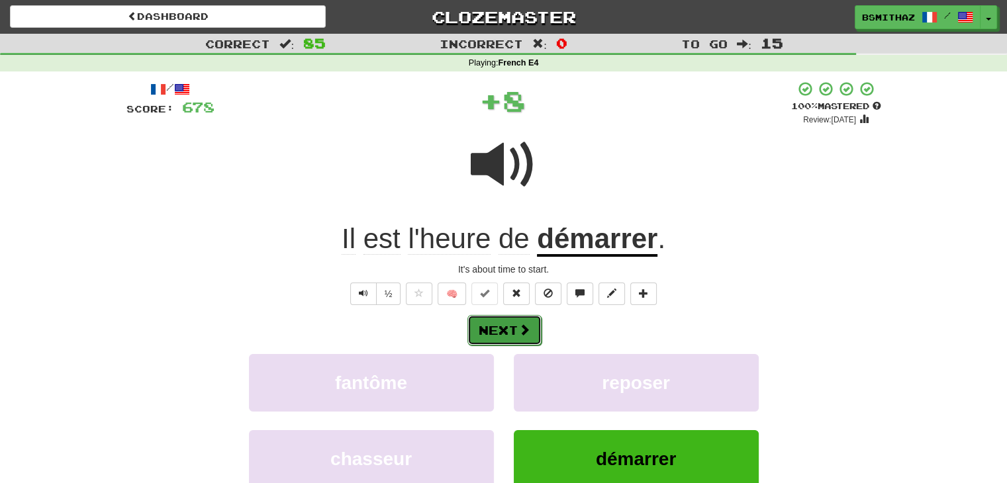
click at [515, 329] on button "Next" at bounding box center [504, 330] width 74 height 30
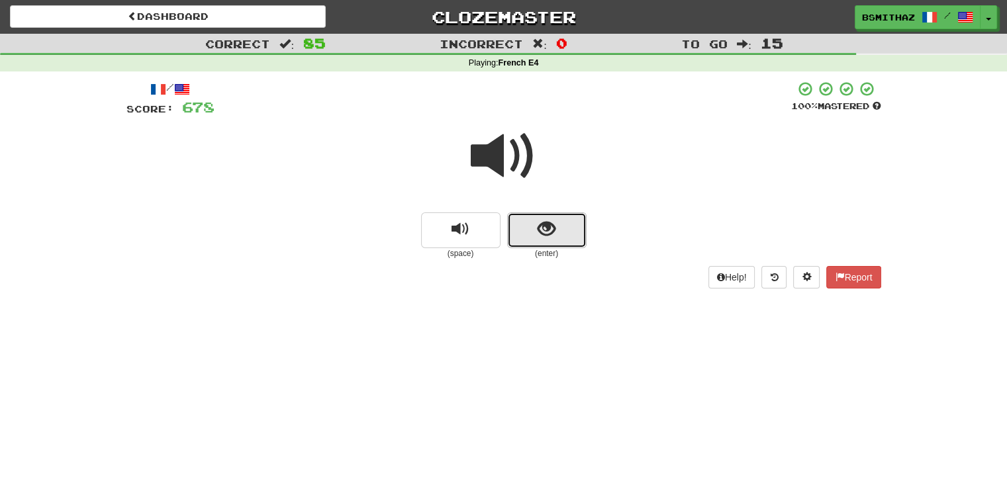
click at [561, 232] on button "show sentence" at bounding box center [546, 230] width 79 height 36
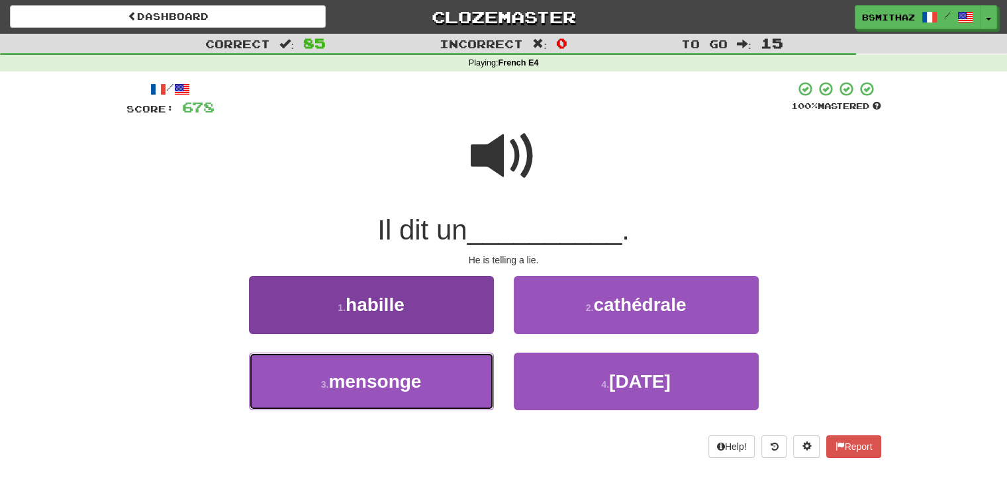
drag, startPoint x: 445, startPoint y: 381, endPoint x: 487, endPoint y: 375, distance: 42.8
click at [446, 381] on button "3 . mensonge" at bounding box center [371, 382] width 245 height 58
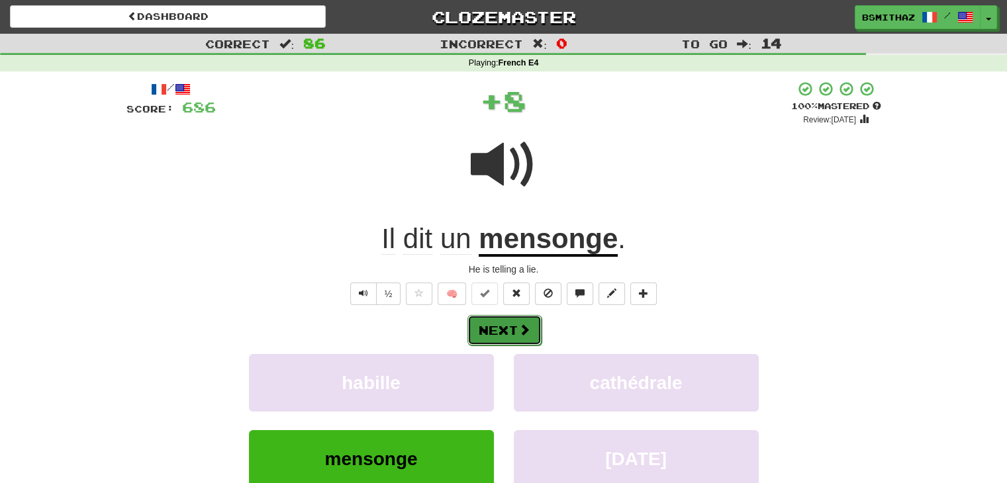
click at [518, 329] on span at bounding box center [524, 330] width 12 height 12
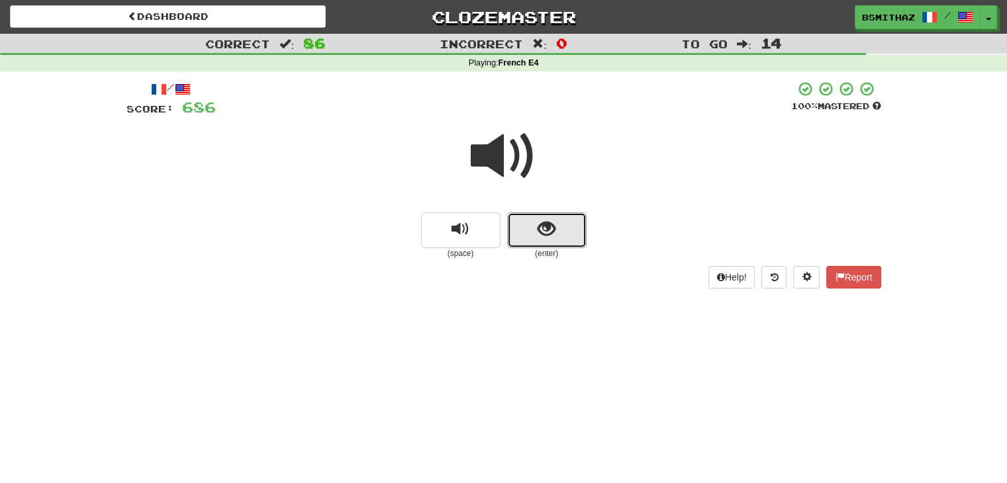
drag, startPoint x: 556, startPoint y: 227, endPoint x: 547, endPoint y: 252, distance: 26.6
click at [556, 228] on button "show sentence" at bounding box center [546, 230] width 79 height 36
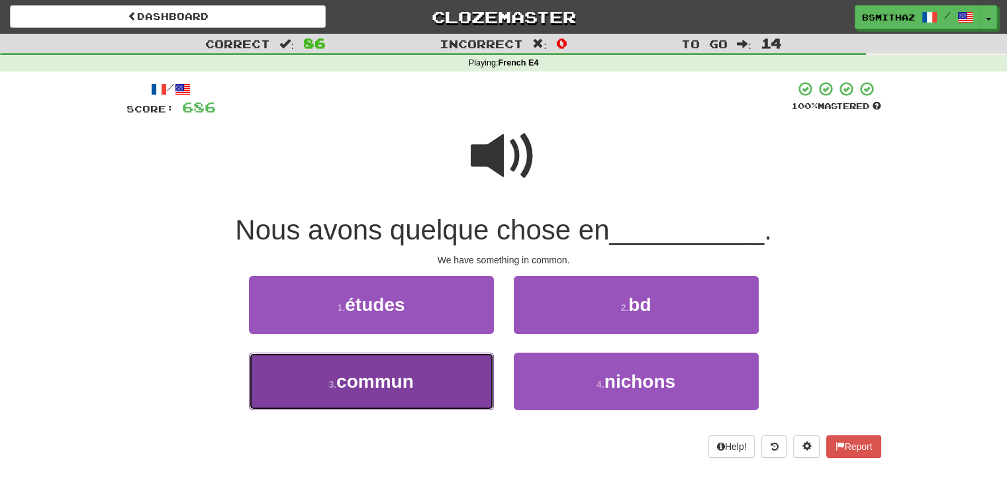
click at [416, 379] on button "3 . commun" at bounding box center [371, 382] width 245 height 58
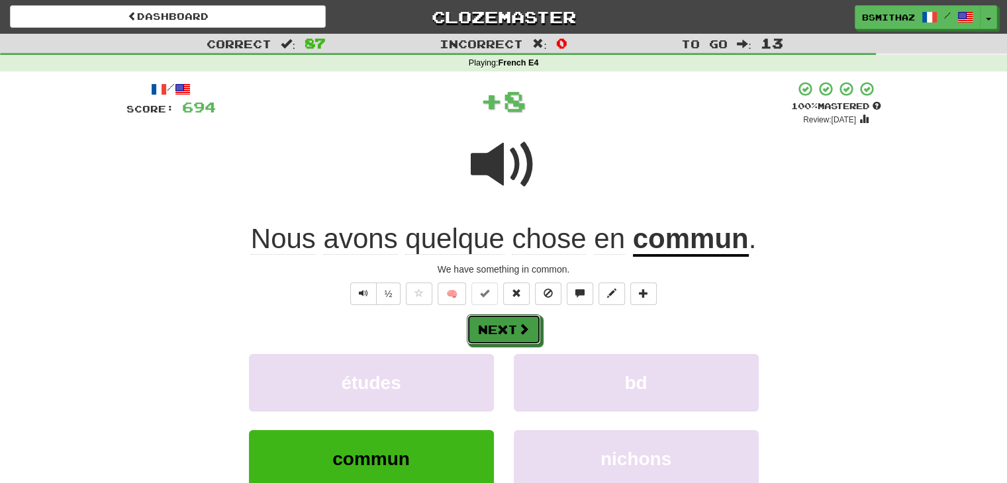
click at [500, 330] on button "Next" at bounding box center [504, 329] width 74 height 30
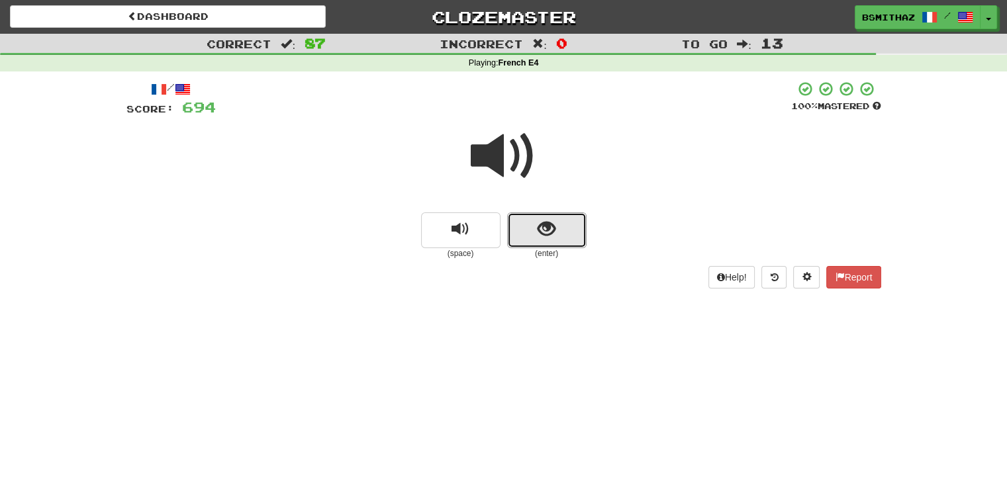
drag, startPoint x: 560, startPoint y: 229, endPoint x: 518, endPoint y: 272, distance: 59.9
click at [559, 230] on button "show sentence" at bounding box center [546, 230] width 79 height 36
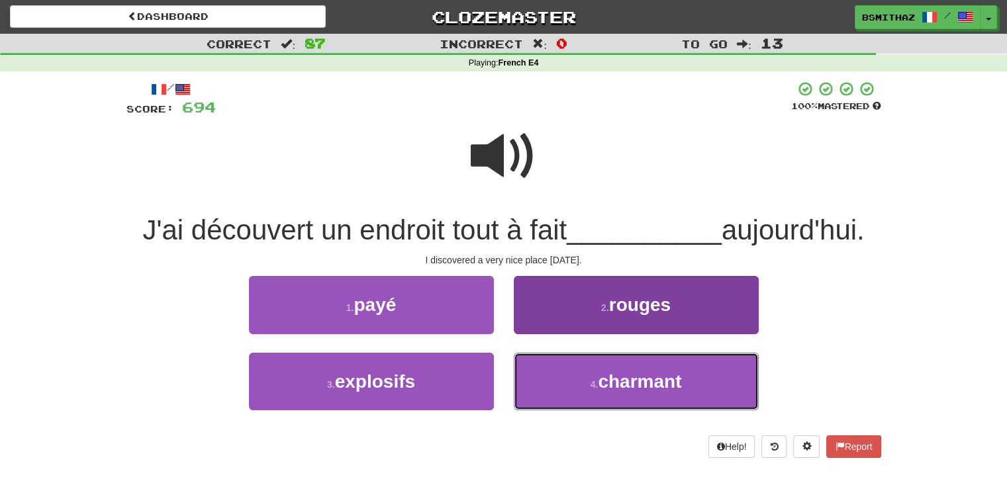
drag, startPoint x: 591, startPoint y: 389, endPoint x: 580, endPoint y: 390, distance: 11.3
click at [590, 389] on small "4 ." at bounding box center [594, 384] width 8 height 11
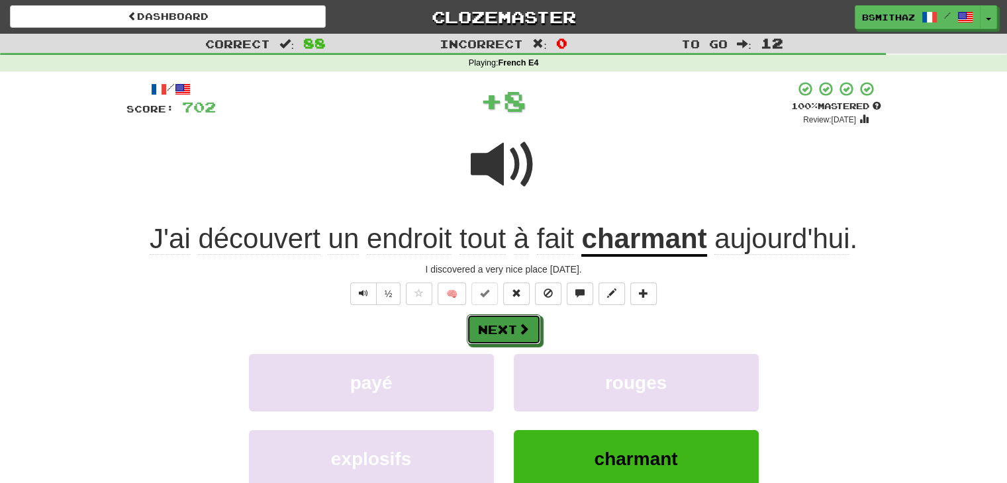
click at [505, 317] on button "Next" at bounding box center [504, 329] width 74 height 30
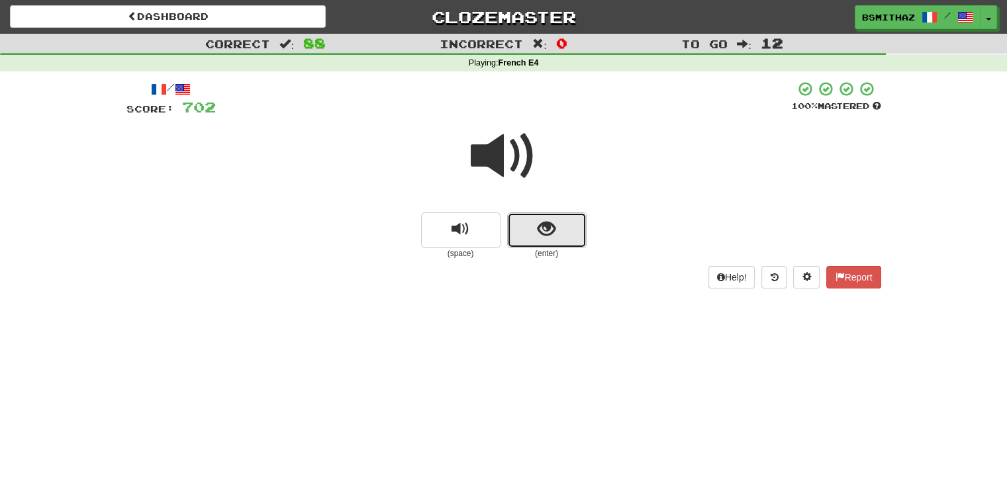
click at [558, 231] on button "show sentence" at bounding box center [546, 230] width 79 height 36
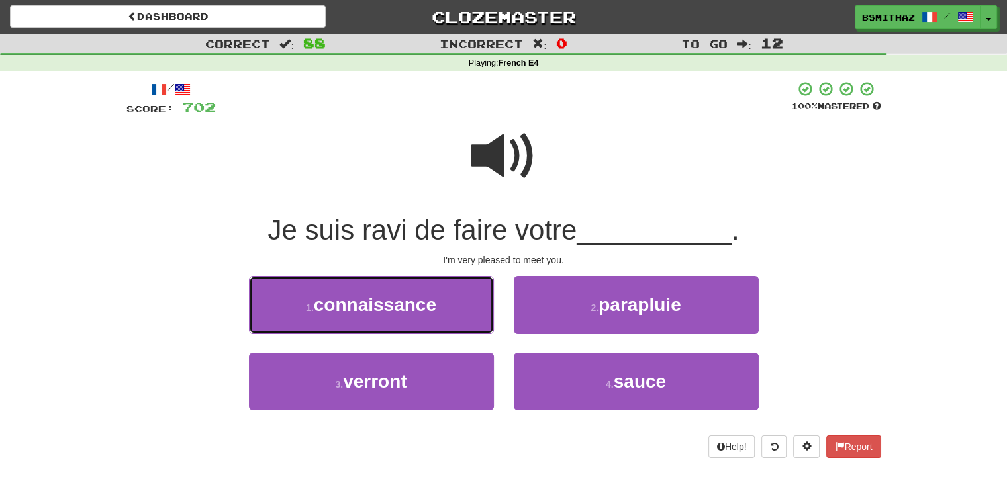
drag, startPoint x: 436, startPoint y: 307, endPoint x: 443, endPoint y: 313, distance: 9.8
click at [436, 307] on span "connaissance" at bounding box center [375, 305] width 122 height 21
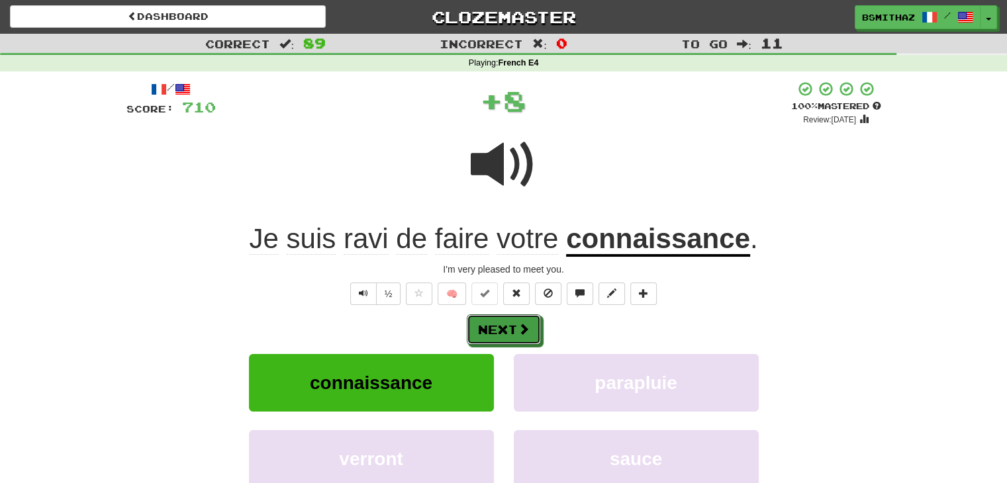
click at [509, 334] on button "Next" at bounding box center [504, 329] width 74 height 30
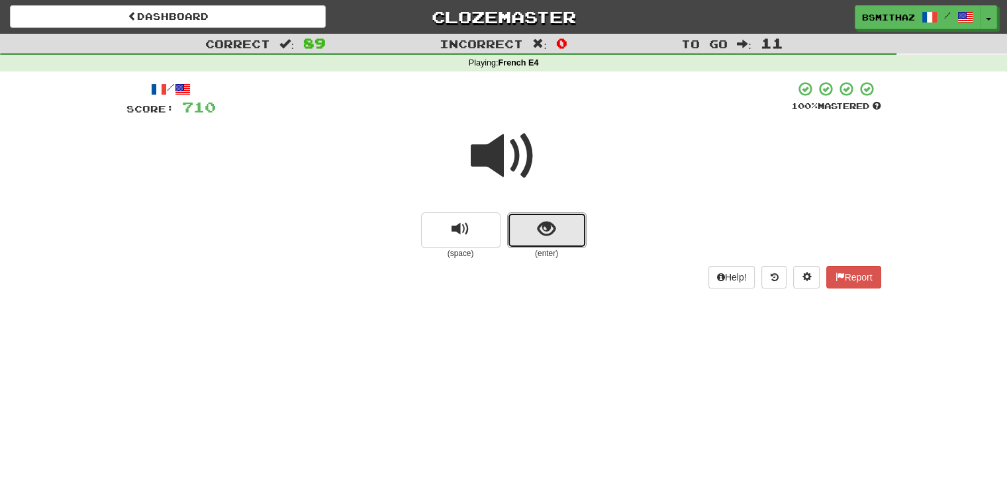
drag, startPoint x: 542, startPoint y: 239, endPoint x: 536, endPoint y: 274, distance: 35.7
click at [542, 240] on button "show sentence" at bounding box center [546, 230] width 79 height 36
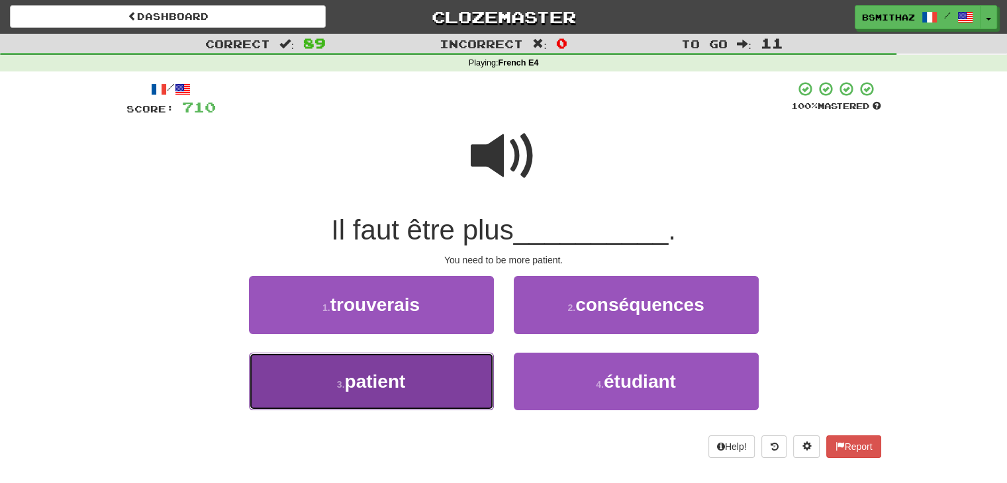
click at [452, 376] on button "3 . patient" at bounding box center [371, 382] width 245 height 58
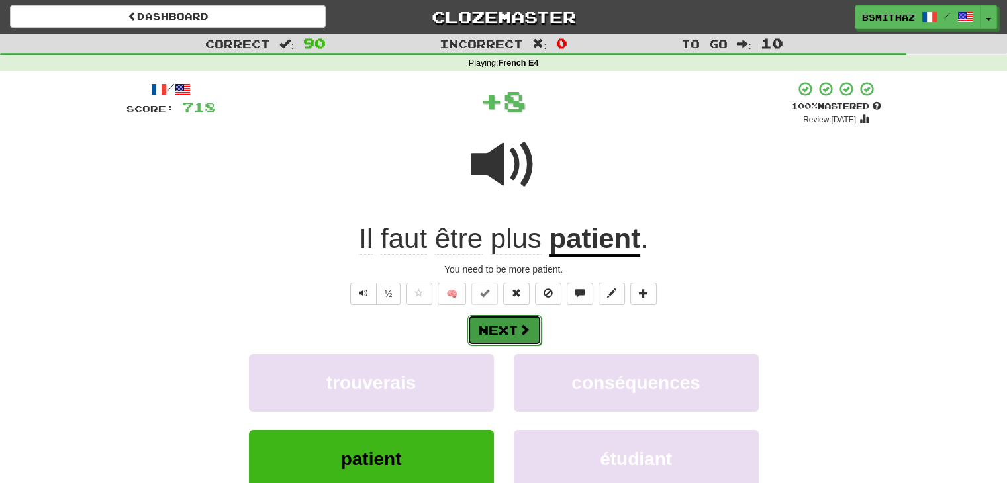
click at [524, 321] on button "Next" at bounding box center [504, 330] width 74 height 30
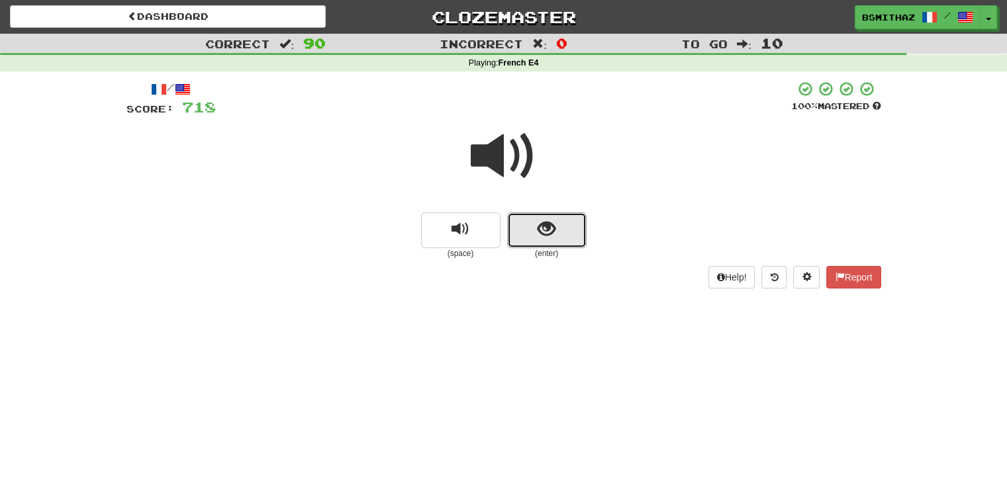
drag, startPoint x: 553, startPoint y: 230, endPoint x: 549, endPoint y: 251, distance: 21.0
click at [553, 234] on span "show sentence" at bounding box center [547, 229] width 18 height 18
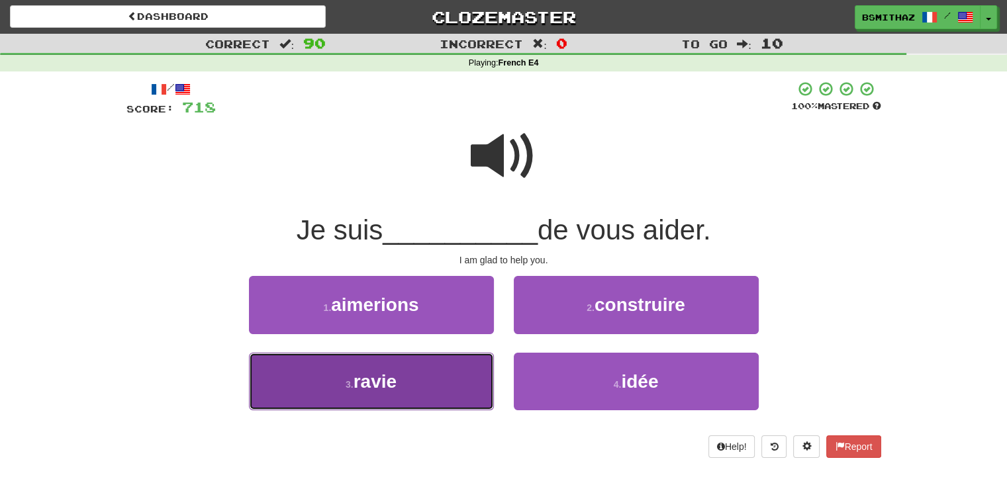
click at [430, 374] on button "3 . ravie" at bounding box center [371, 382] width 245 height 58
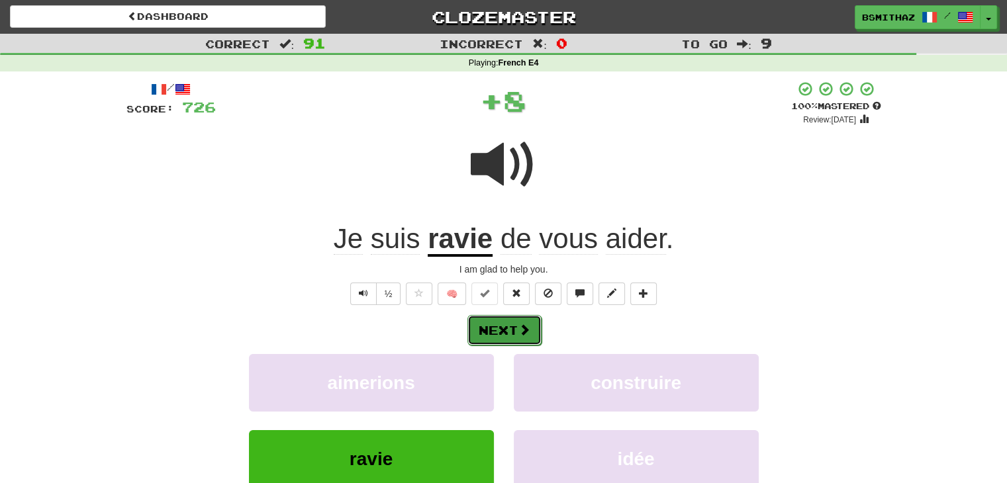
click at [504, 334] on button "Next" at bounding box center [504, 330] width 74 height 30
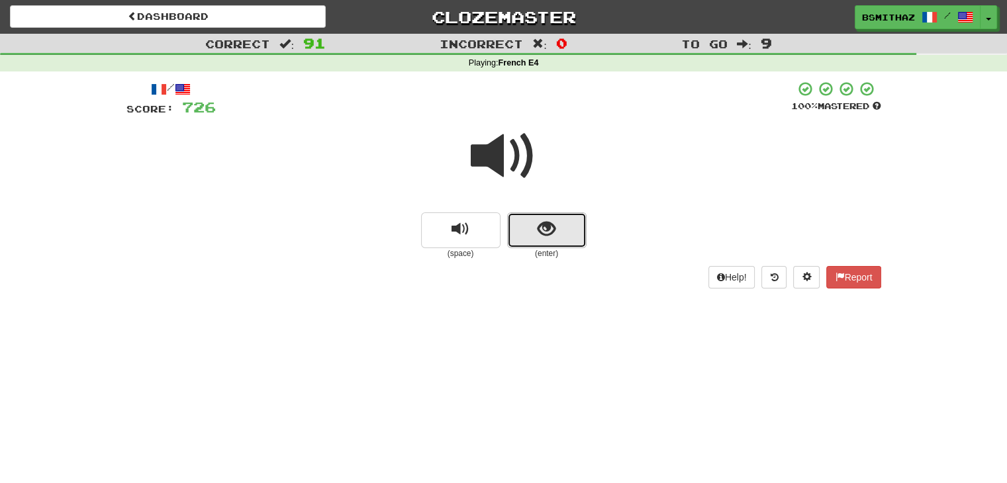
click at [536, 231] on button "show sentence" at bounding box center [546, 230] width 79 height 36
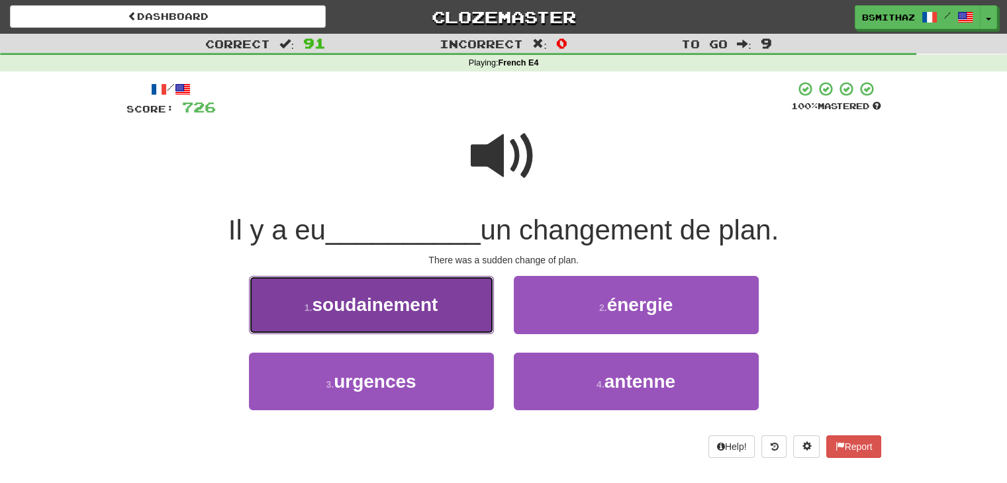
click at [448, 316] on button "1 . soudainement" at bounding box center [371, 305] width 245 height 58
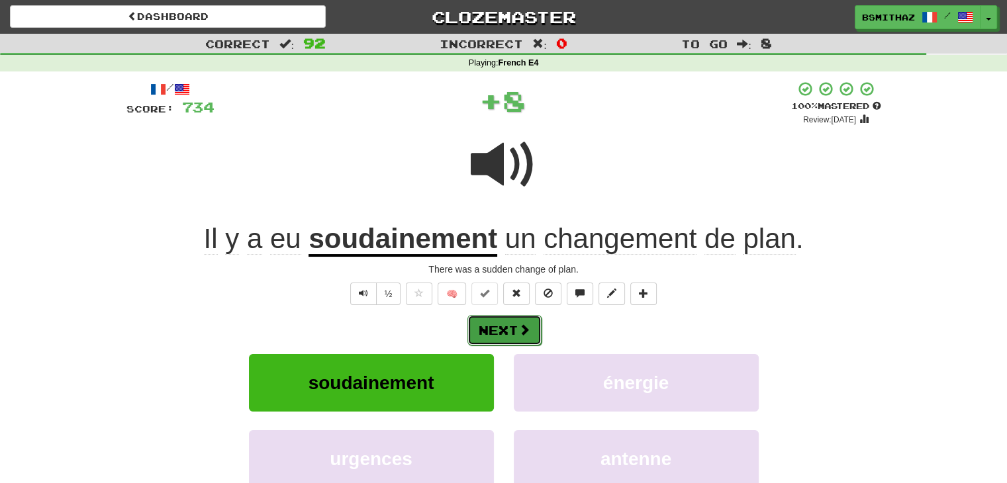
click at [495, 335] on button "Next" at bounding box center [504, 330] width 74 height 30
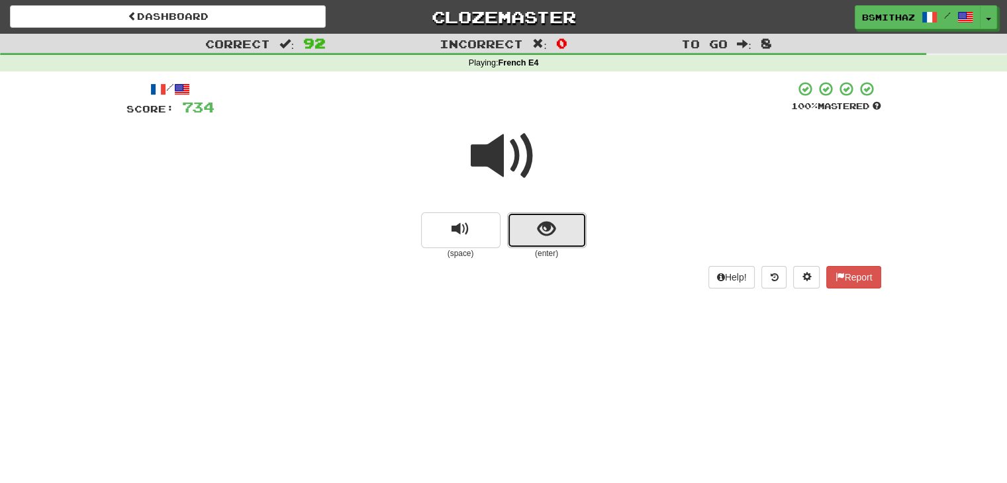
click at [532, 243] on button "show sentence" at bounding box center [546, 230] width 79 height 36
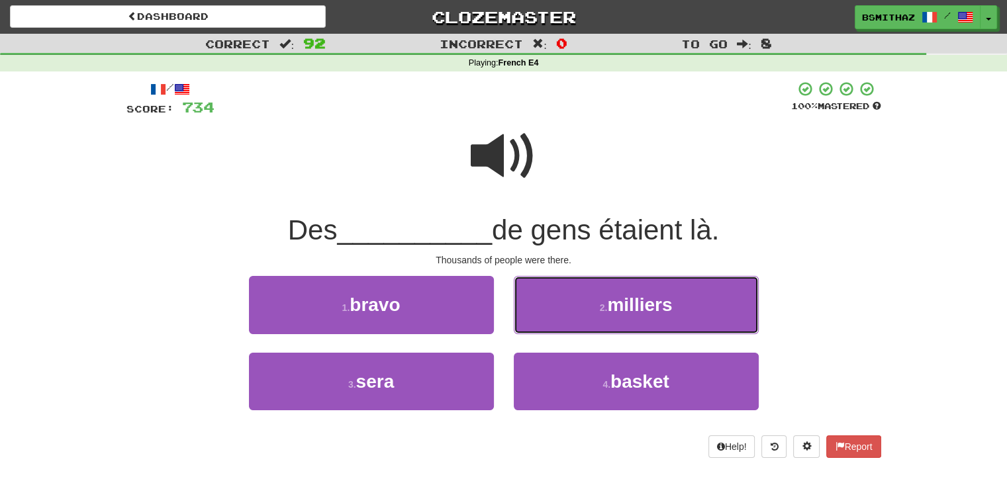
drag, startPoint x: 575, startPoint y: 305, endPoint x: 569, endPoint y: 310, distance: 7.5
click at [575, 306] on button "2 . milliers" at bounding box center [636, 305] width 245 height 58
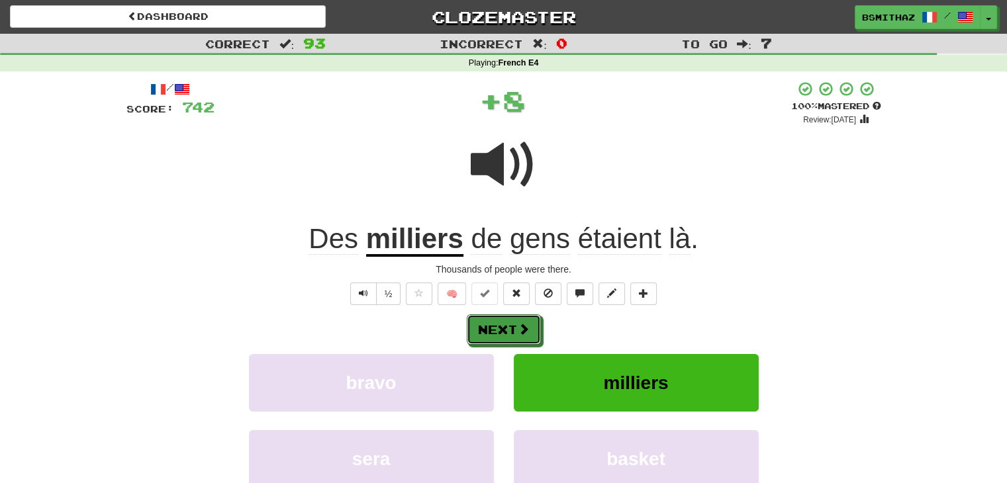
click at [514, 335] on button "Next" at bounding box center [504, 329] width 74 height 30
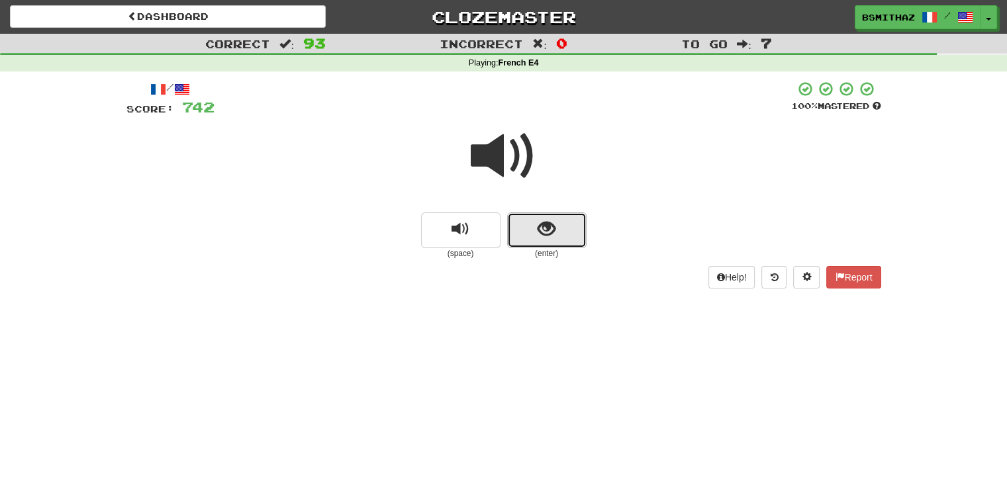
click at [530, 237] on button "show sentence" at bounding box center [546, 230] width 79 height 36
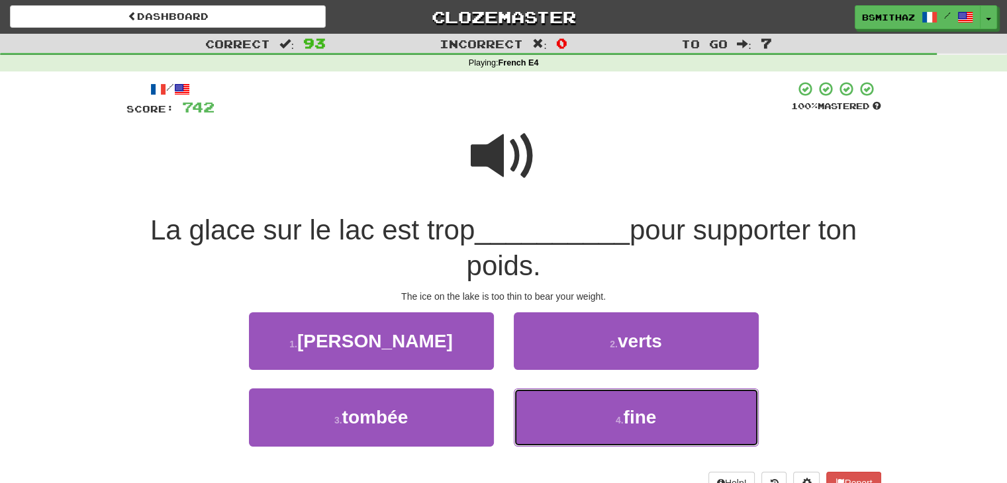
click at [582, 411] on button "4 . fine" at bounding box center [636, 418] width 245 height 58
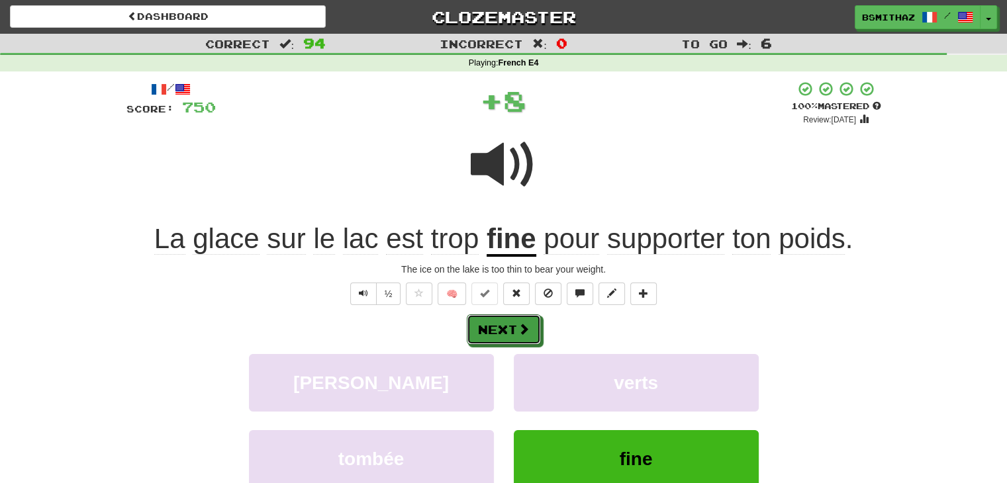
click at [526, 329] on span at bounding box center [524, 329] width 12 height 12
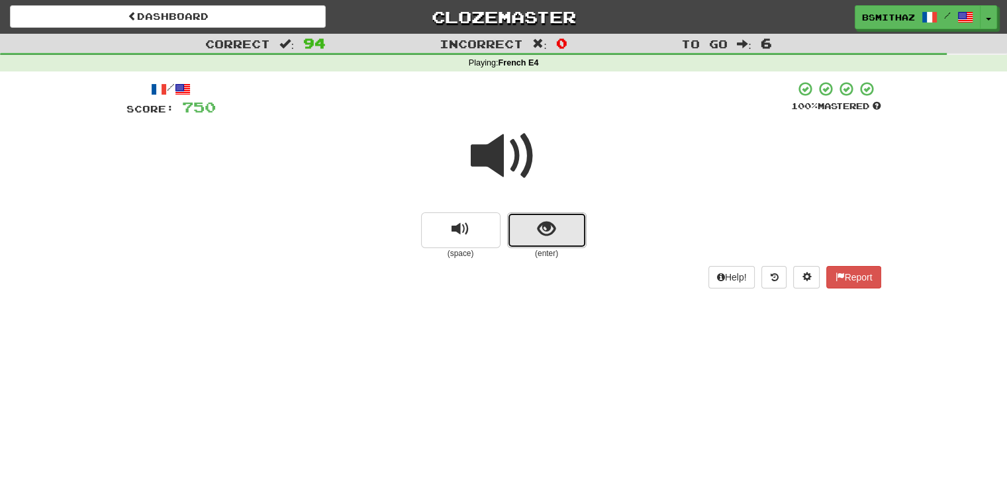
click at [545, 234] on span "show sentence" at bounding box center [547, 229] width 18 height 18
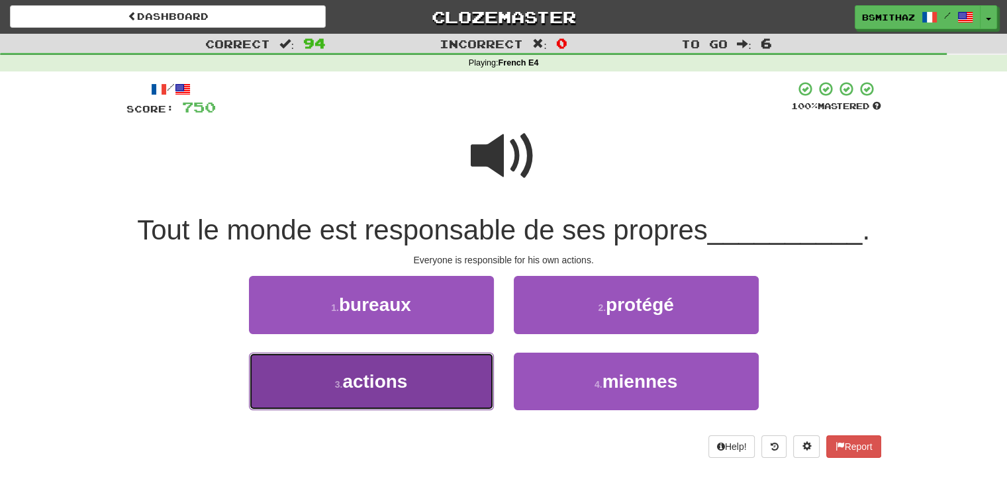
click at [396, 385] on span "actions" at bounding box center [374, 381] width 65 height 21
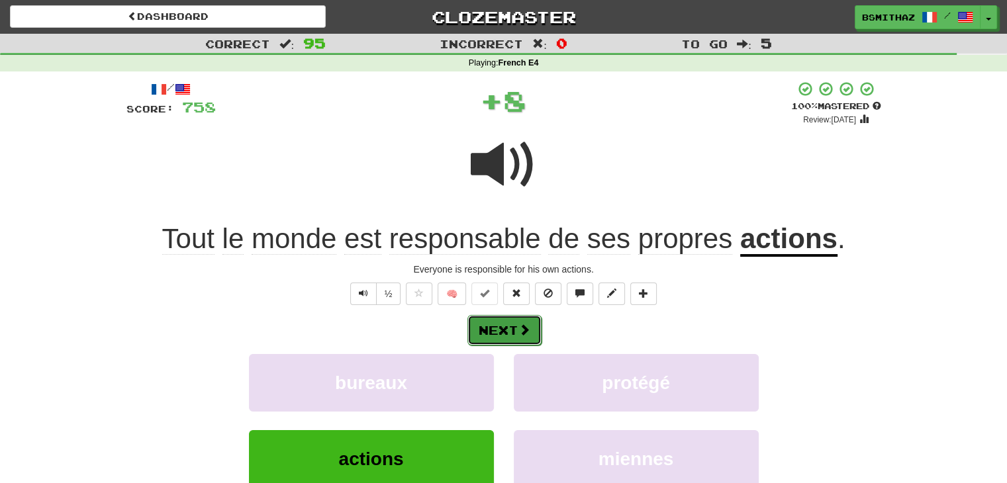
click at [492, 331] on button "Next" at bounding box center [504, 330] width 74 height 30
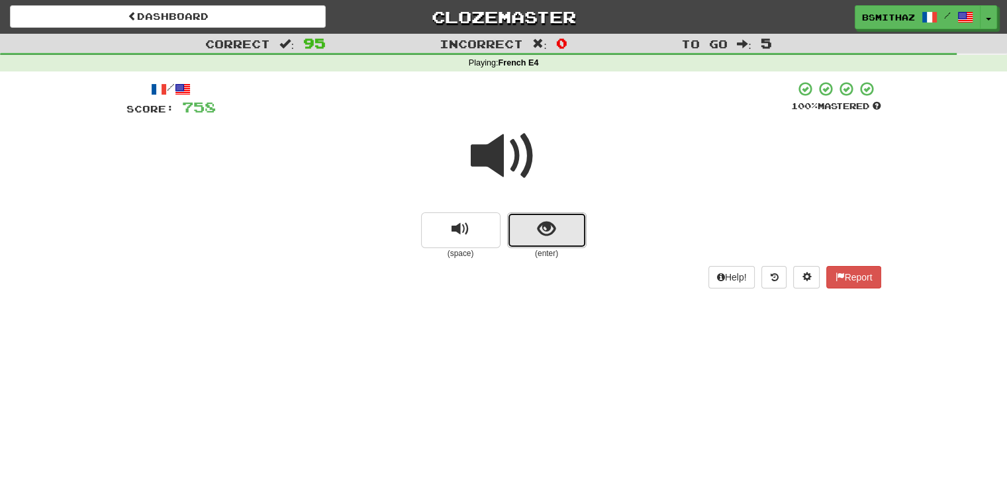
click at [538, 228] on span "show sentence" at bounding box center [547, 229] width 18 height 18
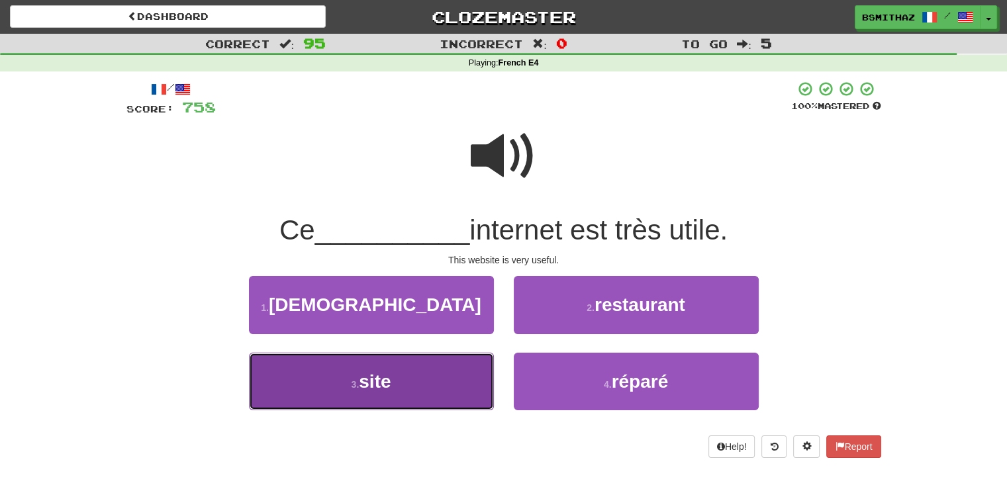
click at [368, 387] on span "site" at bounding box center [375, 381] width 32 height 21
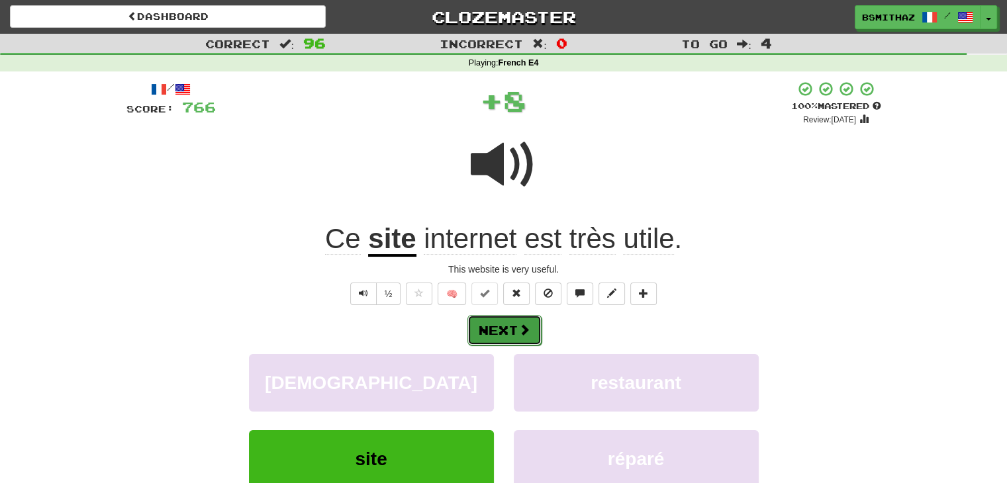
click at [495, 333] on button "Next" at bounding box center [504, 330] width 74 height 30
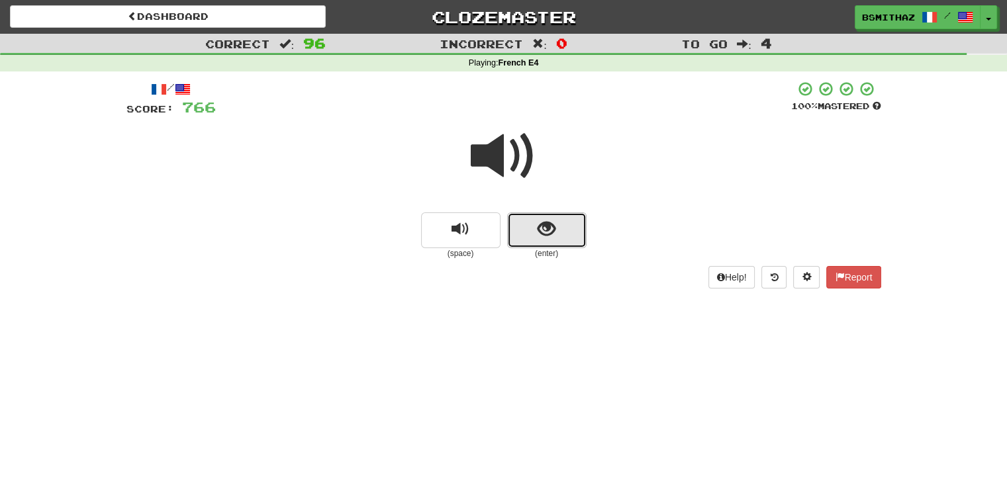
click at [542, 237] on span "show sentence" at bounding box center [547, 229] width 18 height 18
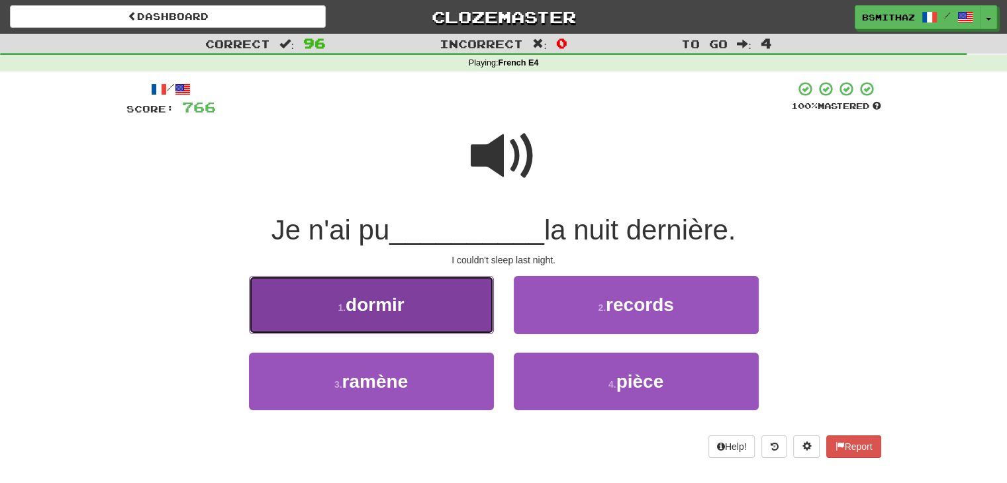
click at [421, 305] on button "1 . dormir" at bounding box center [371, 305] width 245 height 58
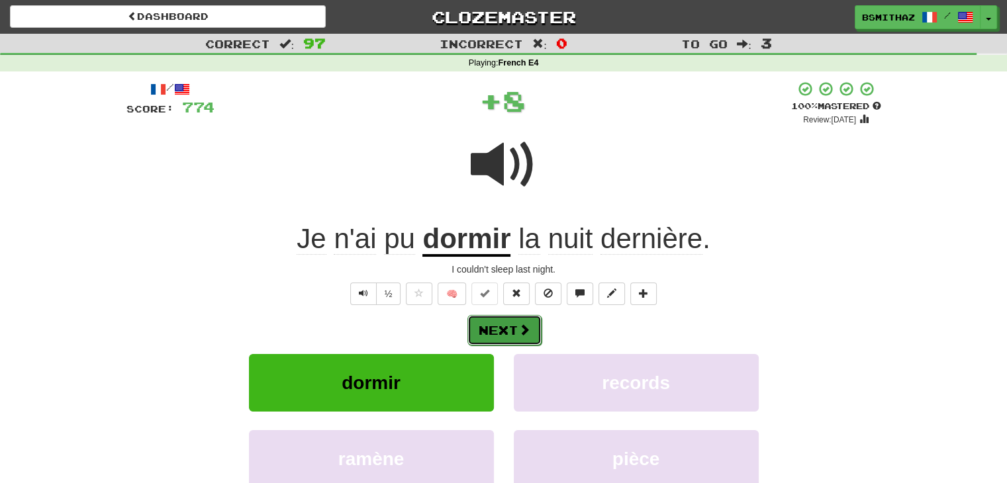
click at [490, 330] on button "Next" at bounding box center [504, 330] width 74 height 30
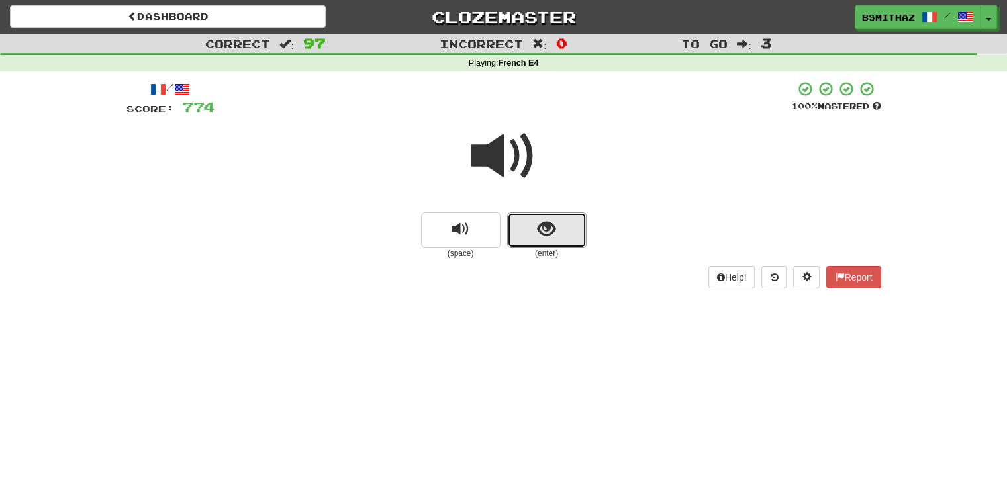
drag, startPoint x: 547, startPoint y: 234, endPoint x: 513, endPoint y: 268, distance: 48.7
click at [547, 236] on span "show sentence" at bounding box center [547, 229] width 18 height 18
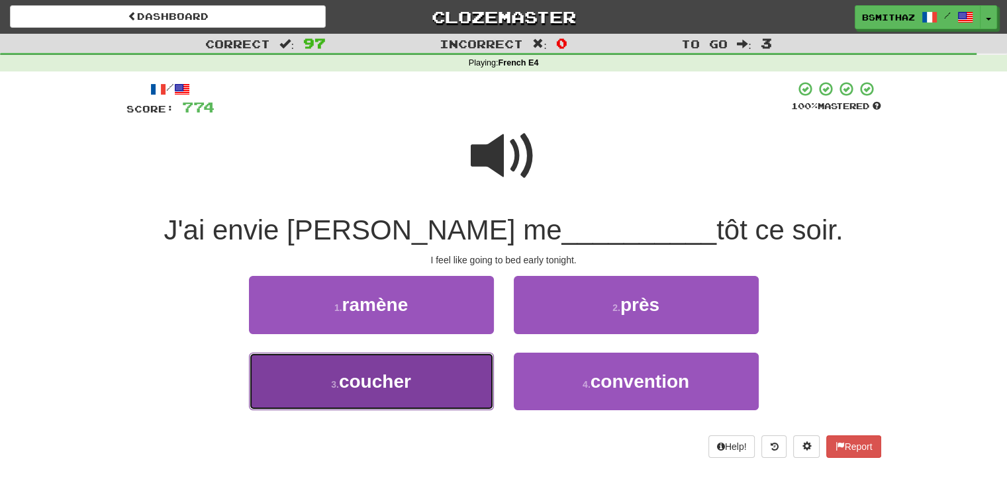
click at [376, 379] on span "coucher" at bounding box center [375, 381] width 72 height 21
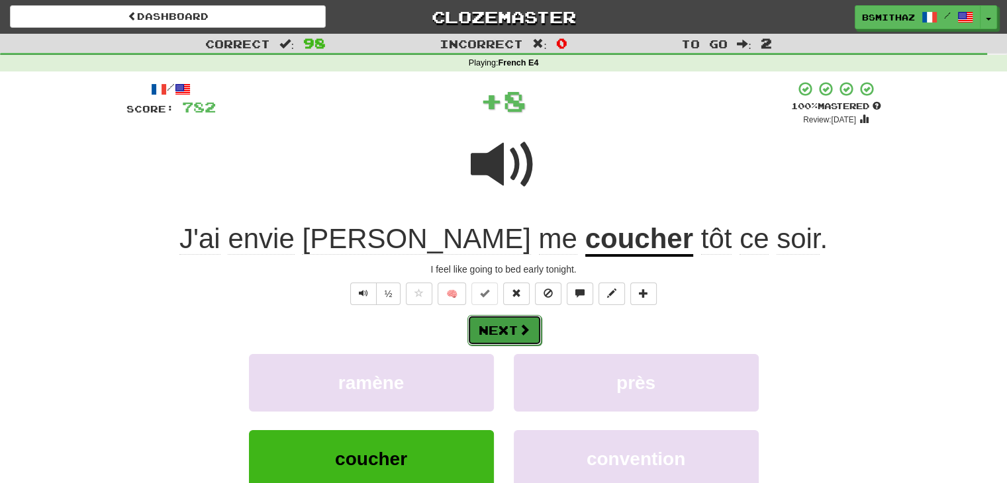
click at [510, 331] on button "Next" at bounding box center [504, 330] width 74 height 30
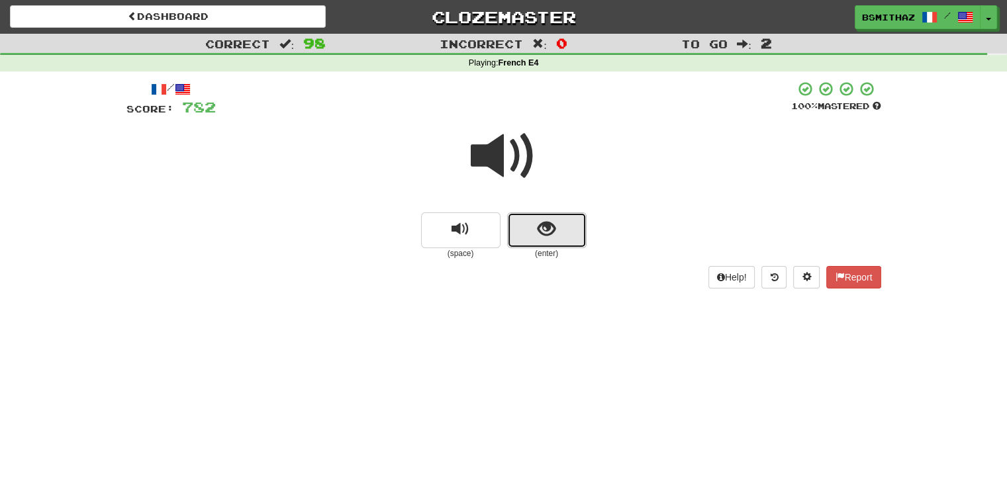
click at [540, 220] on span "show sentence" at bounding box center [547, 229] width 18 height 18
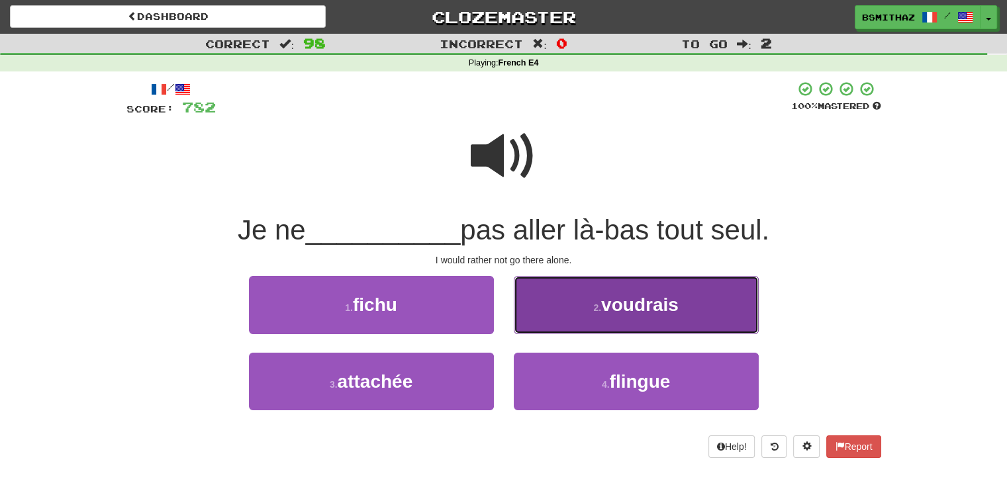
click at [588, 318] on button "2 . voudrais" at bounding box center [636, 305] width 245 height 58
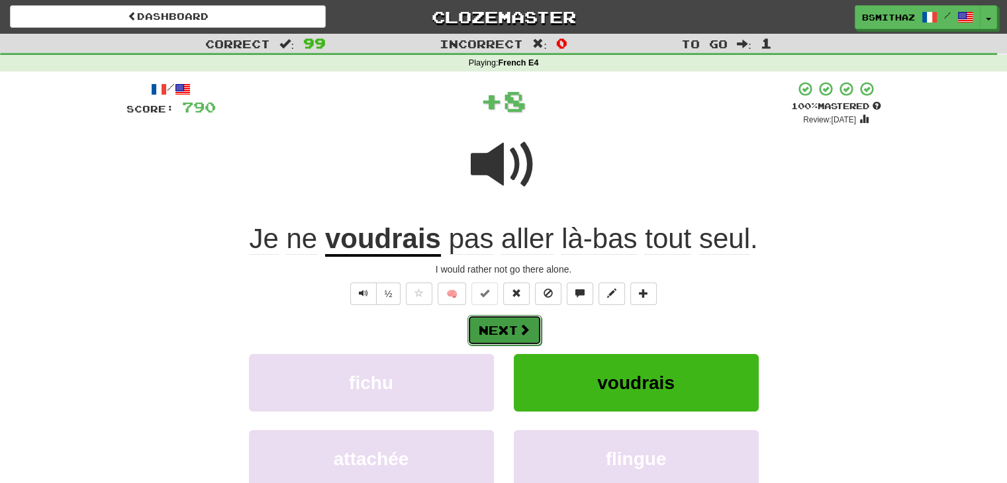
click at [495, 333] on button "Next" at bounding box center [504, 330] width 74 height 30
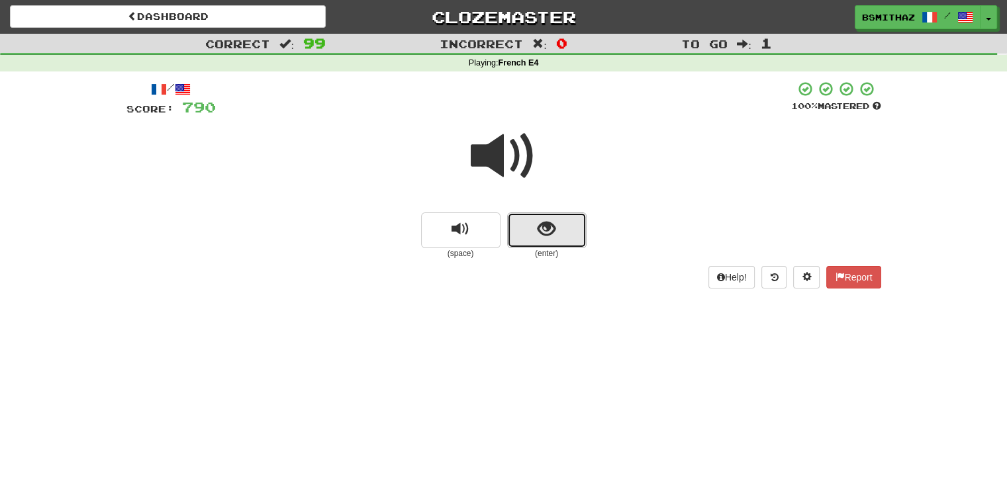
click at [530, 234] on button "show sentence" at bounding box center [546, 230] width 79 height 36
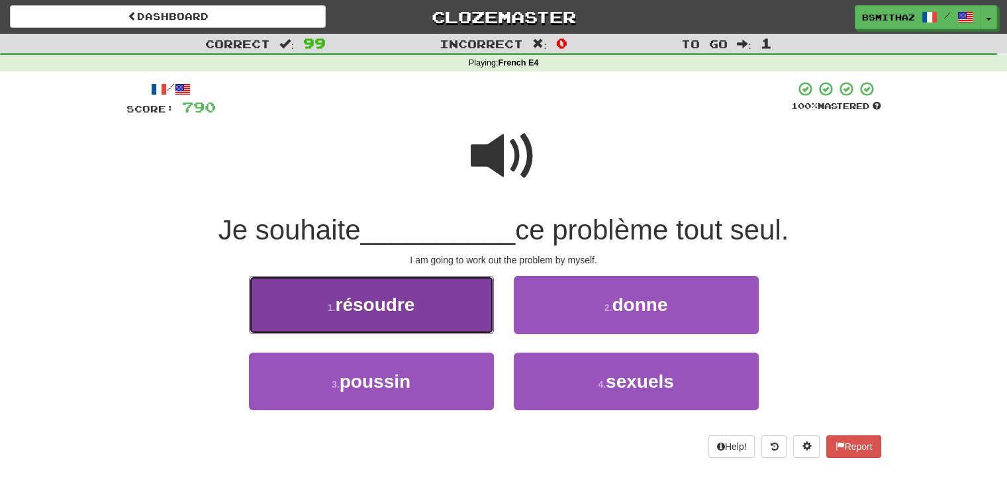
click at [441, 308] on button "1 . résoudre" at bounding box center [371, 305] width 245 height 58
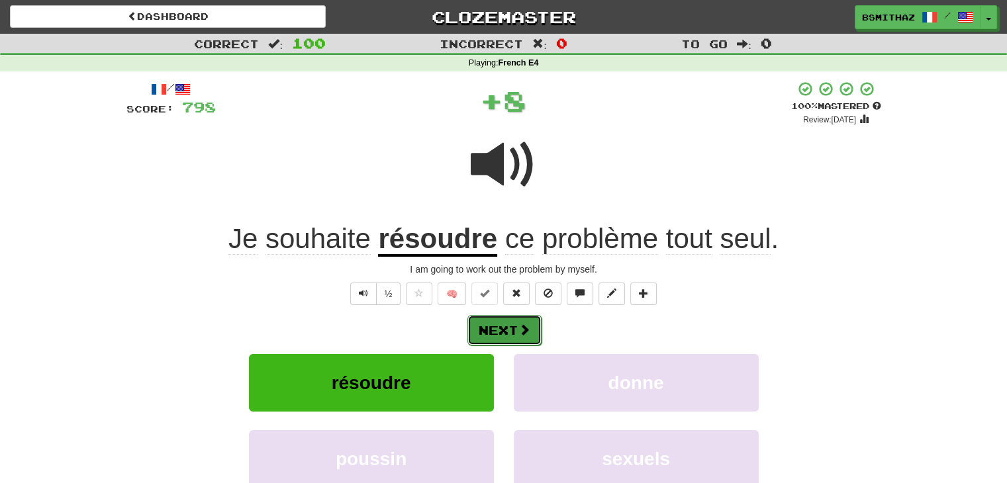
click at [510, 330] on button "Next" at bounding box center [504, 330] width 74 height 30
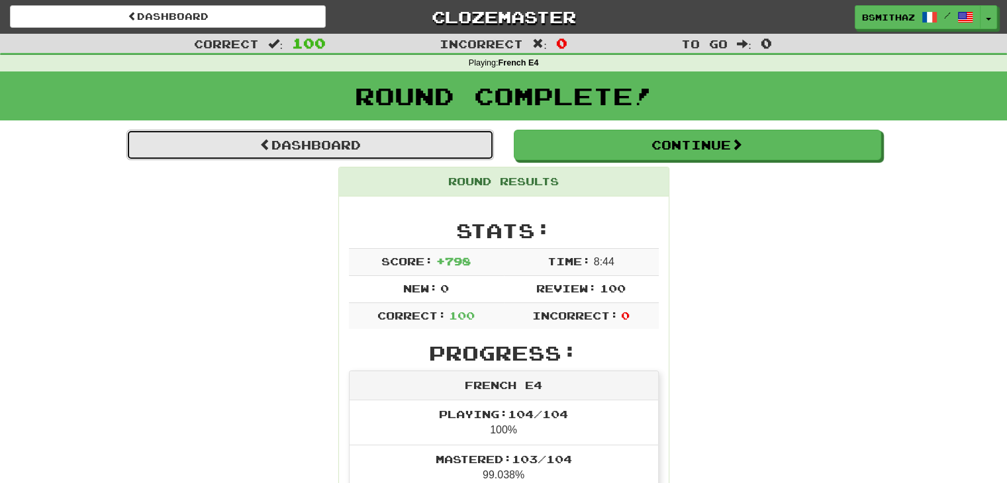
click at [397, 141] on link "Dashboard" at bounding box center [309, 145] width 367 height 30
